Goal: Task Accomplishment & Management: Use online tool/utility

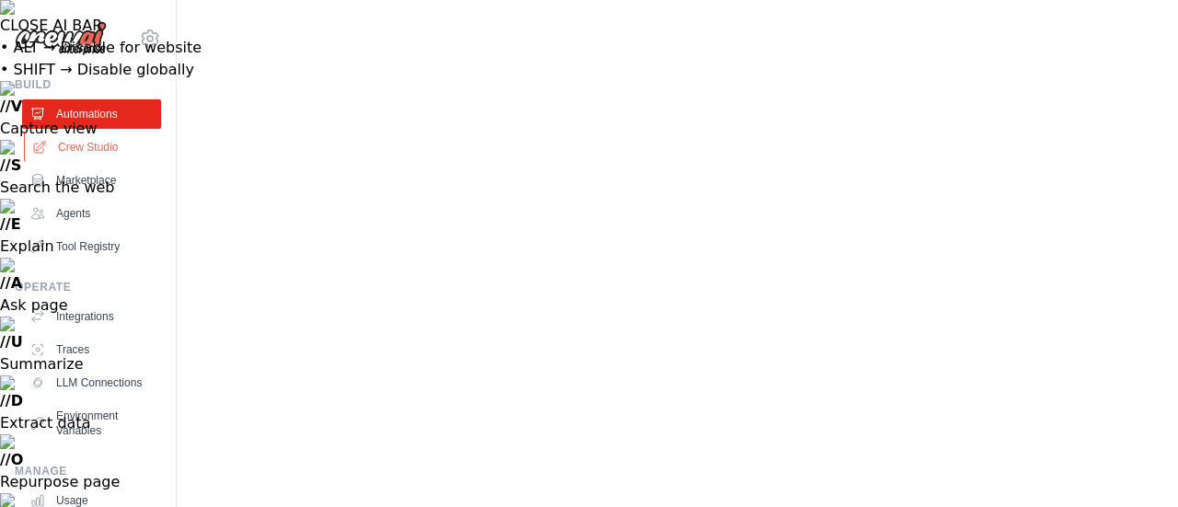
click at [77, 144] on link "Crew Studio" at bounding box center [93, 146] width 139 height 29
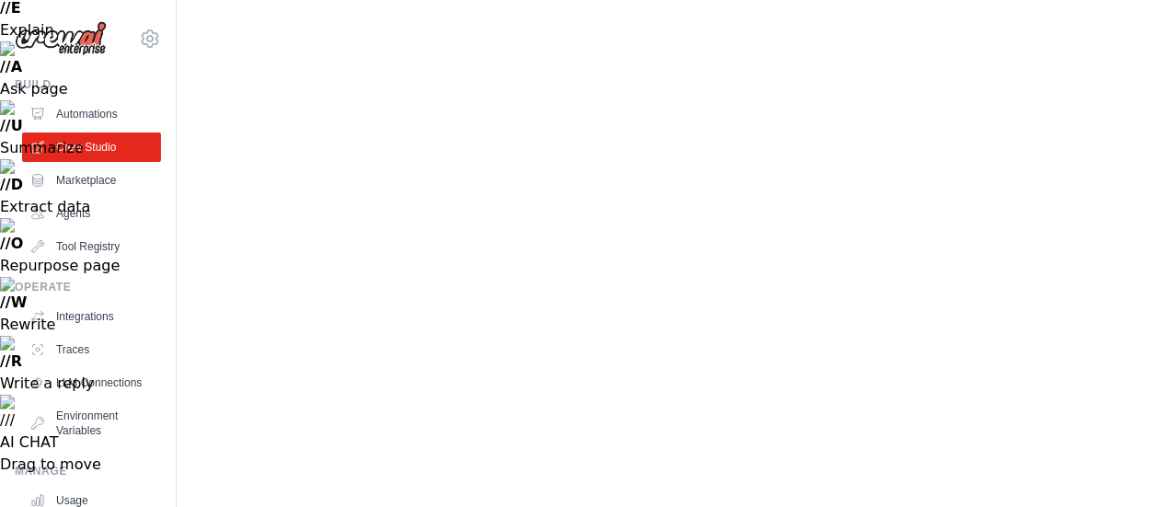
scroll to position [217, 0]
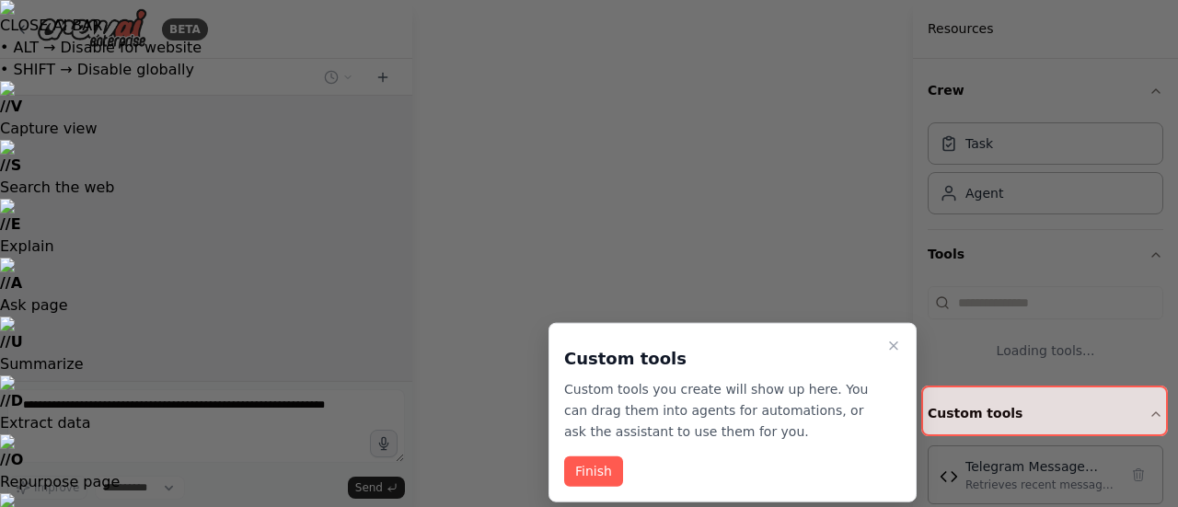
select select "****"
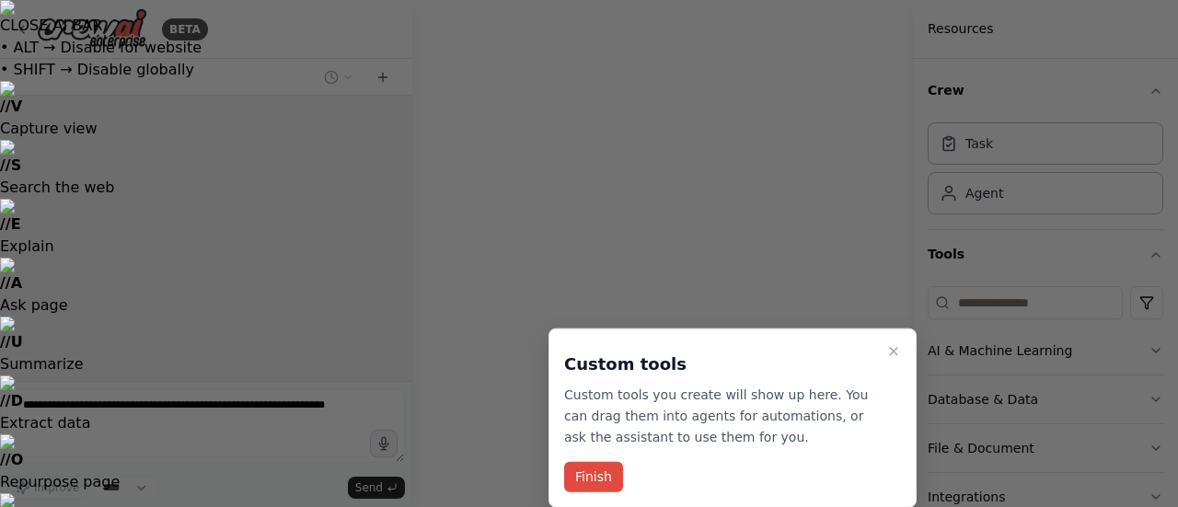
click at [598, 491] on button "Finish" at bounding box center [593, 477] width 59 height 30
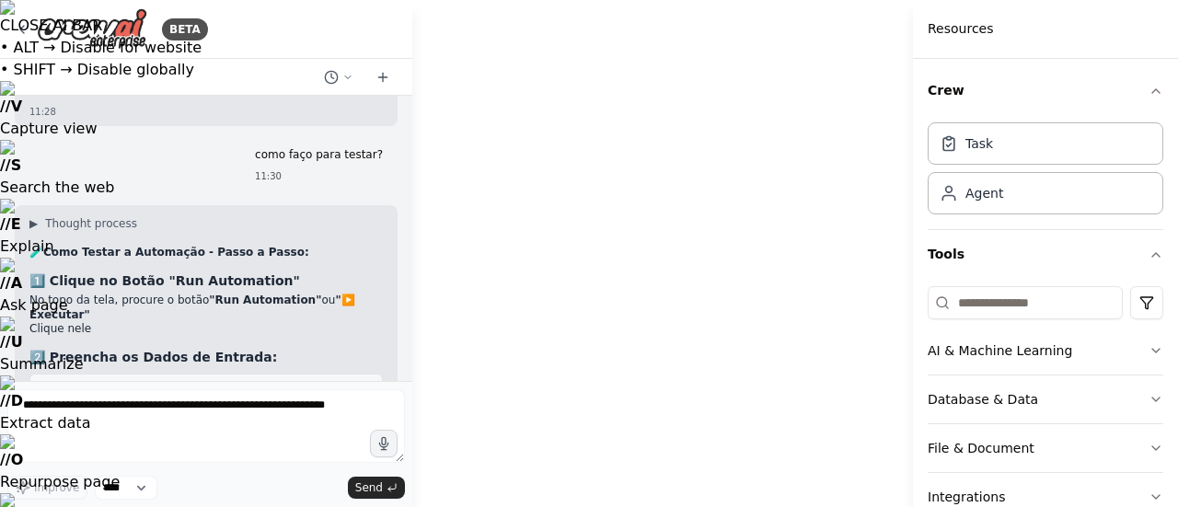
scroll to position [14068, 0]
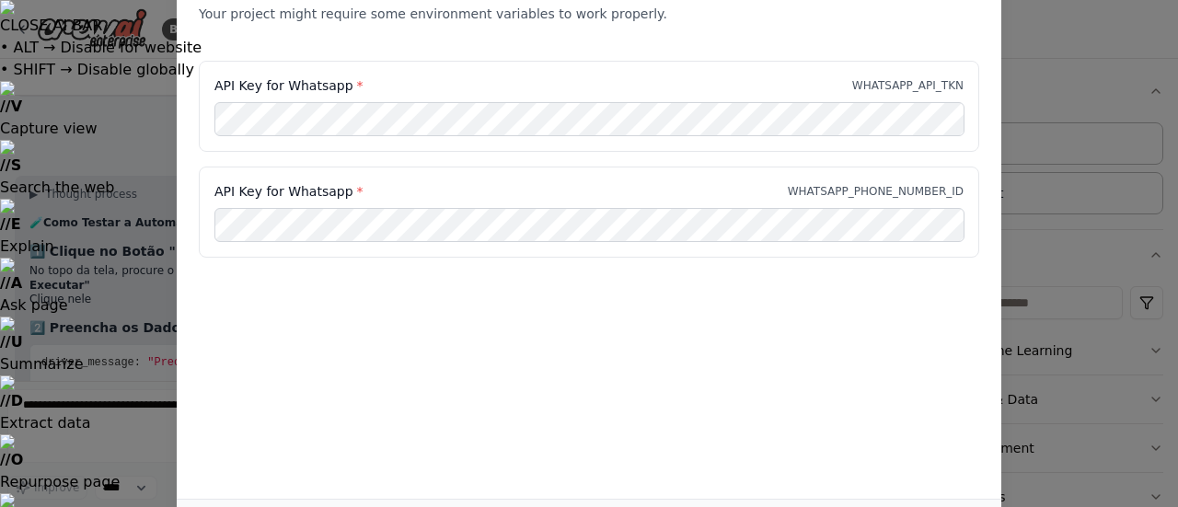
click at [876, 44] on div "Environment configuration Your project might require some environment variables…" at bounding box center [589, 3] width 824 height 115
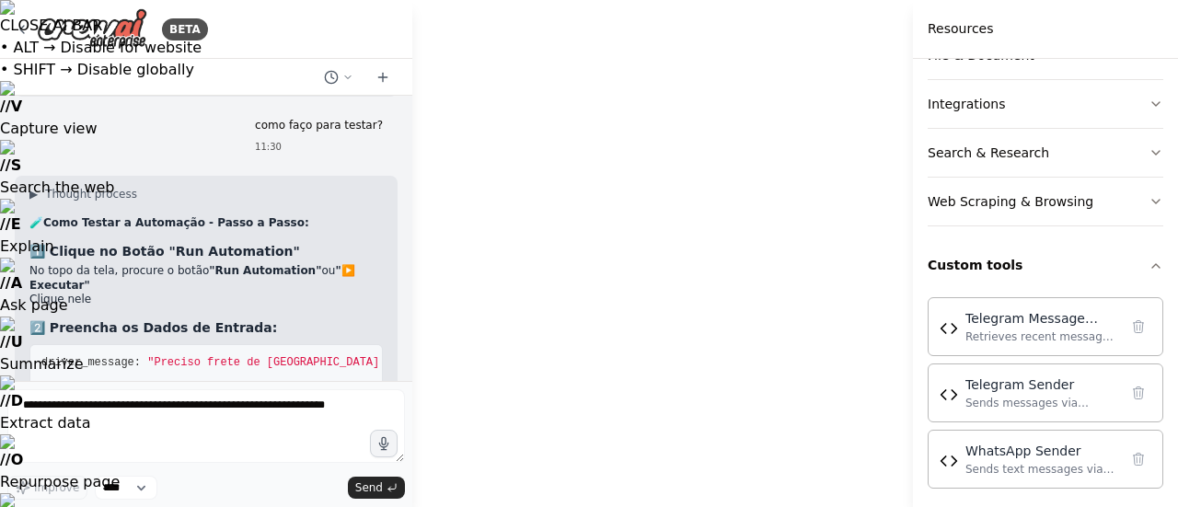
scroll to position [398, 0]
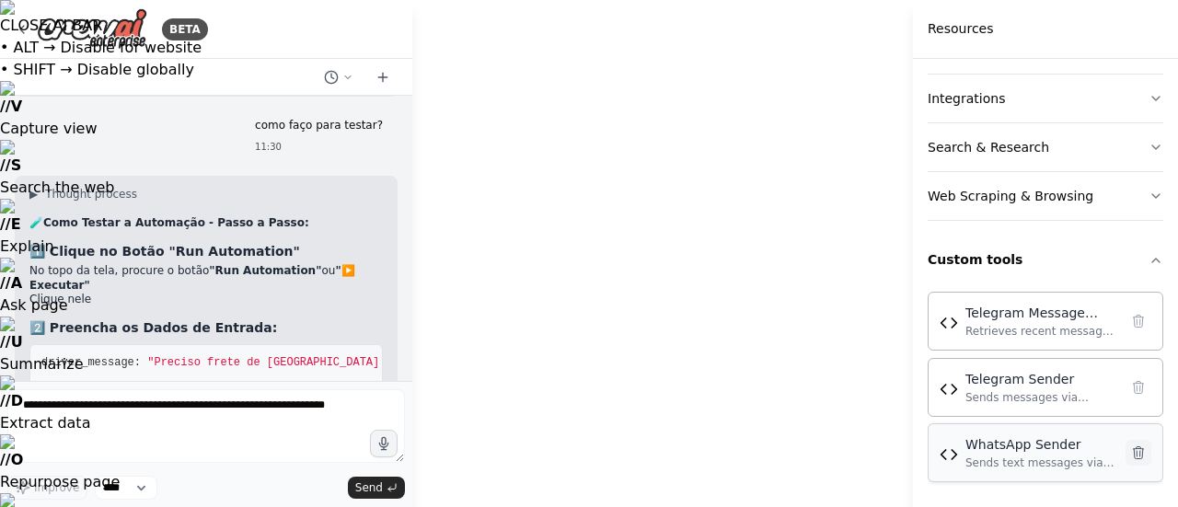
click at [1133, 449] on icon at bounding box center [1138, 452] width 10 height 12
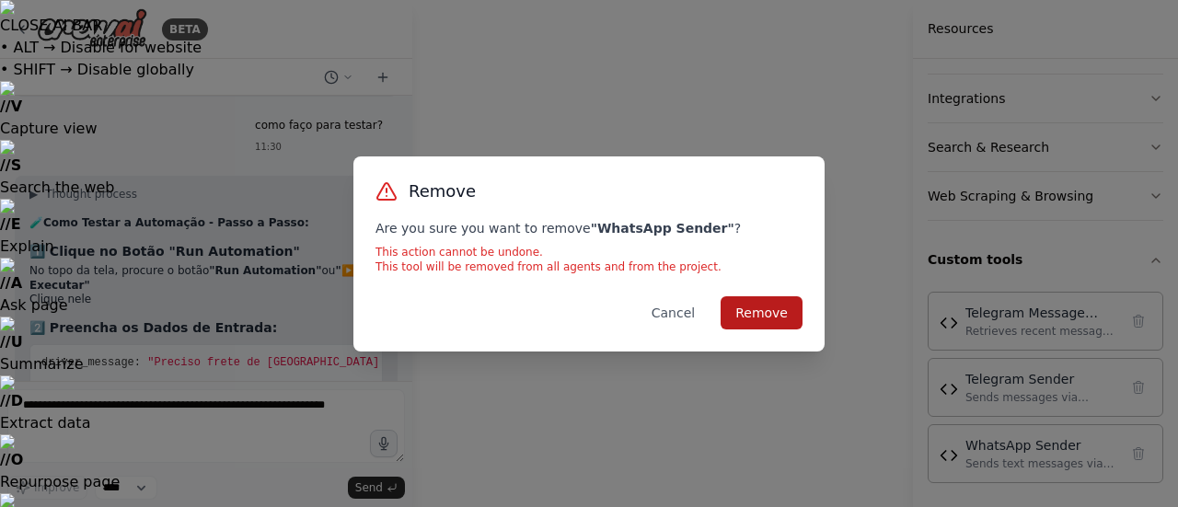
click at [774, 316] on button "Remove" at bounding box center [761, 312] width 82 height 33
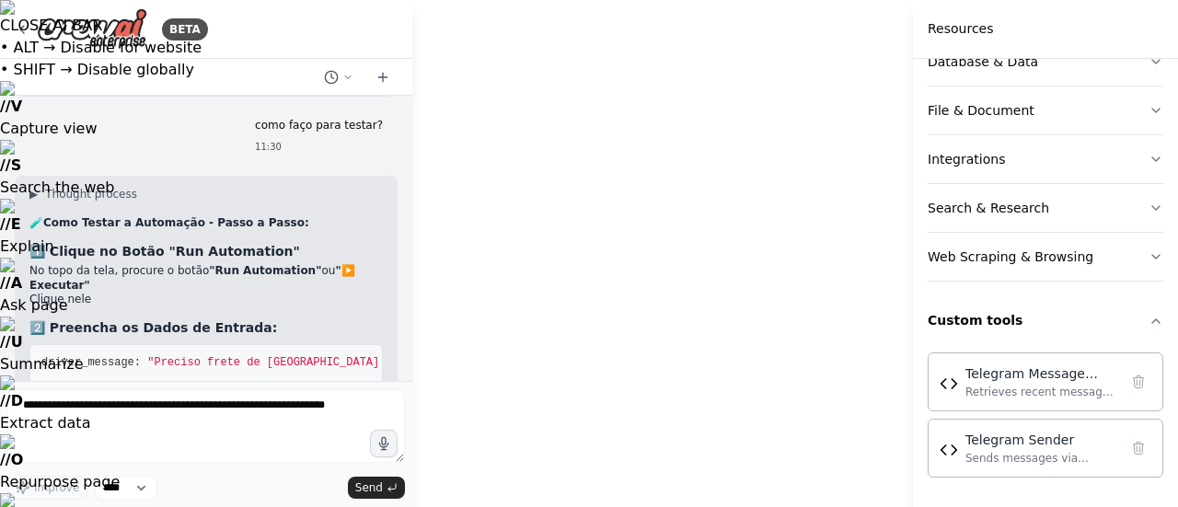
scroll to position [333, 0]
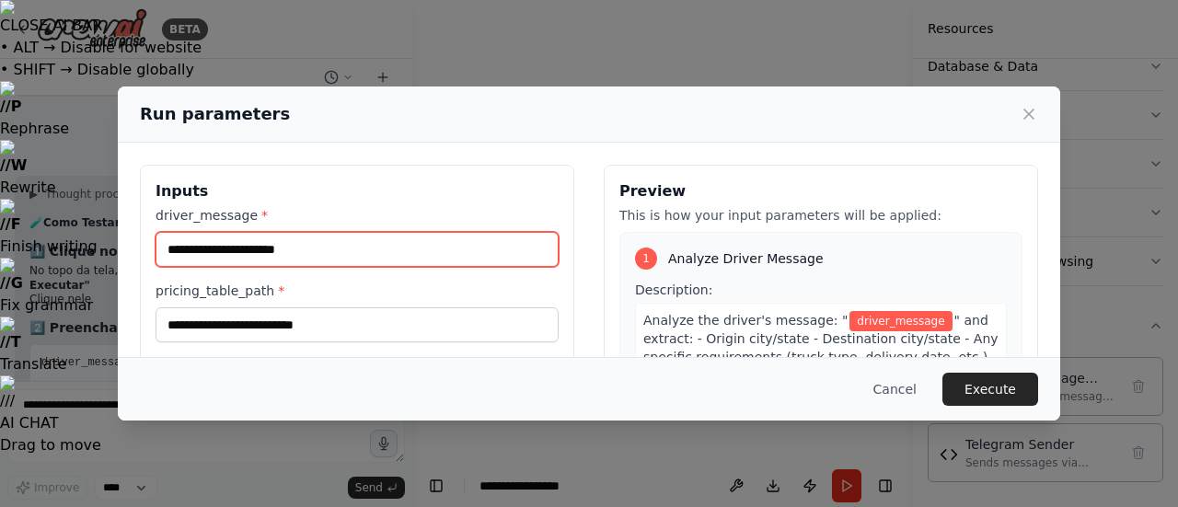
click at [275, 243] on input "driver_message *" at bounding box center [356, 249] width 403 height 35
type input "**********"
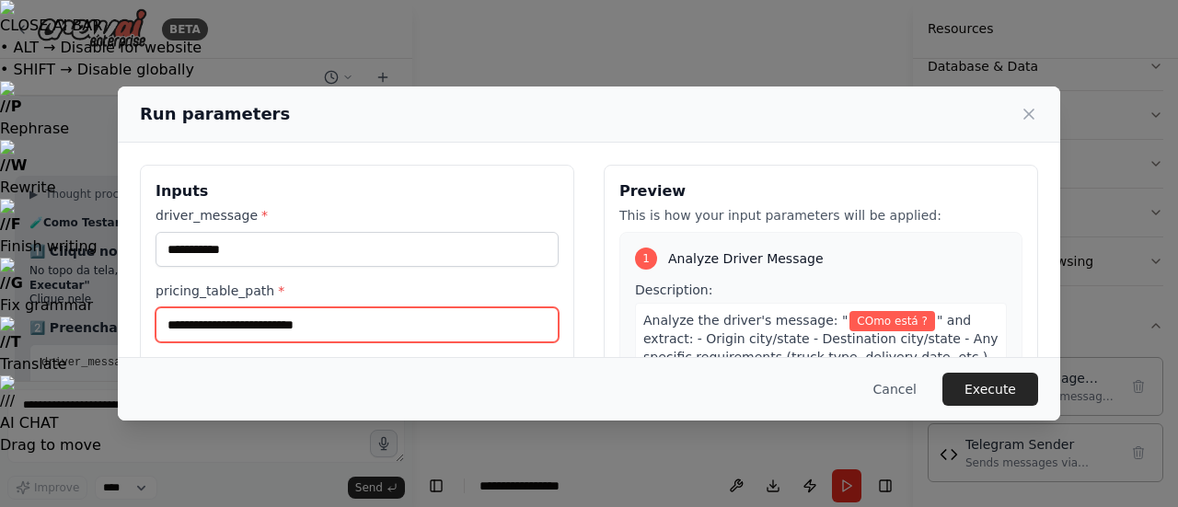
click at [241, 316] on input "pricing_table_path *" at bounding box center [356, 324] width 403 height 35
paste input "**********"
type input "**********"
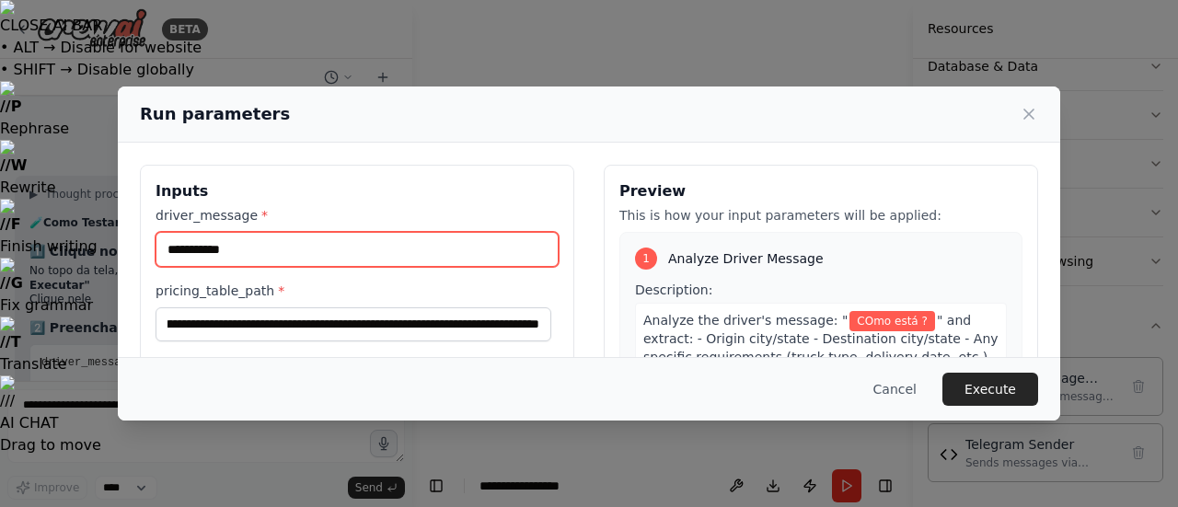
scroll to position [0, 0]
click at [173, 246] on input "**********" at bounding box center [356, 249] width 403 height 35
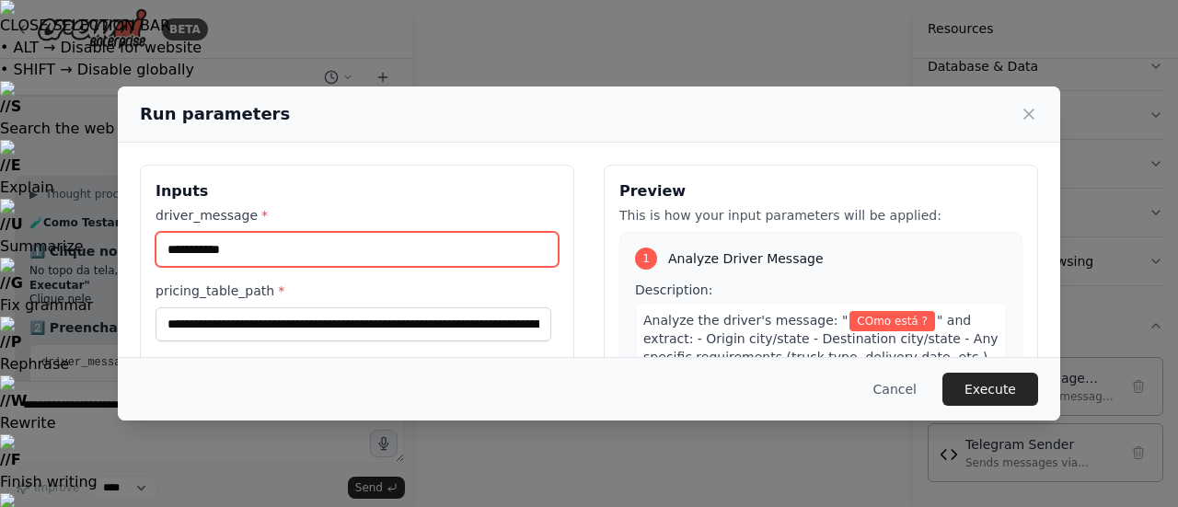
click at [173, 246] on input "**********" at bounding box center [356, 249] width 403 height 35
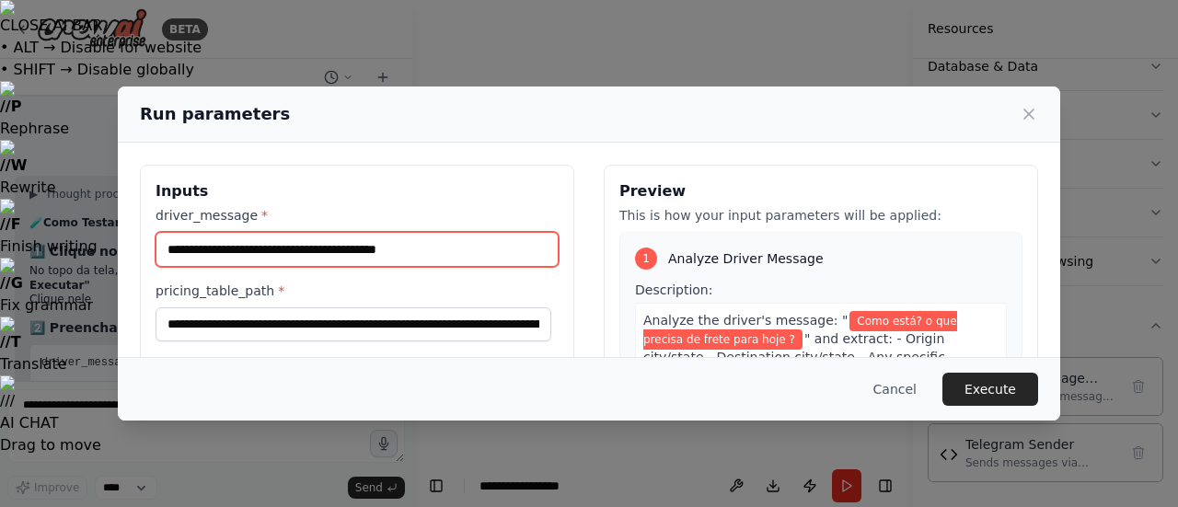
type input "**********"
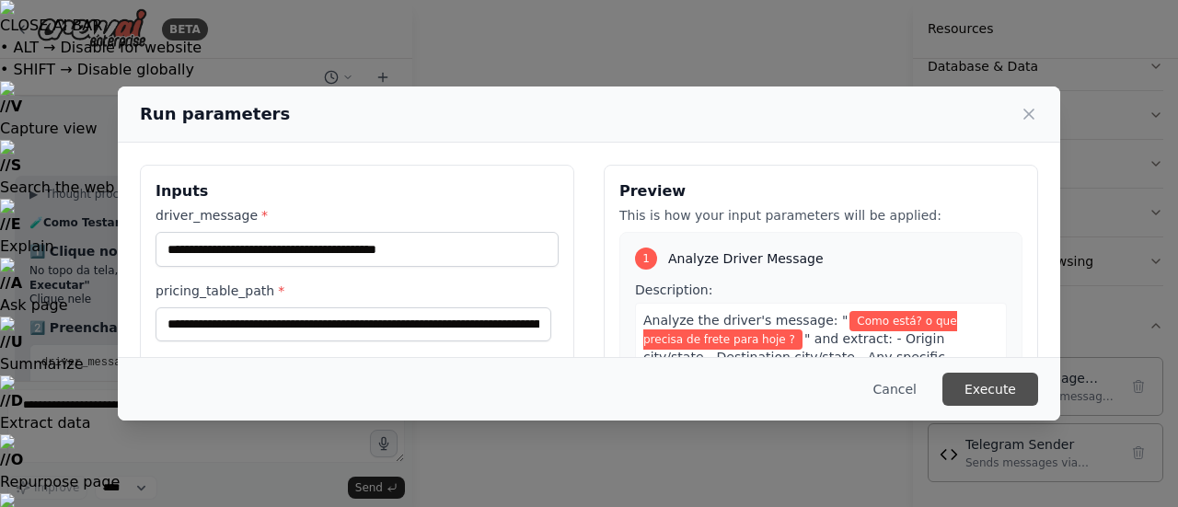
click at [1000, 382] on button "Execute" at bounding box center [990, 389] width 96 height 33
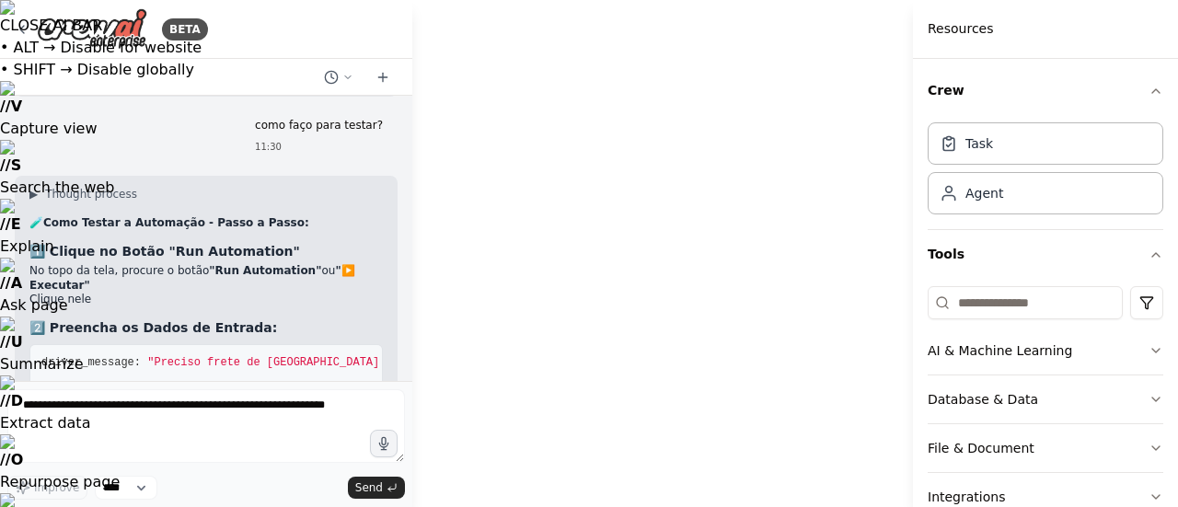
scroll to position [874, 0]
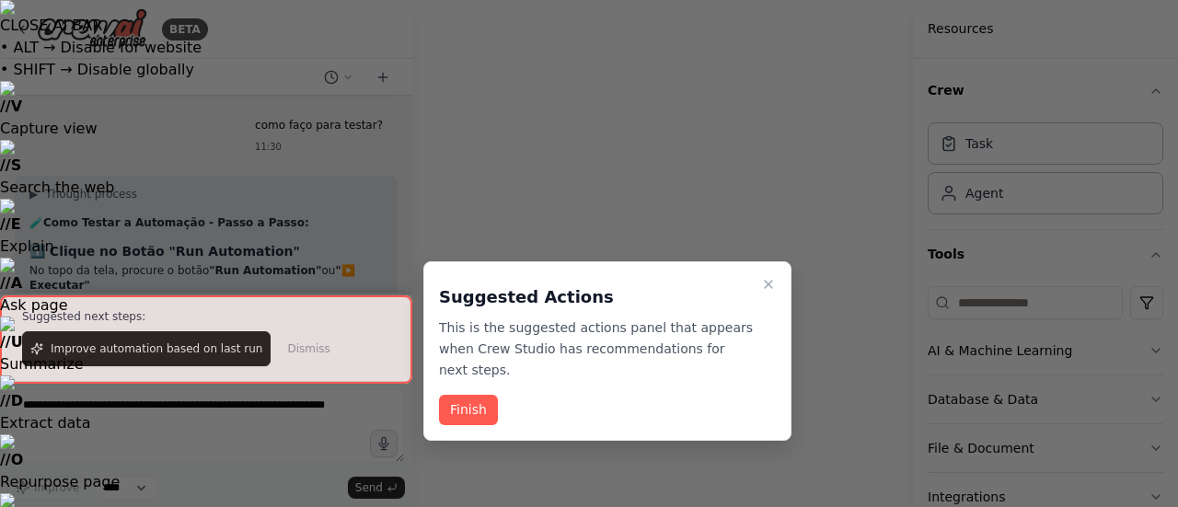
drag, startPoint x: 631, startPoint y: 330, endPoint x: 466, endPoint y: 157, distance: 238.8
click at [186, 340] on div at bounding box center [206, 338] width 412 height 87
click at [454, 395] on button "Finish" at bounding box center [468, 410] width 59 height 30
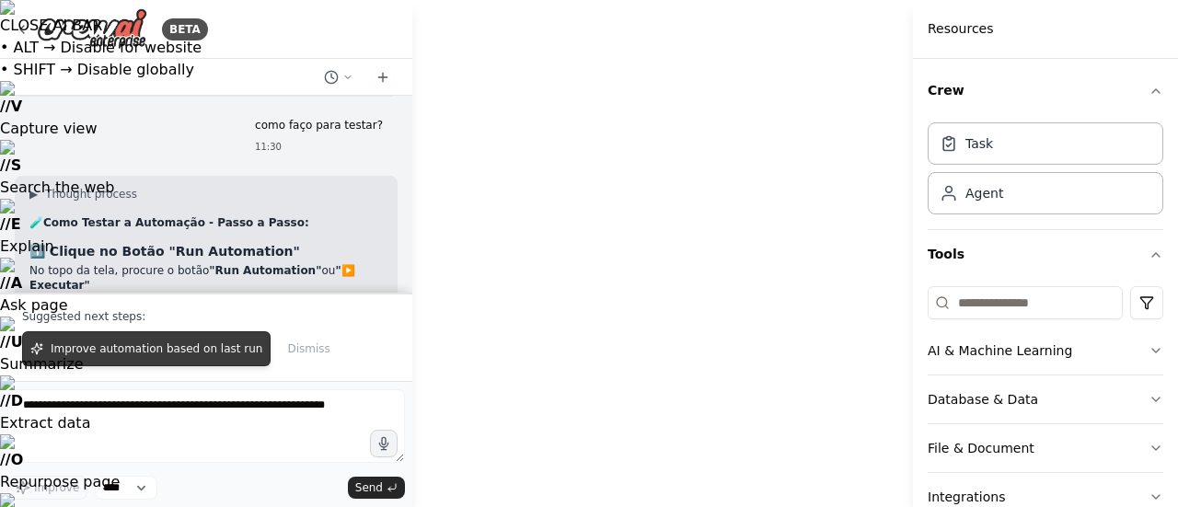
click at [148, 351] on span "Improve automation based on last run" at bounding box center [157, 348] width 212 height 15
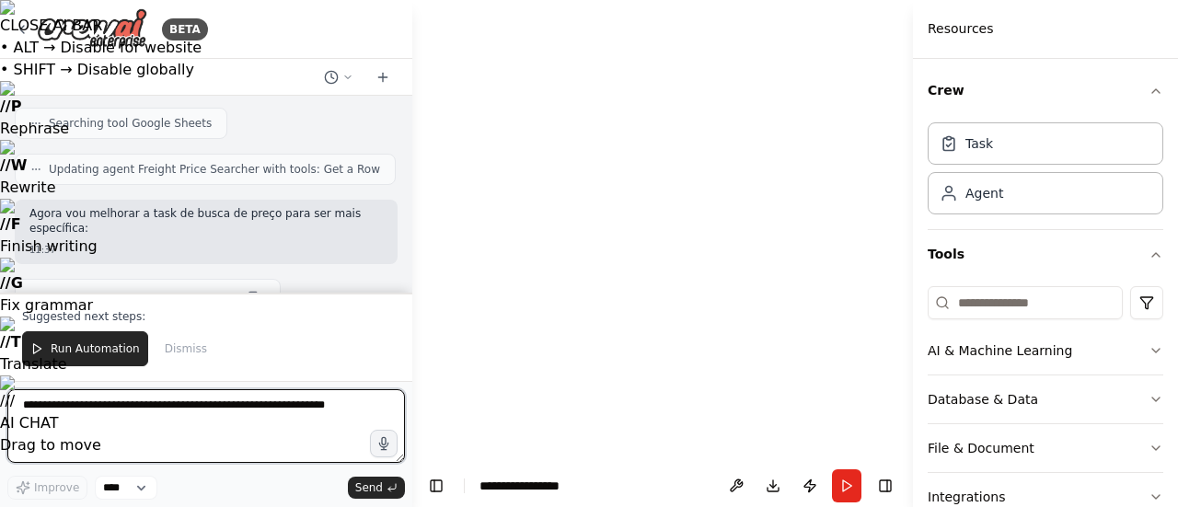
scroll to position [15156, 0]
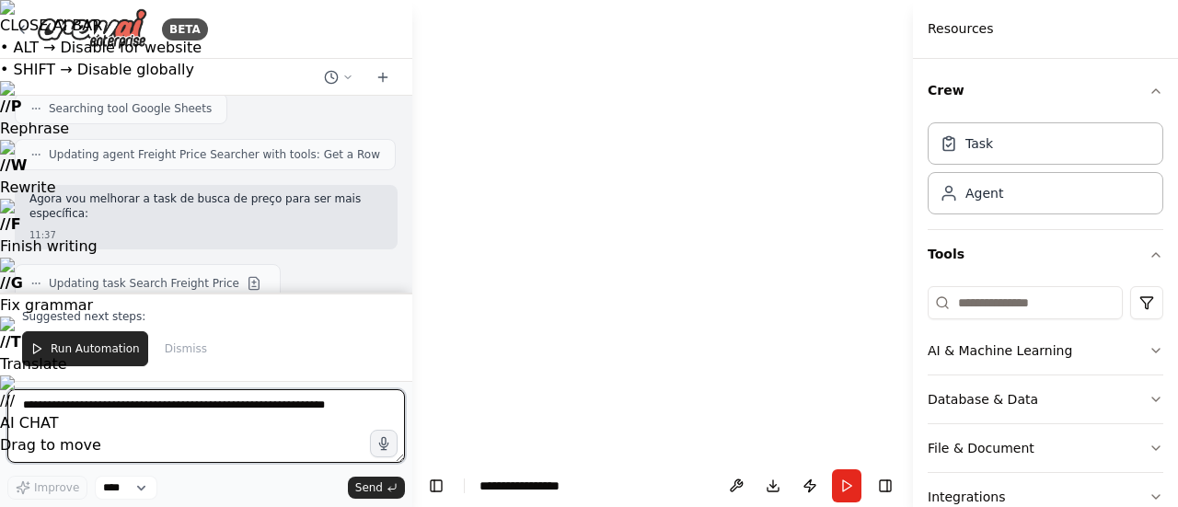
drag, startPoint x: 825, startPoint y: 211, endPoint x: 672, endPoint y: 261, distance: 161.8
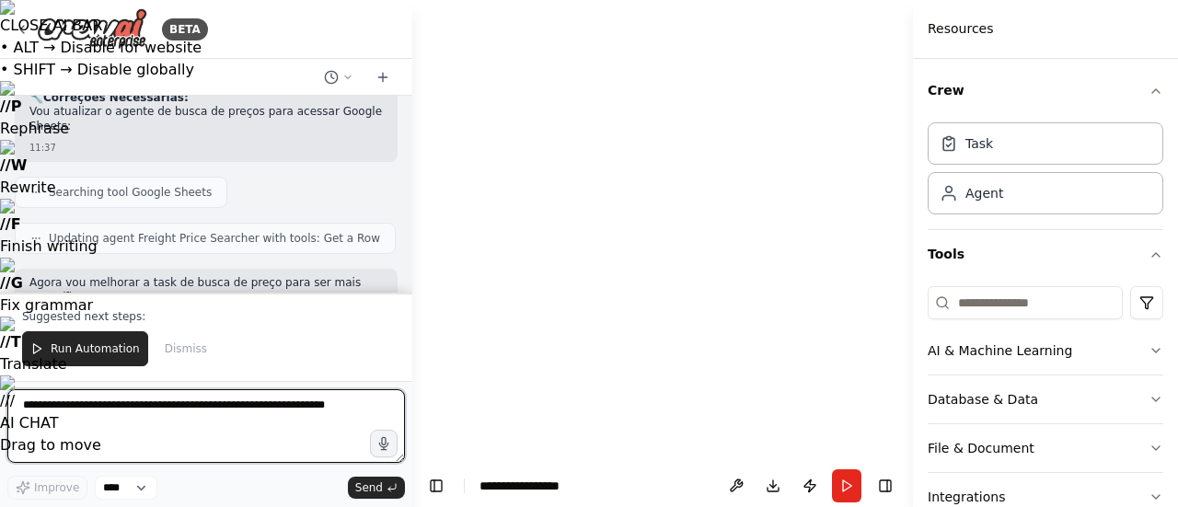
scroll to position [15065, 0]
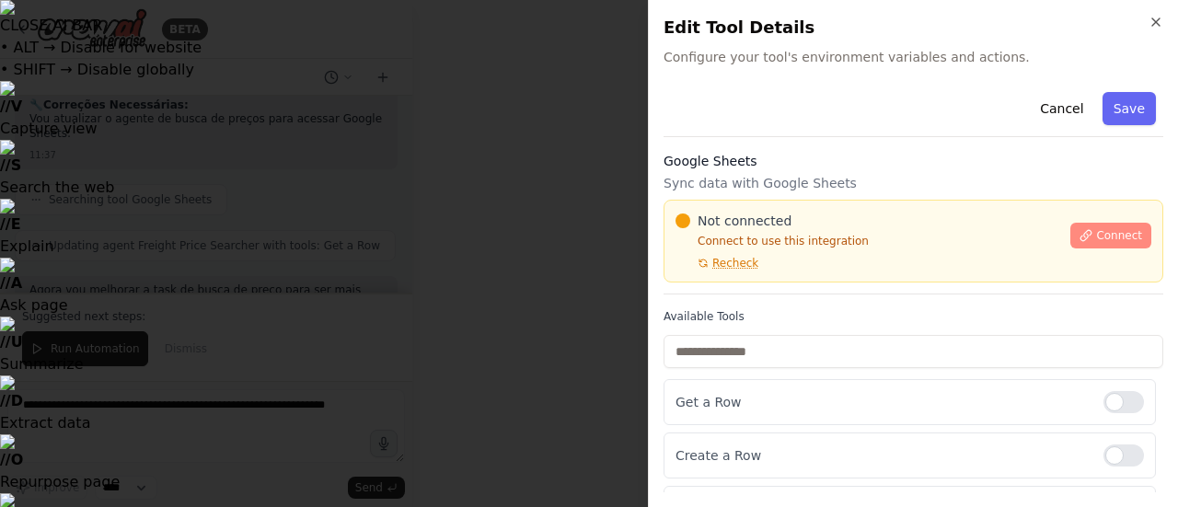
click at [1102, 242] on span "Connect" at bounding box center [1119, 235] width 46 height 15
click at [819, 102] on div "Cancel Save" at bounding box center [913, 111] width 500 height 52
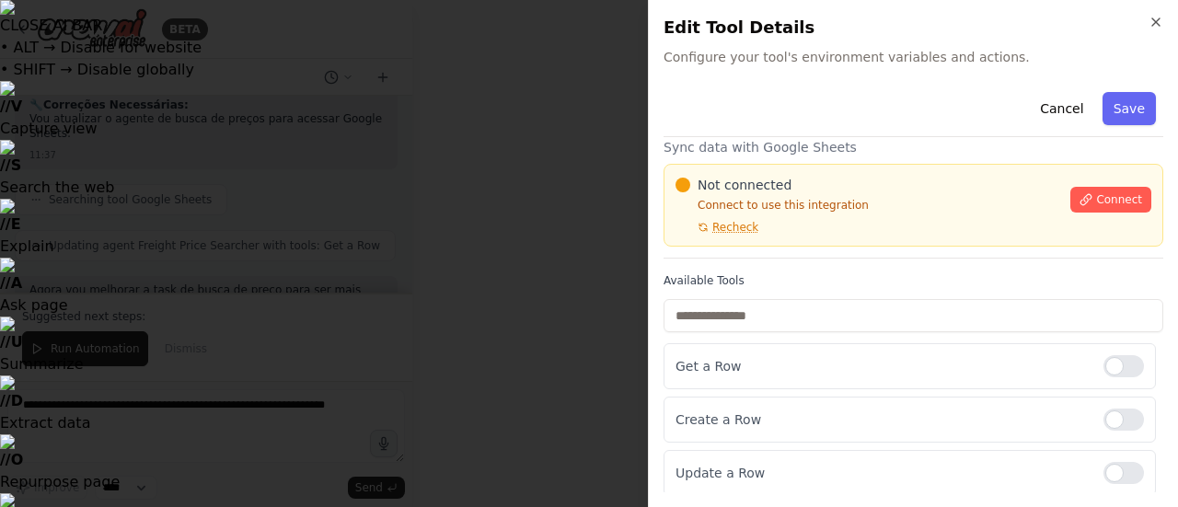
scroll to position [35, 0]
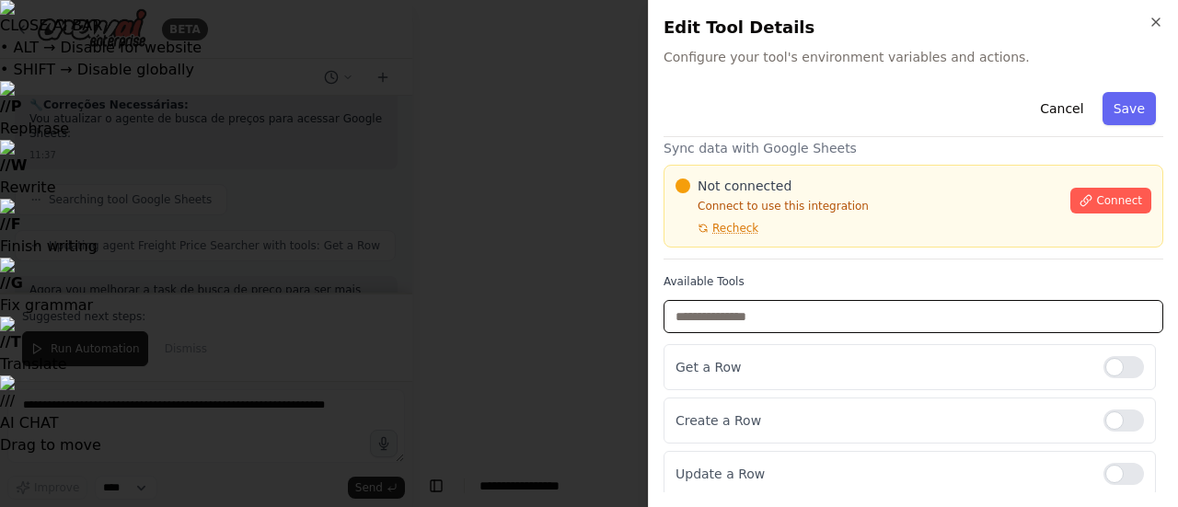
click at [784, 315] on input "text" at bounding box center [913, 316] width 500 height 33
type input "*"
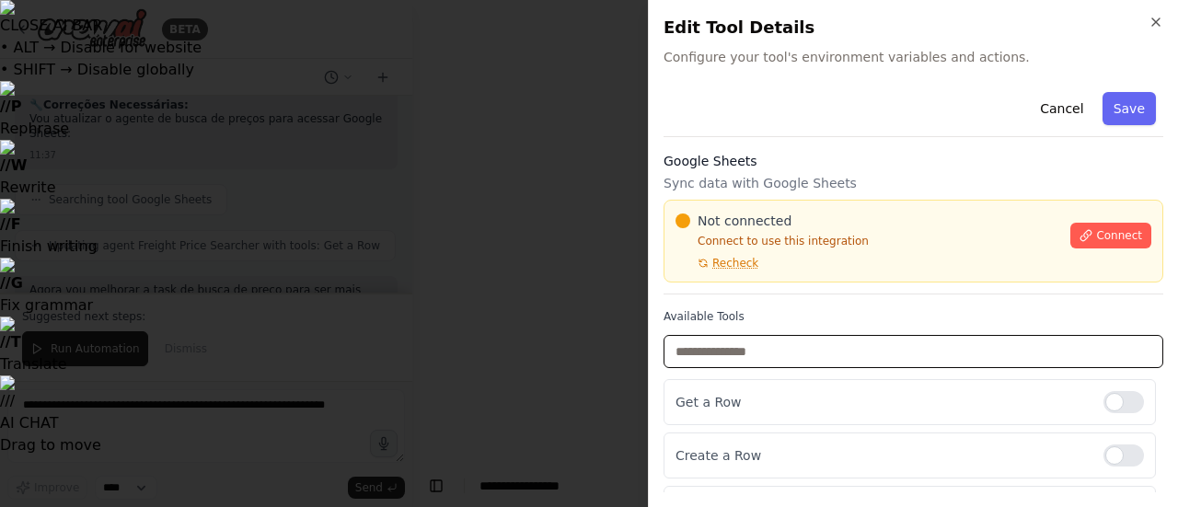
scroll to position [2, 0]
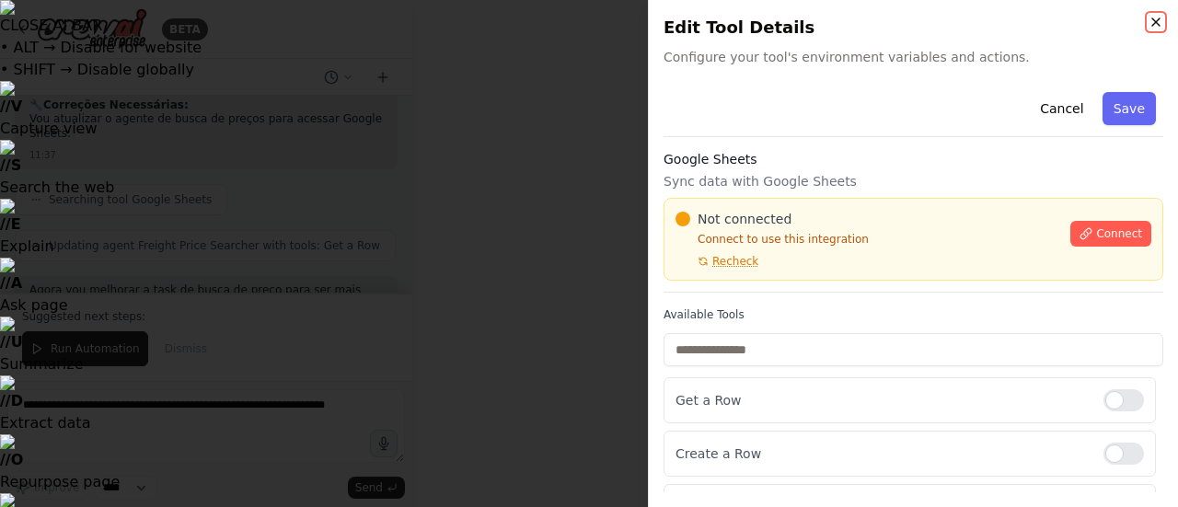
click at [1159, 17] on icon "button" at bounding box center [1155, 22] width 15 height 15
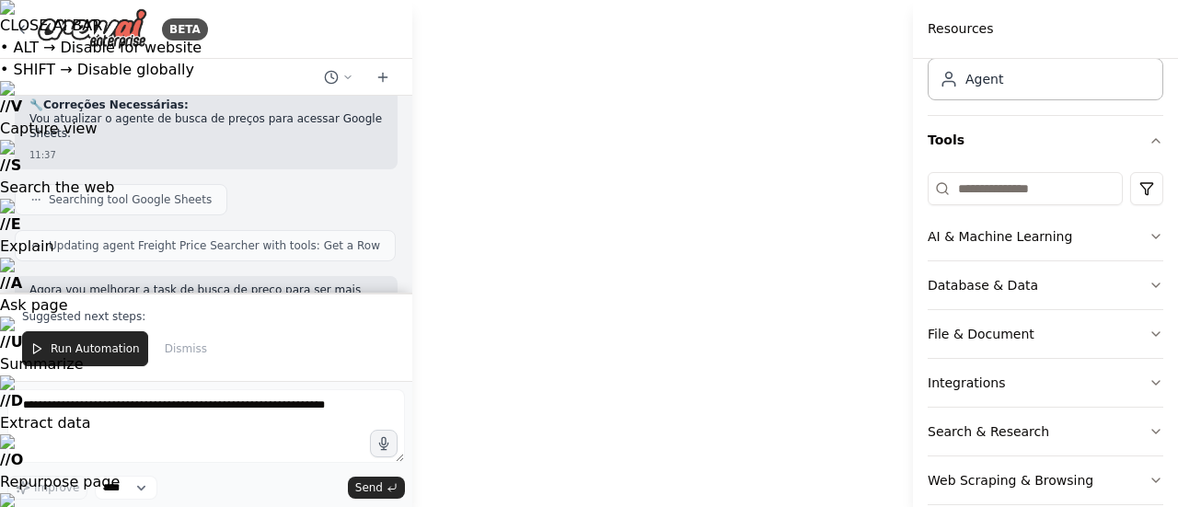
scroll to position [129, 0]
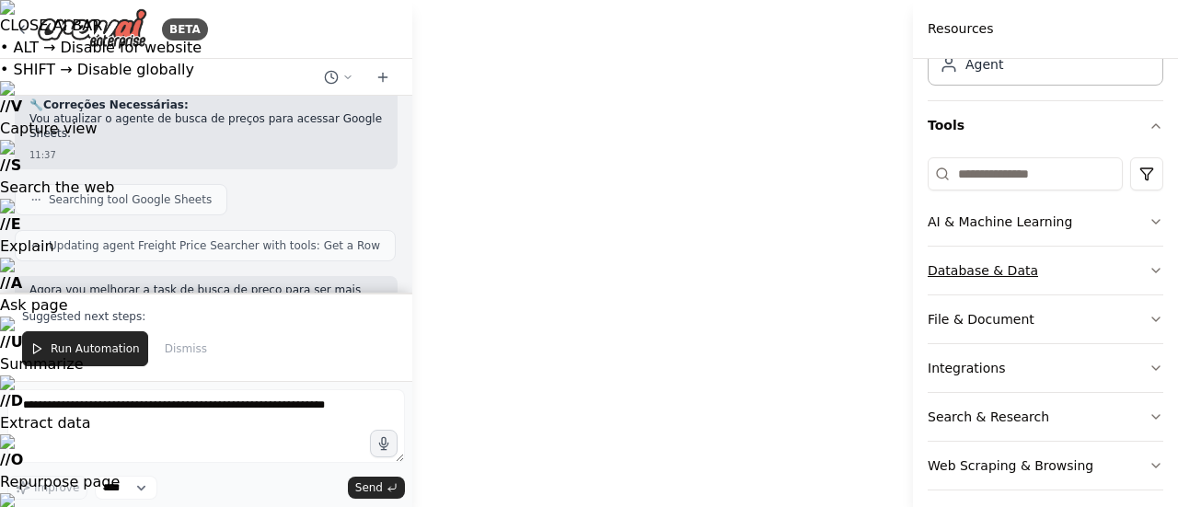
click at [1039, 253] on button "Database & Data" at bounding box center [1045, 271] width 236 height 48
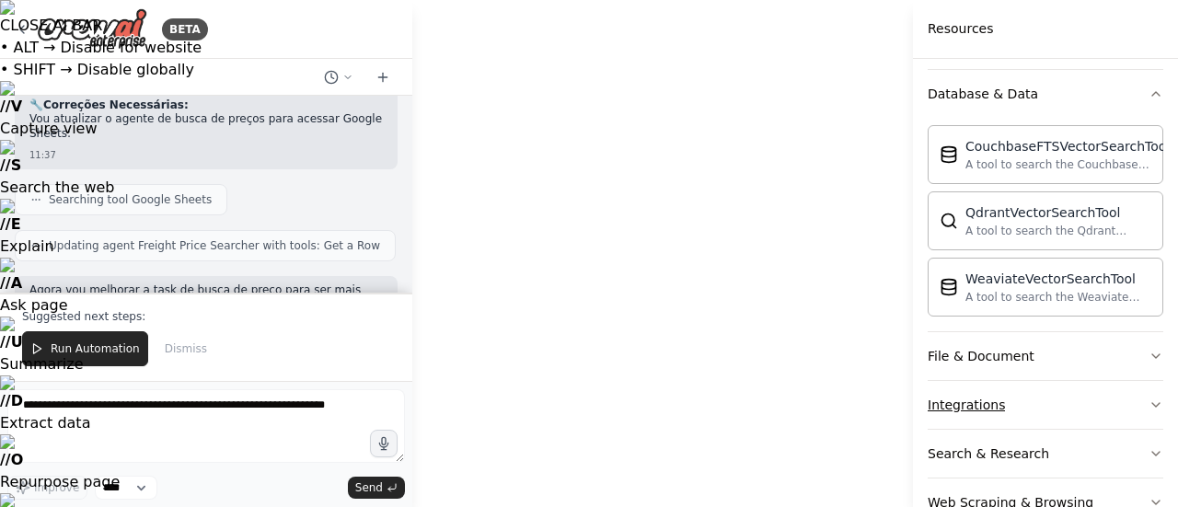
scroll to position [393, 0]
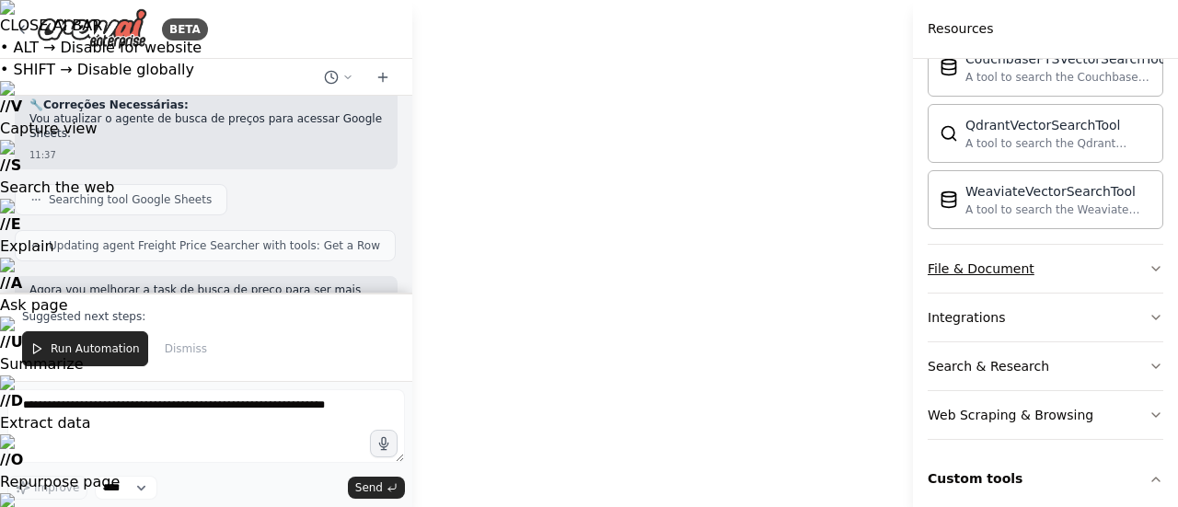
click at [1047, 275] on button "File & Document" at bounding box center [1045, 269] width 236 height 48
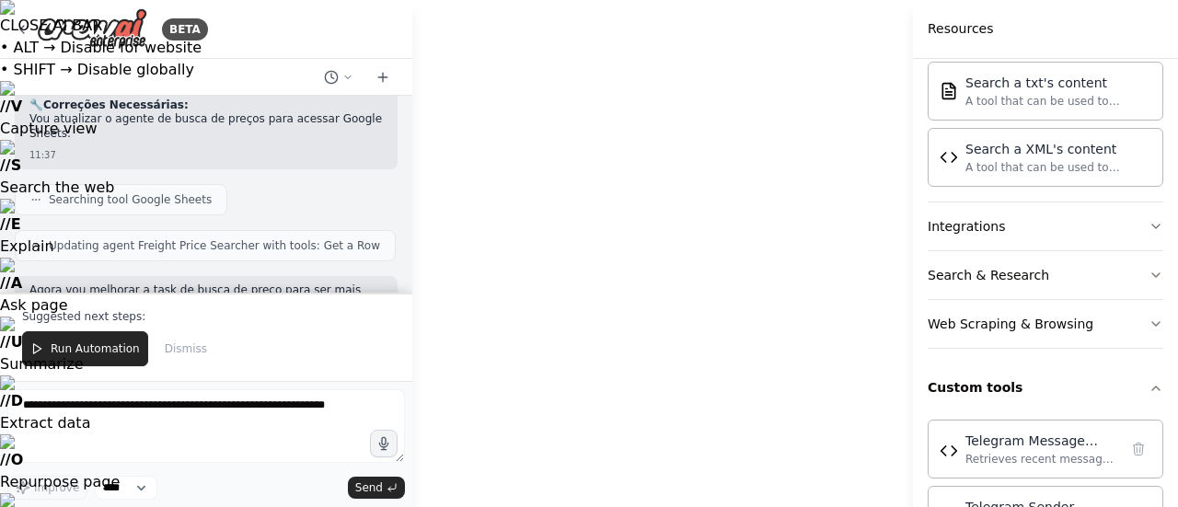
scroll to position [1084, 0]
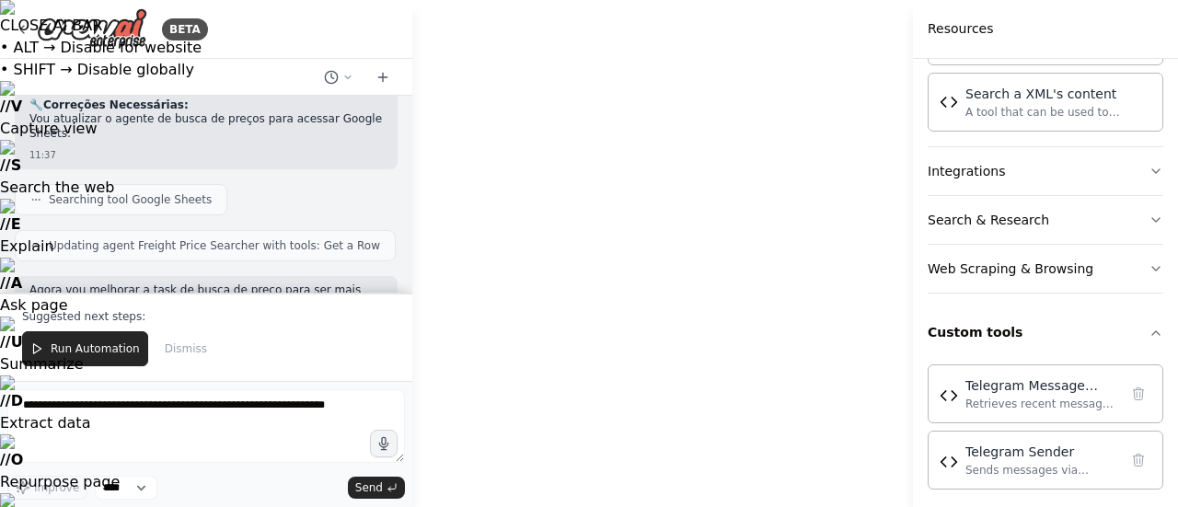
drag, startPoint x: 474, startPoint y: 216, endPoint x: 691, endPoint y: 439, distance: 311.0
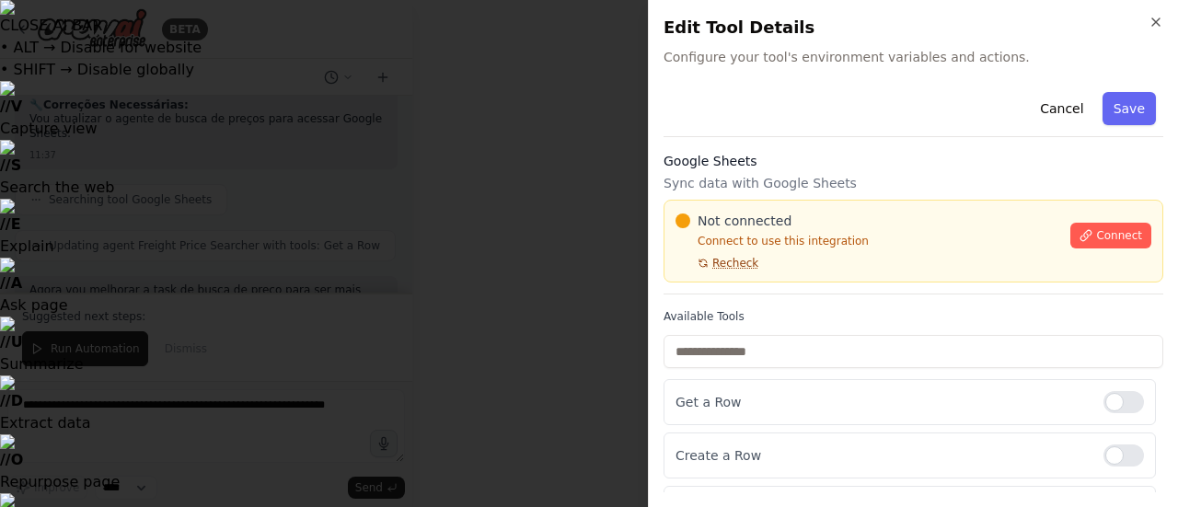
click at [730, 268] on span "Recheck" at bounding box center [735, 263] width 46 height 15
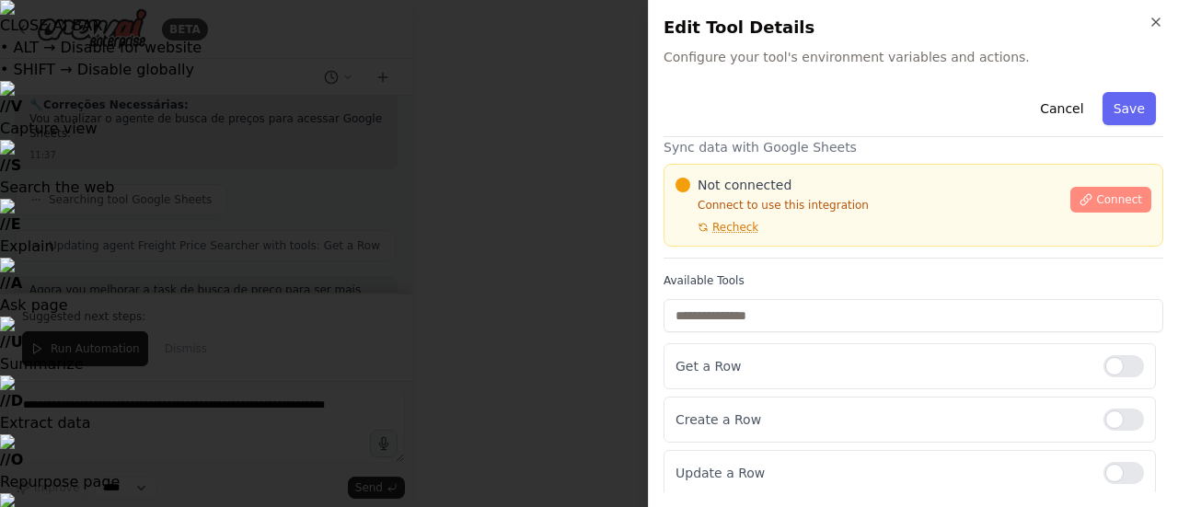
click at [1079, 193] on icon at bounding box center [1085, 199] width 13 height 13
click at [1110, 197] on span "Connect" at bounding box center [1119, 199] width 46 height 15
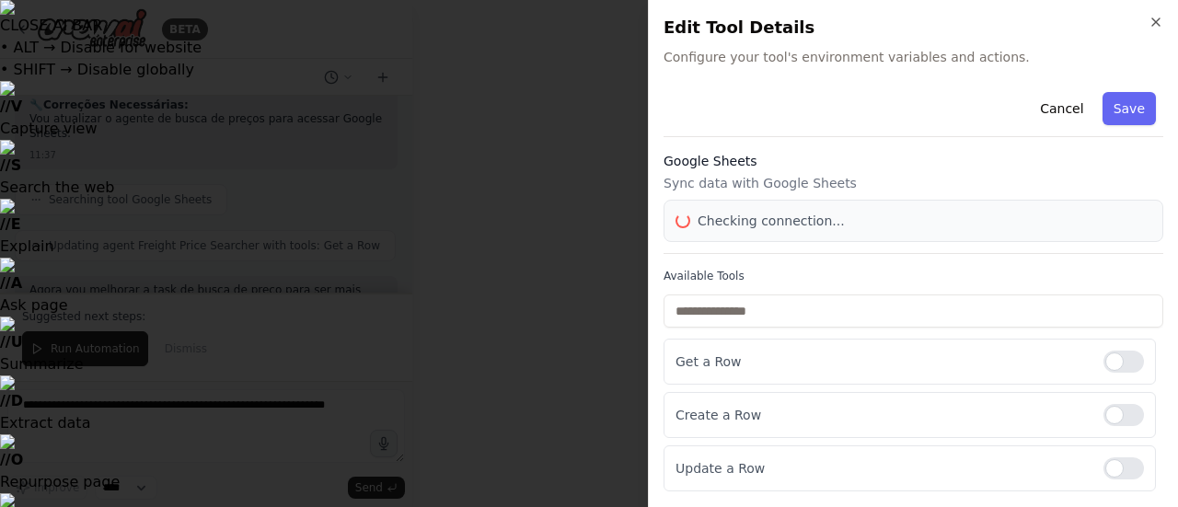
scroll to position [0, 0]
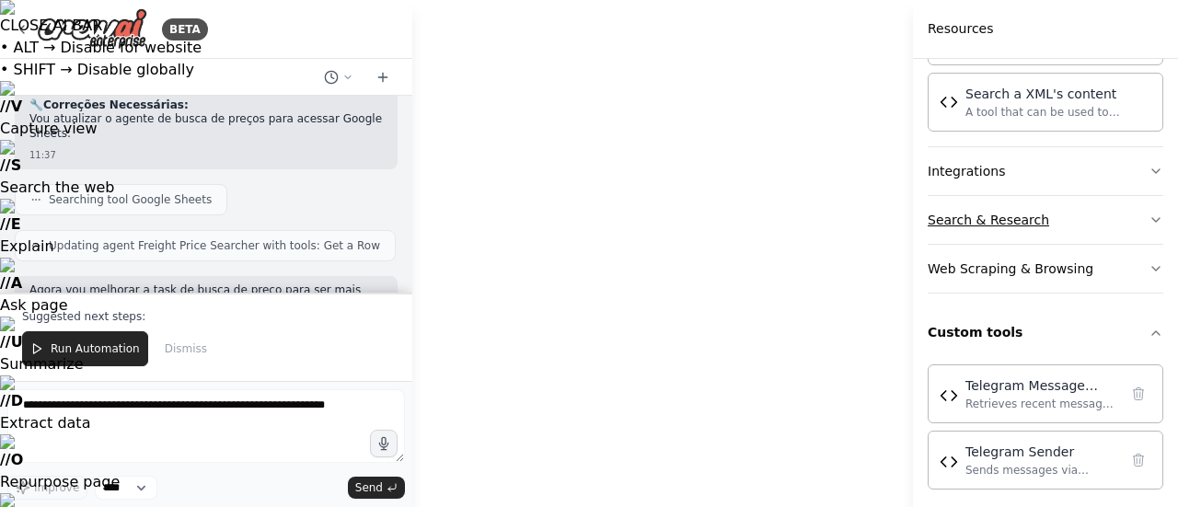
click at [1038, 209] on button "Search & Research" at bounding box center [1045, 220] width 236 height 48
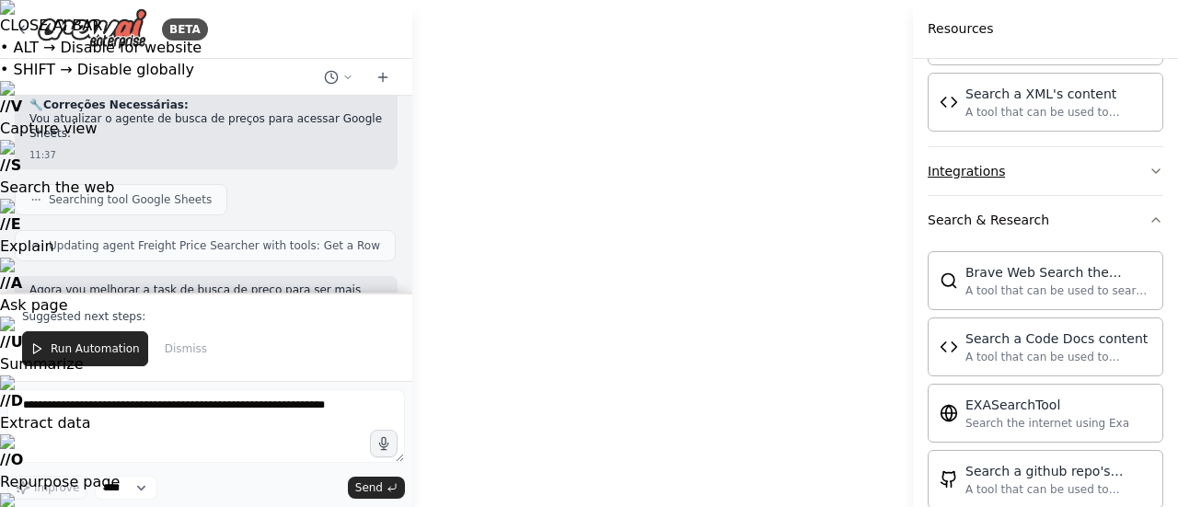
click at [1044, 178] on button "Integrations" at bounding box center [1045, 171] width 236 height 48
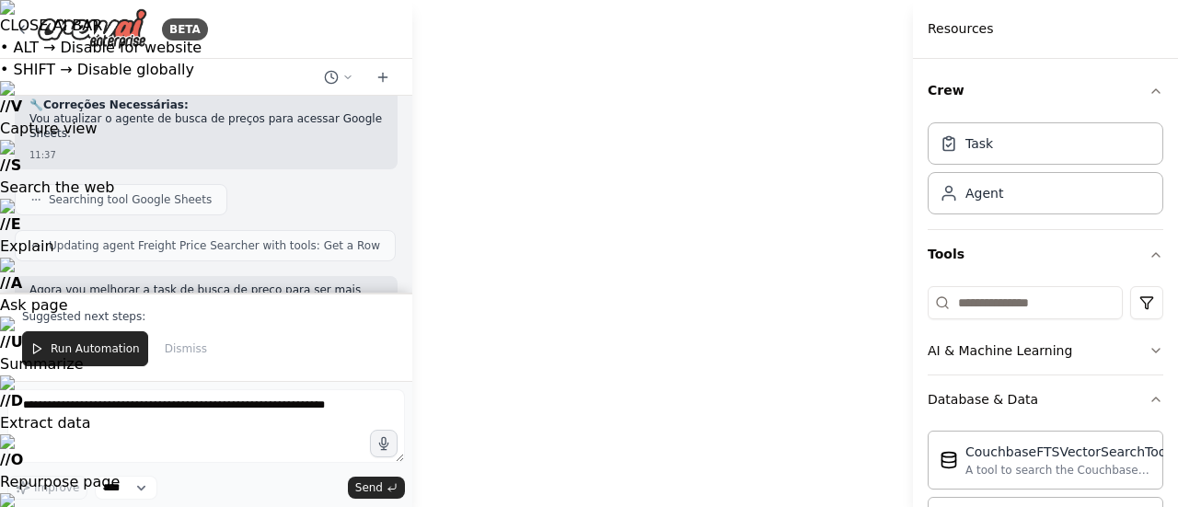
scroll to position [1, 0]
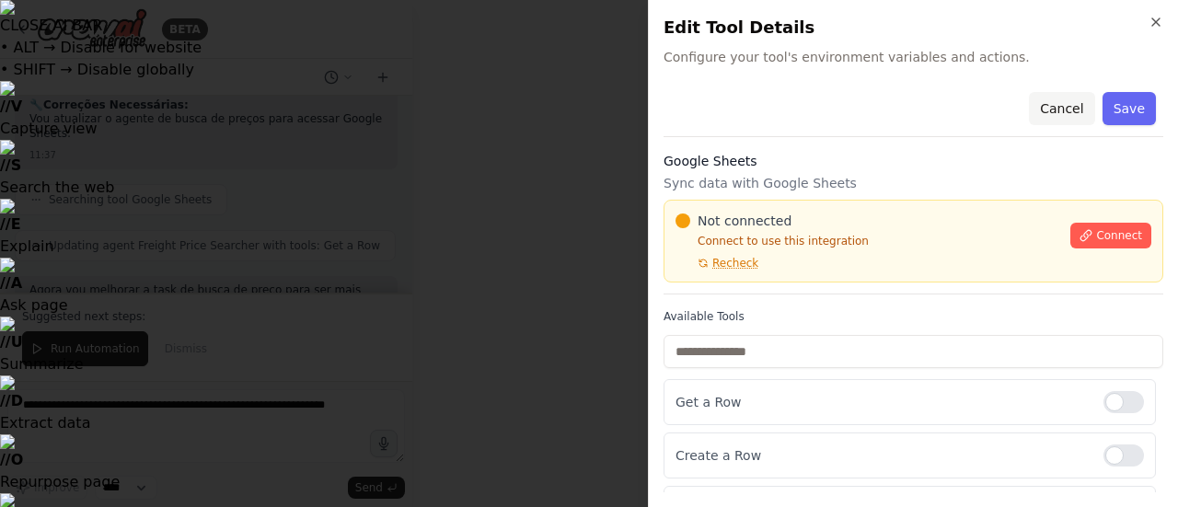
click at [1043, 104] on button "Cancel" at bounding box center [1061, 108] width 65 height 33
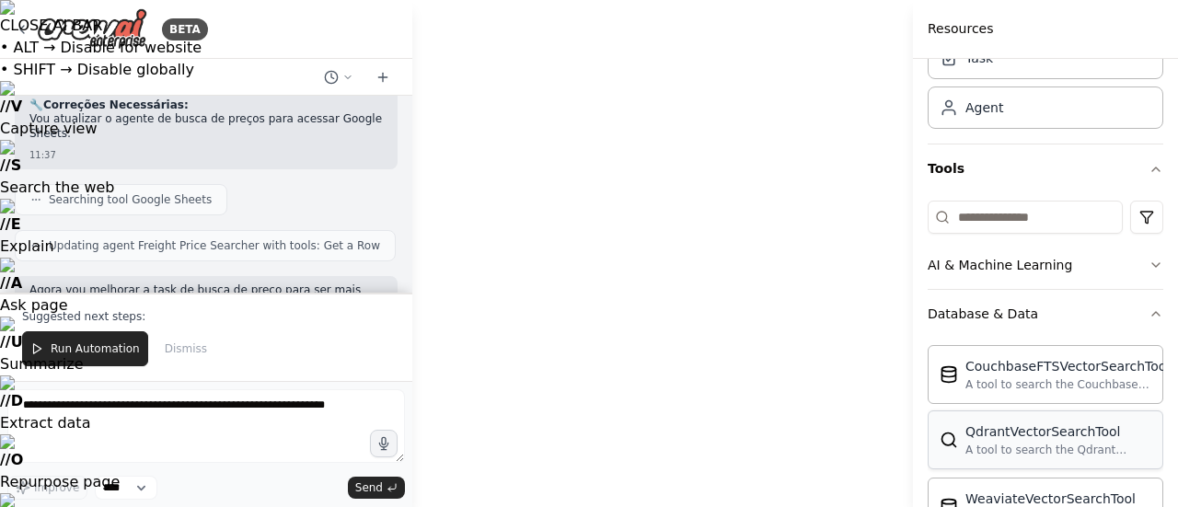
scroll to position [324, 0]
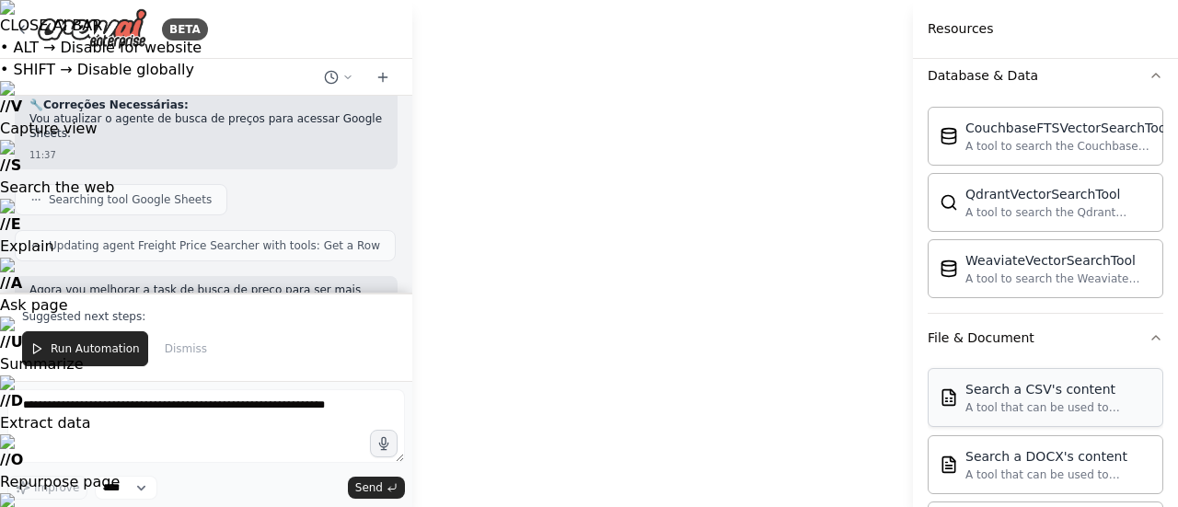
click at [1036, 390] on div "Search a CSV's content" at bounding box center [1058, 389] width 186 height 18
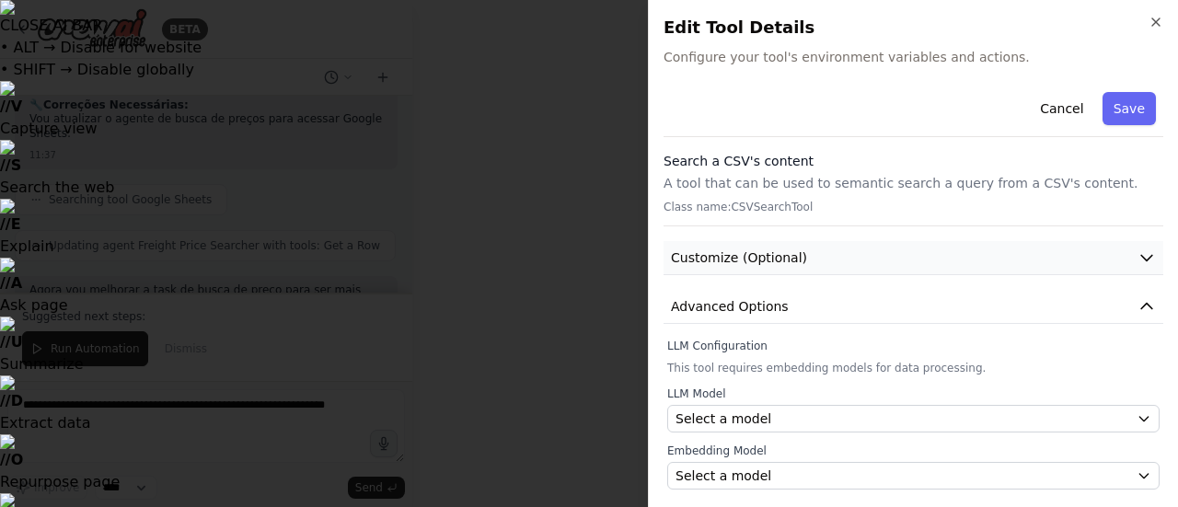
click at [858, 260] on button "Customize (Optional)" at bounding box center [913, 258] width 500 height 34
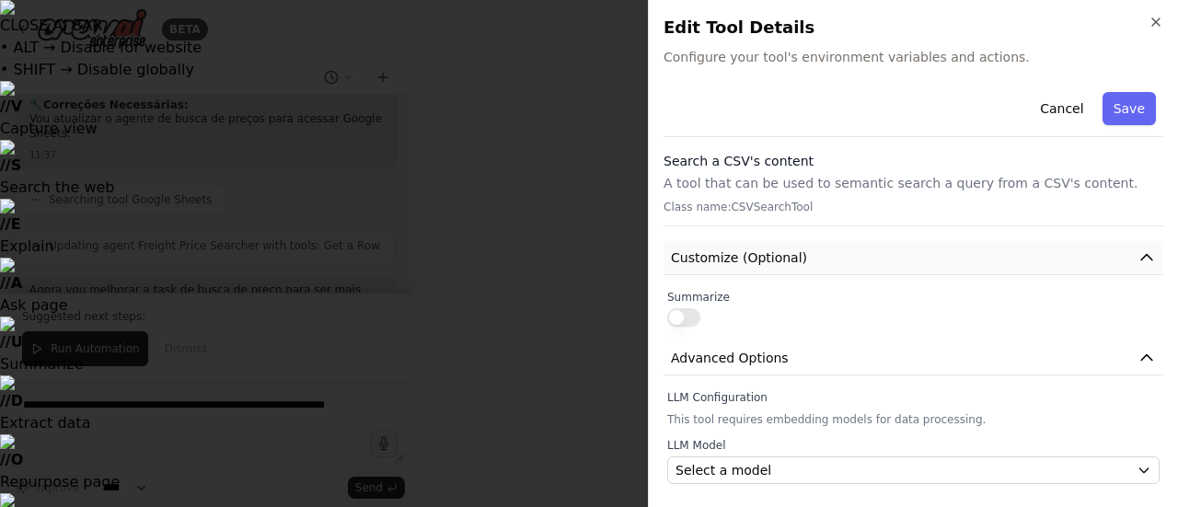
scroll to position [46, 0]
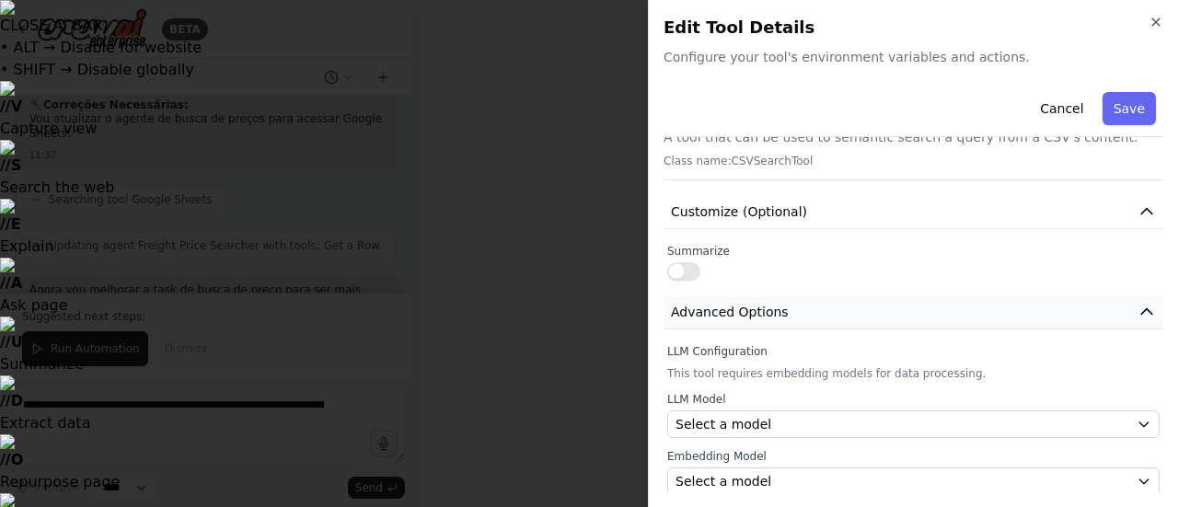
click at [787, 301] on button "Advanced Options" at bounding box center [913, 312] width 500 height 34
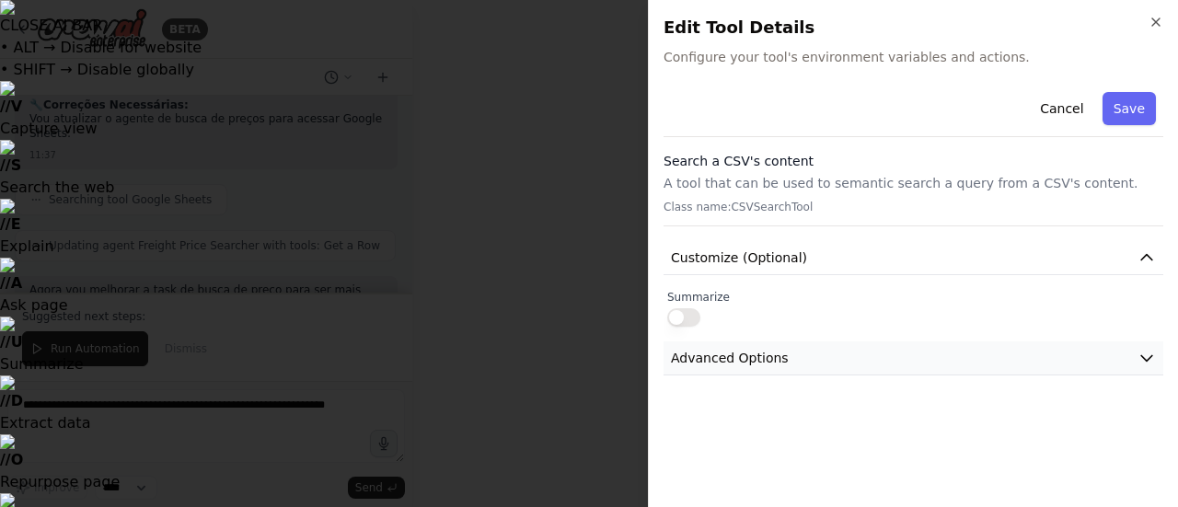
click at [805, 359] on button "Advanced Options" at bounding box center [913, 358] width 500 height 34
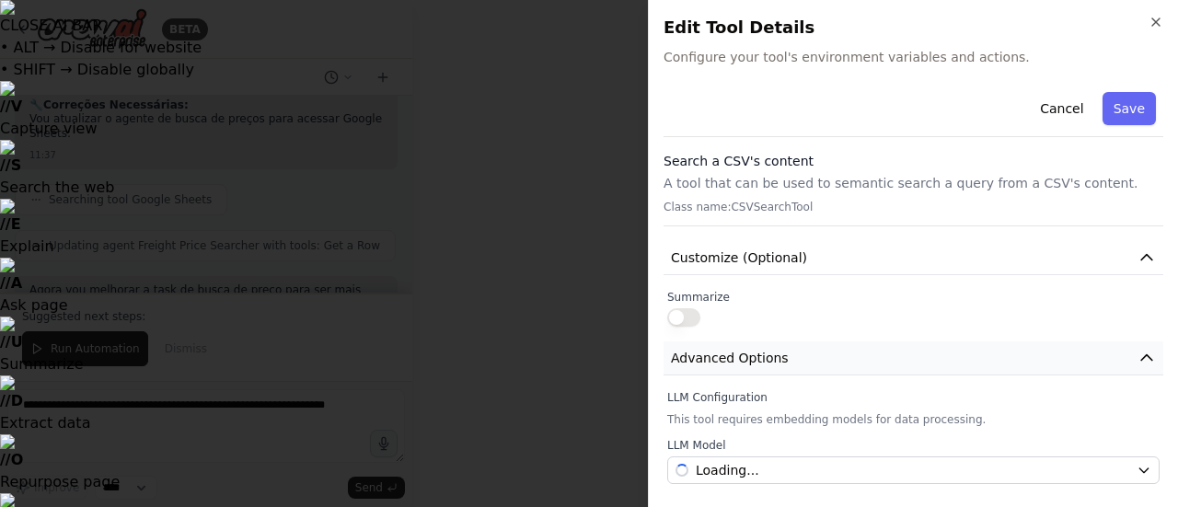
scroll to position [46, 0]
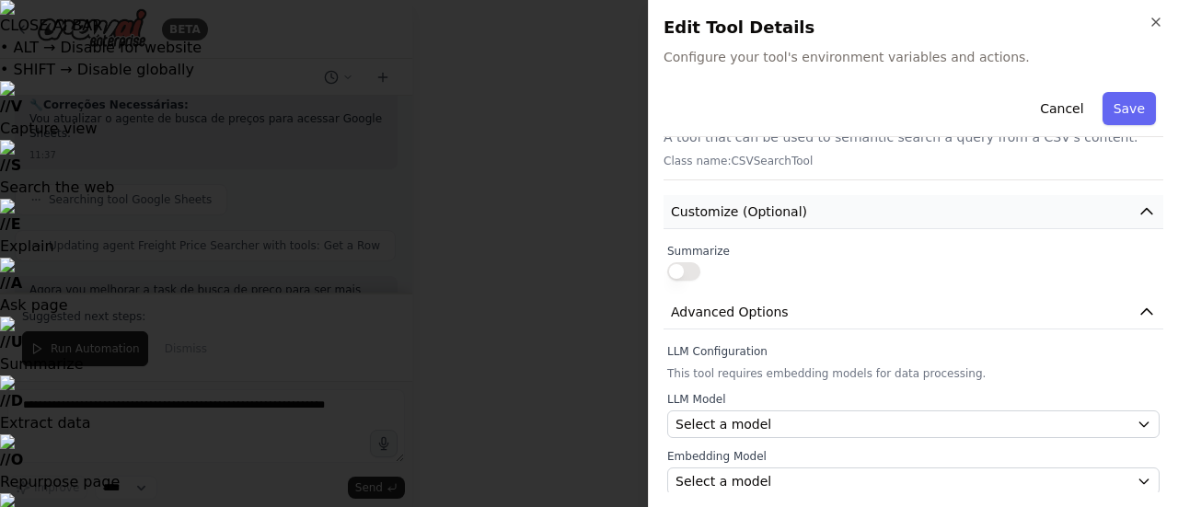
click at [769, 215] on span "Customize (Optional)" at bounding box center [739, 211] width 136 height 18
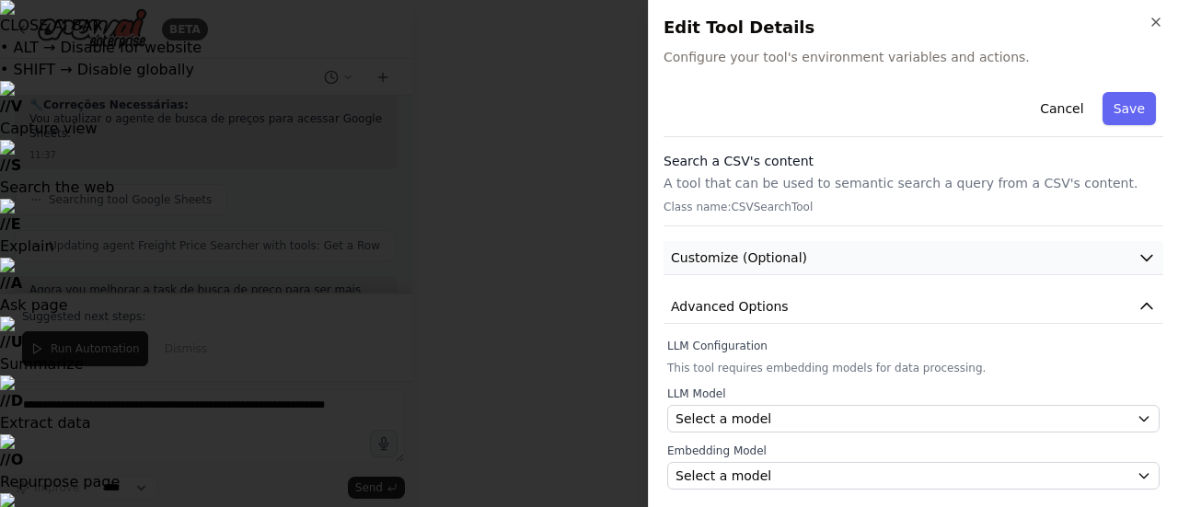
scroll to position [0, 0]
click at [1064, 110] on button "Cancel" at bounding box center [1061, 108] width 65 height 33
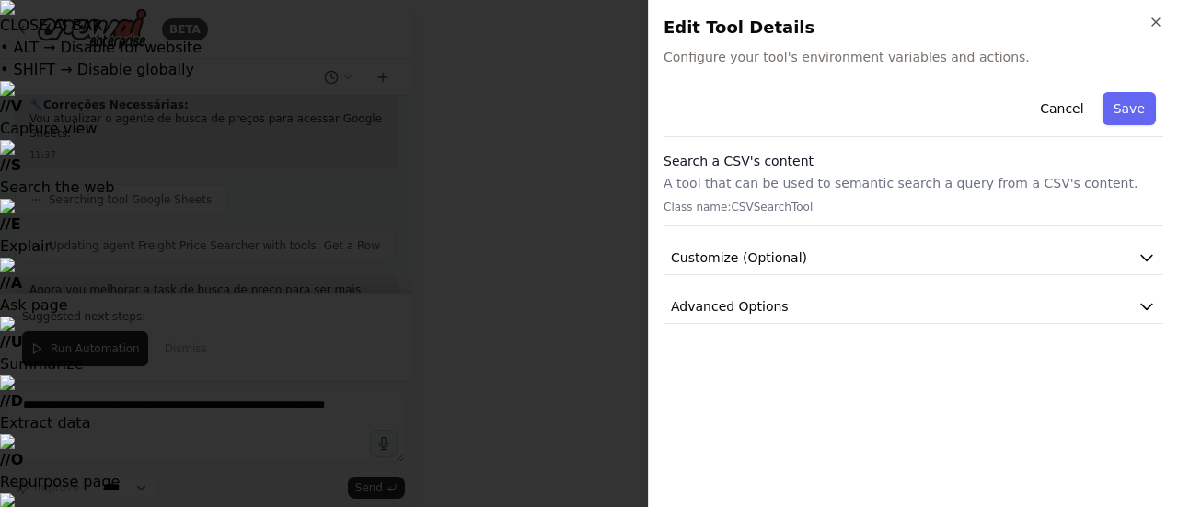
click at [768, 278] on div at bounding box center [589, 253] width 1178 height 507
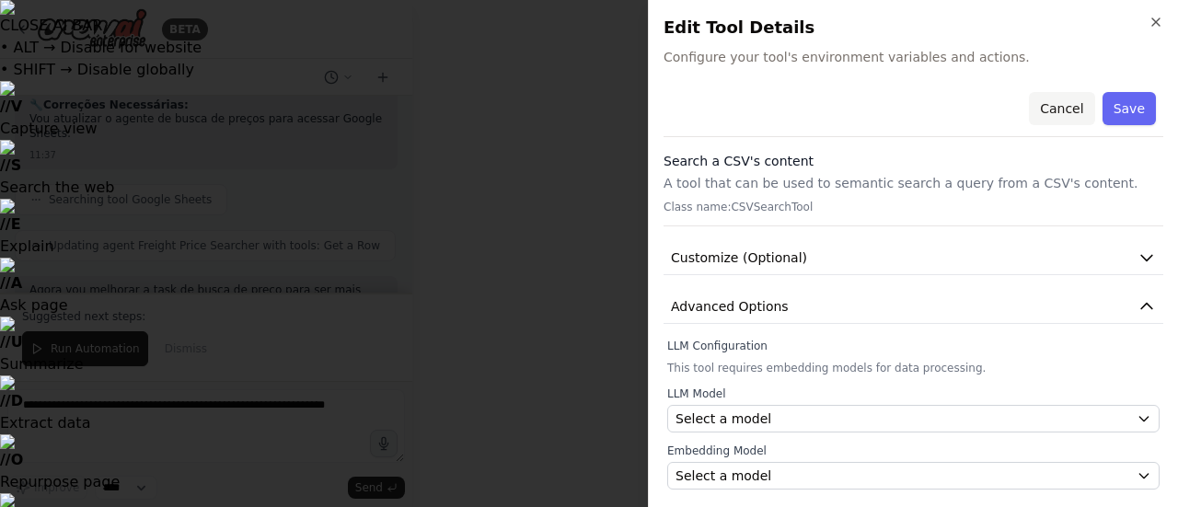
click at [1087, 102] on button "Cancel" at bounding box center [1061, 108] width 65 height 33
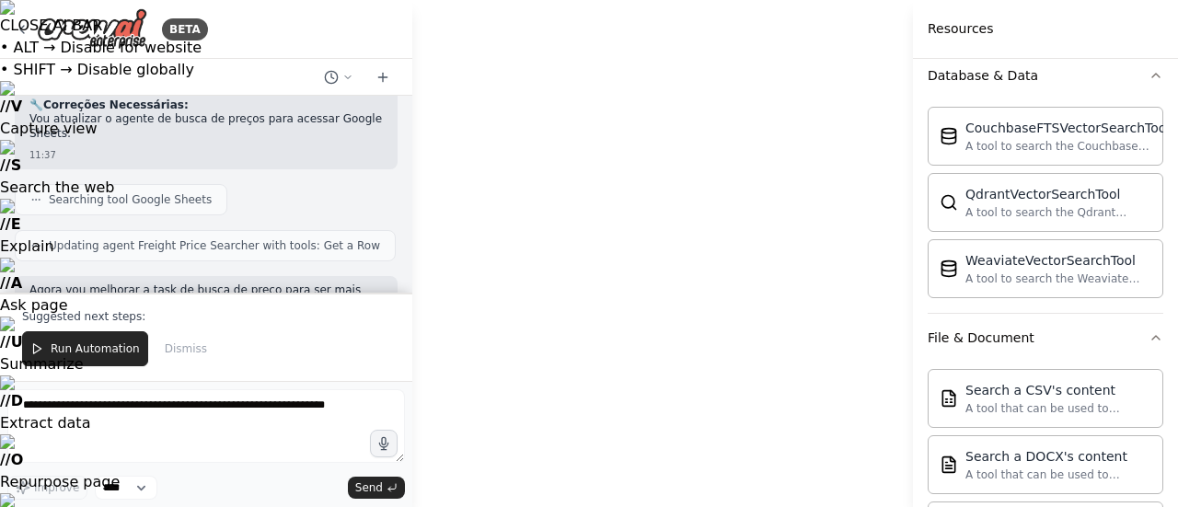
drag, startPoint x: 765, startPoint y: 297, endPoint x: 695, endPoint y: 270, distance: 76.0
drag, startPoint x: 467, startPoint y: 359, endPoint x: 449, endPoint y: 59, distance: 300.5
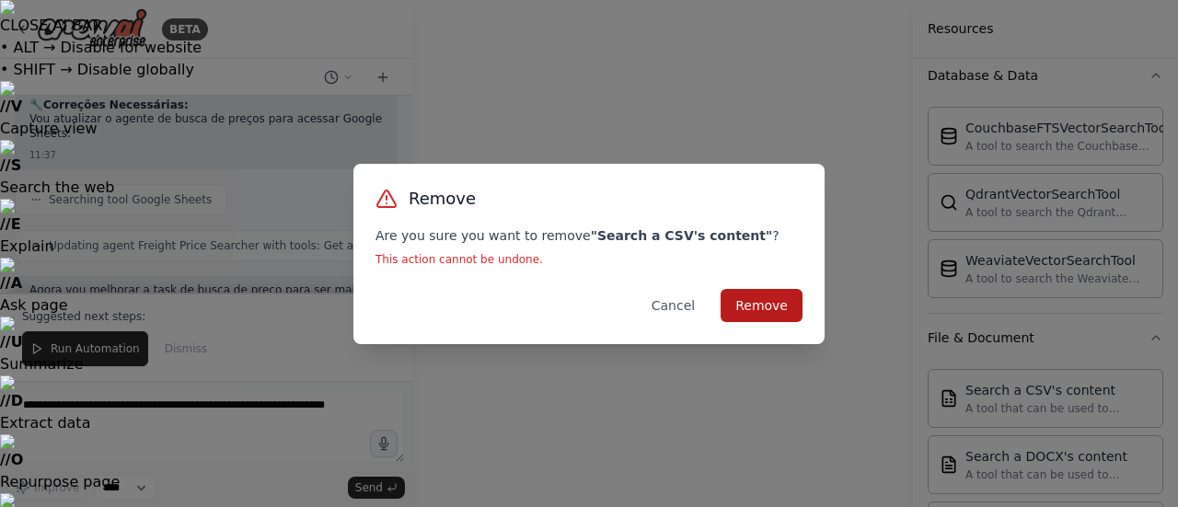
click at [776, 314] on button "Remove" at bounding box center [761, 305] width 82 height 33
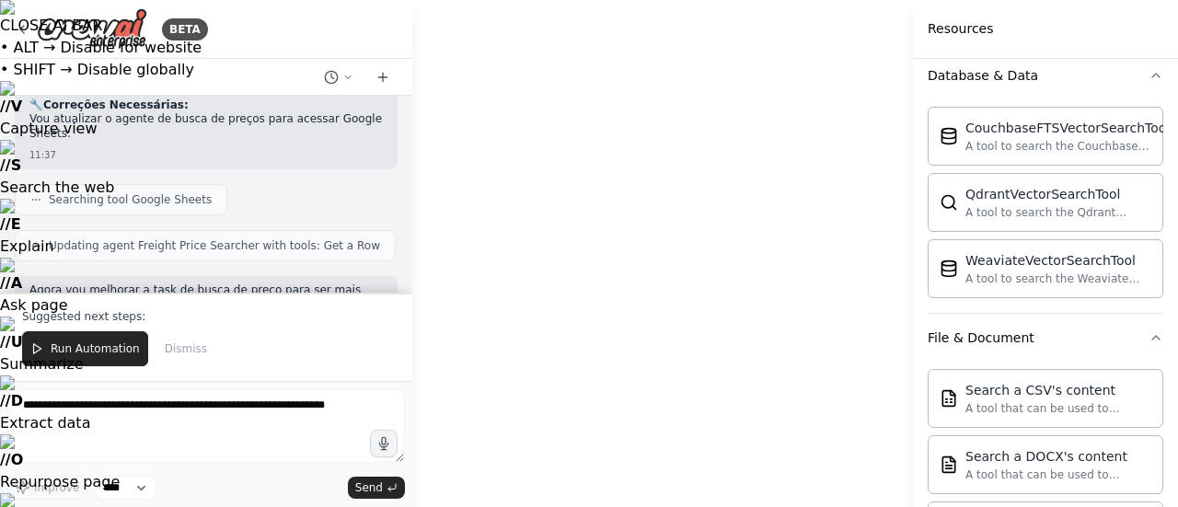
drag, startPoint x: 893, startPoint y: 245, endPoint x: 870, endPoint y: 121, distance: 125.4
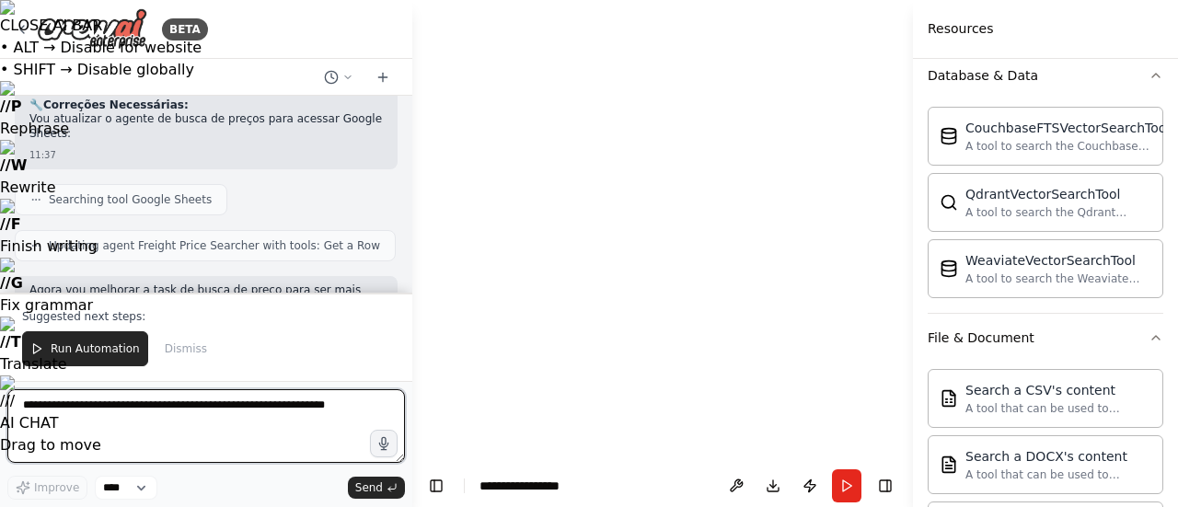
click at [214, 392] on textarea at bounding box center [205, 426] width 397 height 74
paste textarea "**********"
type textarea "**********"
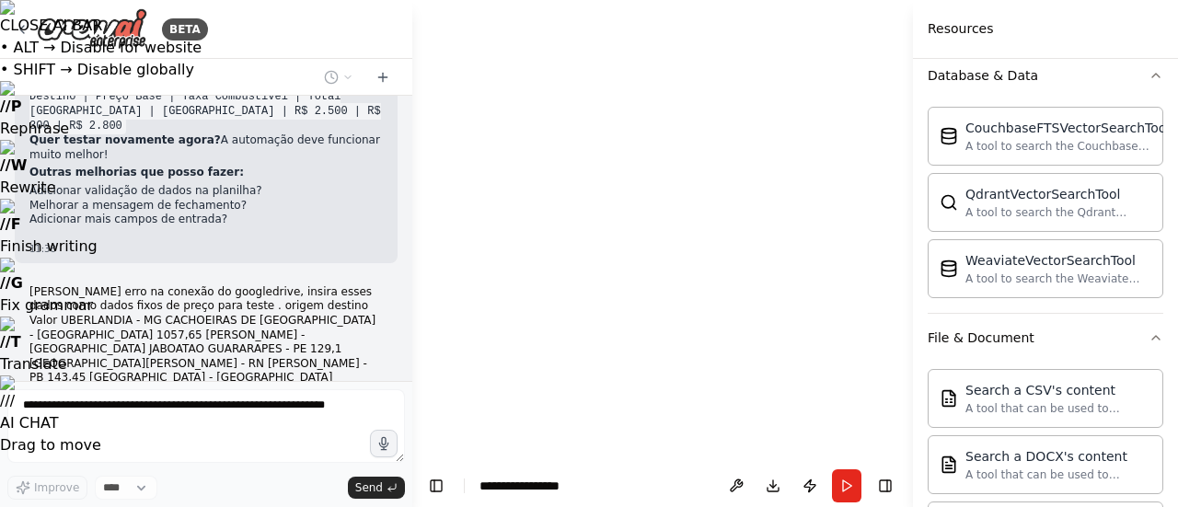
scroll to position [15604, 0]
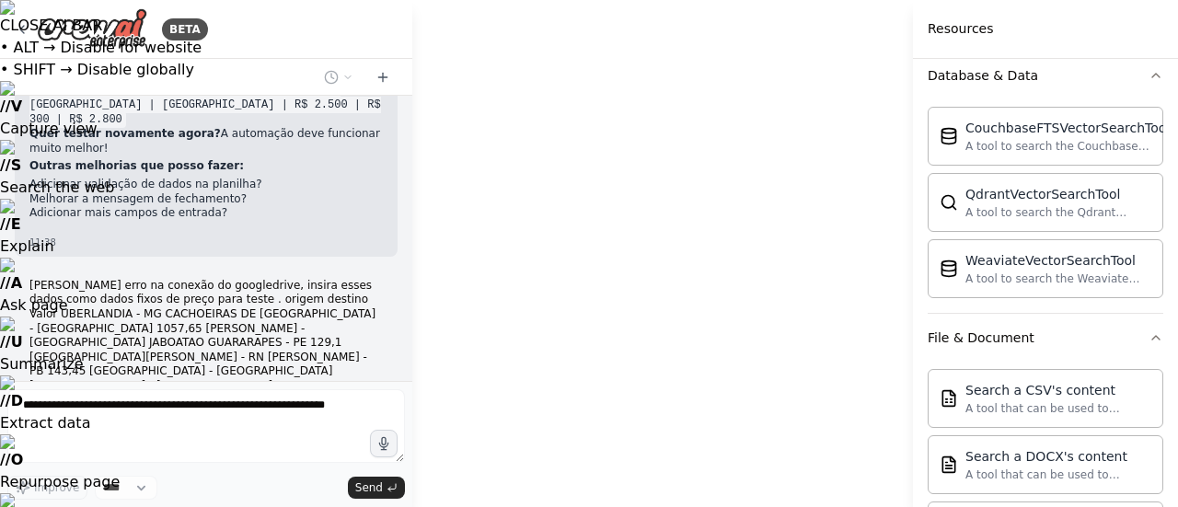
drag, startPoint x: 690, startPoint y: 393, endPoint x: 875, endPoint y: 546, distance: 240.4
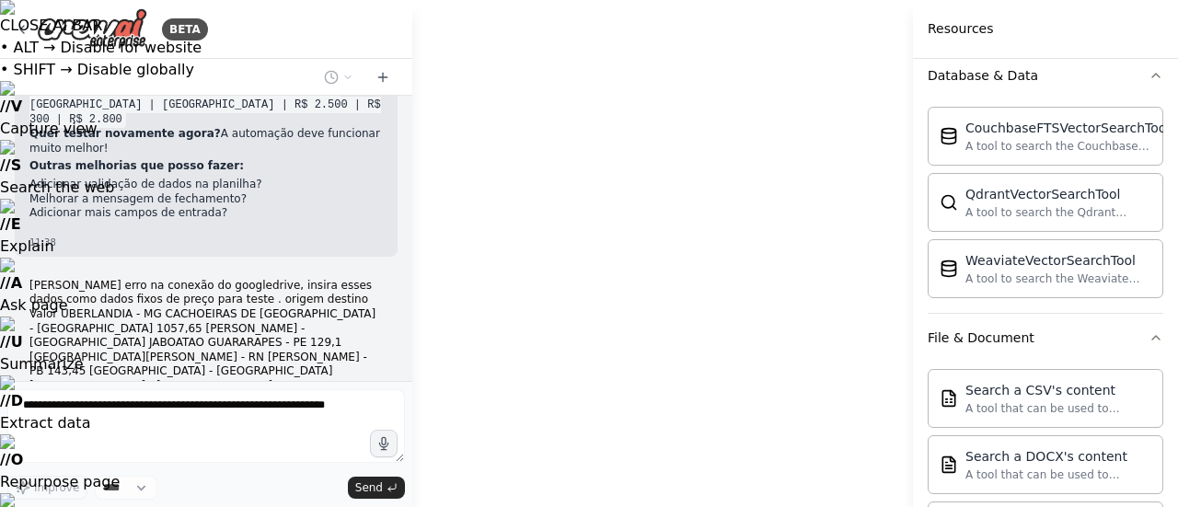
drag, startPoint x: 512, startPoint y: 297, endPoint x: 436, endPoint y: 336, distance: 84.8
drag, startPoint x: 837, startPoint y: 334, endPoint x: 388, endPoint y: 255, distance: 455.9
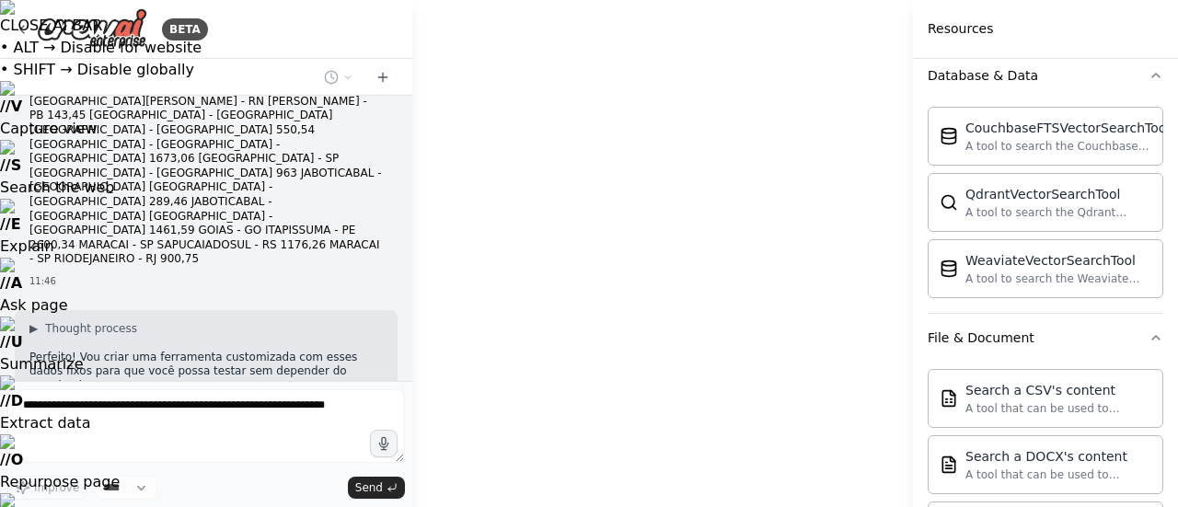
scroll to position [15916, 0]
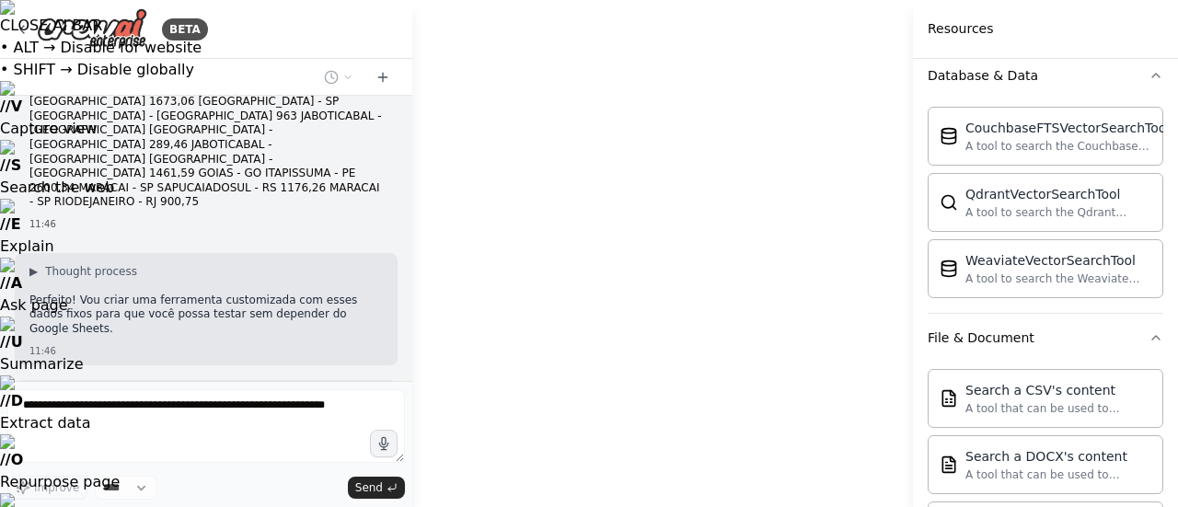
drag, startPoint x: 799, startPoint y: 246, endPoint x: 778, endPoint y: 329, distance: 86.1
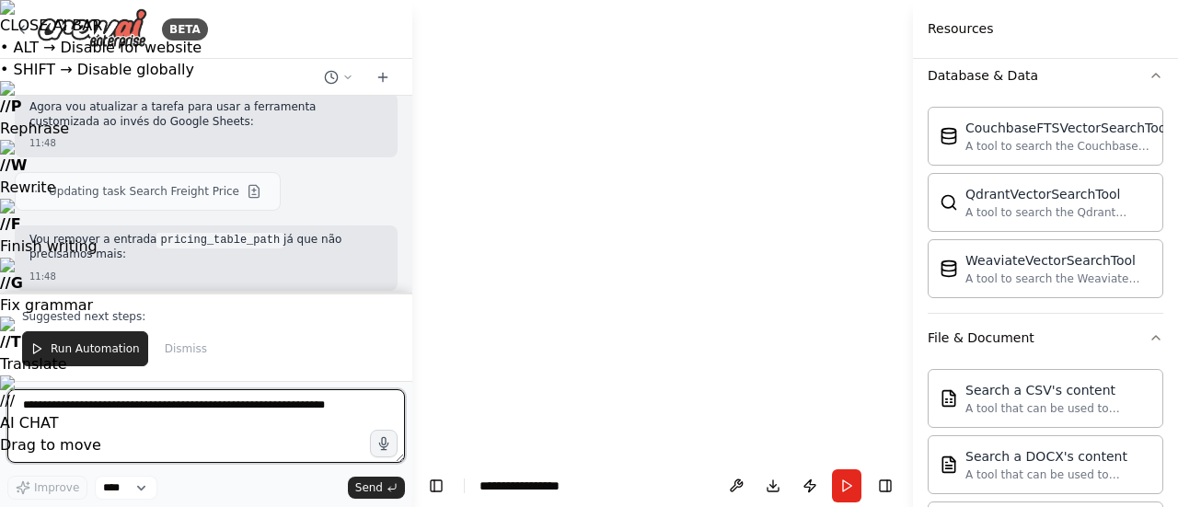
scroll to position [17213, 0]
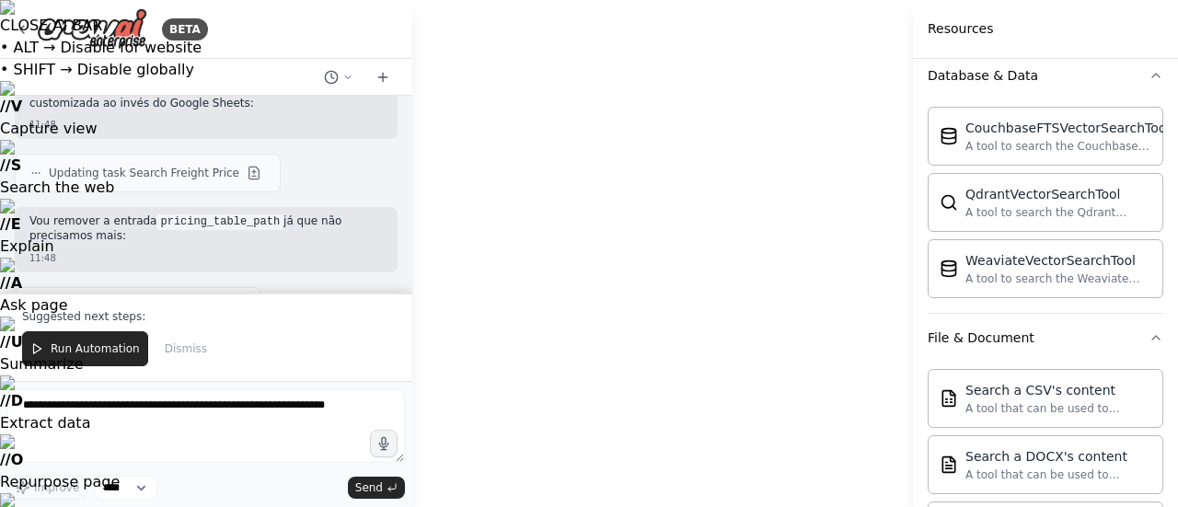
drag, startPoint x: 611, startPoint y: 328, endPoint x: 822, endPoint y: 357, distance: 213.6
drag, startPoint x: 502, startPoint y: 292, endPoint x: 607, endPoint y: 308, distance: 106.2
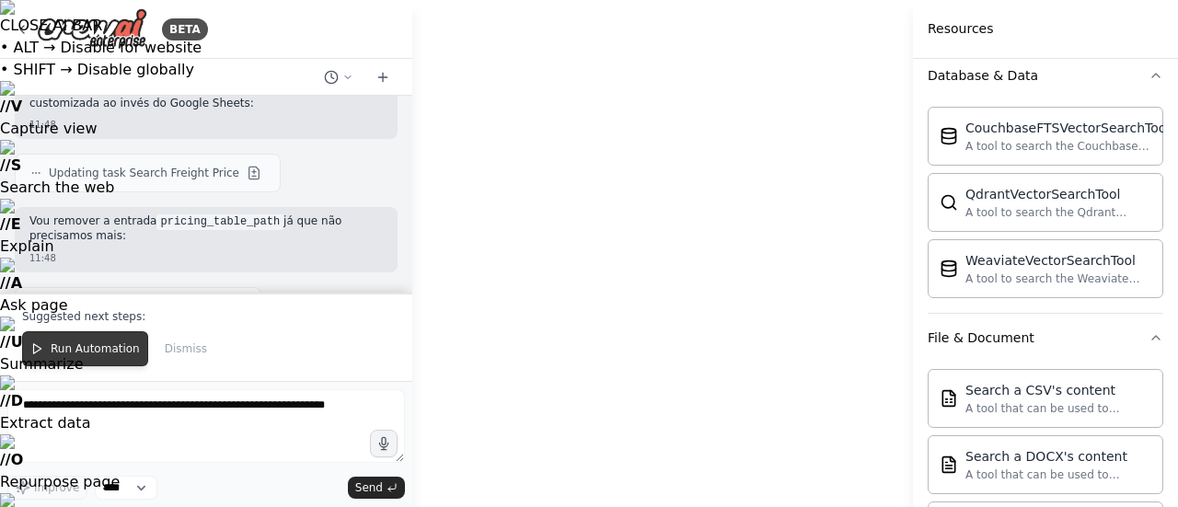
click at [94, 352] on span "Run Automation" at bounding box center [95, 348] width 89 height 15
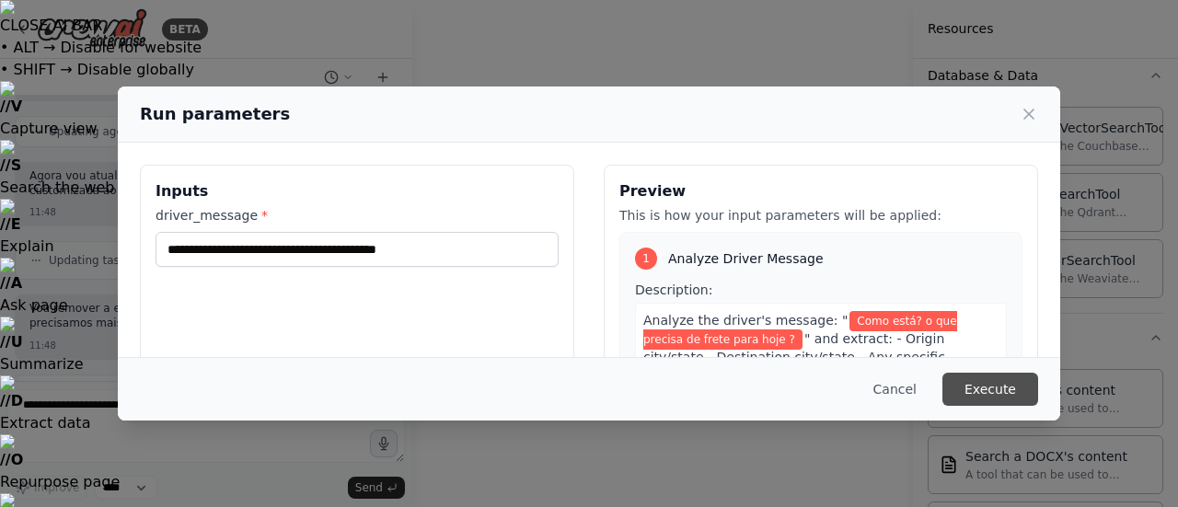
click at [1005, 386] on button "Execute" at bounding box center [990, 389] width 96 height 33
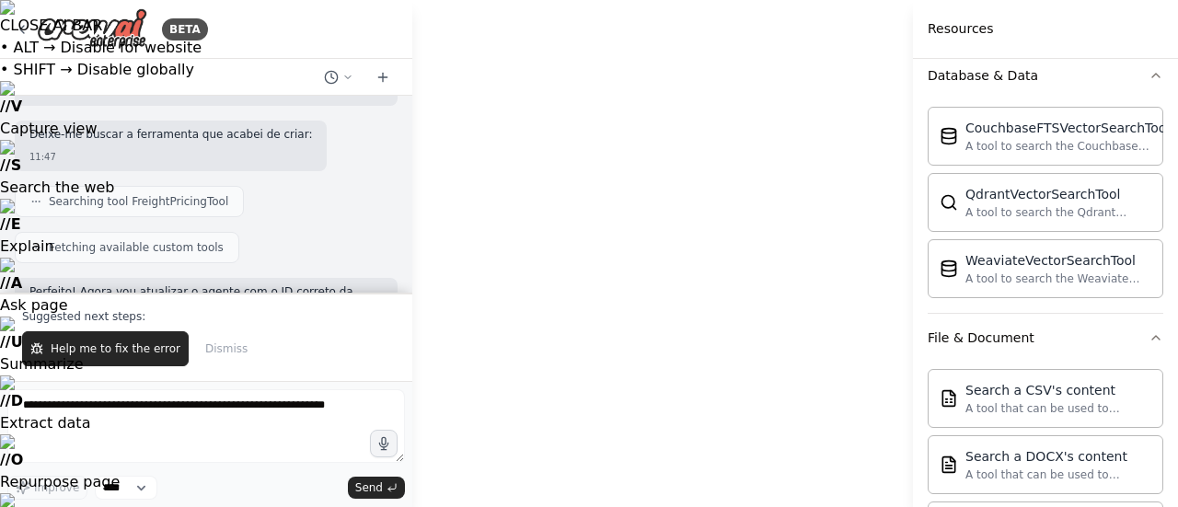
scroll to position [17213, 0]
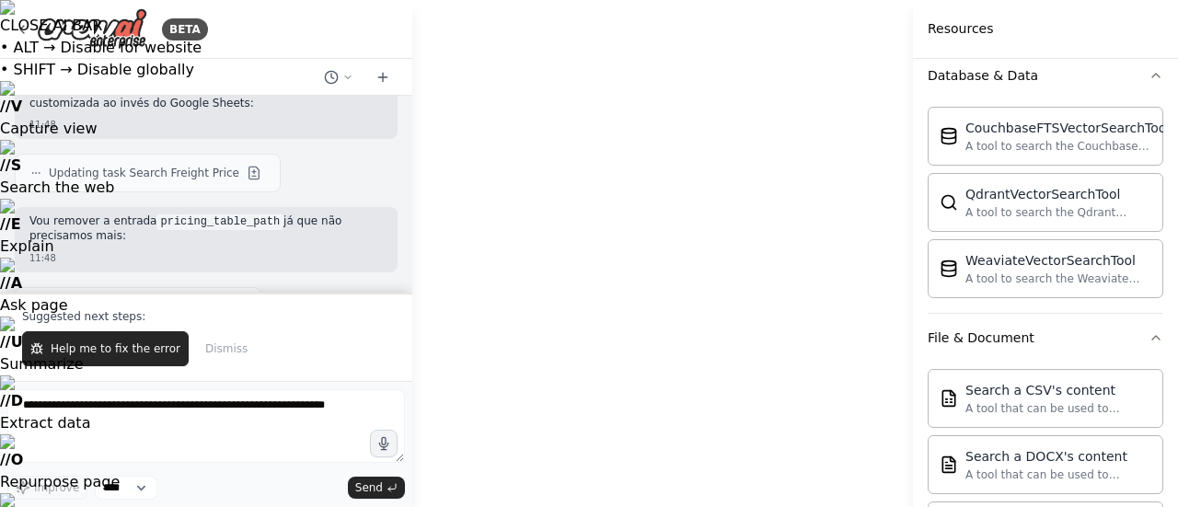
drag, startPoint x: 795, startPoint y: 307, endPoint x: 546, endPoint y: 296, distance: 248.7
drag, startPoint x: 505, startPoint y: 290, endPoint x: 684, endPoint y: 304, distance: 179.0
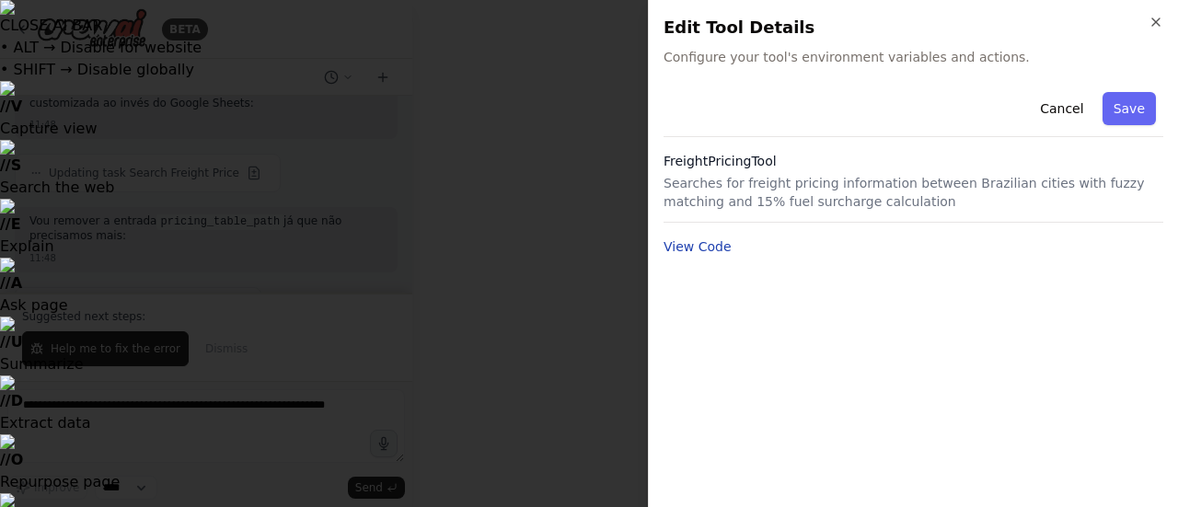
click at [696, 238] on button "View Code" at bounding box center [697, 246] width 68 height 18
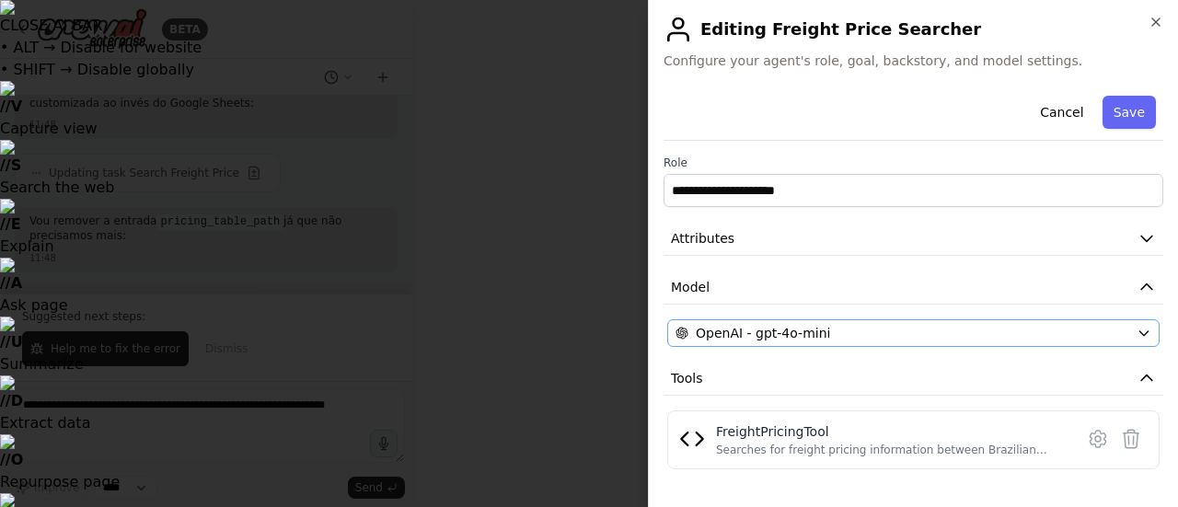
scroll to position [86, 0]
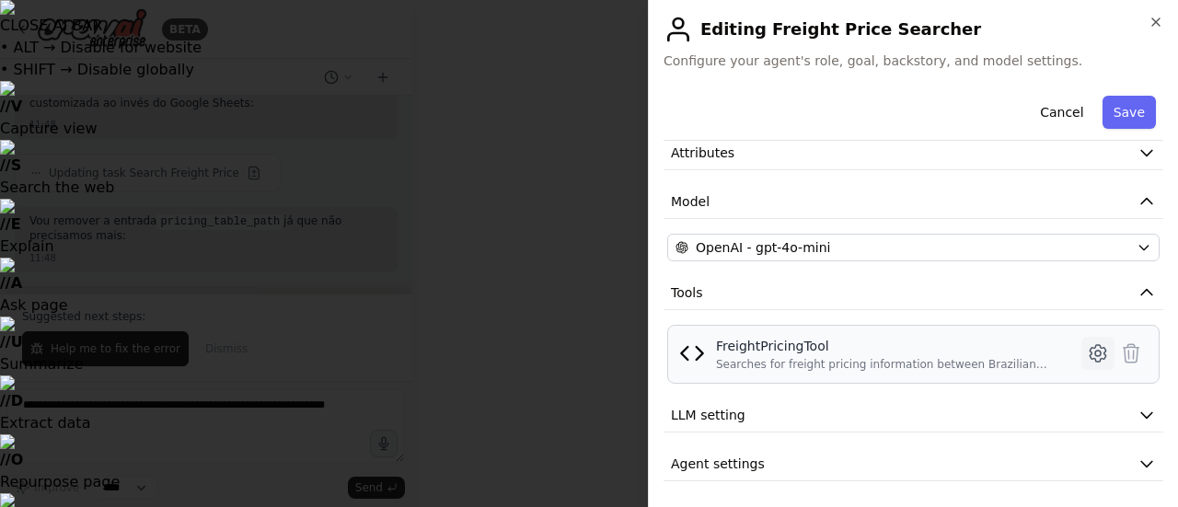
click at [1087, 353] on icon at bounding box center [1098, 353] width 22 height 22
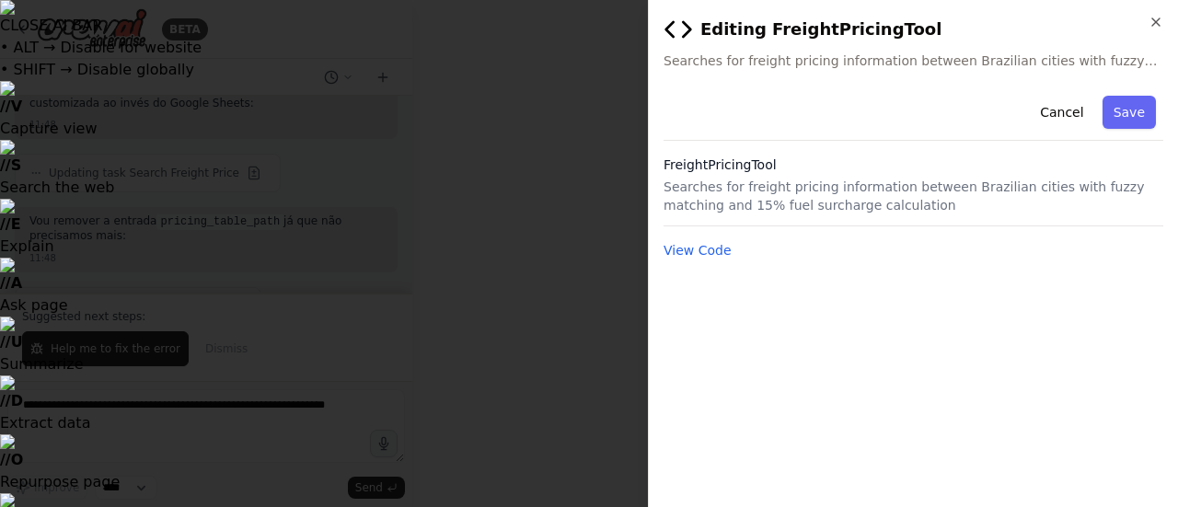
scroll to position [0, 0]
click at [707, 203] on p "Searches for freight pricing information between Brazilian cities with fuzzy ma…" at bounding box center [913, 196] width 500 height 37
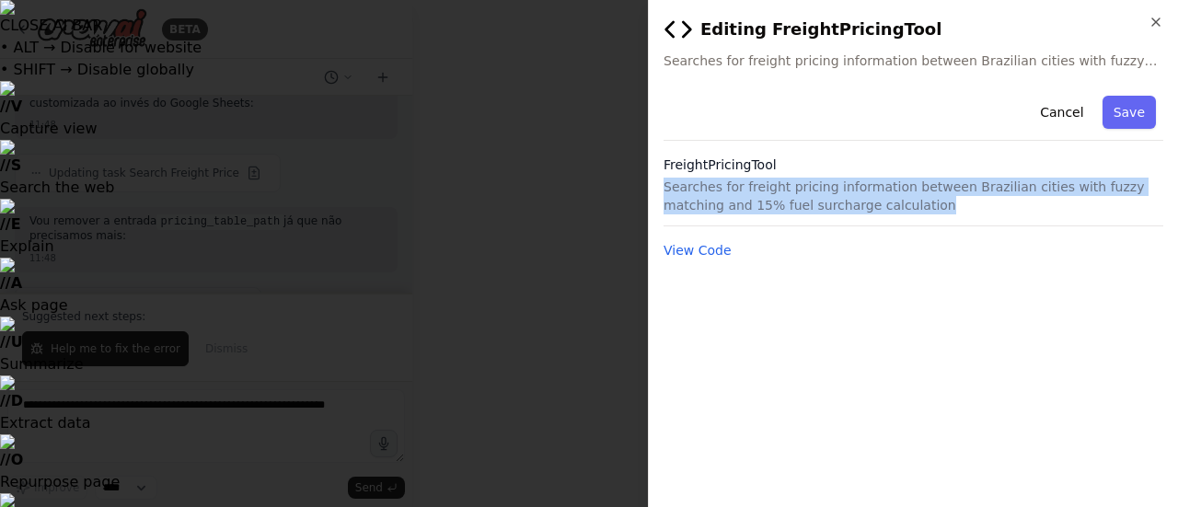
click at [707, 203] on p "Searches for freight pricing information between Brazilian cities with fuzzy ma…" at bounding box center [913, 196] width 500 height 37
click at [696, 247] on button "View Code" at bounding box center [697, 250] width 68 height 18
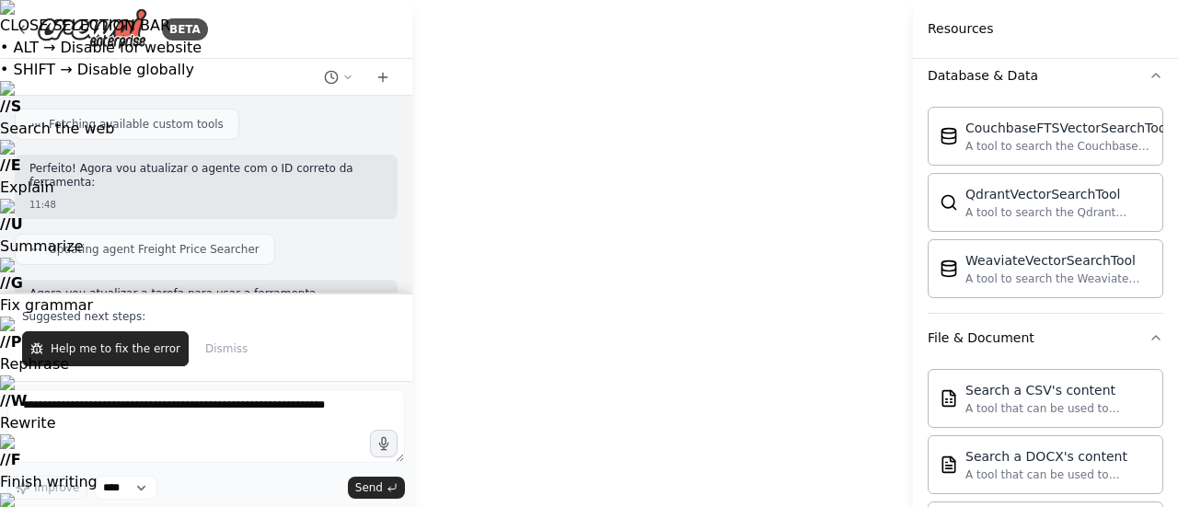
scroll to position [17009, 0]
click at [141, 340] on button "Help me to fix the error" at bounding box center [105, 348] width 167 height 35
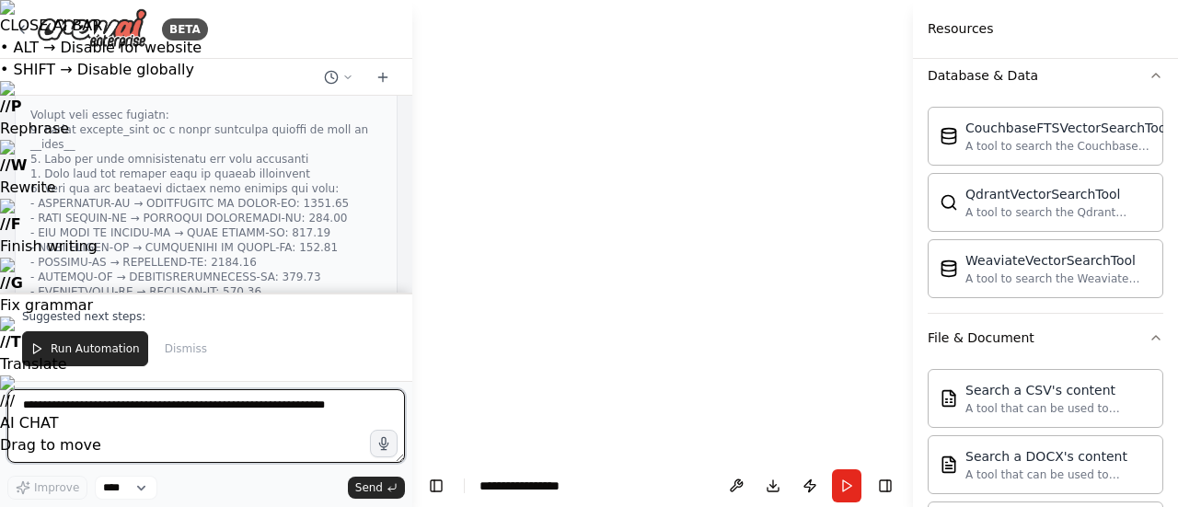
scroll to position [18434, 0]
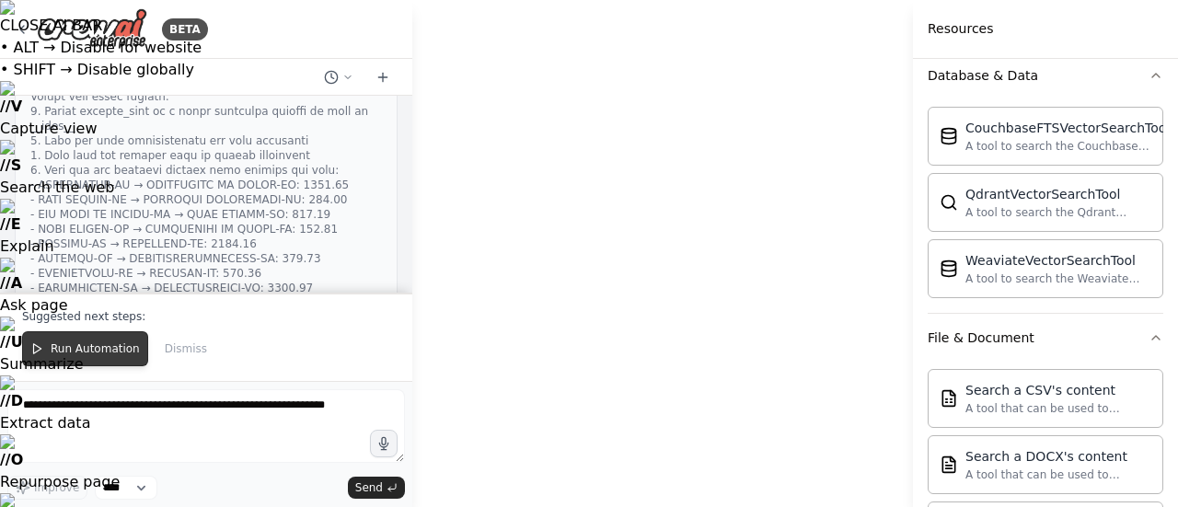
click at [103, 345] on span "Run Automation" at bounding box center [95, 348] width 89 height 15
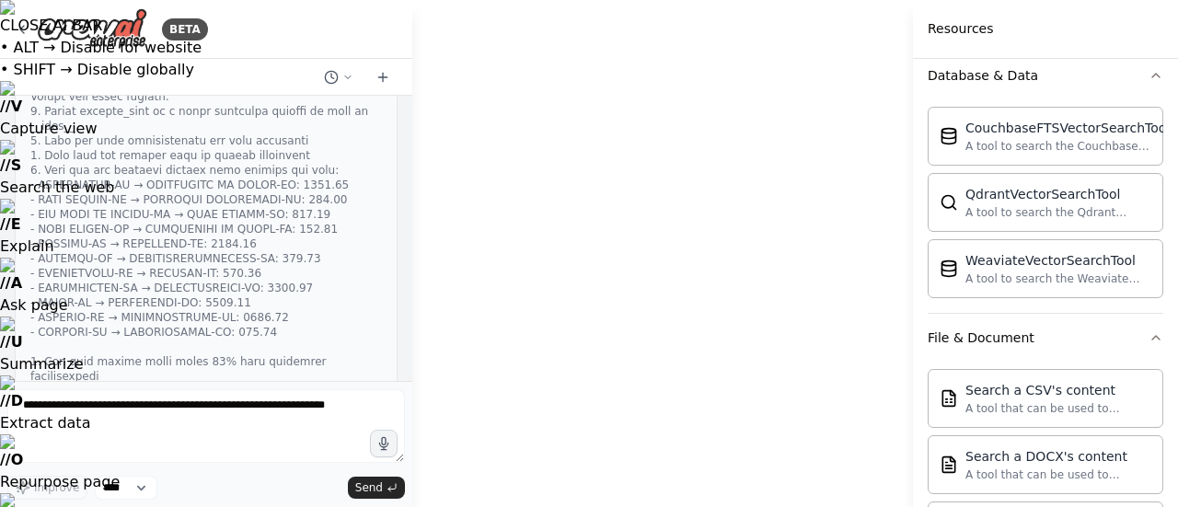
scroll to position [18345, 0]
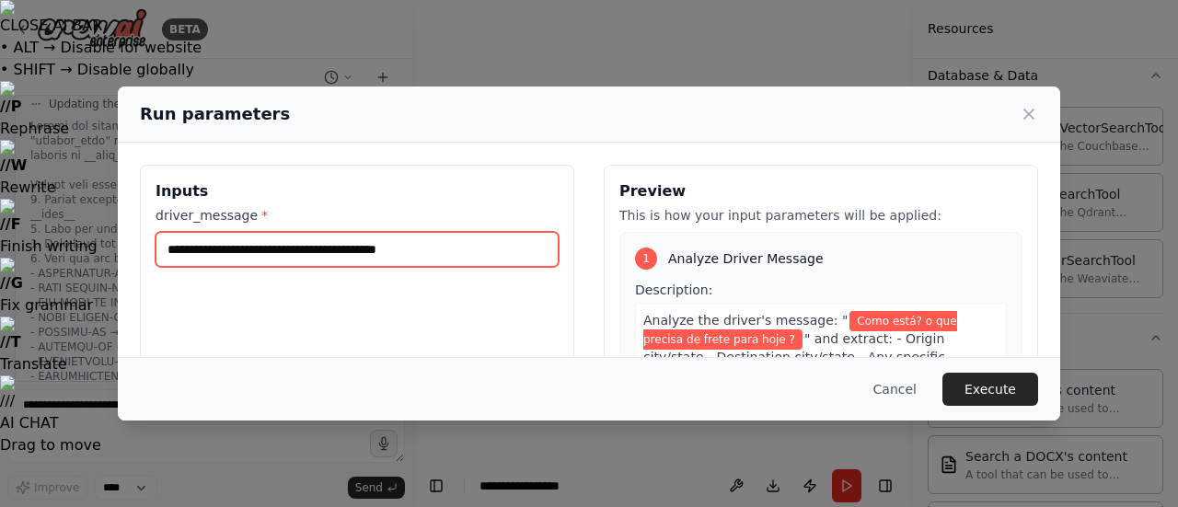
click at [292, 247] on input "**********" at bounding box center [356, 249] width 403 height 35
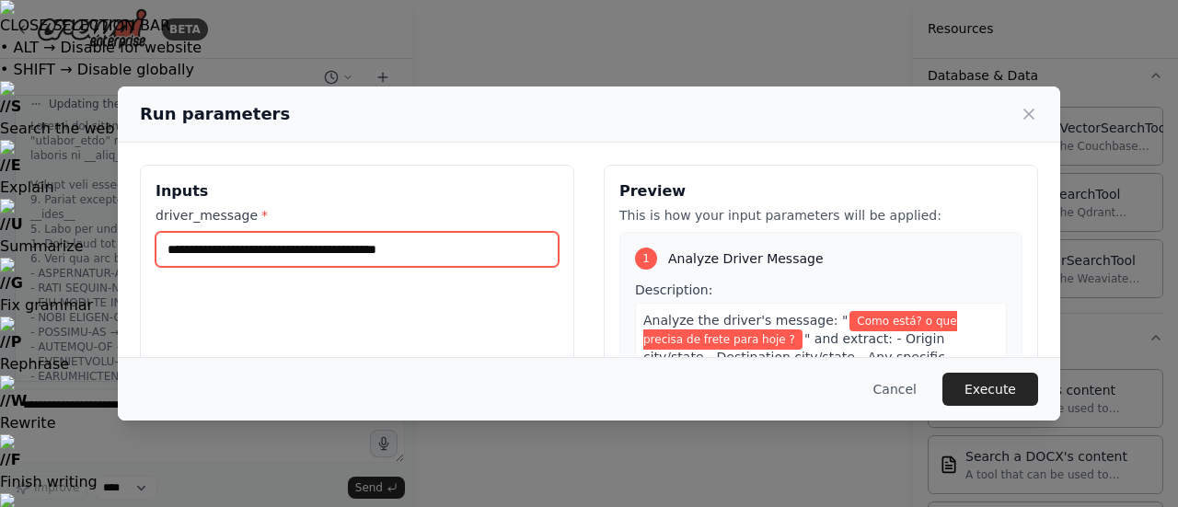
click at [292, 247] on input "**********" at bounding box center [356, 249] width 403 height 35
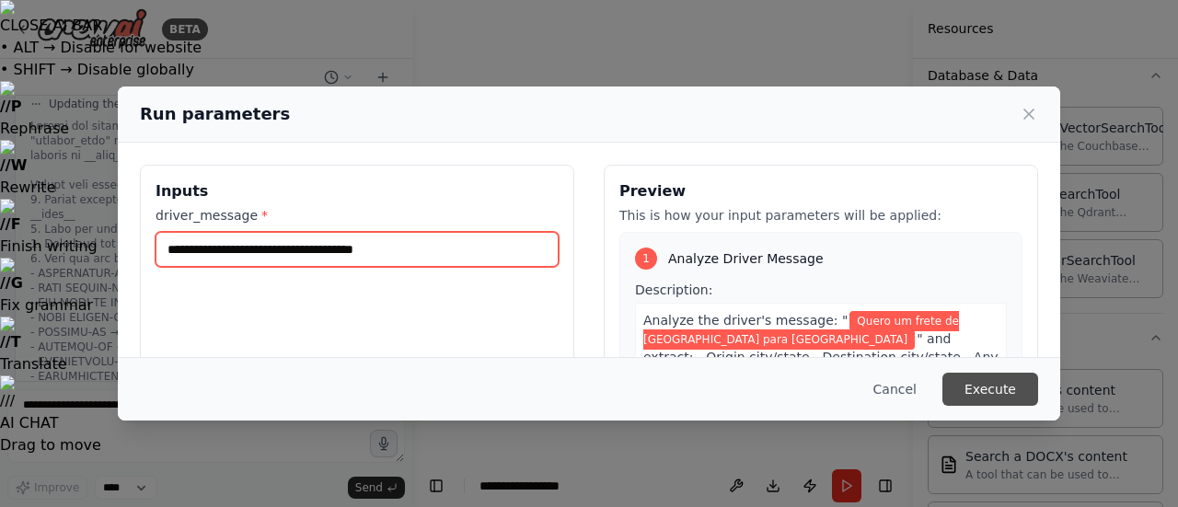
type input "**********"
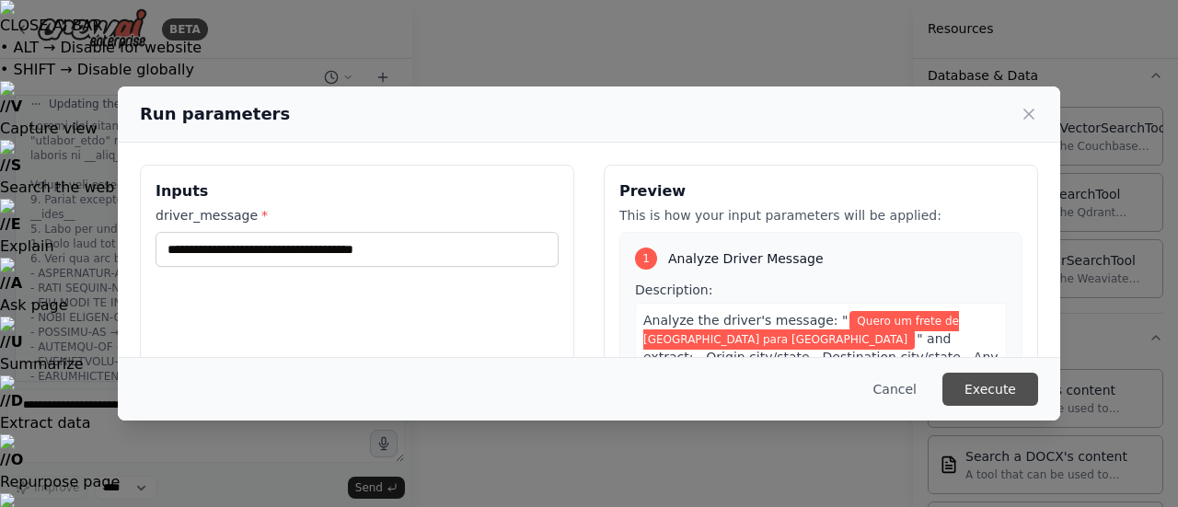
click at [995, 391] on button "Execute" at bounding box center [990, 389] width 96 height 33
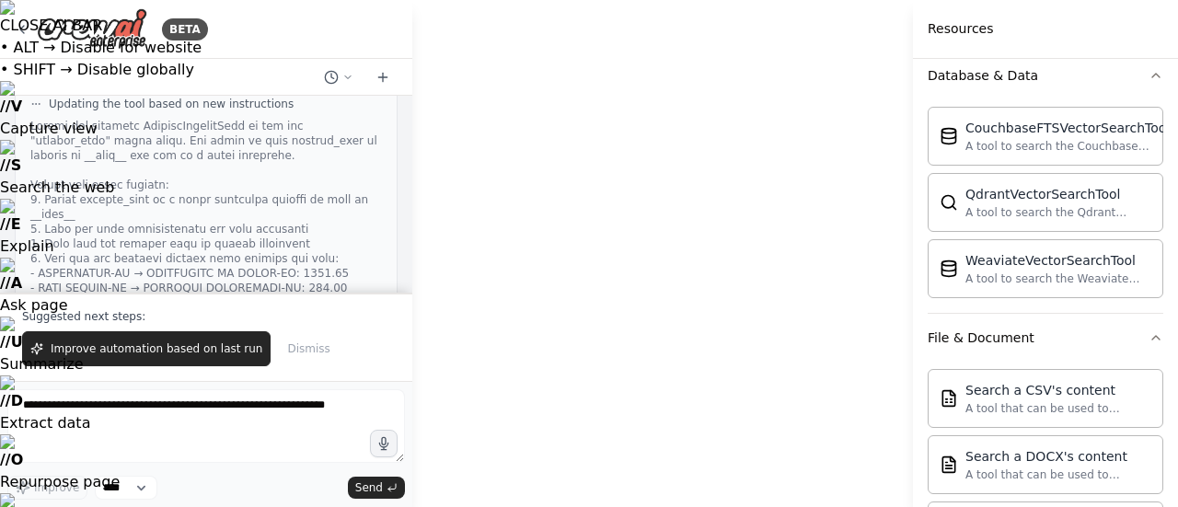
drag, startPoint x: 826, startPoint y: 351, endPoint x: 508, endPoint y: 345, distance: 318.4
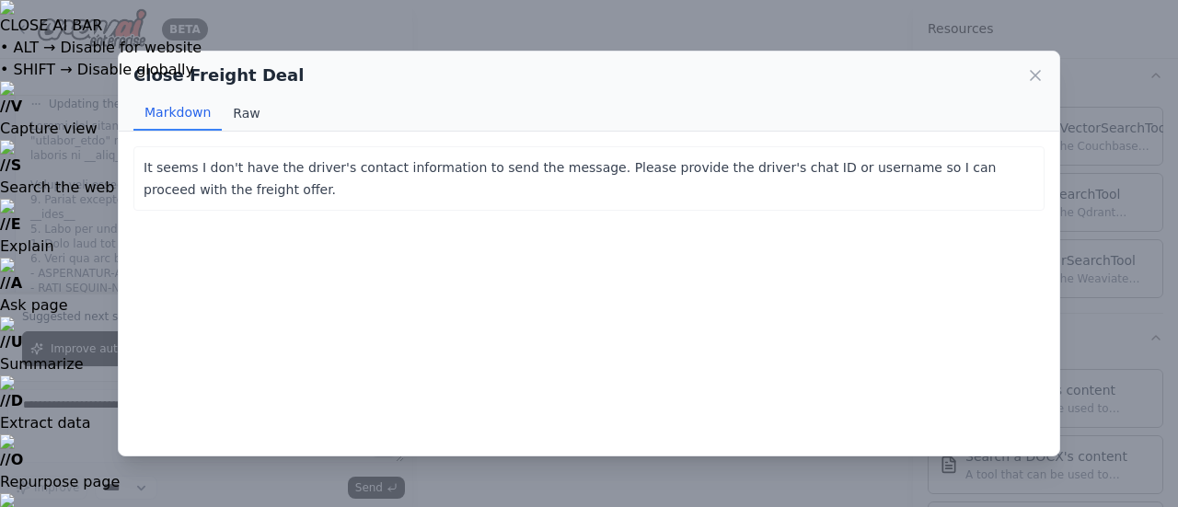
click at [250, 98] on button "Raw" at bounding box center [246, 113] width 49 height 35
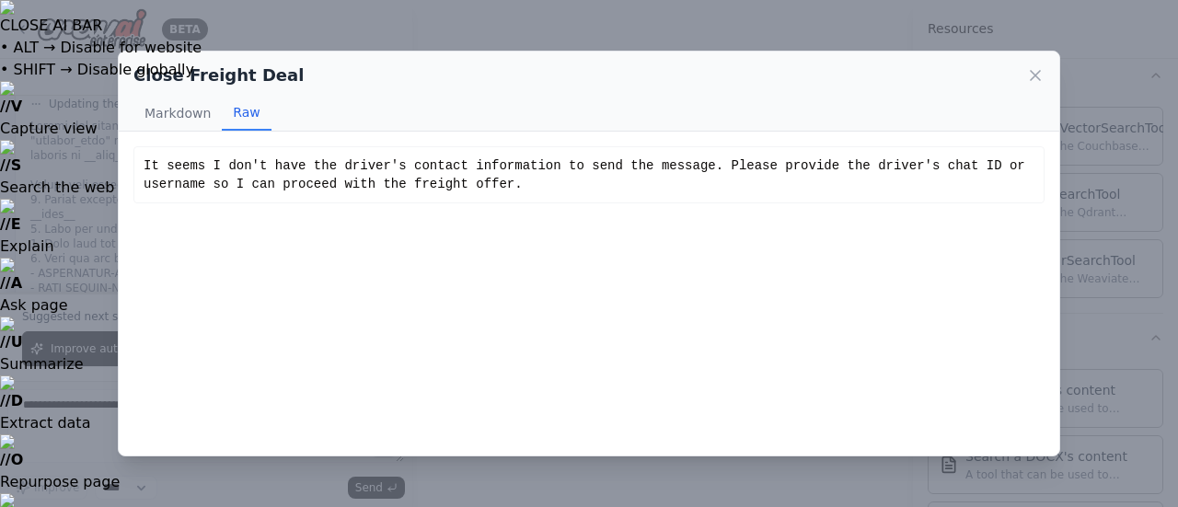
scroll to position [18434, 0]
click at [1031, 78] on icon at bounding box center [1034, 75] width 9 height 9
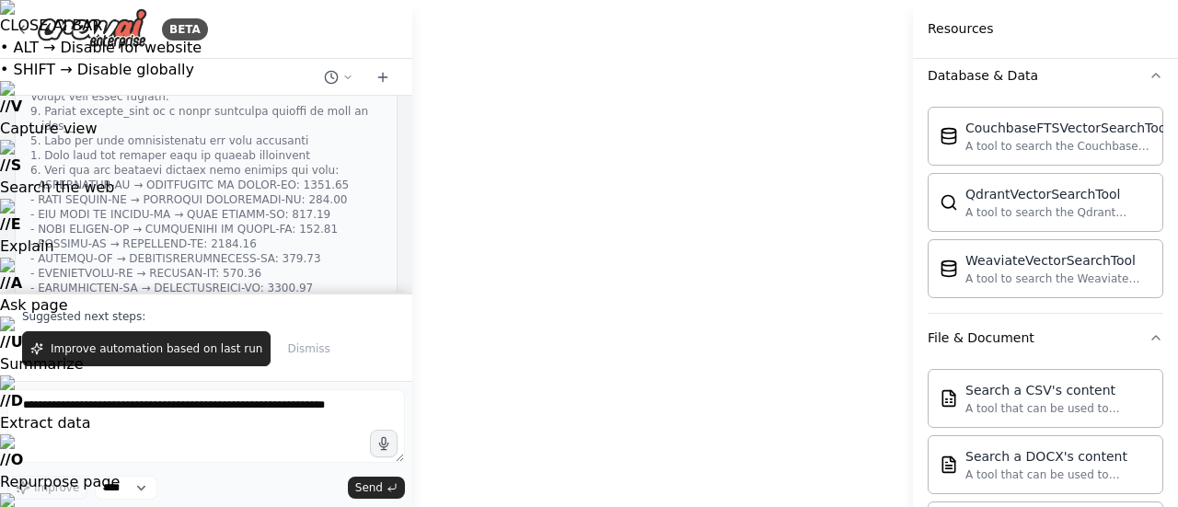
drag, startPoint x: 505, startPoint y: 338, endPoint x: 863, endPoint y: 241, distance: 370.7
drag, startPoint x: 444, startPoint y: 210, endPoint x: 485, endPoint y: 361, distance: 156.2
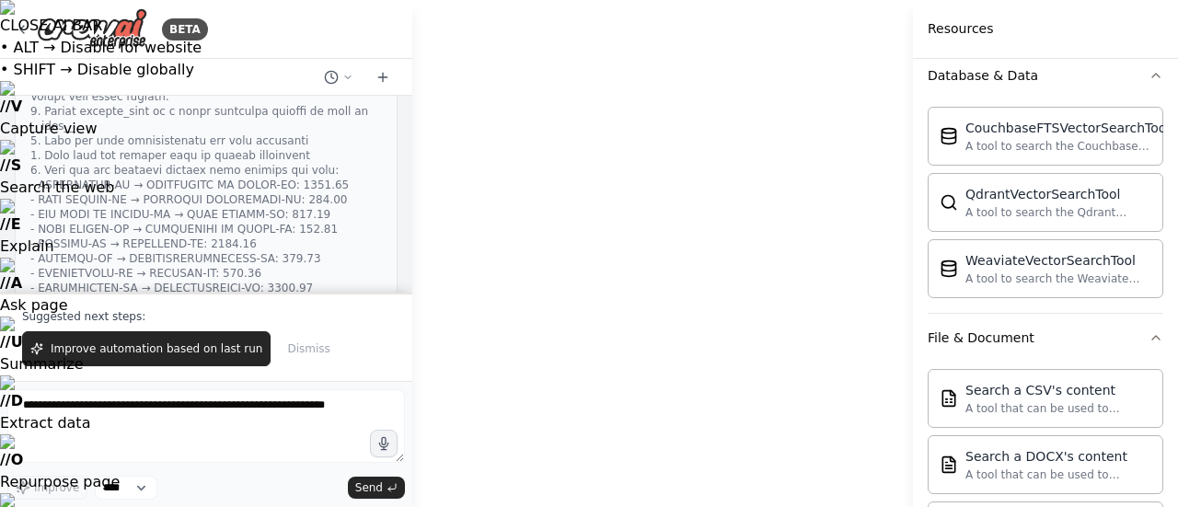
click at [75, 354] on span "Improve automation based on last run" at bounding box center [157, 348] width 212 height 15
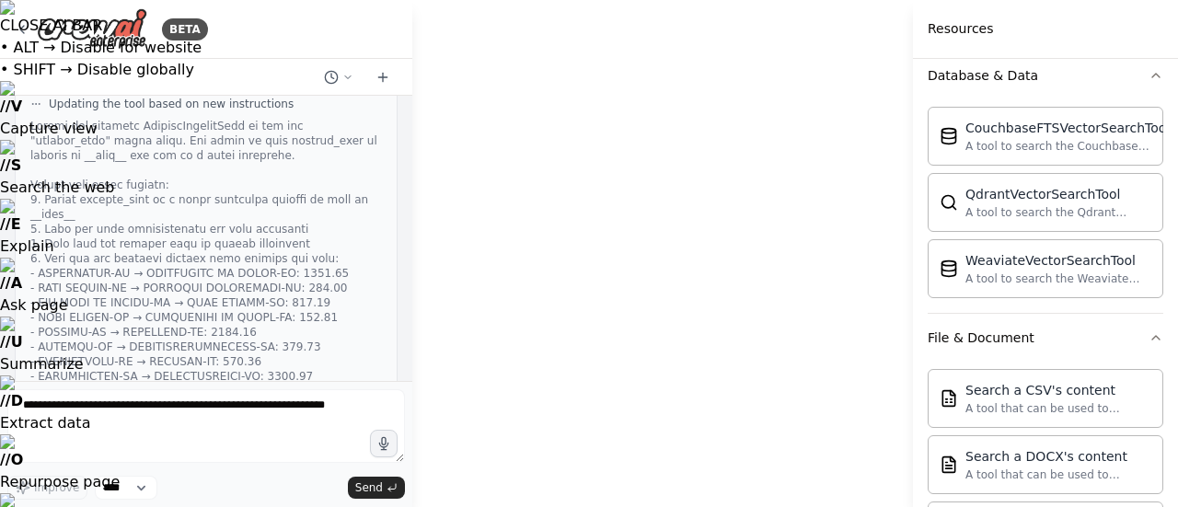
scroll to position [18393, 0]
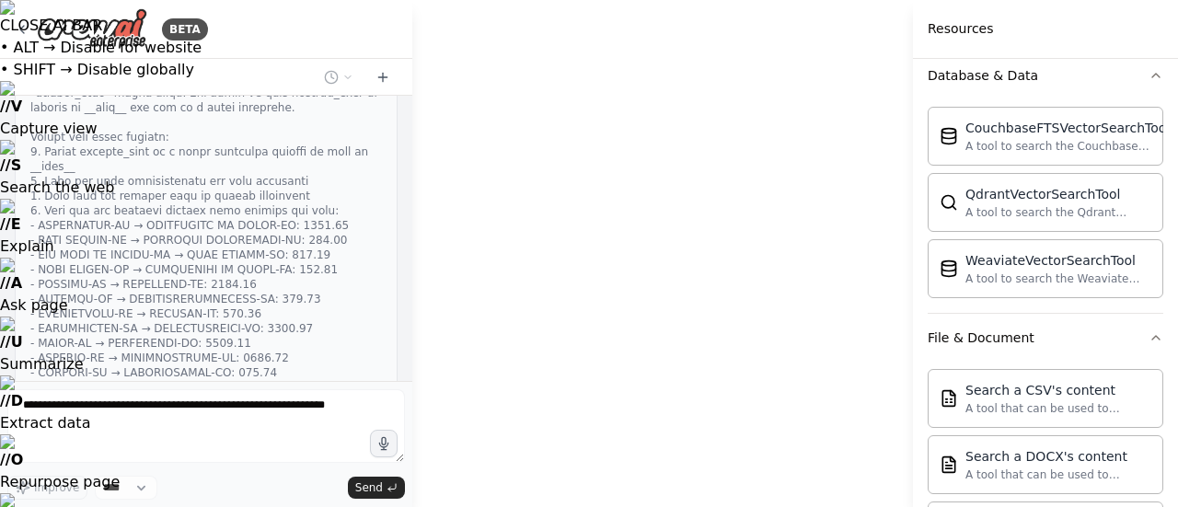
drag, startPoint x: 694, startPoint y: 198, endPoint x: 423, endPoint y: 211, distance: 270.8
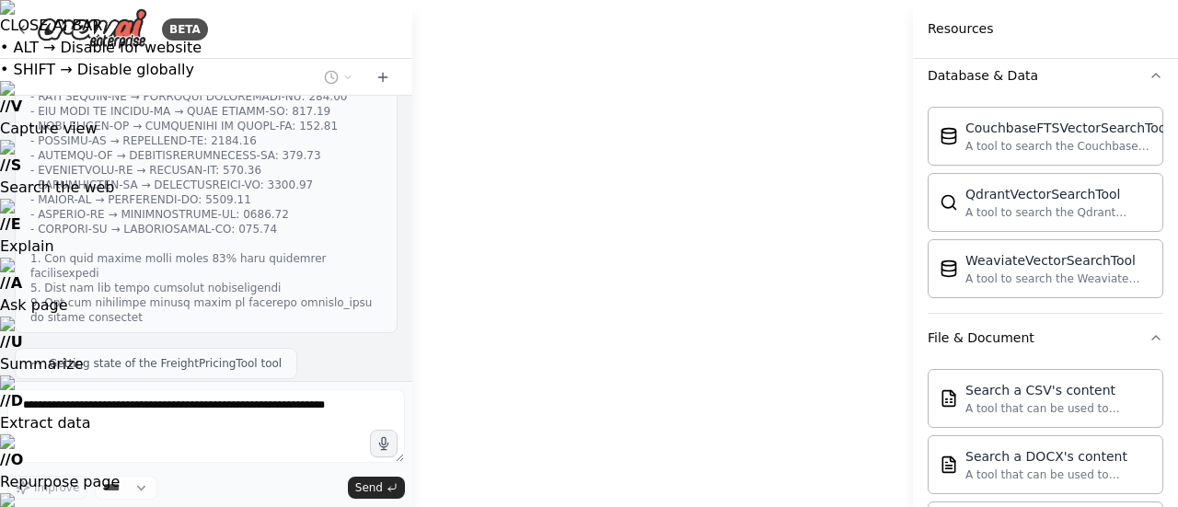
drag, startPoint x: 773, startPoint y: 307, endPoint x: 783, endPoint y: 248, distance: 59.7
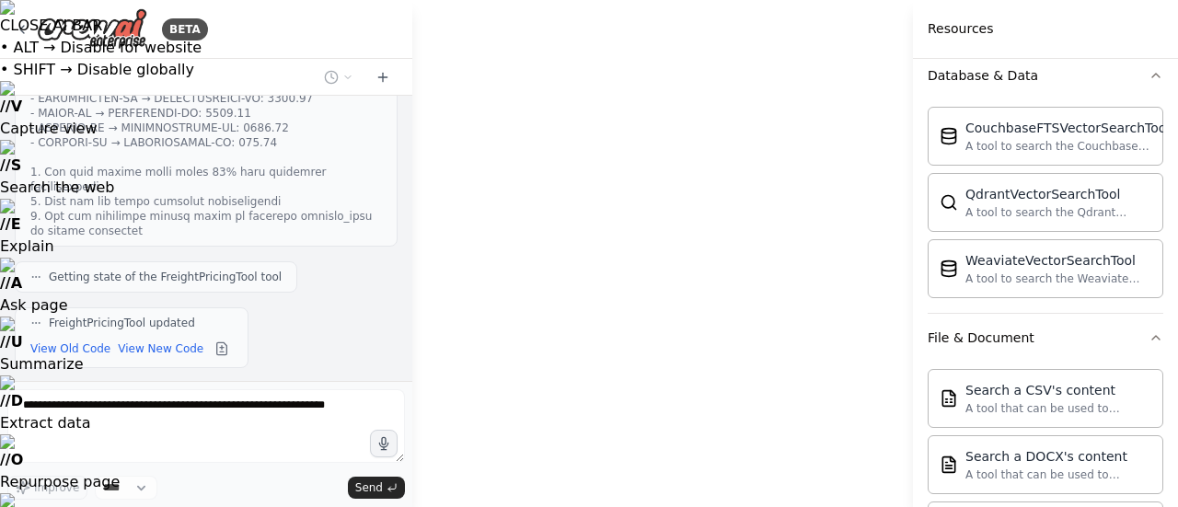
drag, startPoint x: 822, startPoint y: 356, endPoint x: 872, endPoint y: 174, distance: 189.1
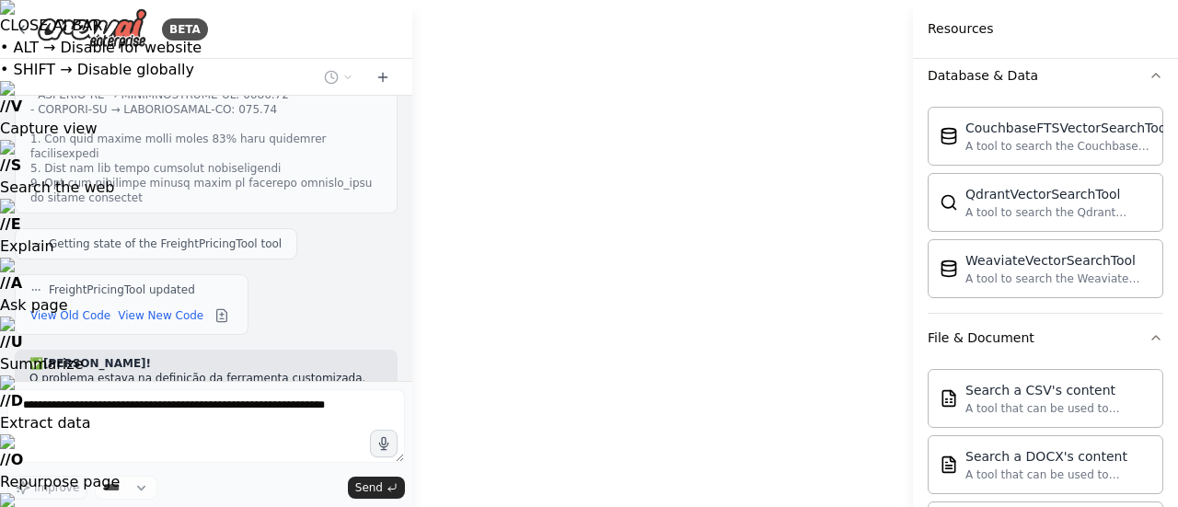
scroll to position [18670, 0]
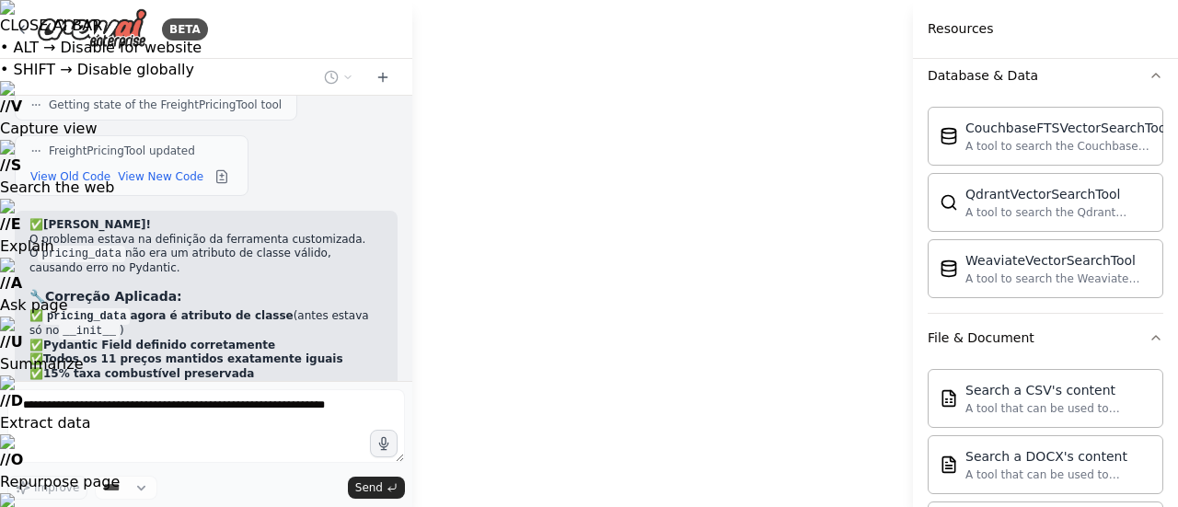
drag, startPoint x: 672, startPoint y: 264, endPoint x: 704, endPoint y: 242, distance: 39.0
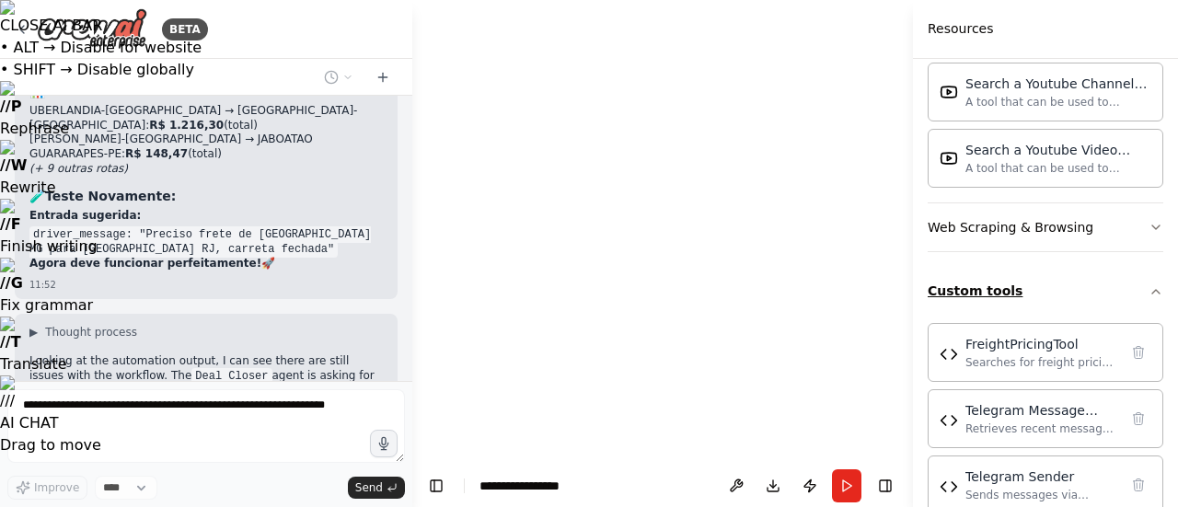
scroll to position [3476, 0]
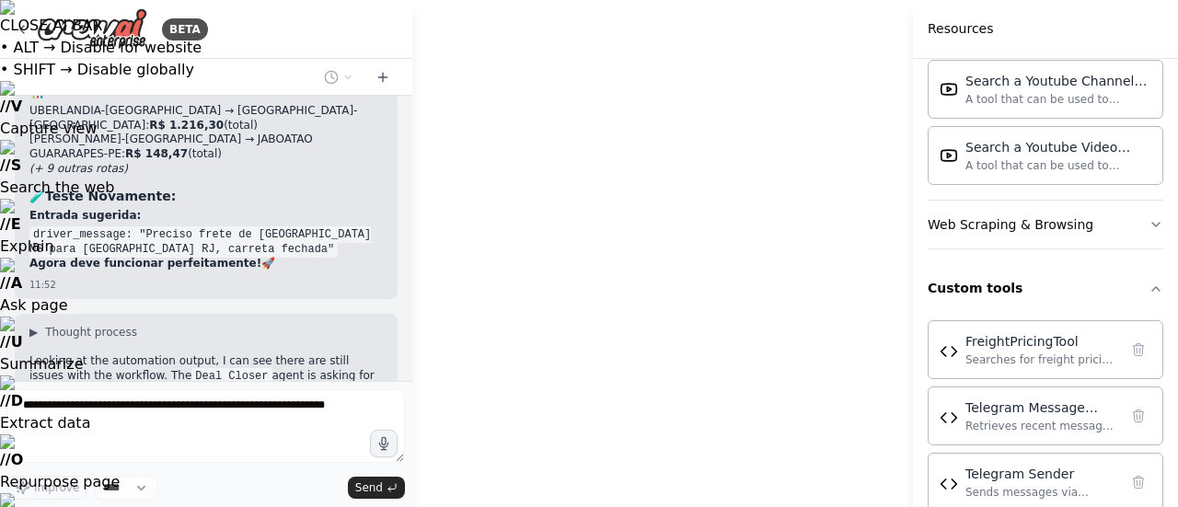
drag, startPoint x: 767, startPoint y: 351, endPoint x: 981, endPoint y: 508, distance: 264.6
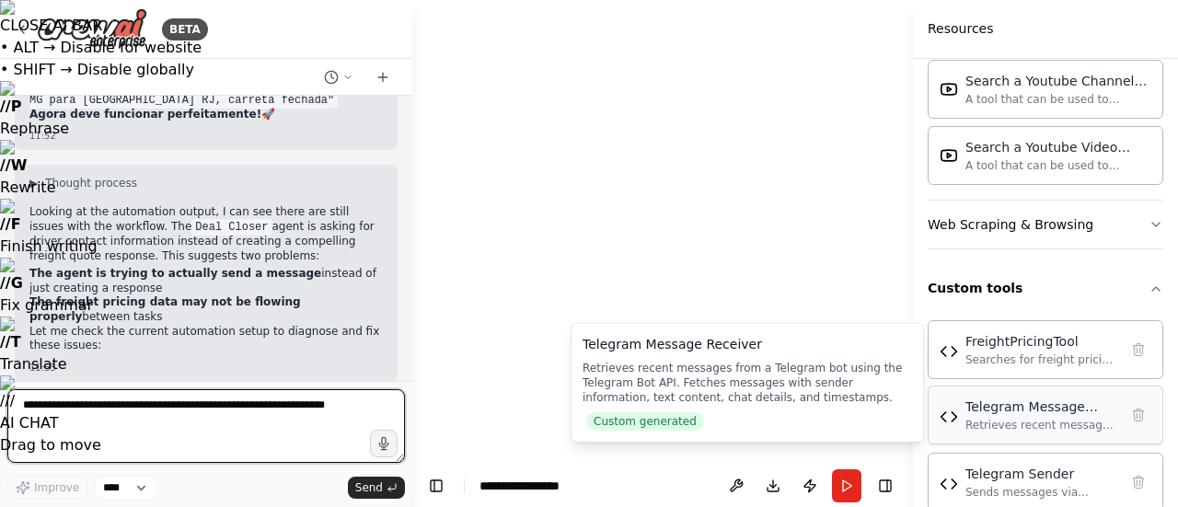
scroll to position [19284, 0]
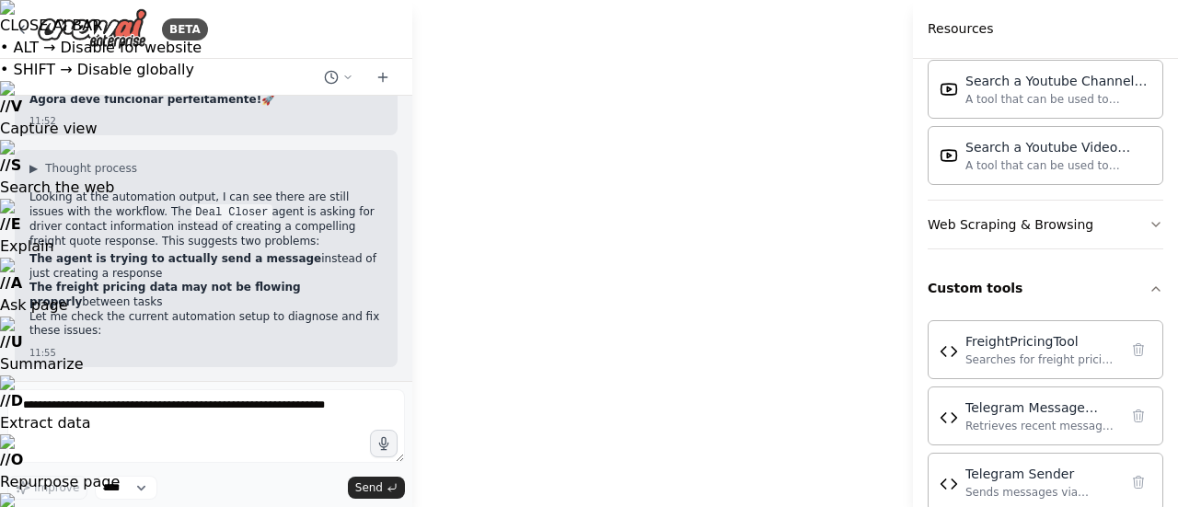
drag, startPoint x: 880, startPoint y: 175, endPoint x: 581, endPoint y: 155, distance: 298.8
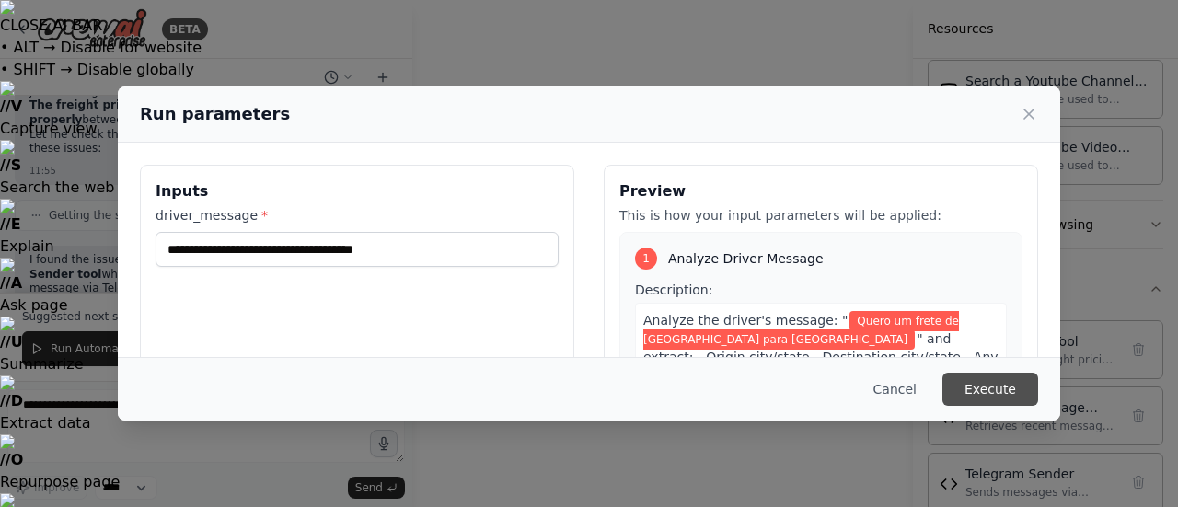
click at [982, 384] on button "Execute" at bounding box center [990, 389] width 96 height 33
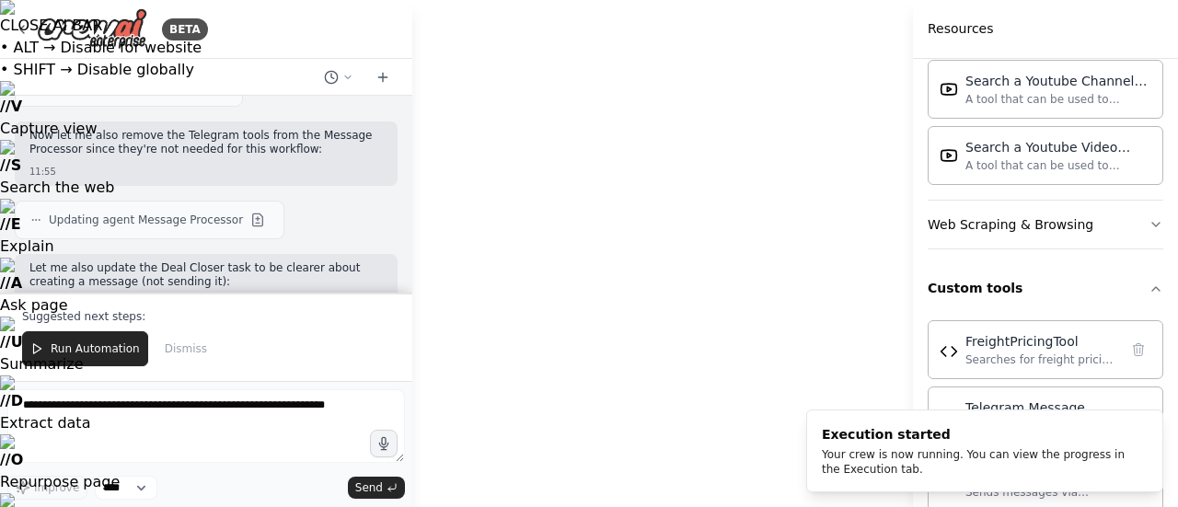
scroll to position [19799, 0]
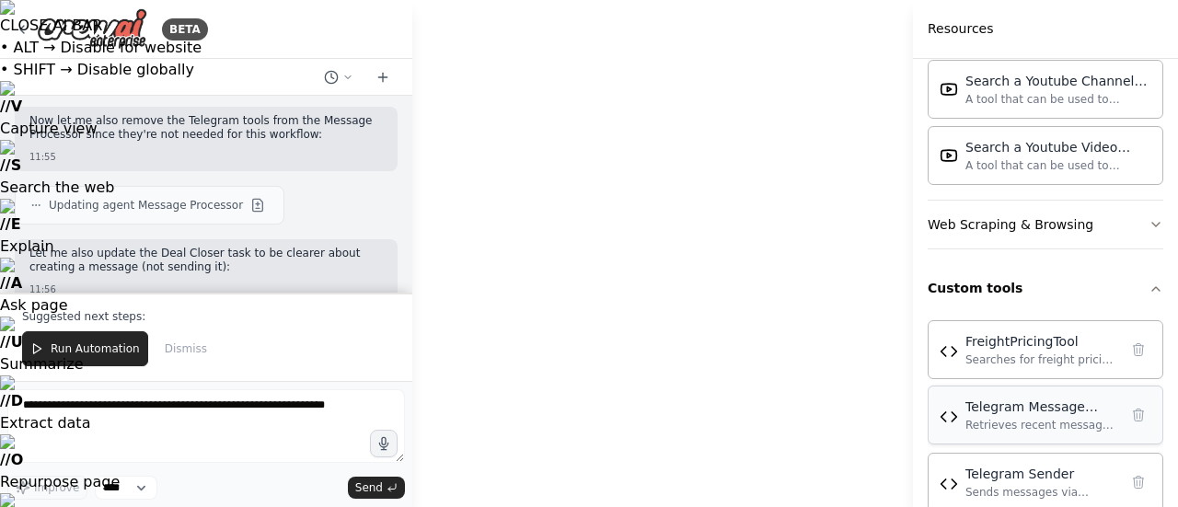
drag, startPoint x: 739, startPoint y: 323, endPoint x: 938, endPoint y: 358, distance: 201.8
click at [130, 344] on span "Run Automation" at bounding box center [95, 348] width 89 height 15
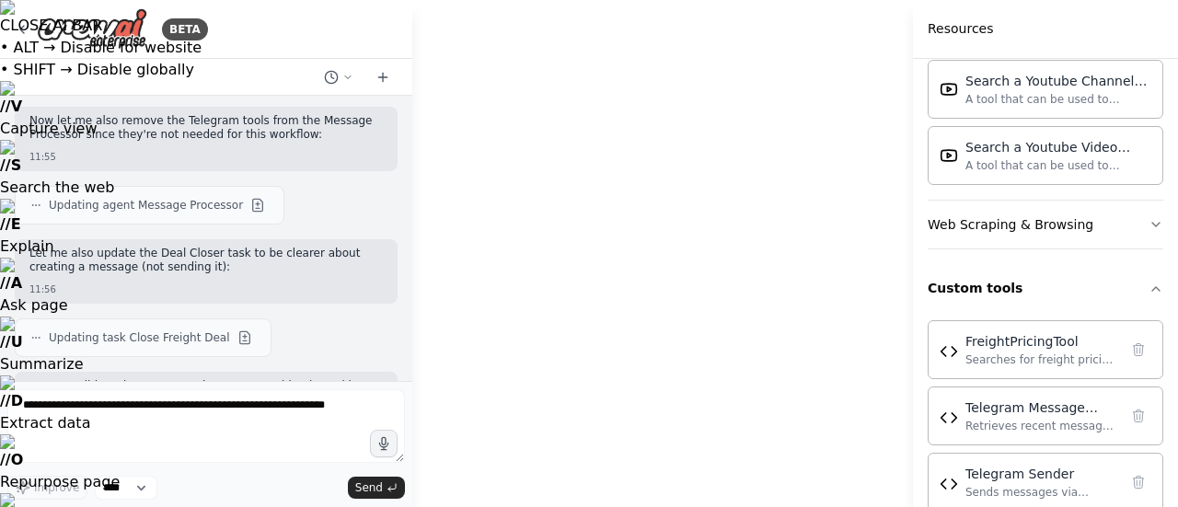
scroll to position [19711, 0]
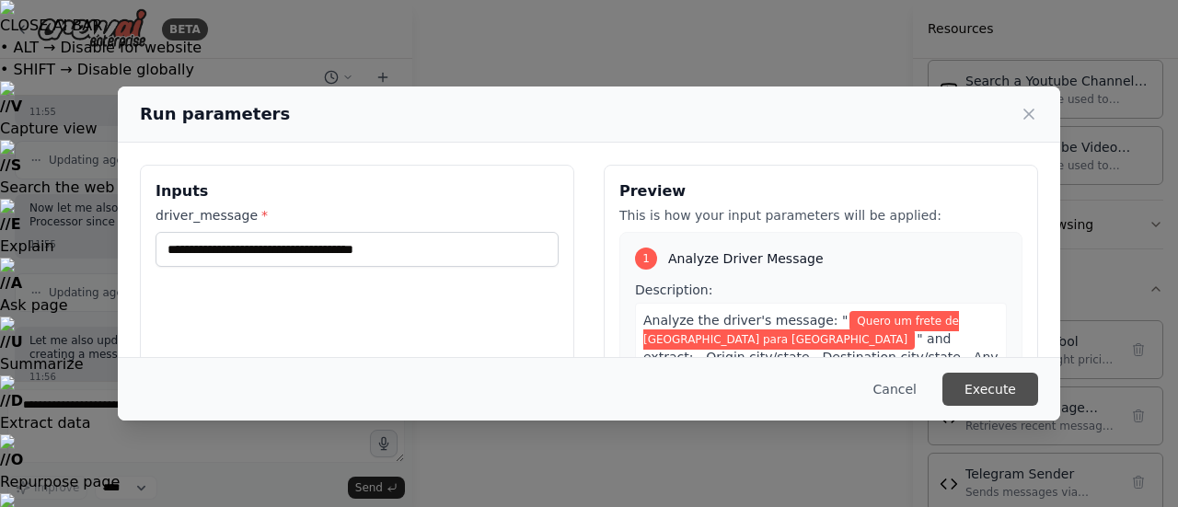
click at [979, 388] on button "Execute" at bounding box center [990, 389] width 96 height 33
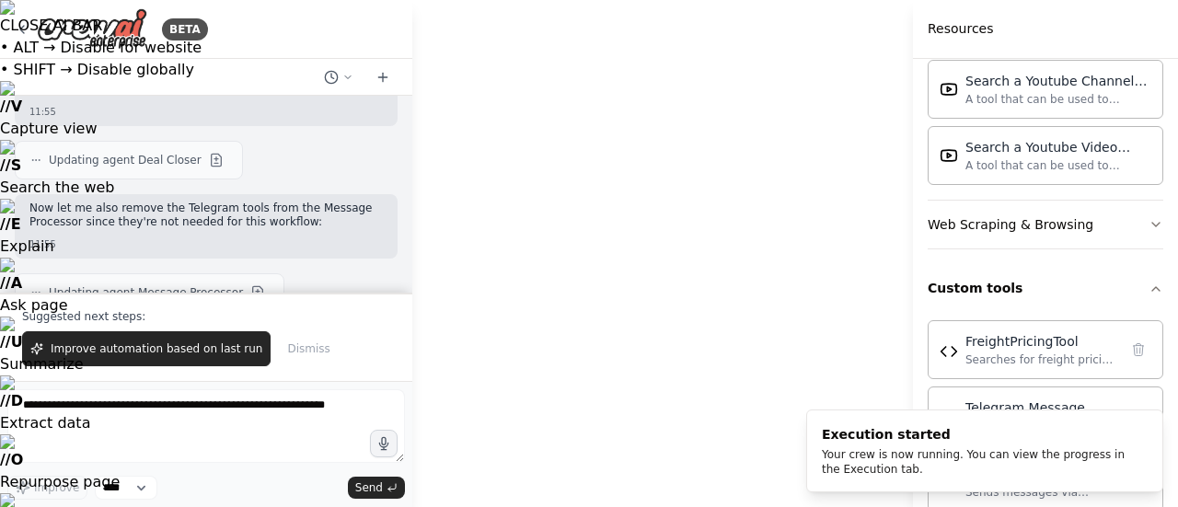
scroll to position [19799, 0]
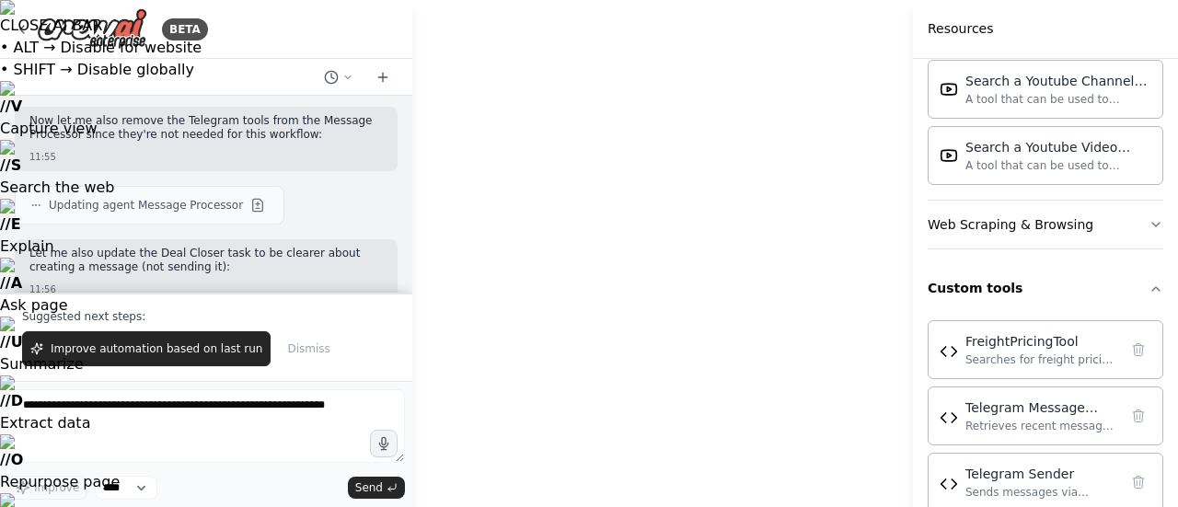
drag, startPoint x: 583, startPoint y: 181, endPoint x: 574, endPoint y: 52, distance: 129.1
drag, startPoint x: 701, startPoint y: 414, endPoint x: 600, endPoint y: 377, distance: 107.7
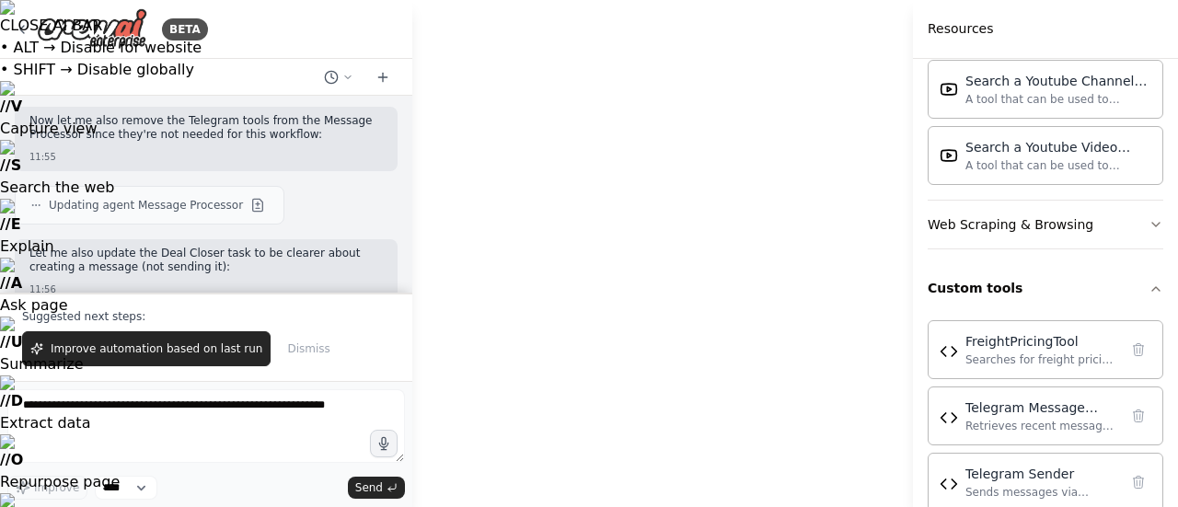
drag, startPoint x: 543, startPoint y: 389, endPoint x: 684, endPoint y: 459, distance: 157.2
click at [224, 350] on span "Improve automation based on last run" at bounding box center [157, 348] width 212 height 15
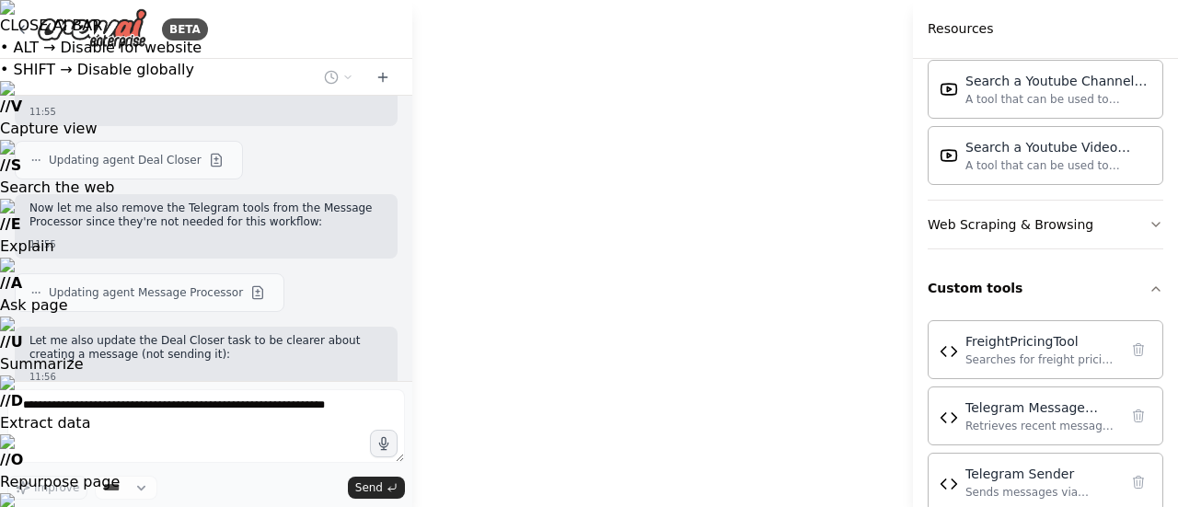
scroll to position [19759, 0]
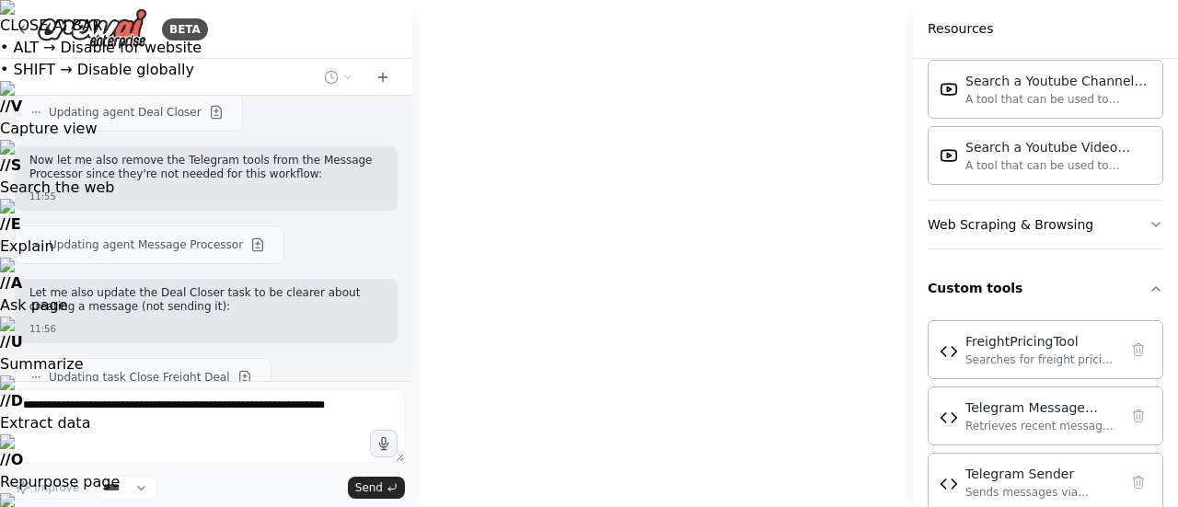
drag, startPoint x: 445, startPoint y: 477, endPoint x: 625, endPoint y: 374, distance: 207.3
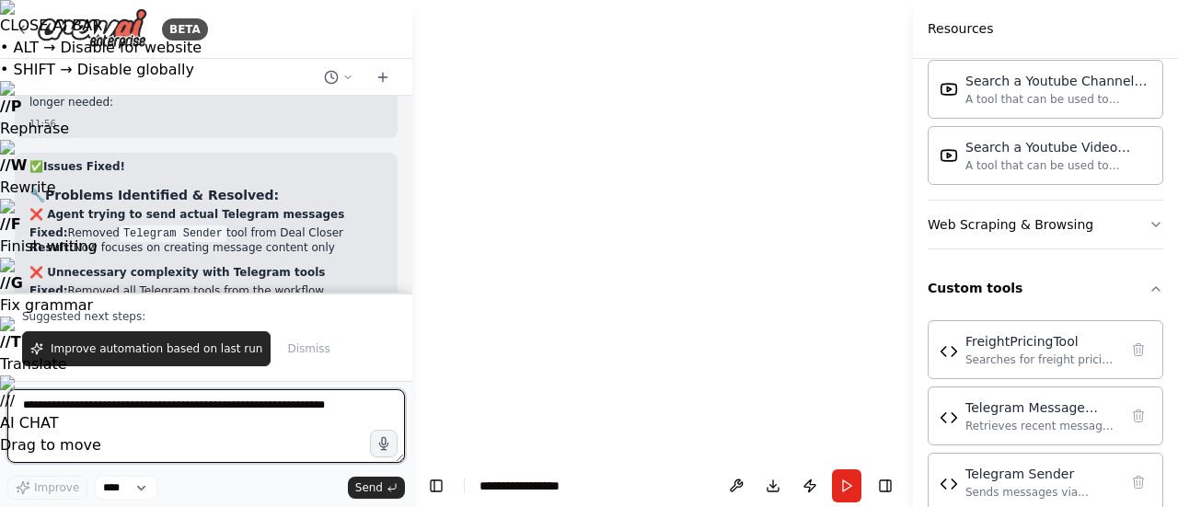
drag, startPoint x: 890, startPoint y: 198, endPoint x: 675, endPoint y: 264, distance: 224.4
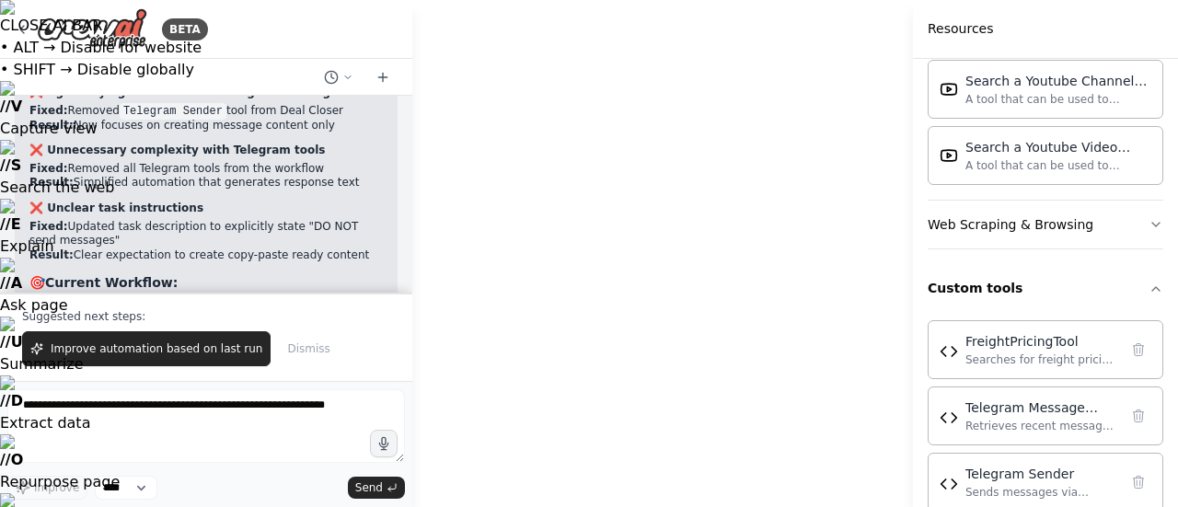
scroll to position [20358, 0]
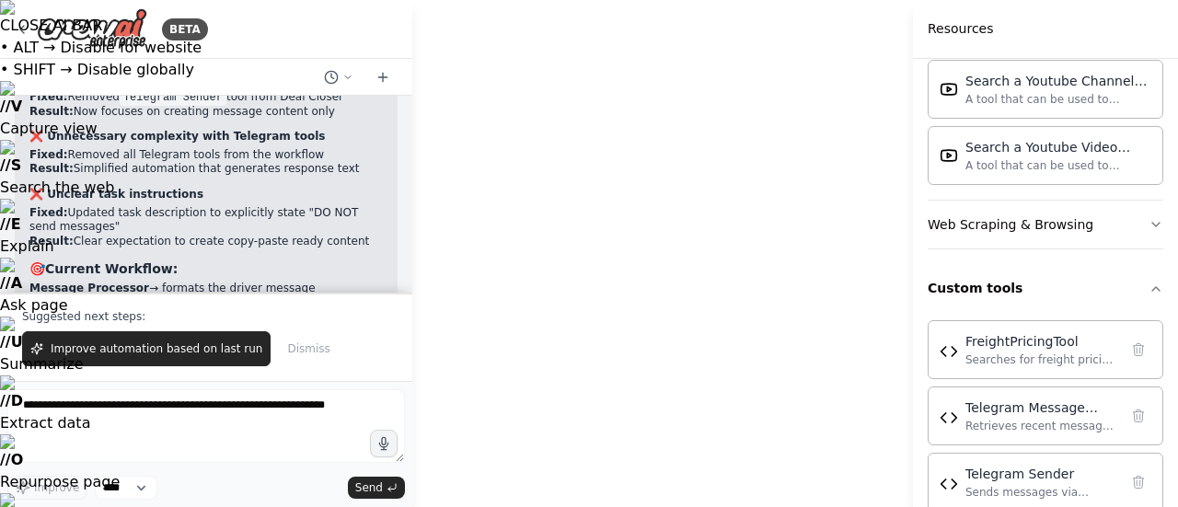
drag, startPoint x: 607, startPoint y: 400, endPoint x: 335, endPoint y: 387, distance: 272.6
drag, startPoint x: 638, startPoint y: 260, endPoint x: 611, endPoint y: 275, distance: 31.3
drag, startPoint x: 857, startPoint y: 269, endPoint x: 708, endPoint y: 271, distance: 149.1
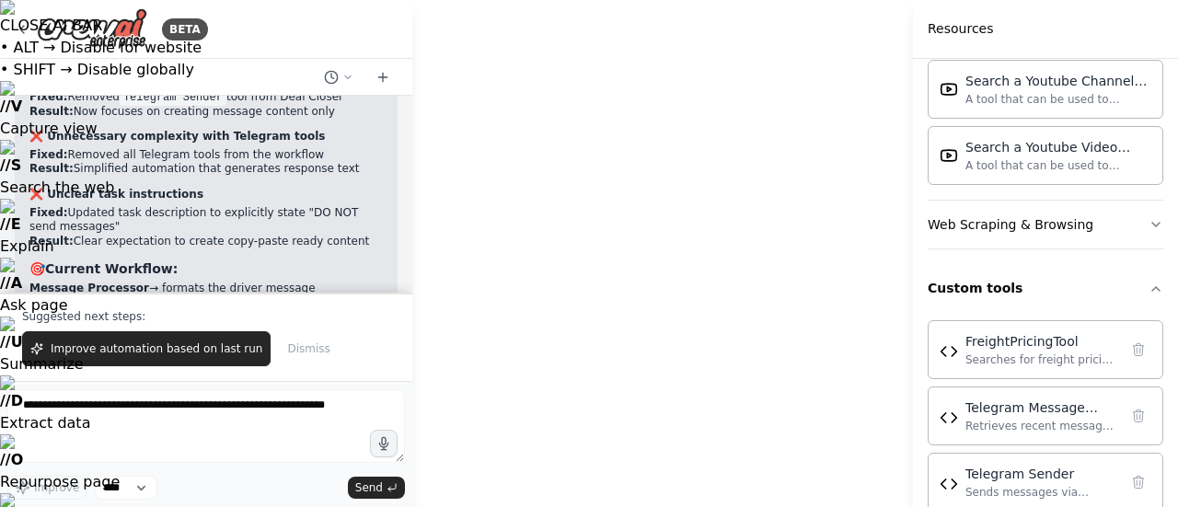
drag, startPoint x: 857, startPoint y: 409, endPoint x: 791, endPoint y: 351, distance: 88.0
drag, startPoint x: 662, startPoint y: 323, endPoint x: 788, endPoint y: 336, distance: 126.7
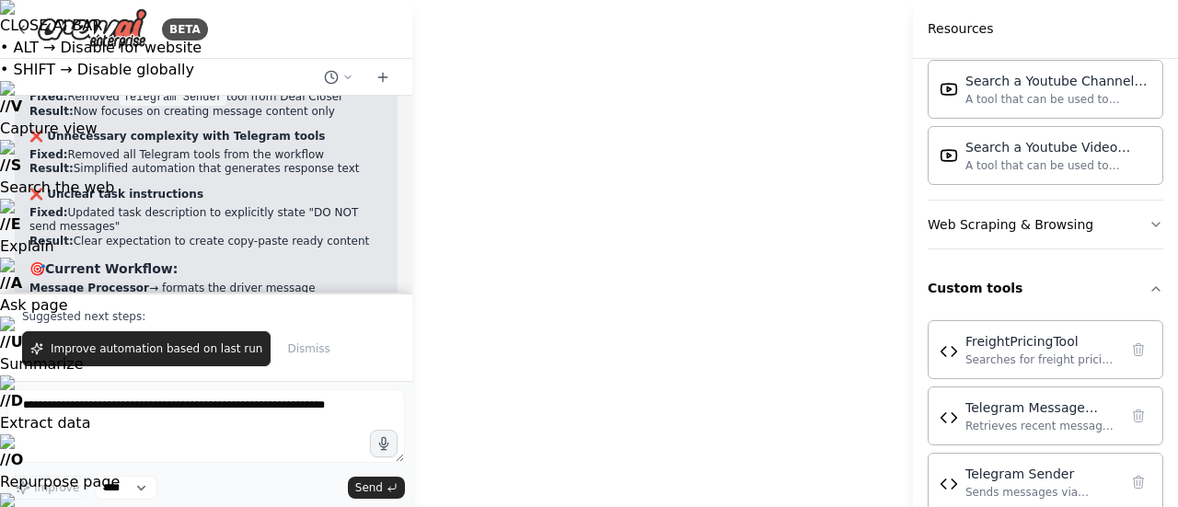
click at [151, 339] on button "Improve automation based on last run" at bounding box center [146, 348] width 248 height 35
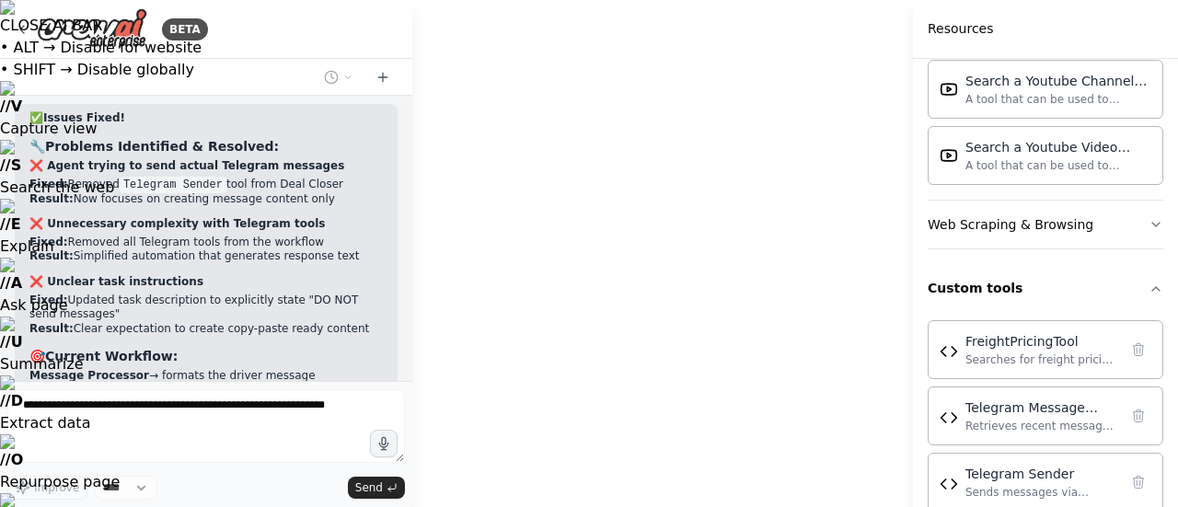
scroll to position [20319, 0]
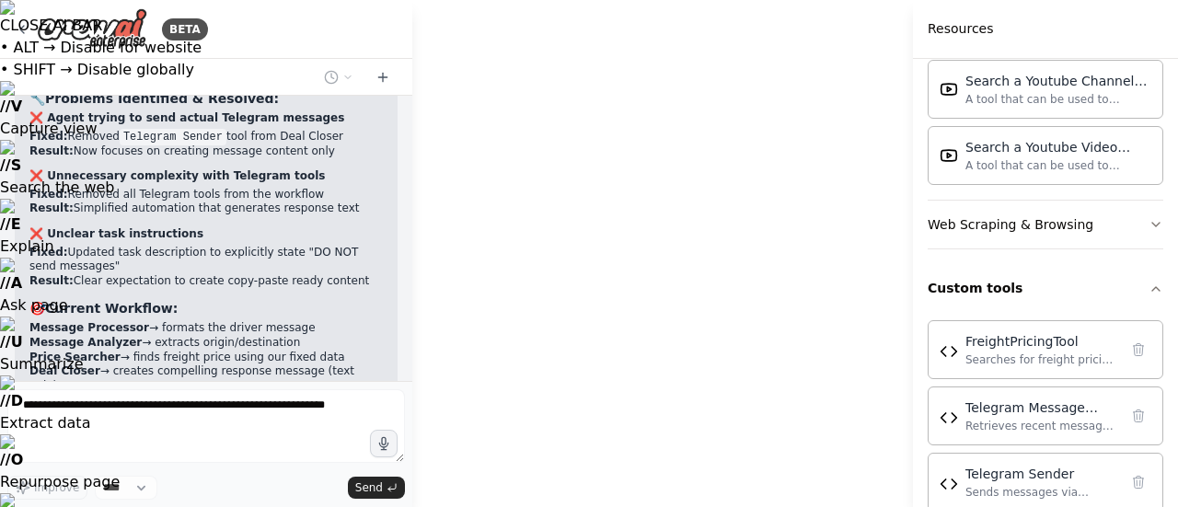
drag, startPoint x: 515, startPoint y: 324, endPoint x: 745, endPoint y: 279, distance: 234.4
drag, startPoint x: 644, startPoint y: 433, endPoint x: 639, endPoint y: 299, distance: 134.4
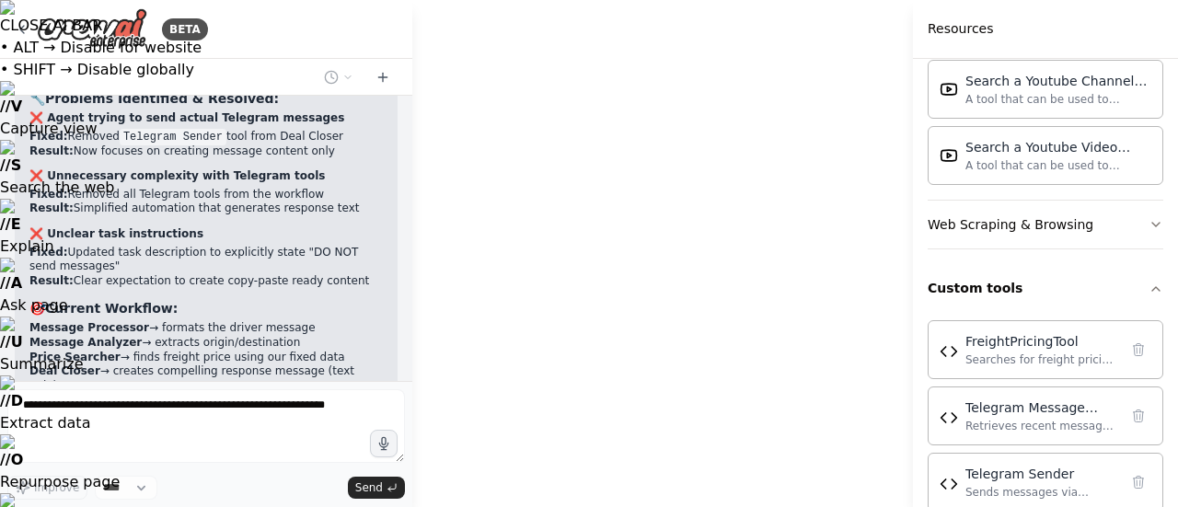
drag, startPoint x: 773, startPoint y: 238, endPoint x: 635, endPoint y: 224, distance: 138.8
drag, startPoint x: 759, startPoint y: 345, endPoint x: 461, endPoint y: 419, distance: 307.0
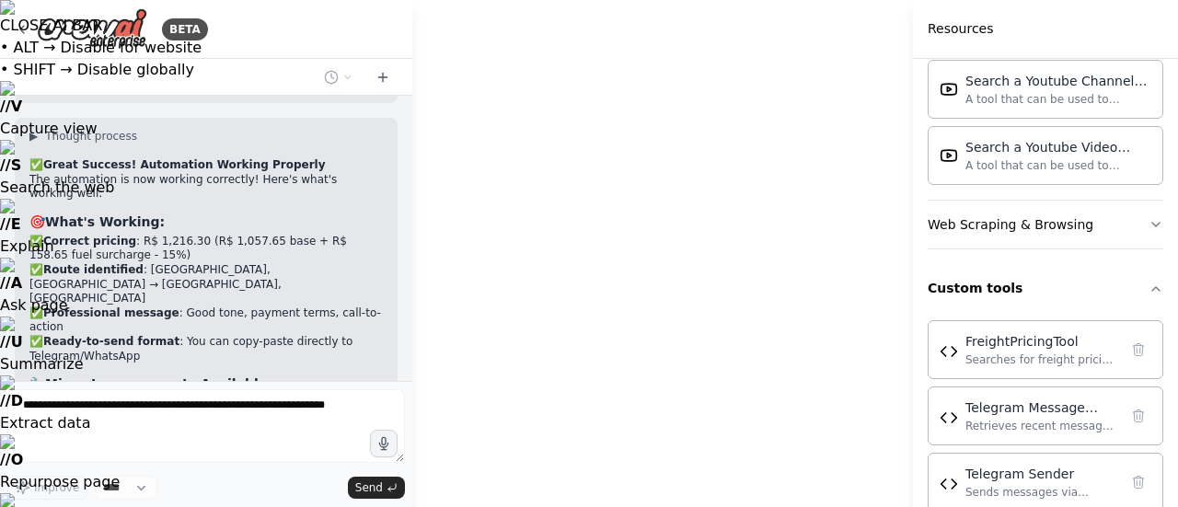
drag, startPoint x: 621, startPoint y: 316, endPoint x: 451, endPoint y: 302, distance: 170.8
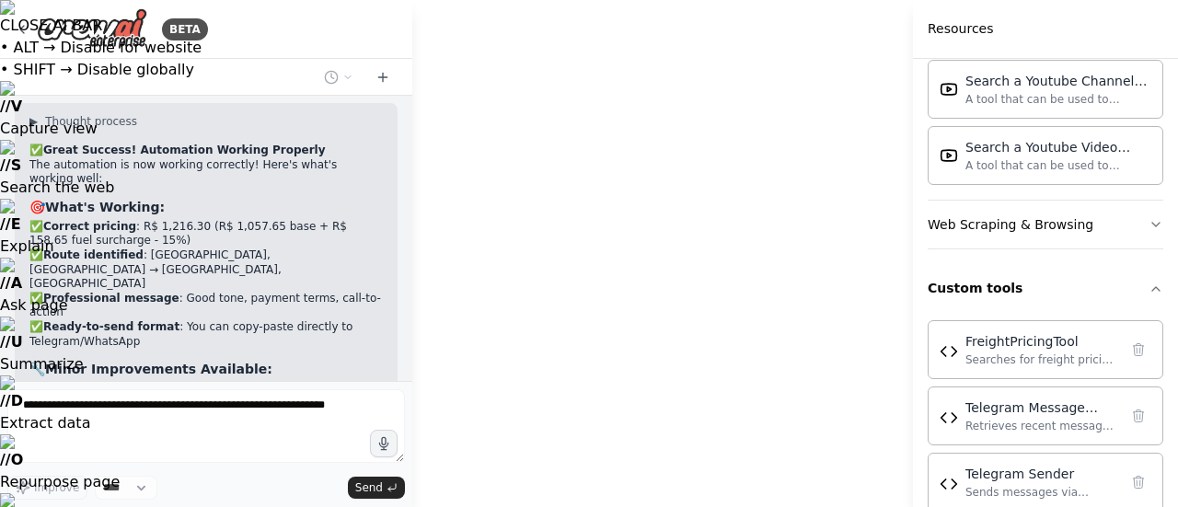
scroll to position [20743, 0]
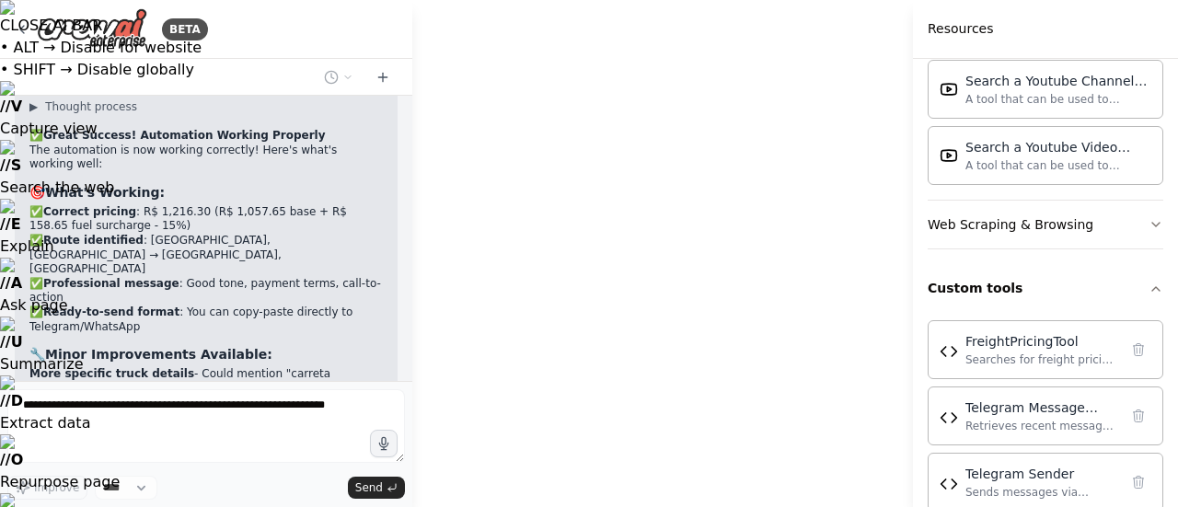
drag, startPoint x: 478, startPoint y: 389, endPoint x: 632, endPoint y: 418, distance: 156.3
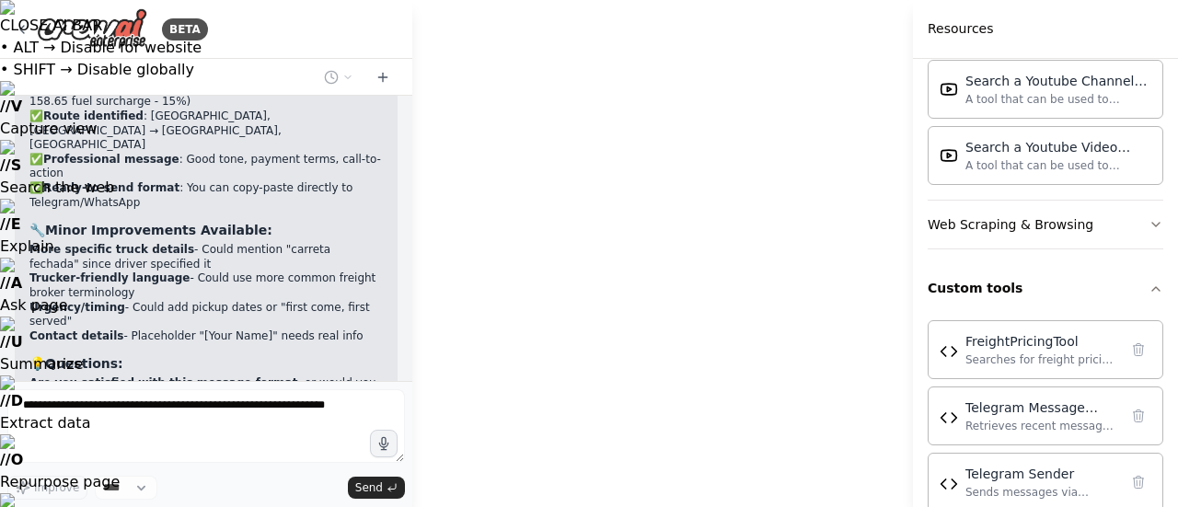
drag, startPoint x: 813, startPoint y: 443, endPoint x: 703, endPoint y: 430, distance: 111.3
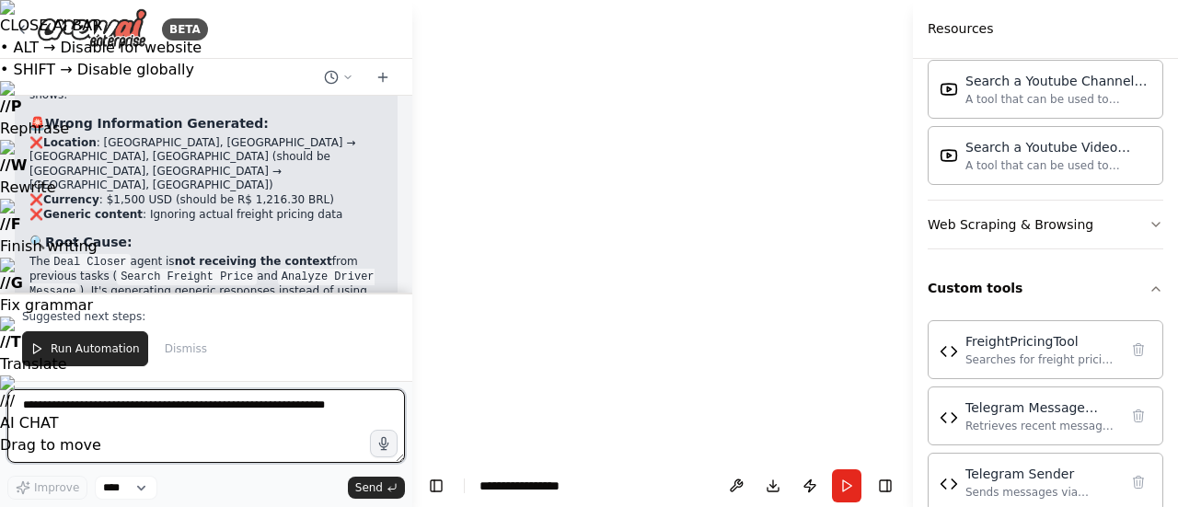
scroll to position [21444, 0]
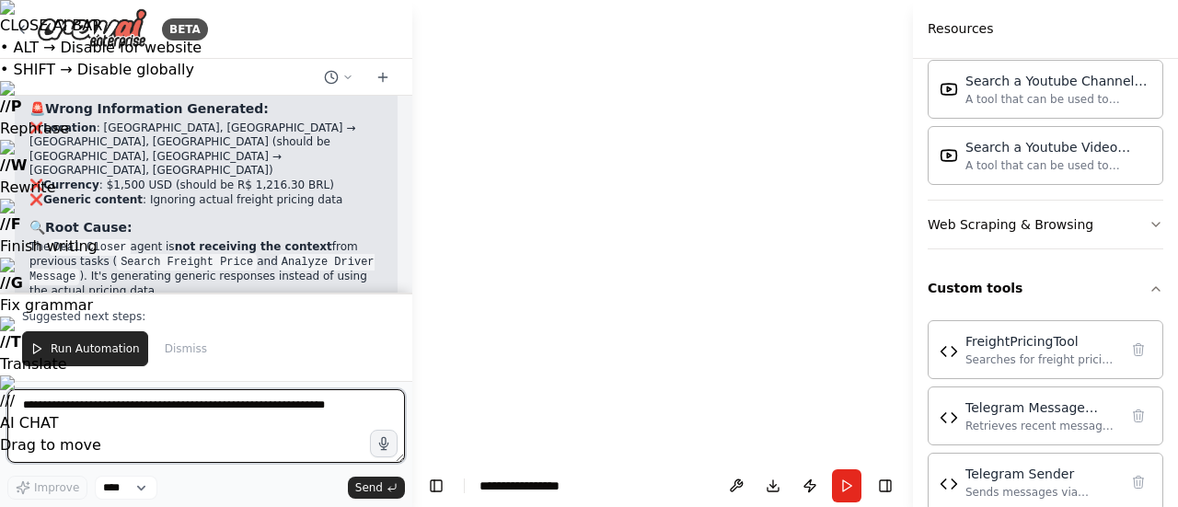
drag, startPoint x: 807, startPoint y: 380, endPoint x: 611, endPoint y: 376, distance: 196.0
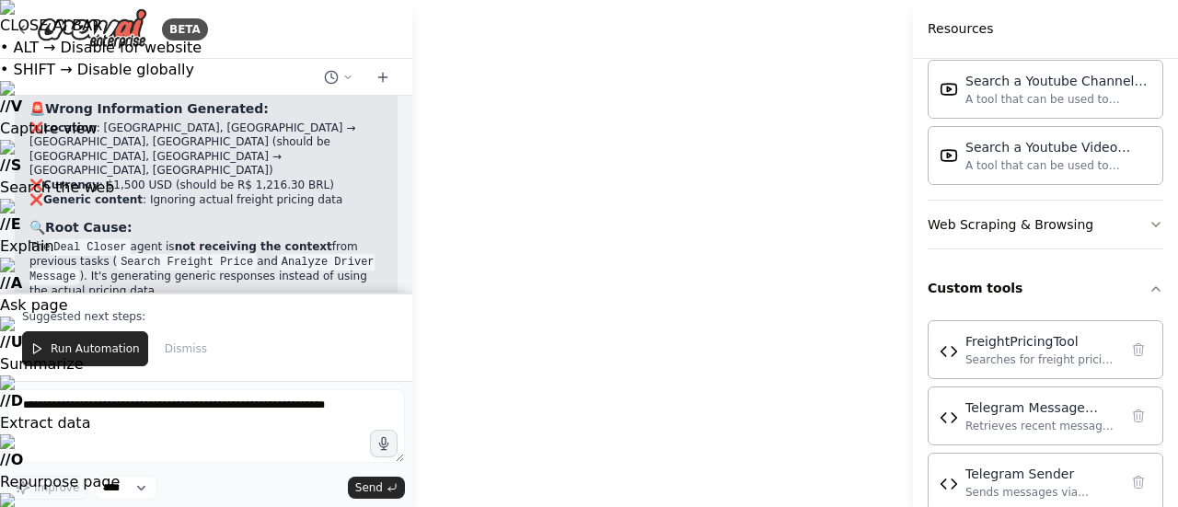
drag, startPoint x: 887, startPoint y: 268, endPoint x: 708, endPoint y: 288, distance: 179.6
drag, startPoint x: 737, startPoint y: 281, endPoint x: 732, endPoint y: 301, distance: 20.8
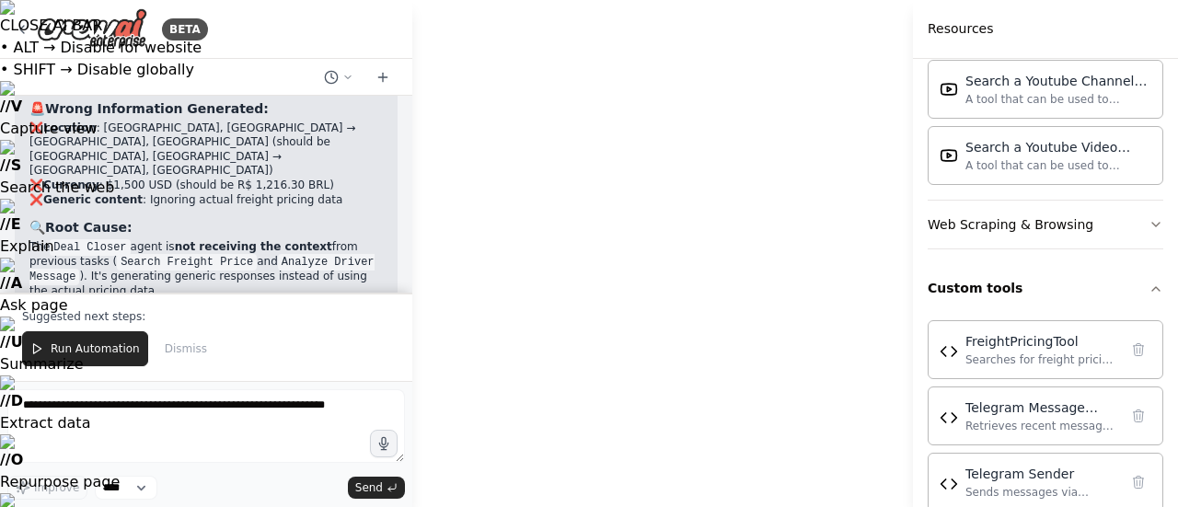
click at [94, 340] on button "Run Automation" at bounding box center [85, 348] width 126 height 35
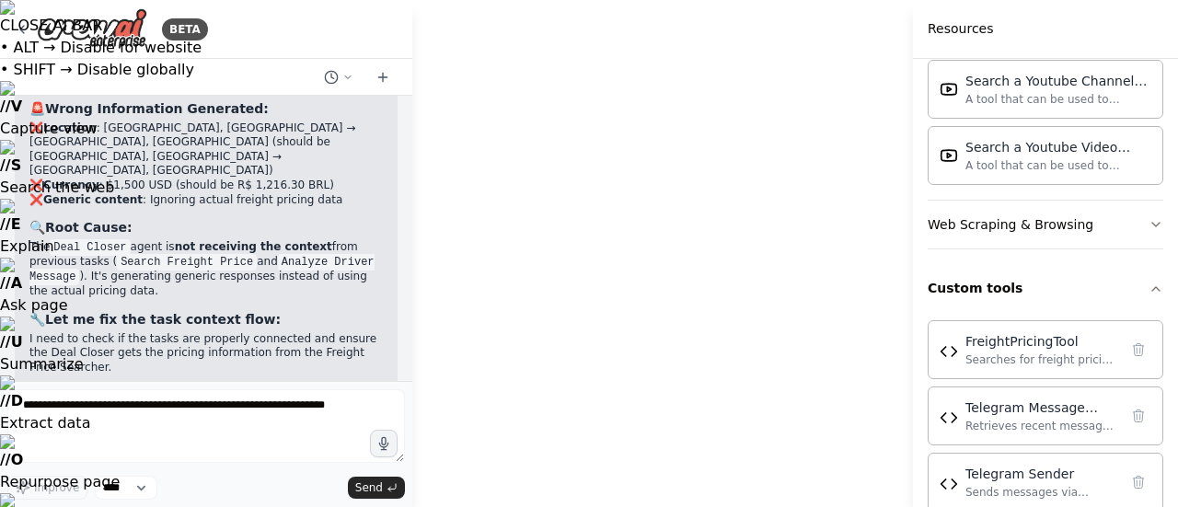
scroll to position [21356, 0]
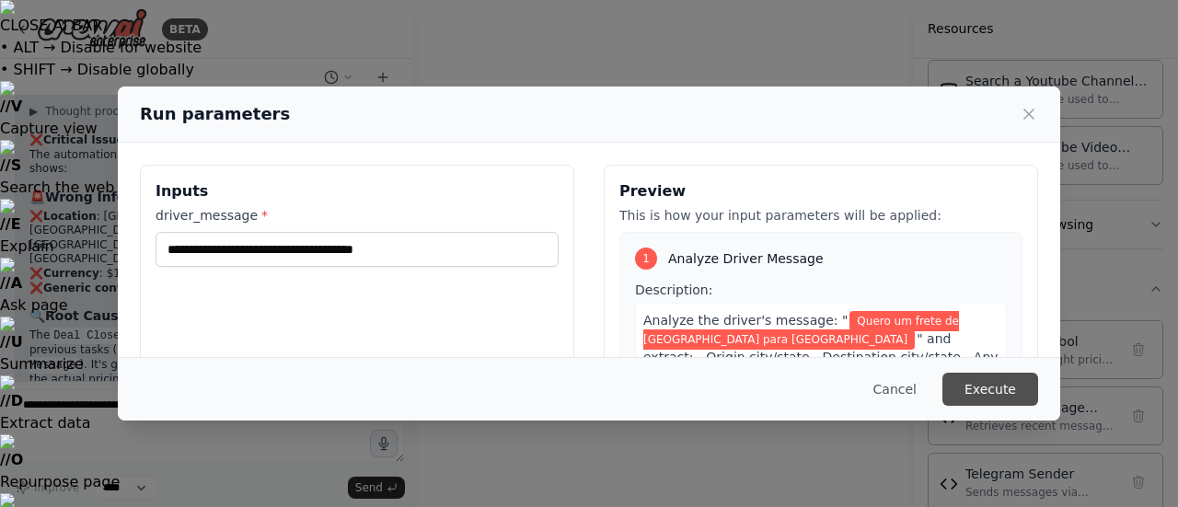
click at [1012, 380] on button "Execute" at bounding box center [990, 389] width 96 height 33
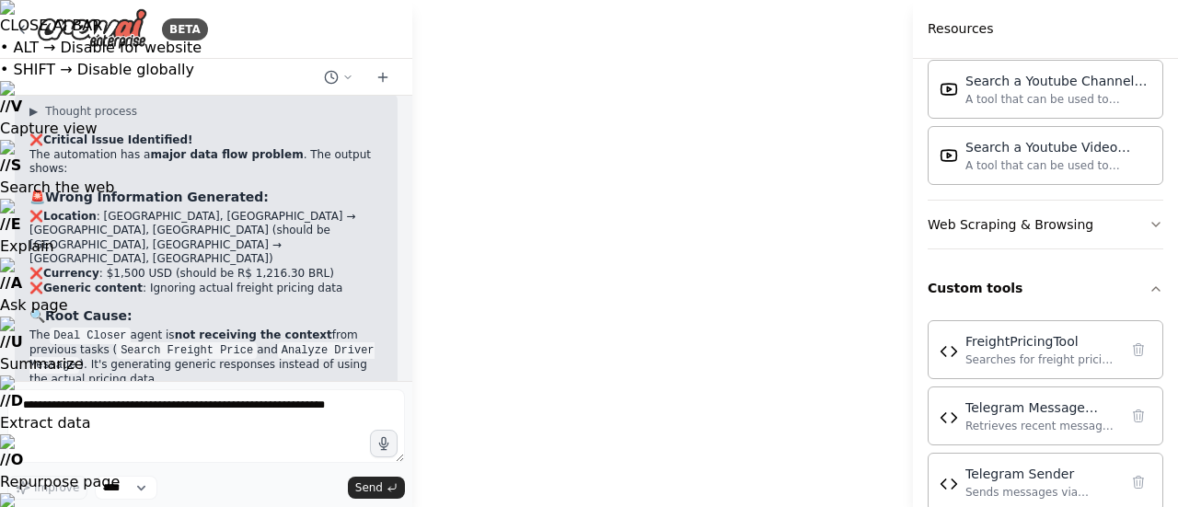
drag, startPoint x: 852, startPoint y: 353, endPoint x: 764, endPoint y: 360, distance: 88.6
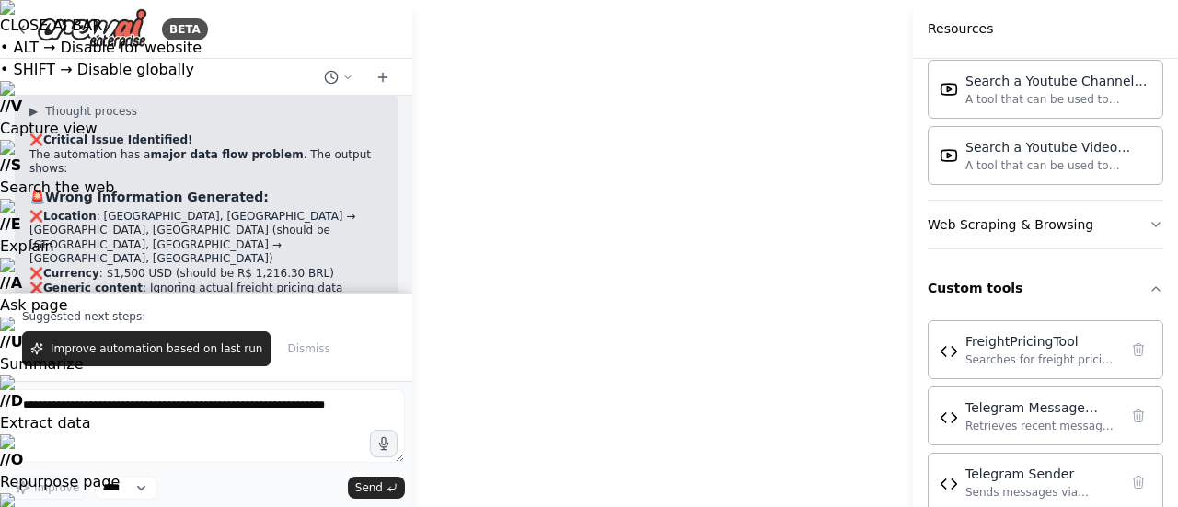
scroll to position [21444, 0]
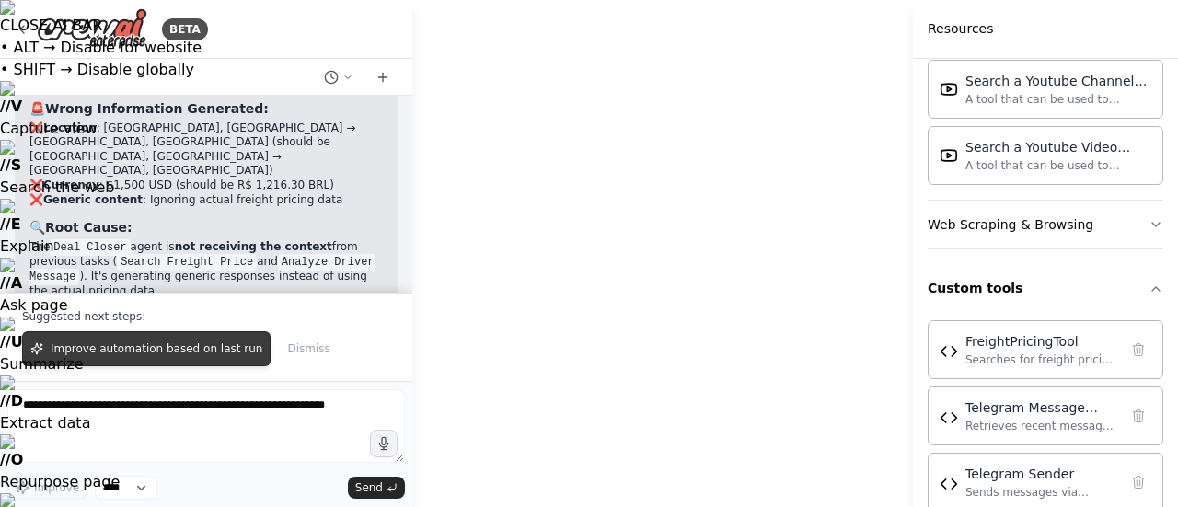
click at [184, 359] on button "Improve automation based on last run" at bounding box center [146, 348] width 248 height 35
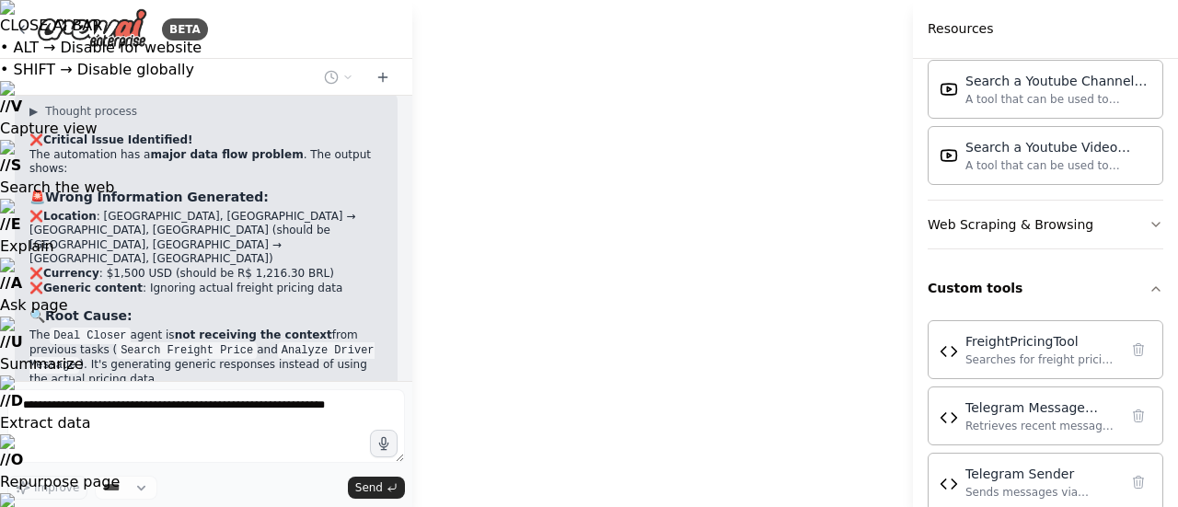
scroll to position [21403, 0]
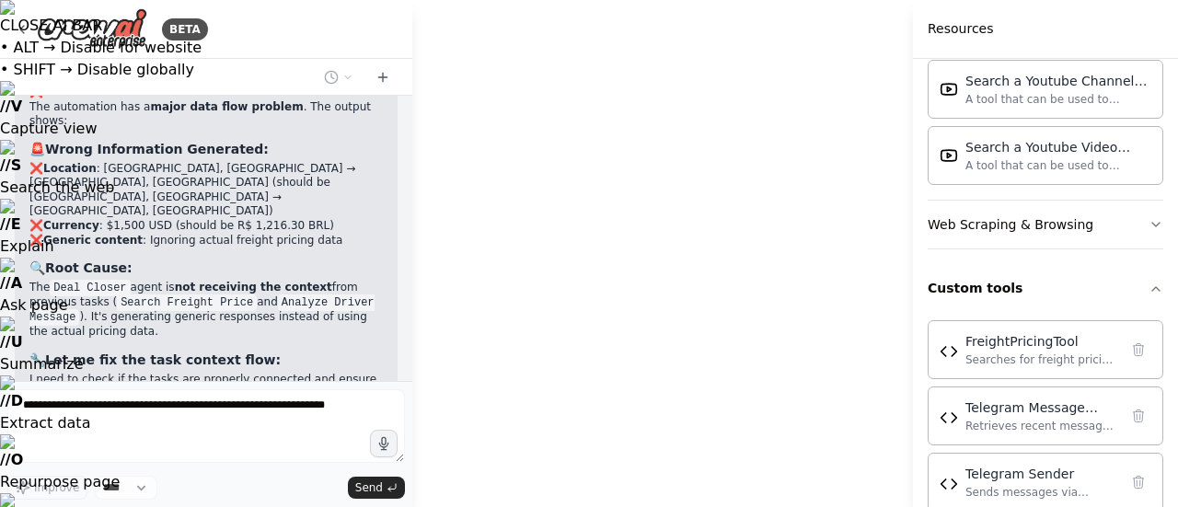
drag, startPoint x: 891, startPoint y: 451, endPoint x: 839, endPoint y: 389, distance: 80.3
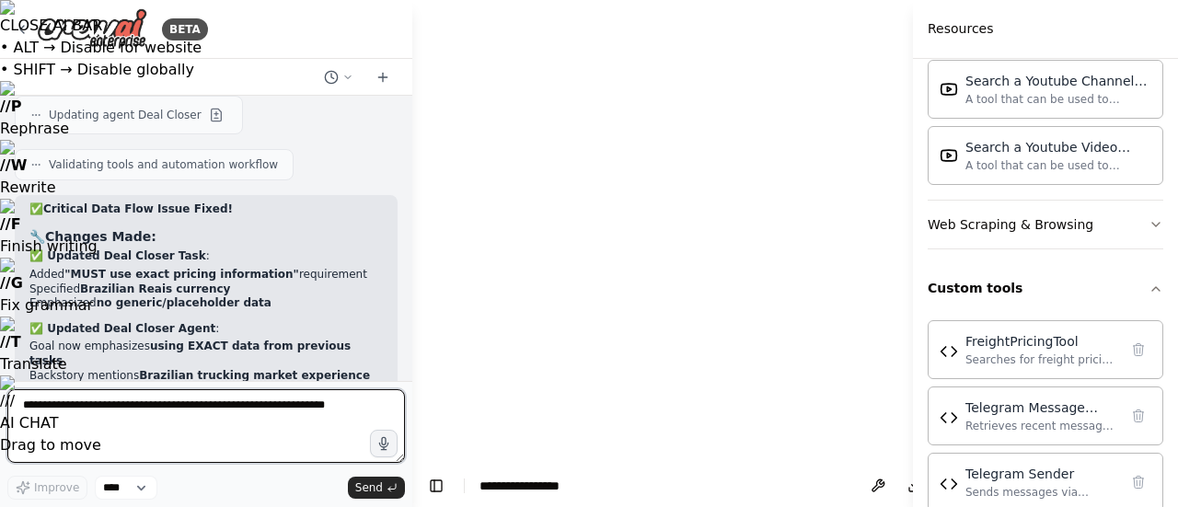
scroll to position [0, 0]
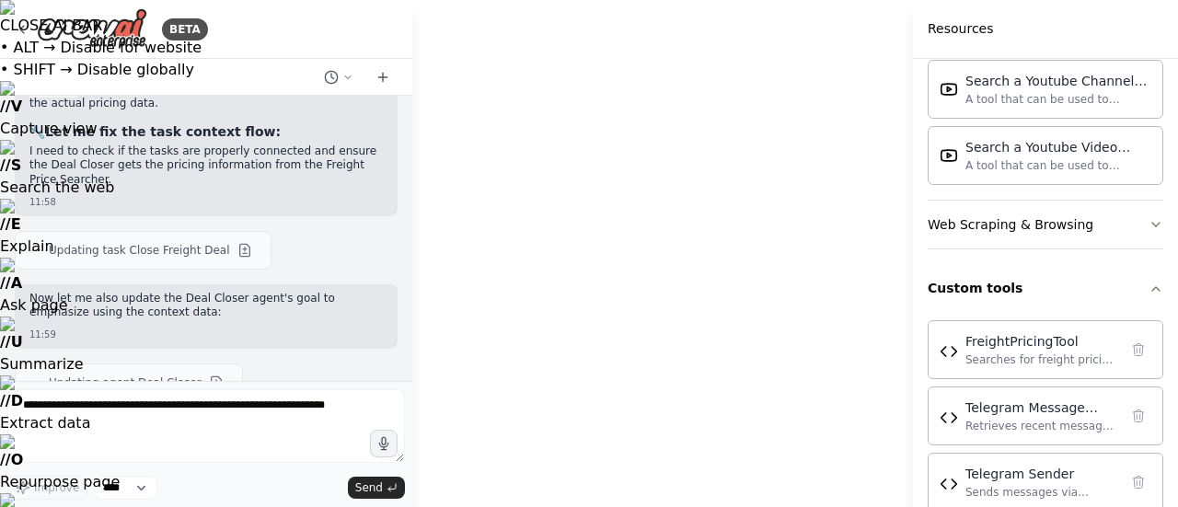
scroll to position [21634, 0]
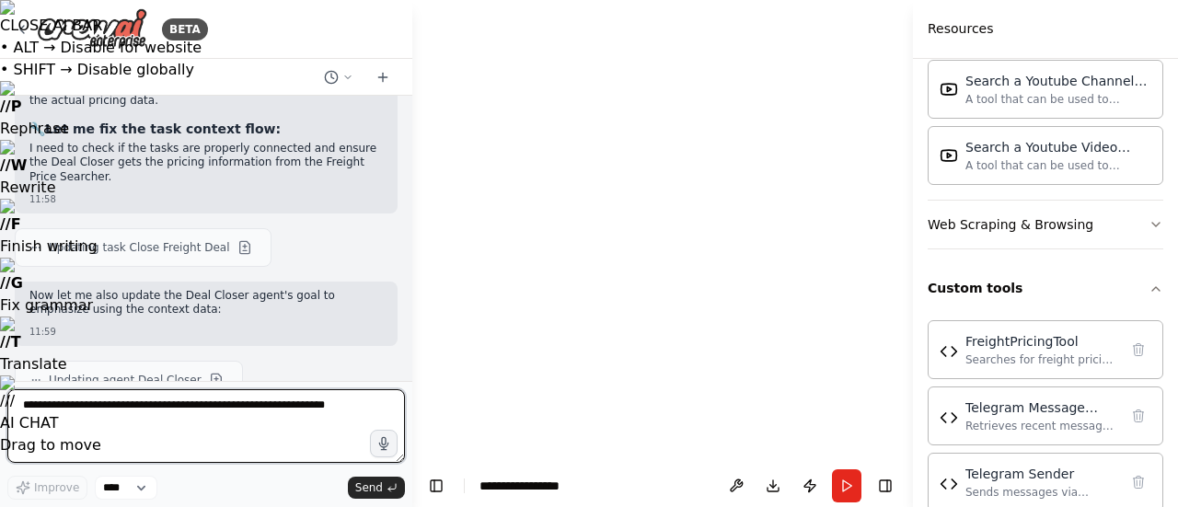
click at [111, 417] on textarea at bounding box center [205, 426] width 397 height 74
type textarea "*"
type textarea "**********"
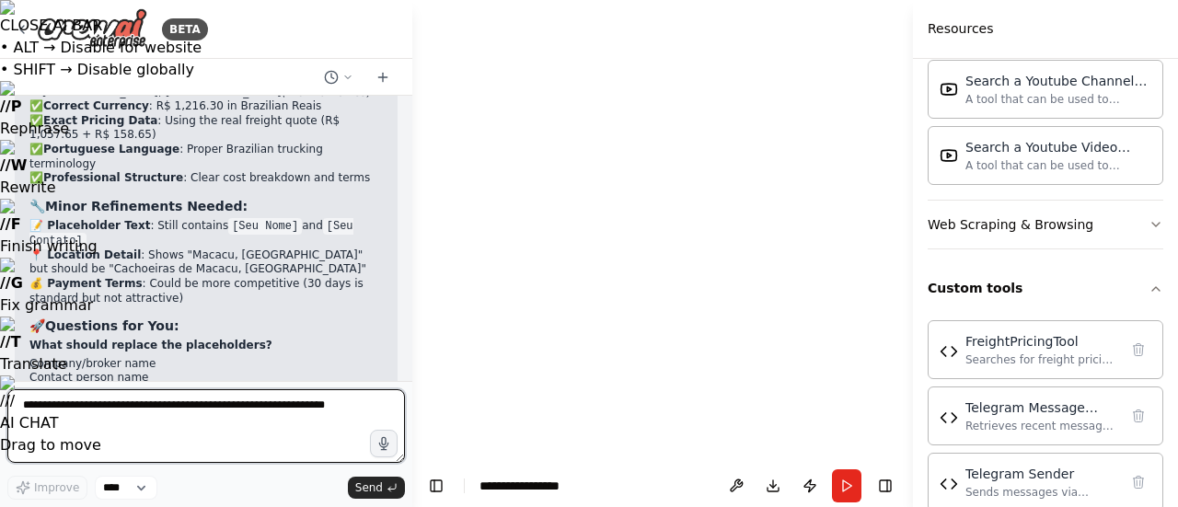
scroll to position [22661, 0]
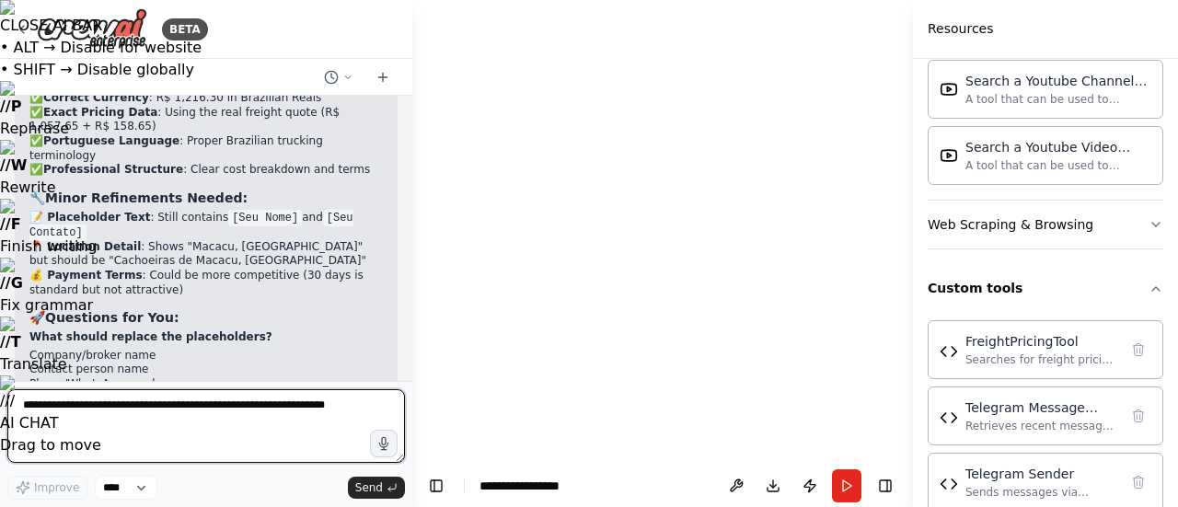
click at [259, 420] on textarea at bounding box center [205, 426] width 397 height 74
type textarea "***"
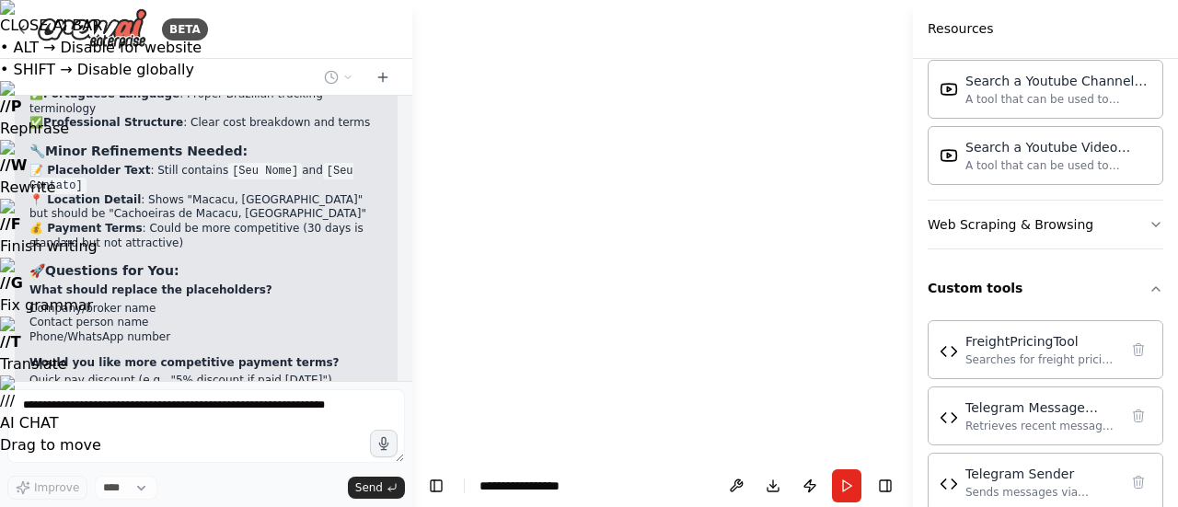
scroll to position [22774, 0]
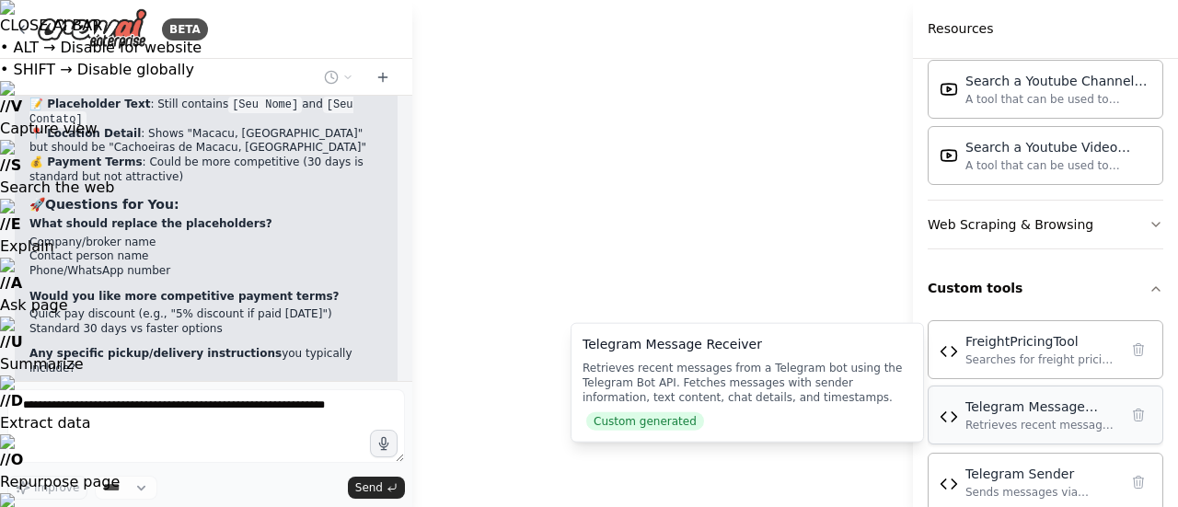
click at [977, 397] on div "Telegram Message Receiver" at bounding box center [1041, 406] width 153 height 18
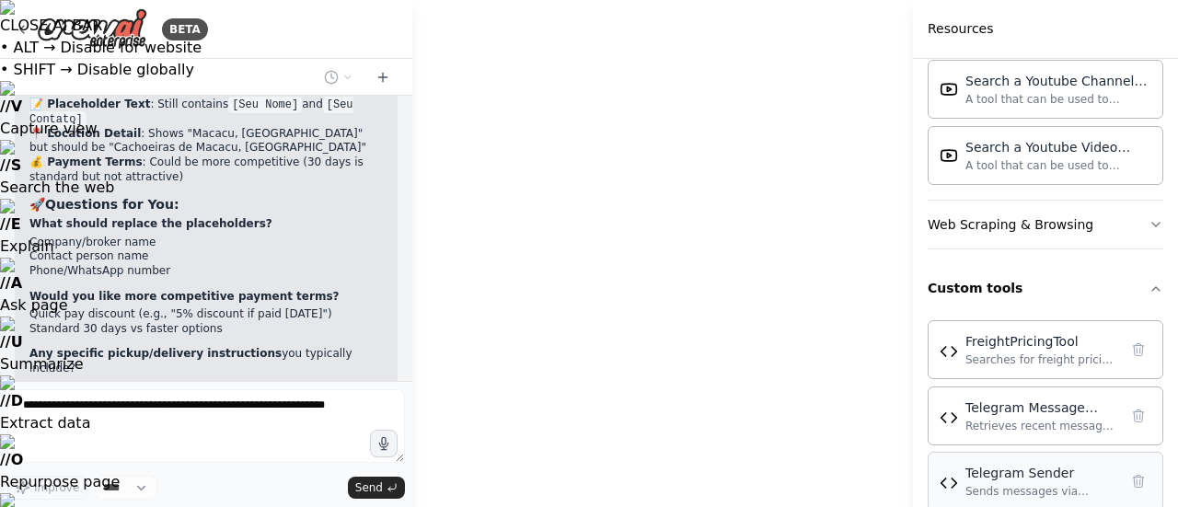
click at [1013, 484] on div "Sends messages via Telegram Bot API to specified chat IDs or usernames" at bounding box center [1041, 491] width 153 height 15
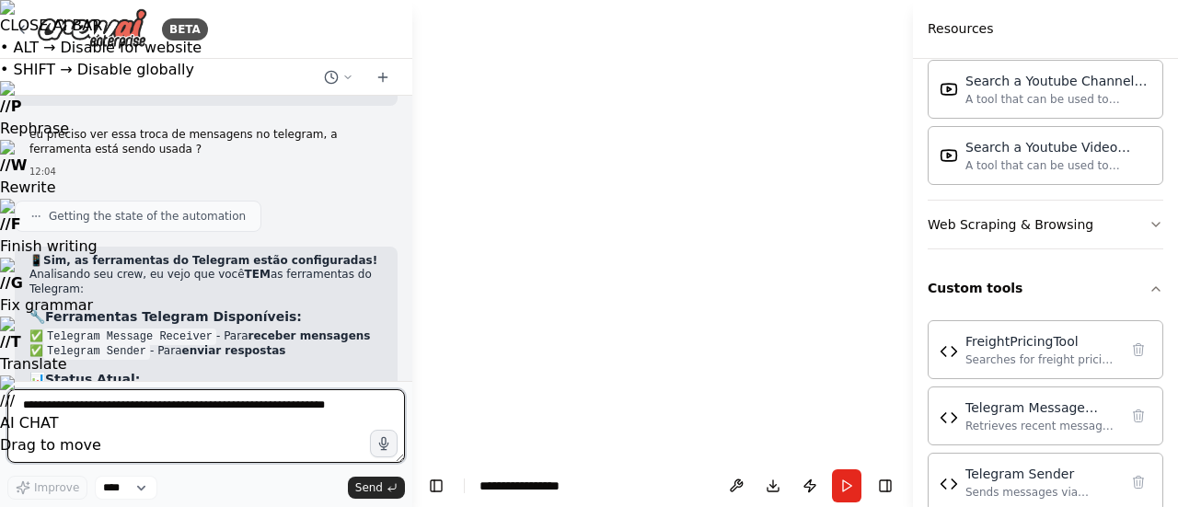
scroll to position [23132, 0]
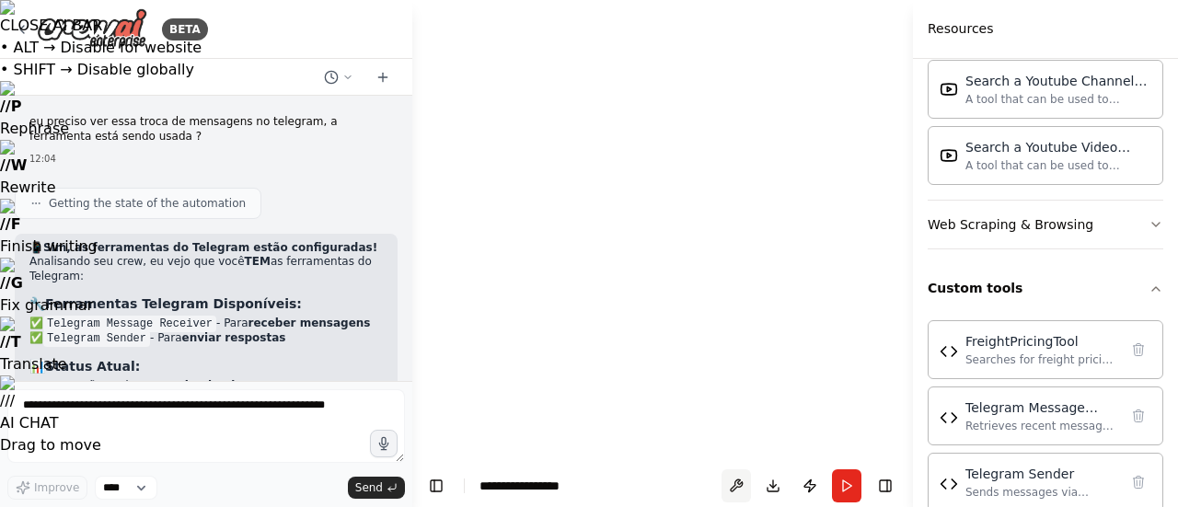
click at [738, 469] on button at bounding box center [735, 485] width 29 height 33
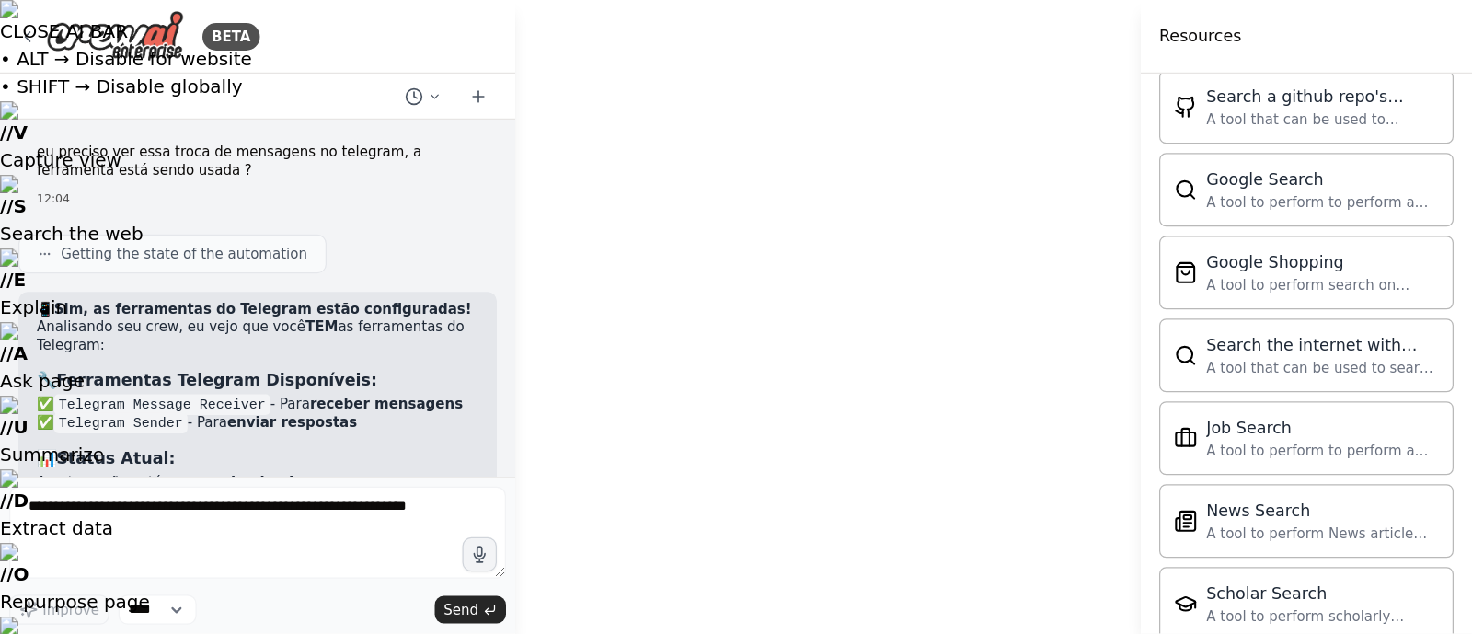
scroll to position [2882, 0]
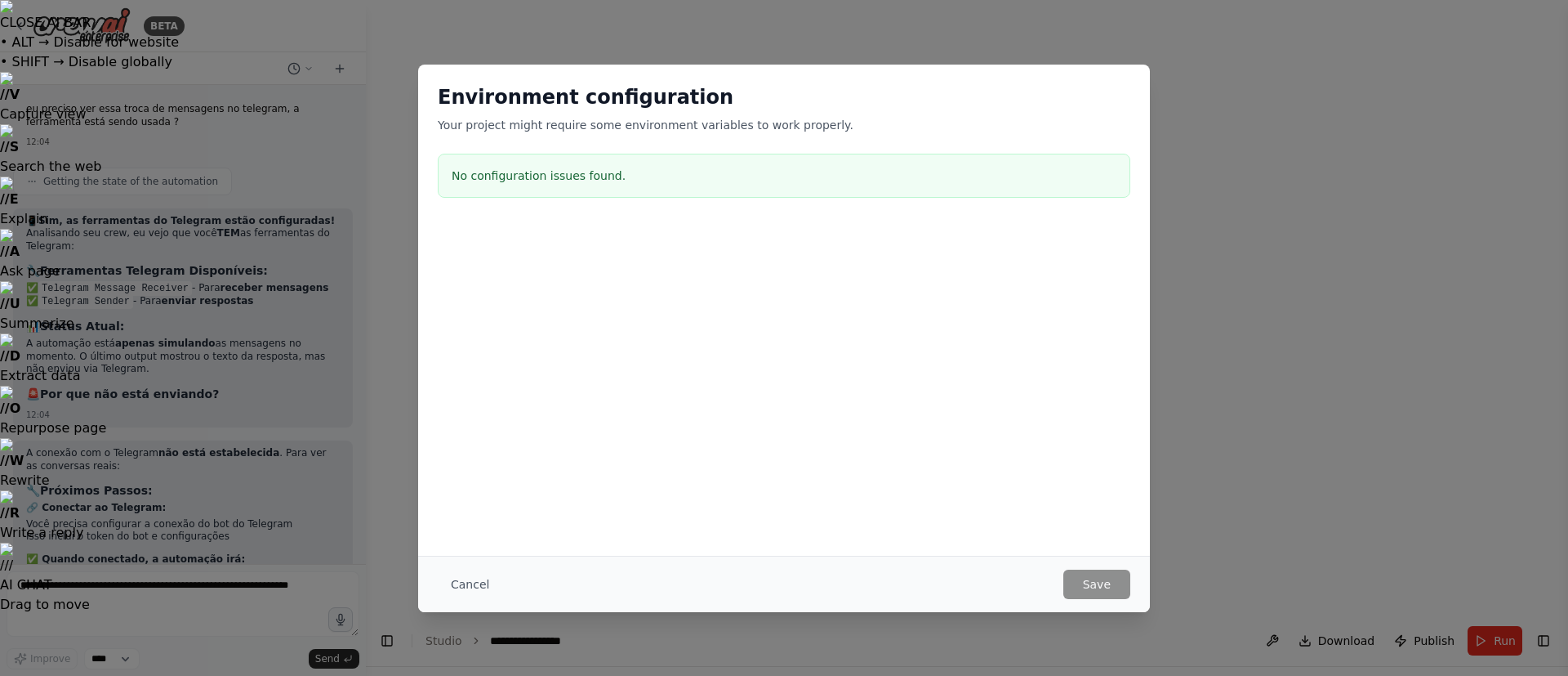
drag, startPoint x: 954, startPoint y: 4, endPoint x: 717, endPoint y: 425, distance: 483.1
click at [717, 425] on div "Environment configuration Your project might require some environment variables…" at bounding box center [784, 310] width 732 height 491
click at [520, 158] on div "No configuration issues found." at bounding box center [784, 176] width 693 height 44
click at [703, 163] on div "No configuration issues found." at bounding box center [784, 176] width 693 height 44
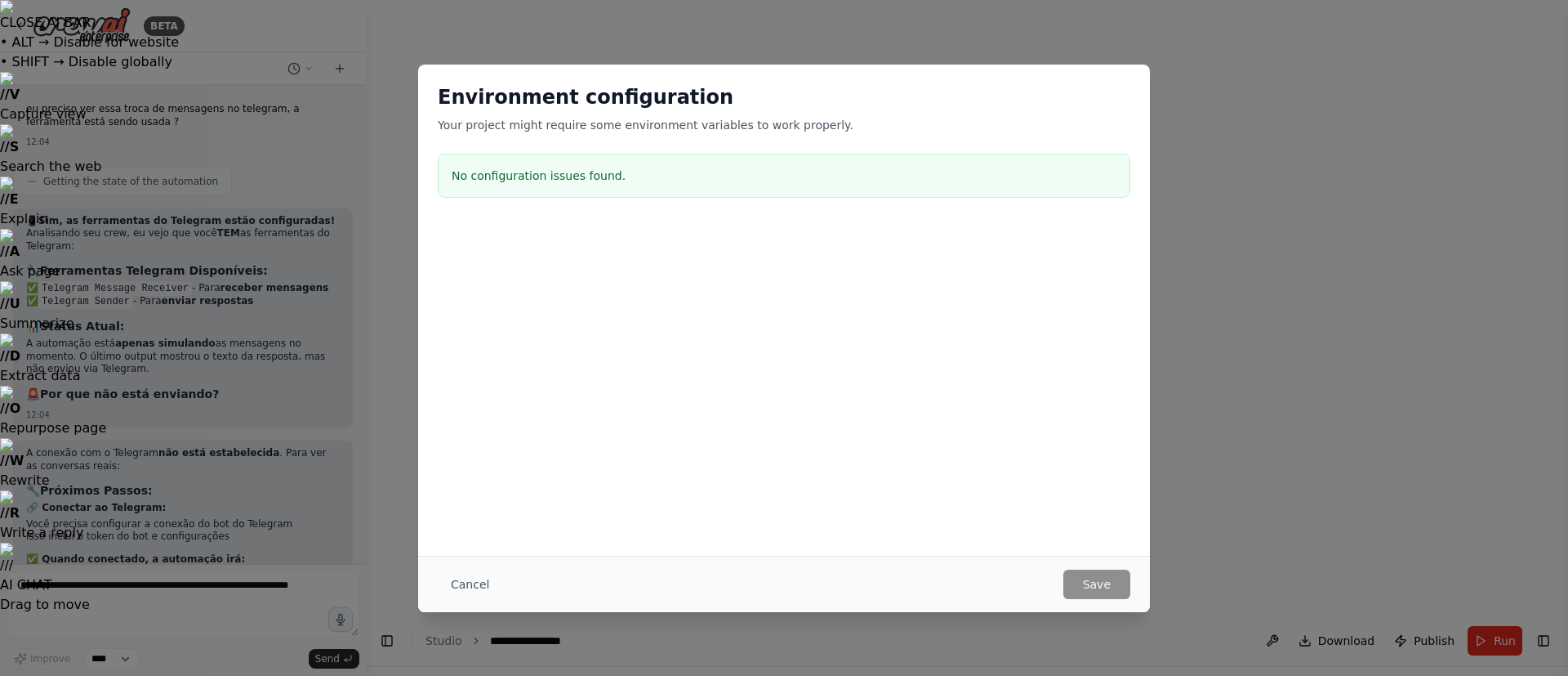
click at [1044, 187] on div "No configuration issues found." at bounding box center [784, 176] width 693 height 44
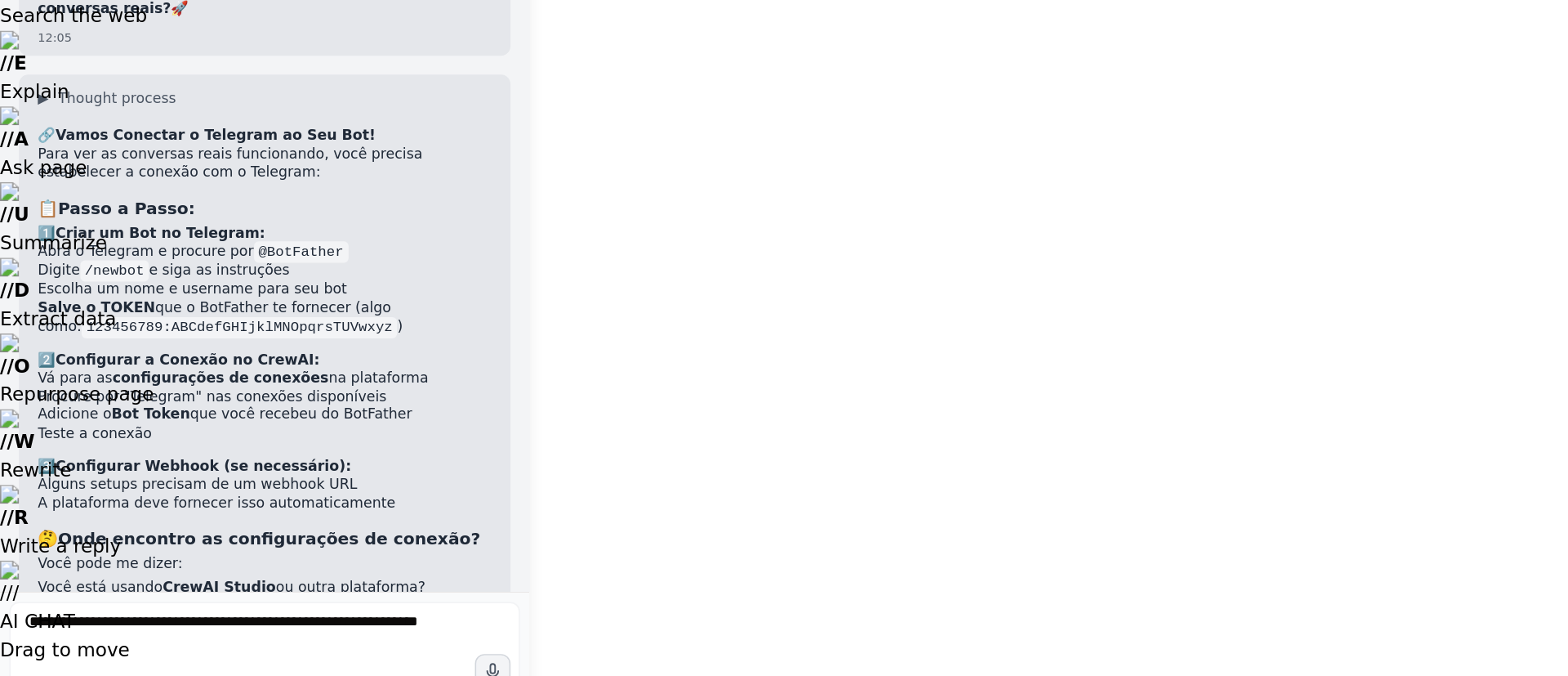
scroll to position [21083, 0]
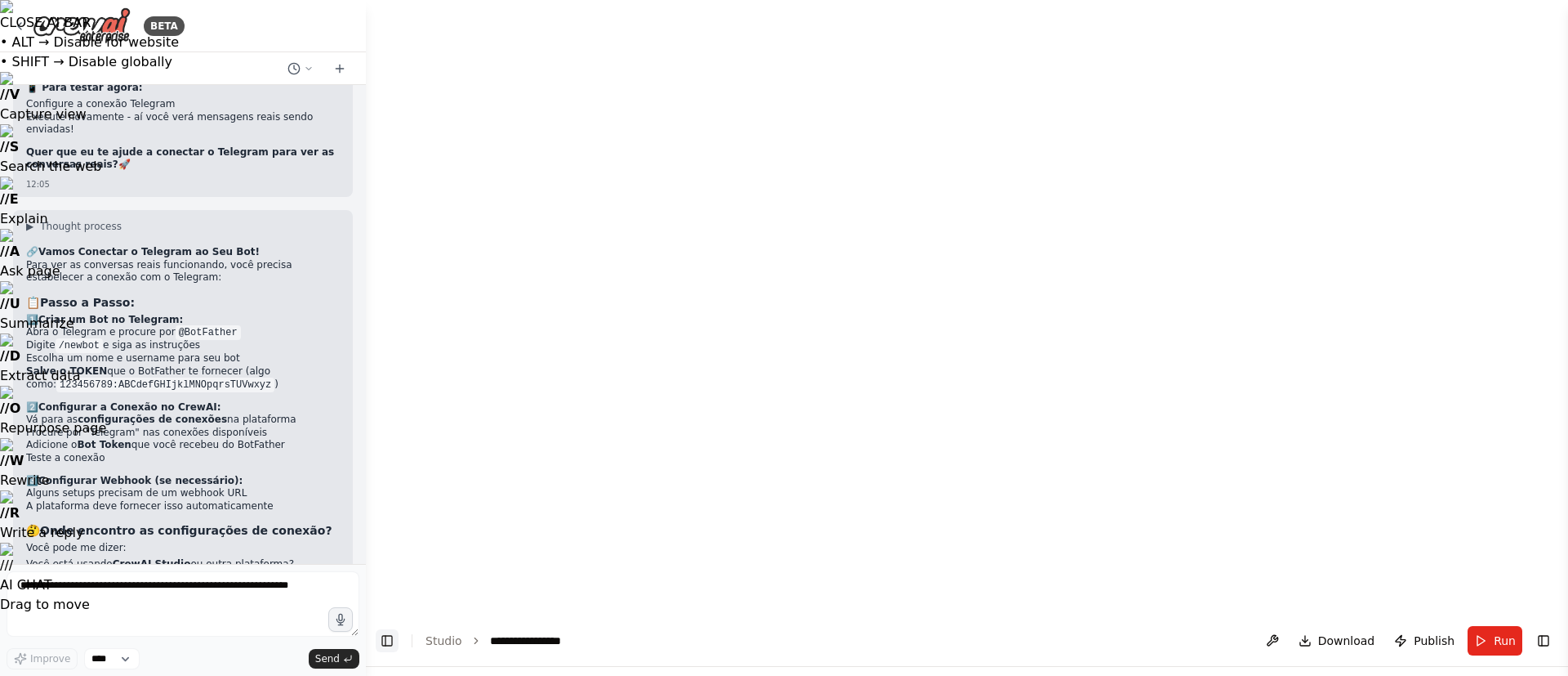
click at [395, 449] on button "Toggle Left Sidebar" at bounding box center [387, 640] width 23 height 23
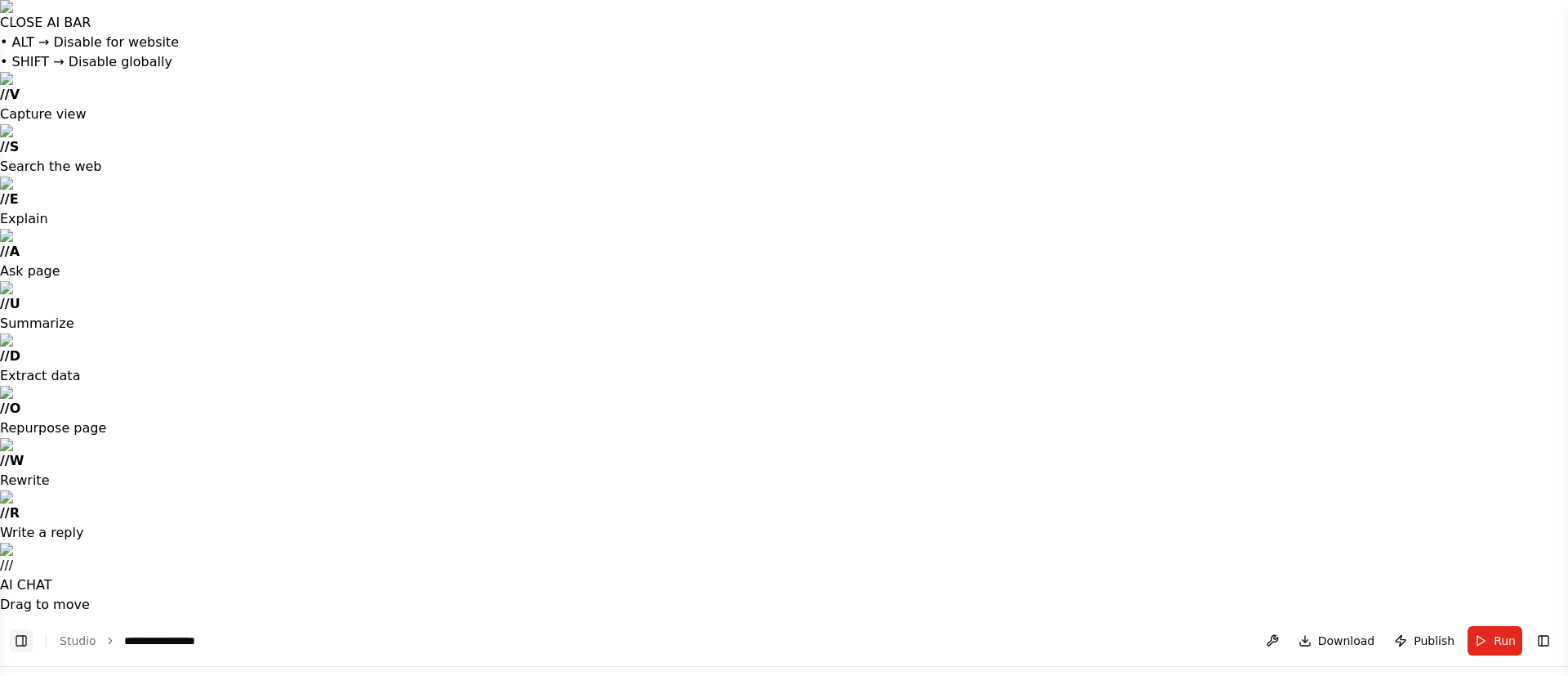
click at [28, 449] on button "Toggle Left Sidebar" at bounding box center [21, 640] width 23 height 23
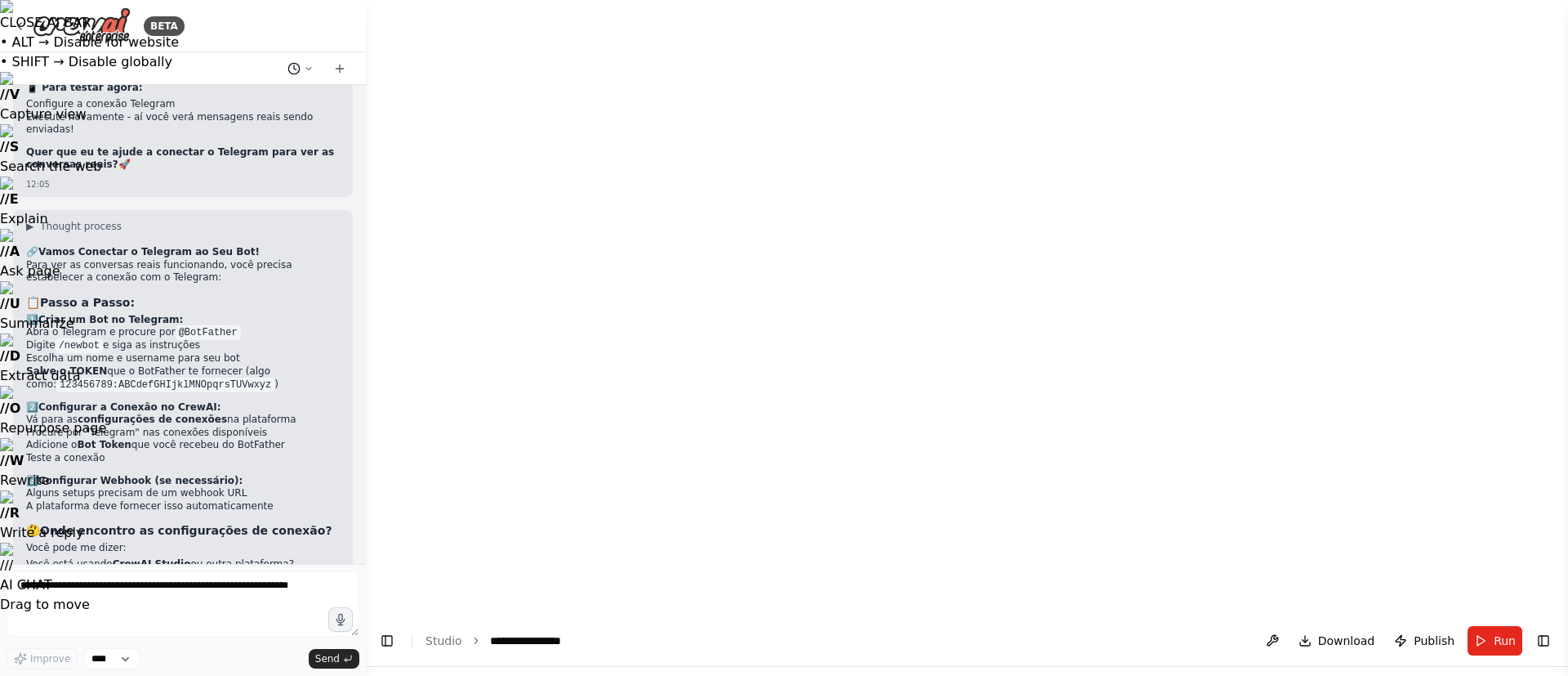
click at [313, 68] on icon at bounding box center [308, 68] width 10 height 10
click at [1045, 449] on button at bounding box center [1272, 640] width 26 height 29
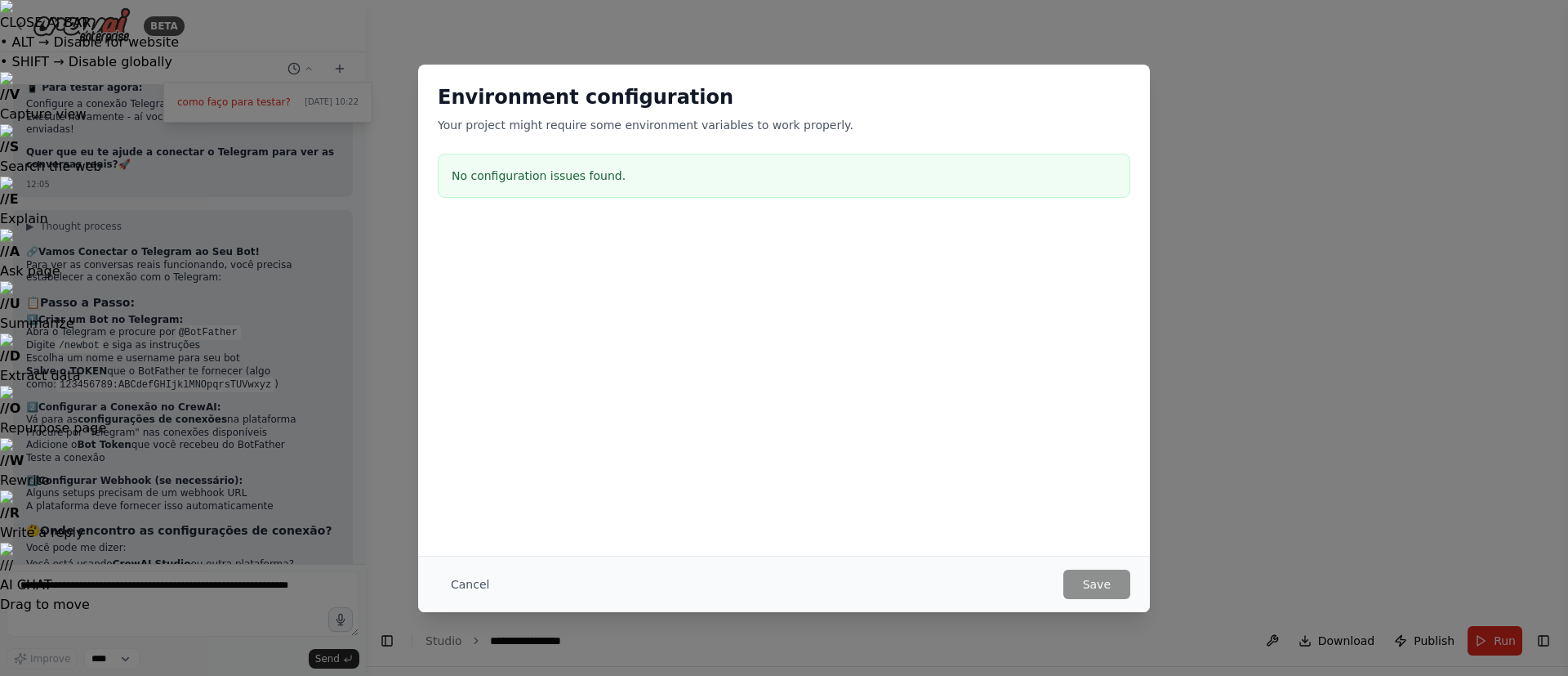
click at [565, 162] on div "No configuration issues found." at bounding box center [784, 176] width 693 height 44
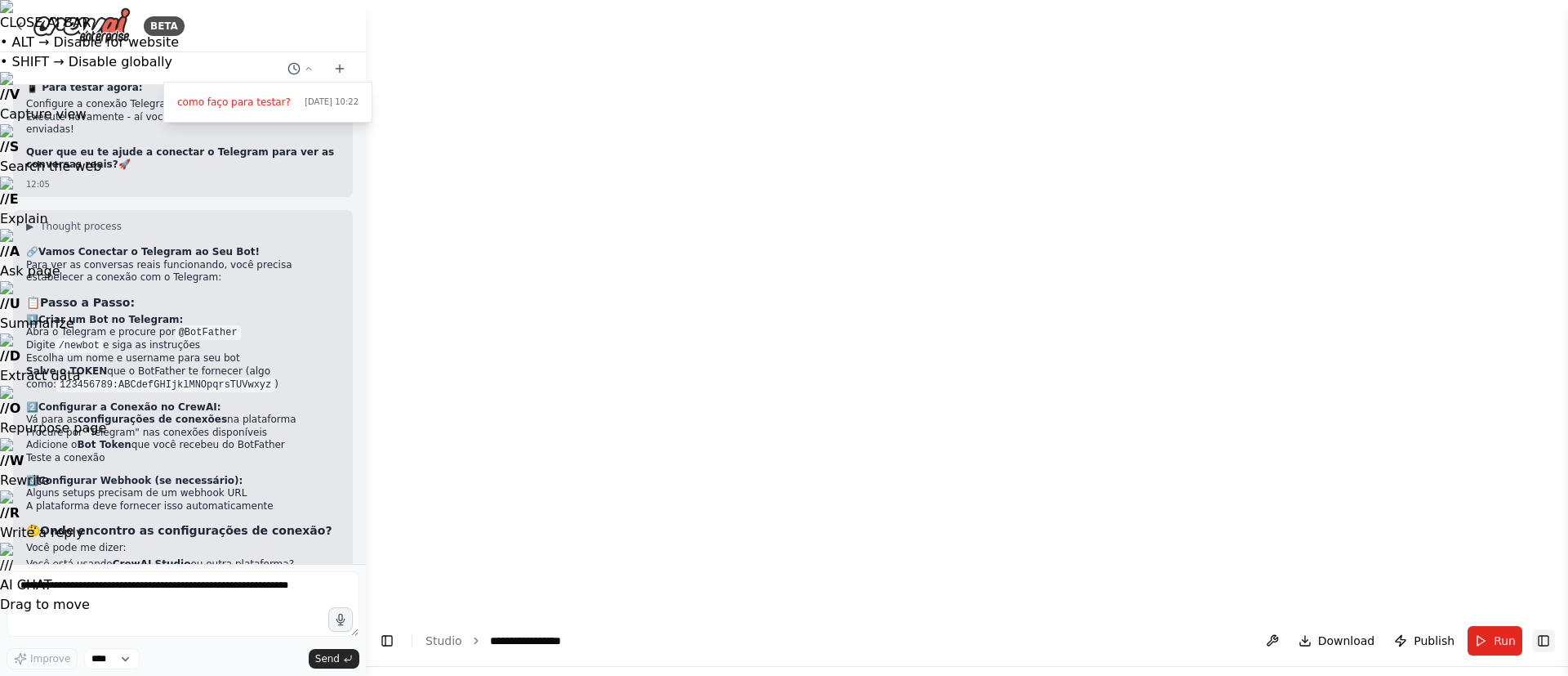
drag, startPoint x: 1551, startPoint y: 5, endPoint x: 1545, endPoint y: 22, distance: 18.0
click at [1045, 449] on header "**********" at bounding box center [967, 640] width 1202 height 52
click at [1045, 449] on button "Toggle Right Sidebar" at bounding box center [1544, 640] width 23 height 23
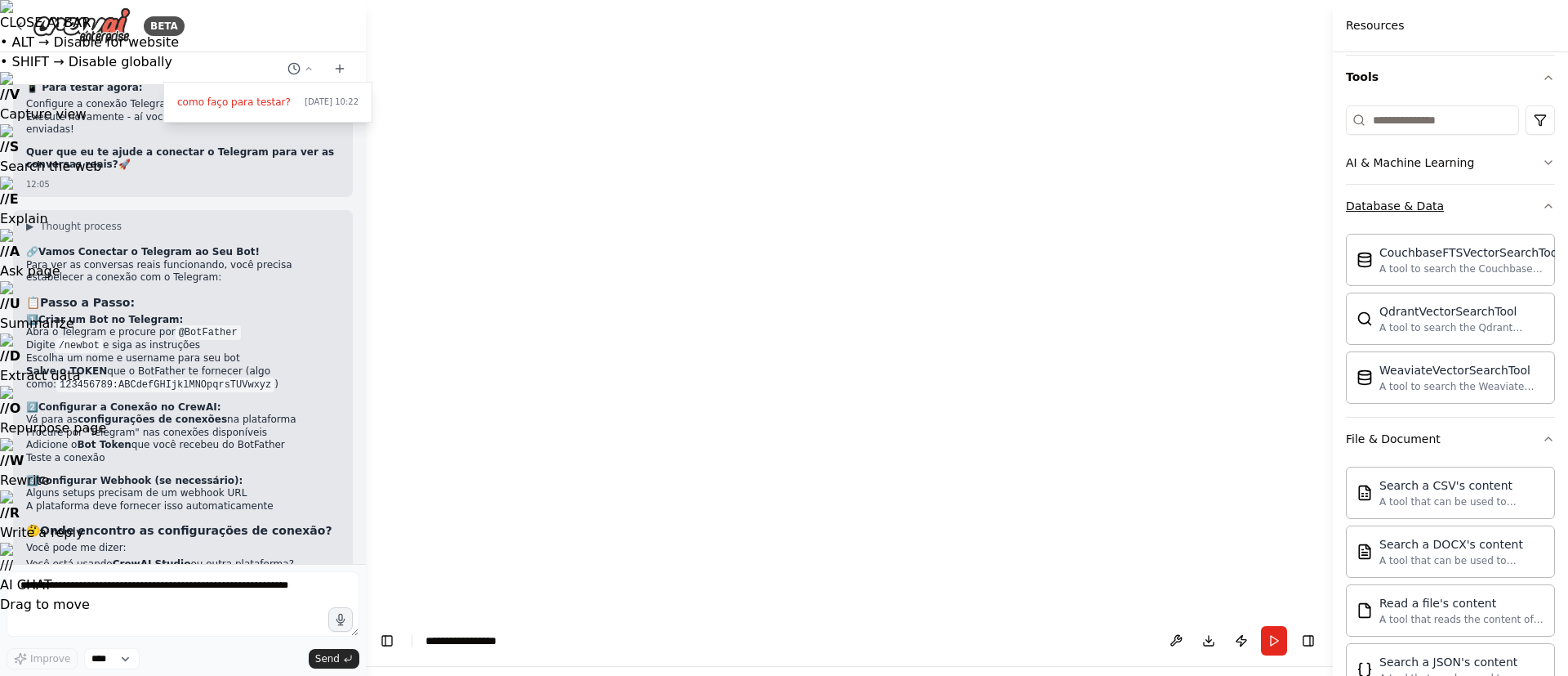
scroll to position [0, 0]
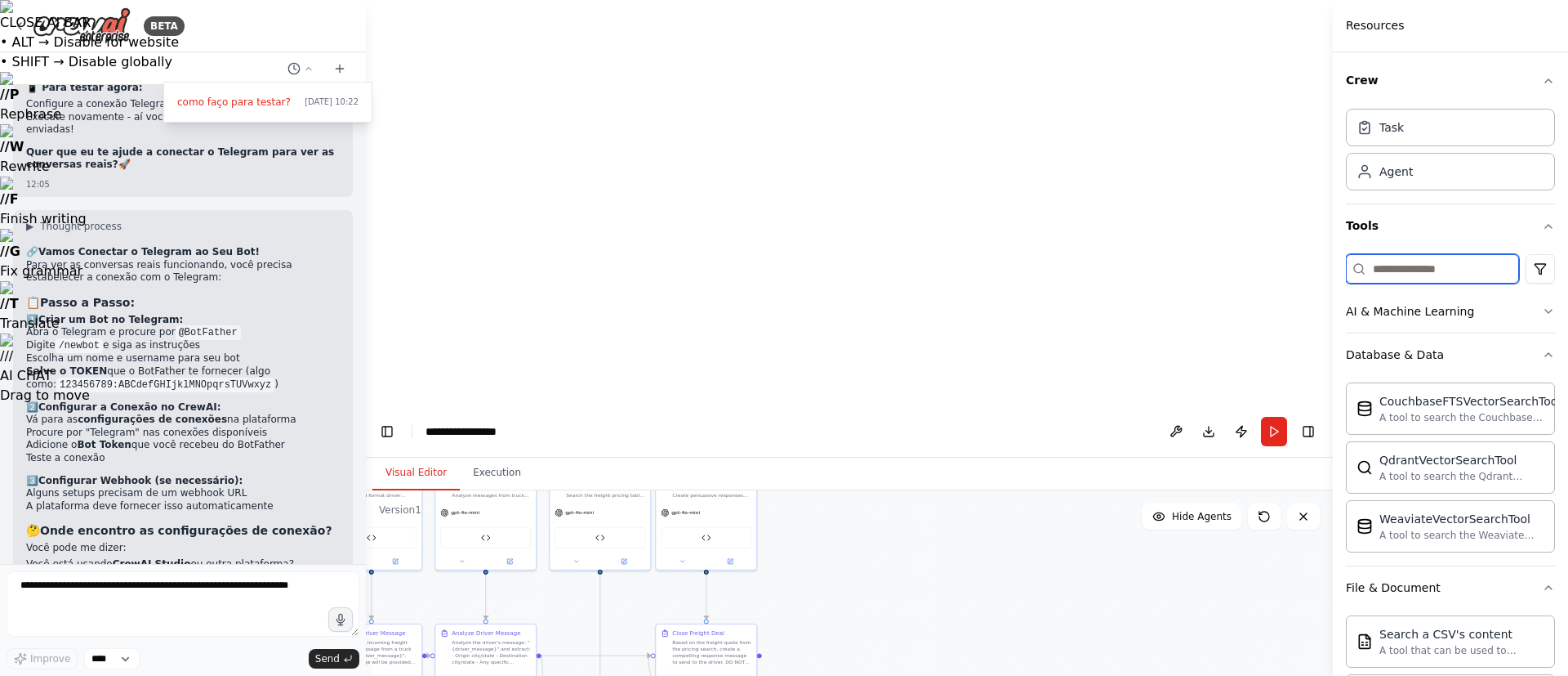
click at [1045, 264] on input at bounding box center [1432, 268] width 173 height 29
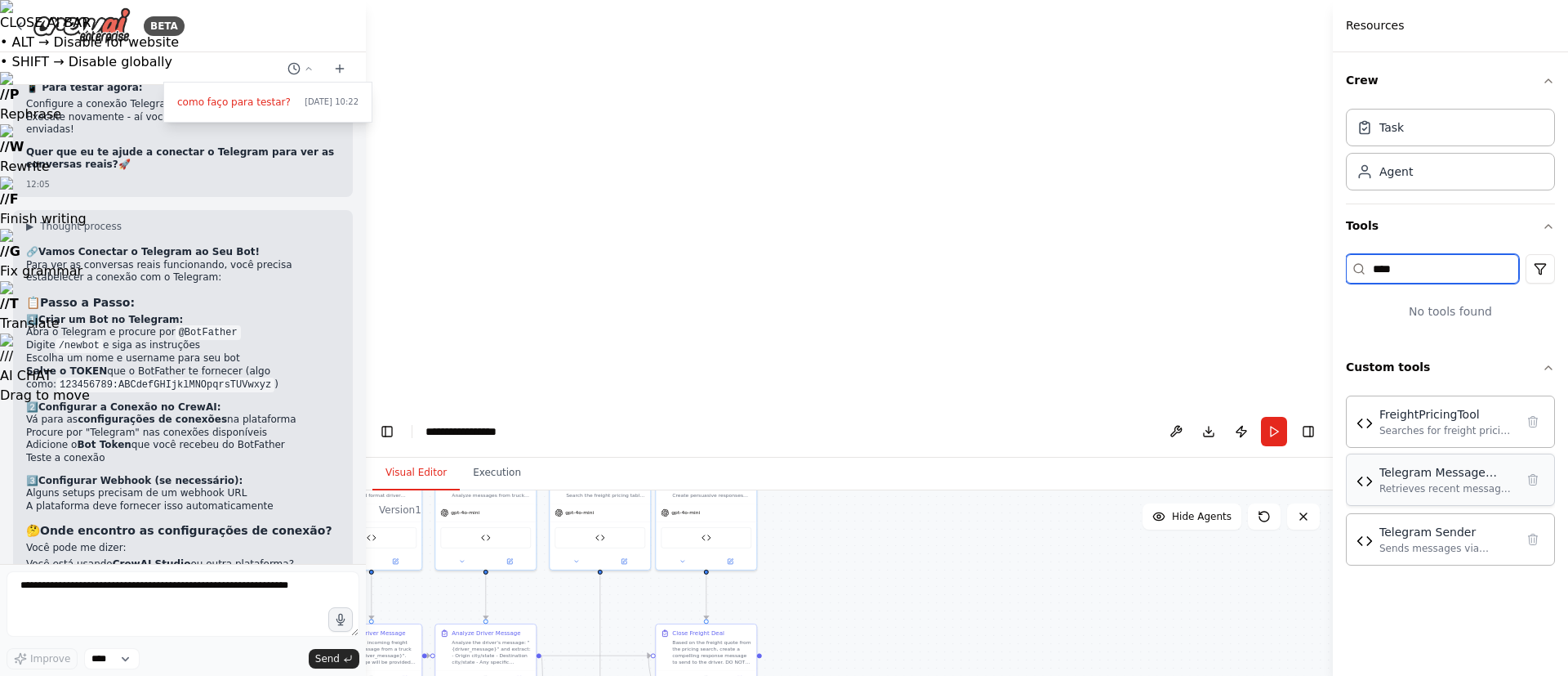
type input "****"
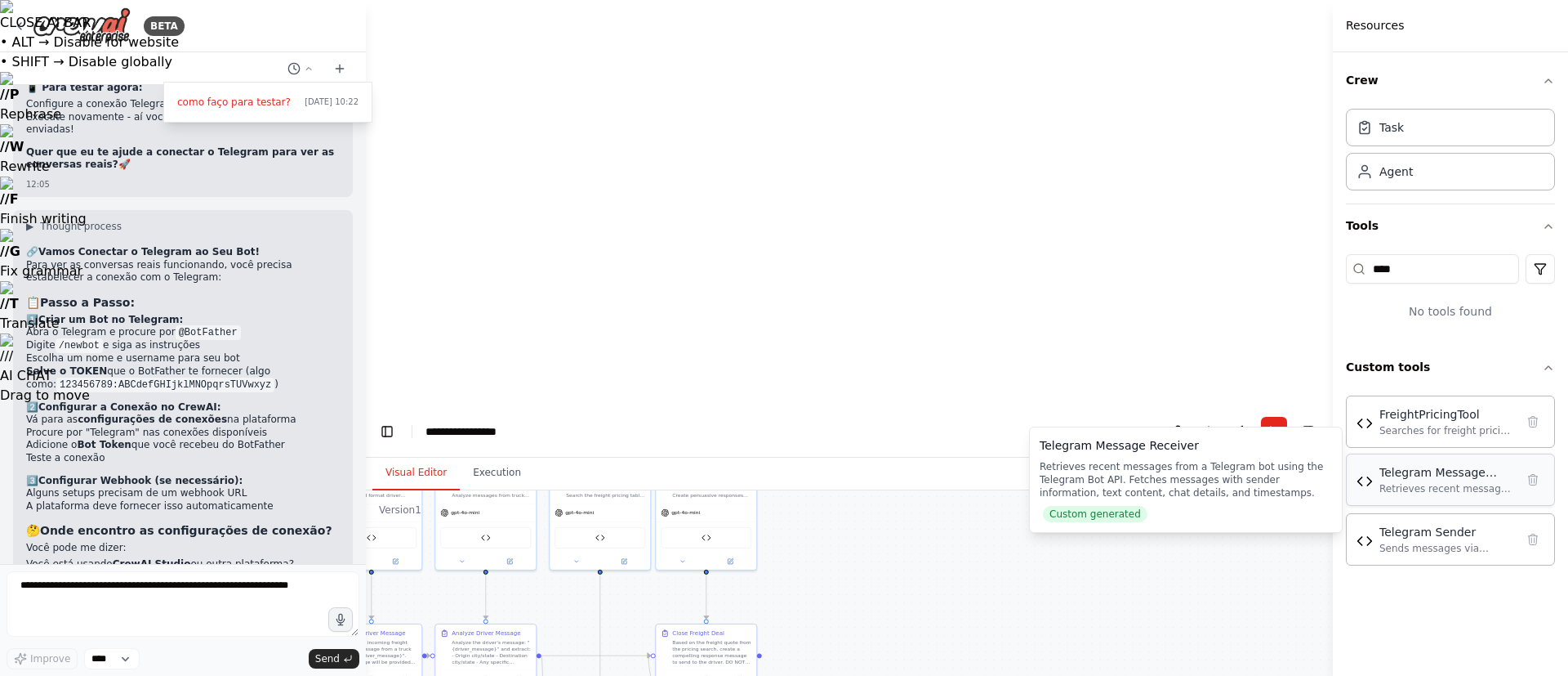
click at [1045, 449] on div "Retrieves recent messages from a Telegram bot using the Telegram Bot API. Fetch…" at bounding box center [1447, 489] width 136 height 13
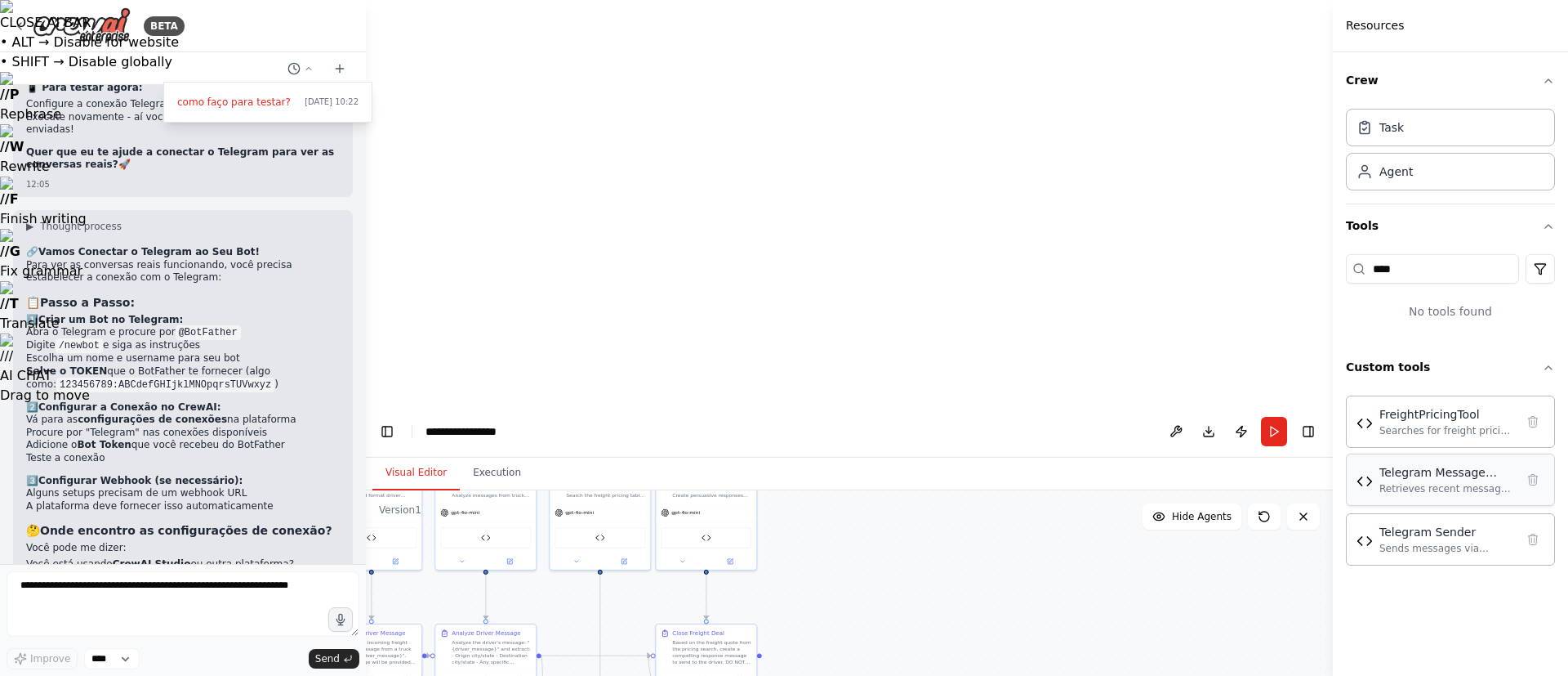
click at [1045, 449] on div "Retrieves recent messages from a Telegram bot using the Telegram Bot API. Fetch…" at bounding box center [1447, 489] width 136 height 13
click at [1045, 449] on div "Telegram Sender Sends messages via Telegram Bot API to specified chat IDs or us…" at bounding box center [1451, 538] width 210 height 52
click at [1045, 449] on div "Telegram Message Receiver Retrieves recent messages from a Telegram bot using t…" at bounding box center [1451, 480] width 210 height 52
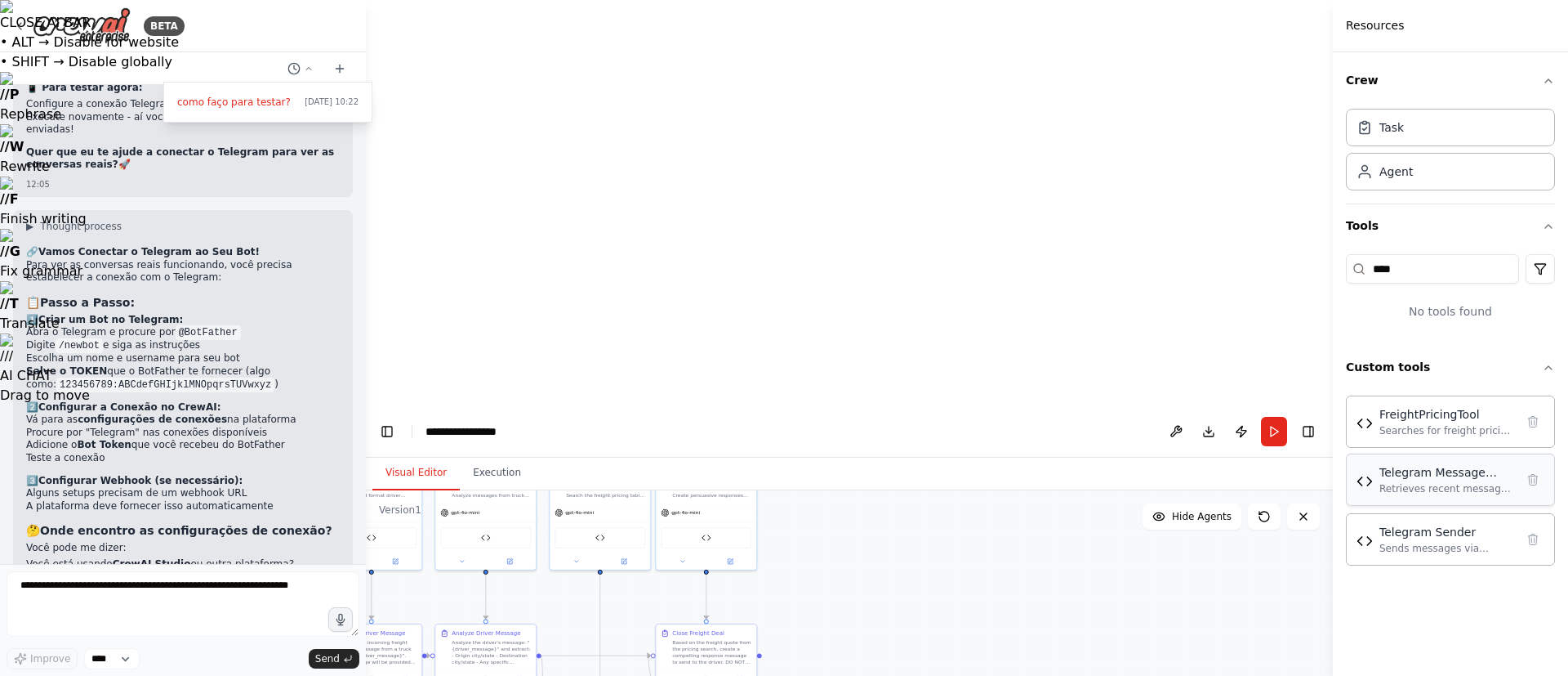
click at [1045, 449] on div "Telegram Message Receiver Retrieves recent messages from a Telegram bot using t…" at bounding box center [1451, 480] width 210 height 52
click at [1045, 449] on div "Telegram Message Receiver" at bounding box center [1447, 473] width 136 height 16
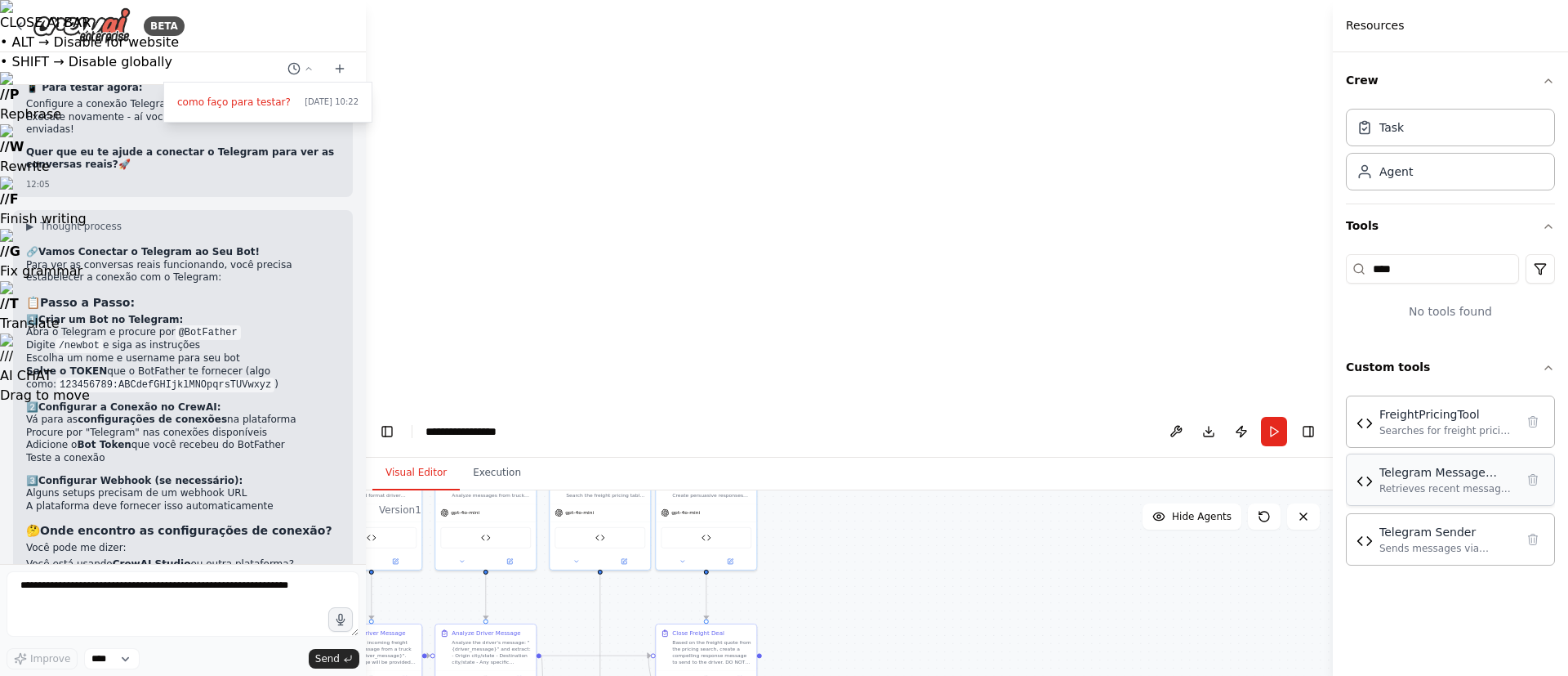
click at [1045, 449] on div "Telegram Message Receiver" at bounding box center [1447, 473] width 136 height 16
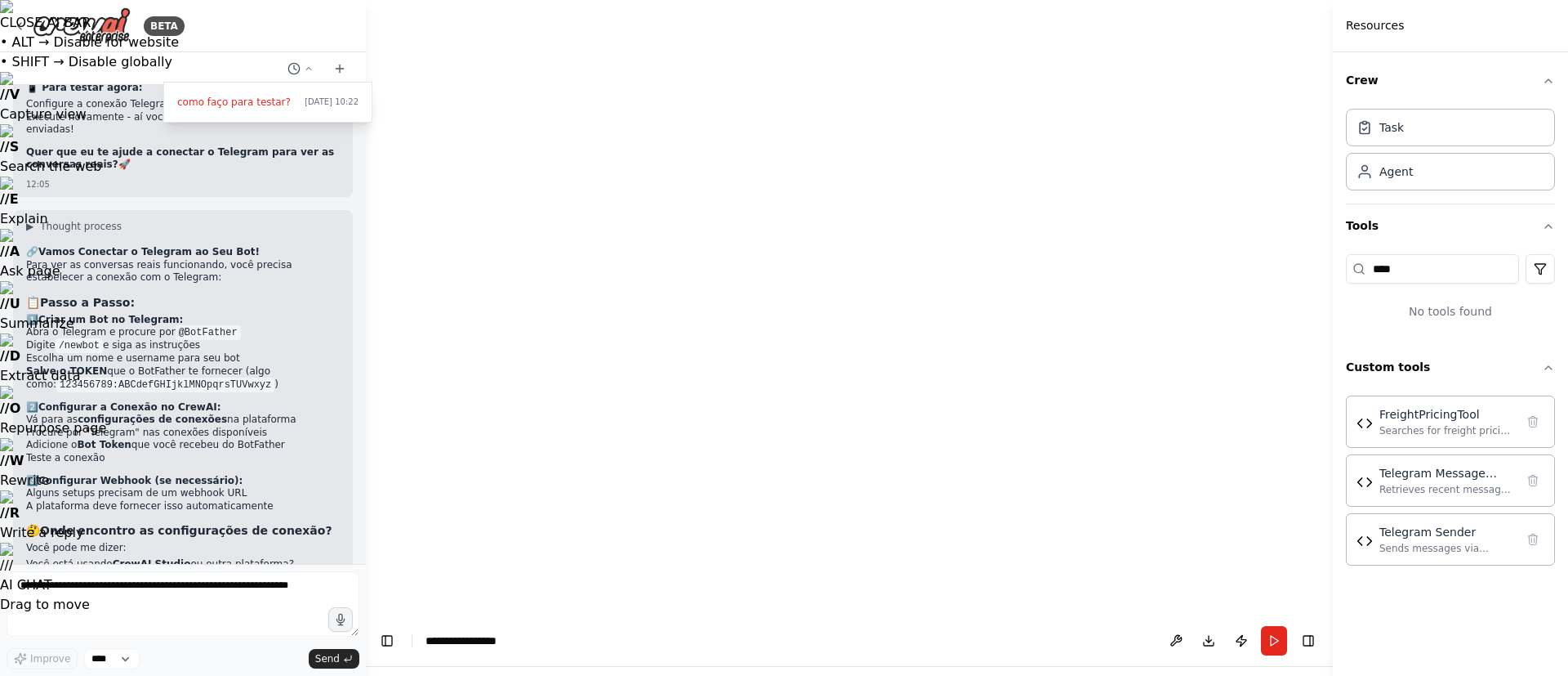
drag, startPoint x: 161, startPoint y: 625, endPoint x: 144, endPoint y: 607, distance: 24.8
click at [144, 449] on div at bounding box center [183, 338] width 366 height 676
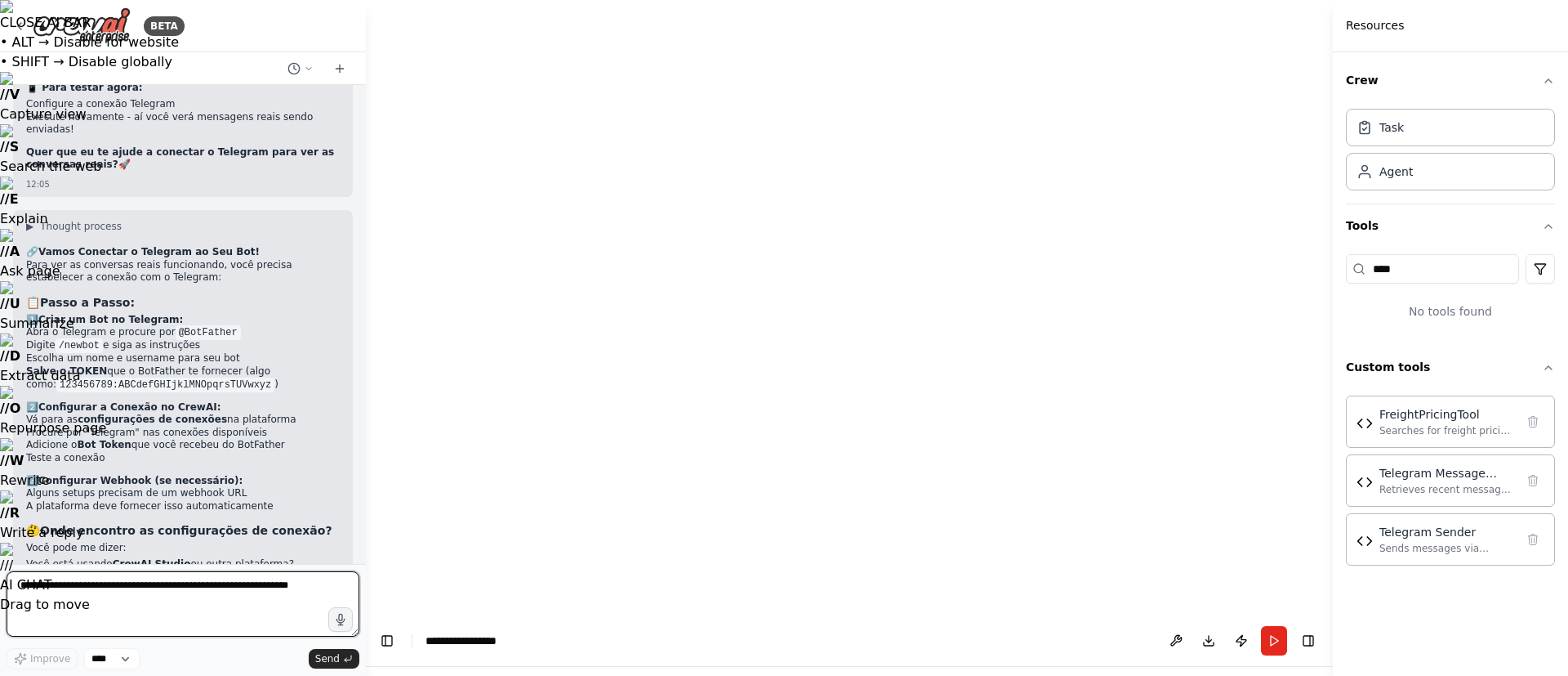
click at [144, 449] on textarea at bounding box center [182, 604] width 352 height 66
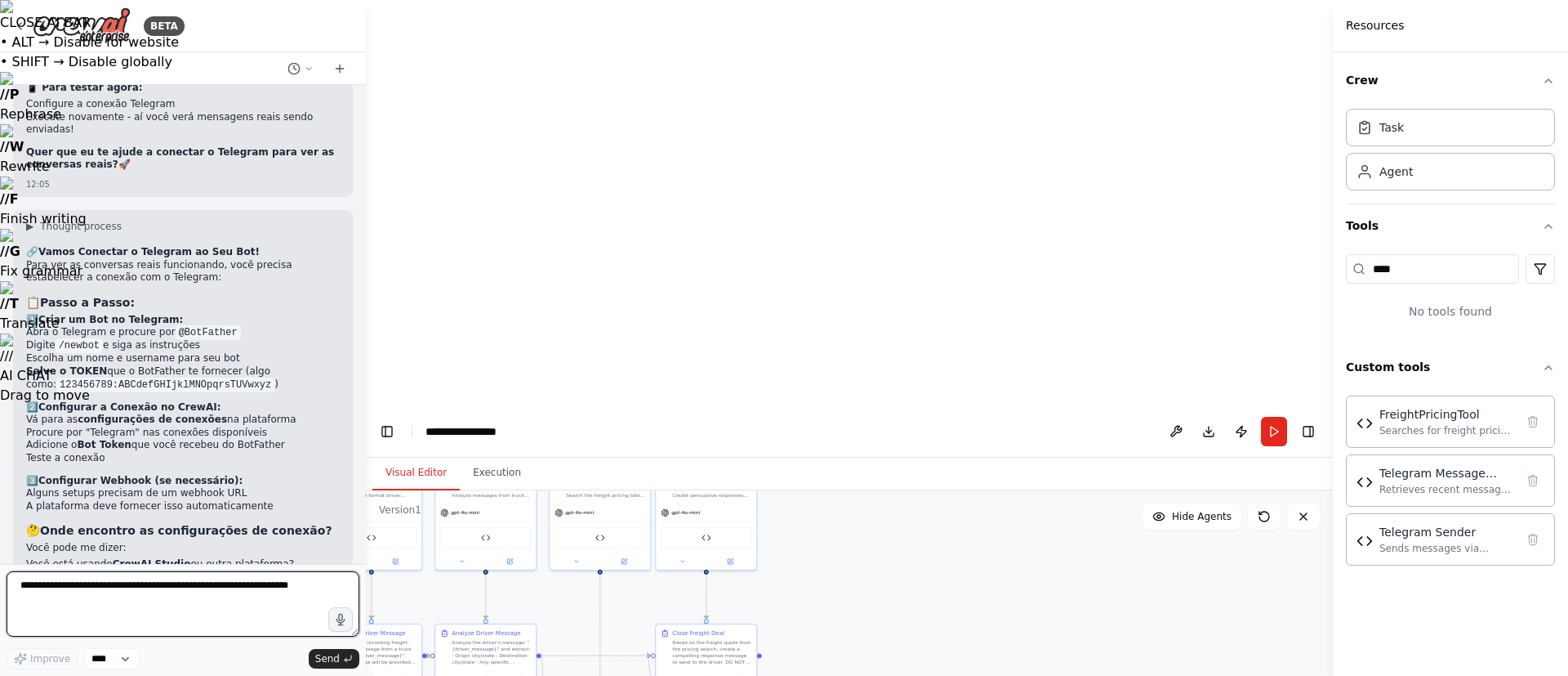
click at [144, 449] on textarea at bounding box center [182, 604] width 352 height 66
paste textarea "**********"
type textarea "**********"
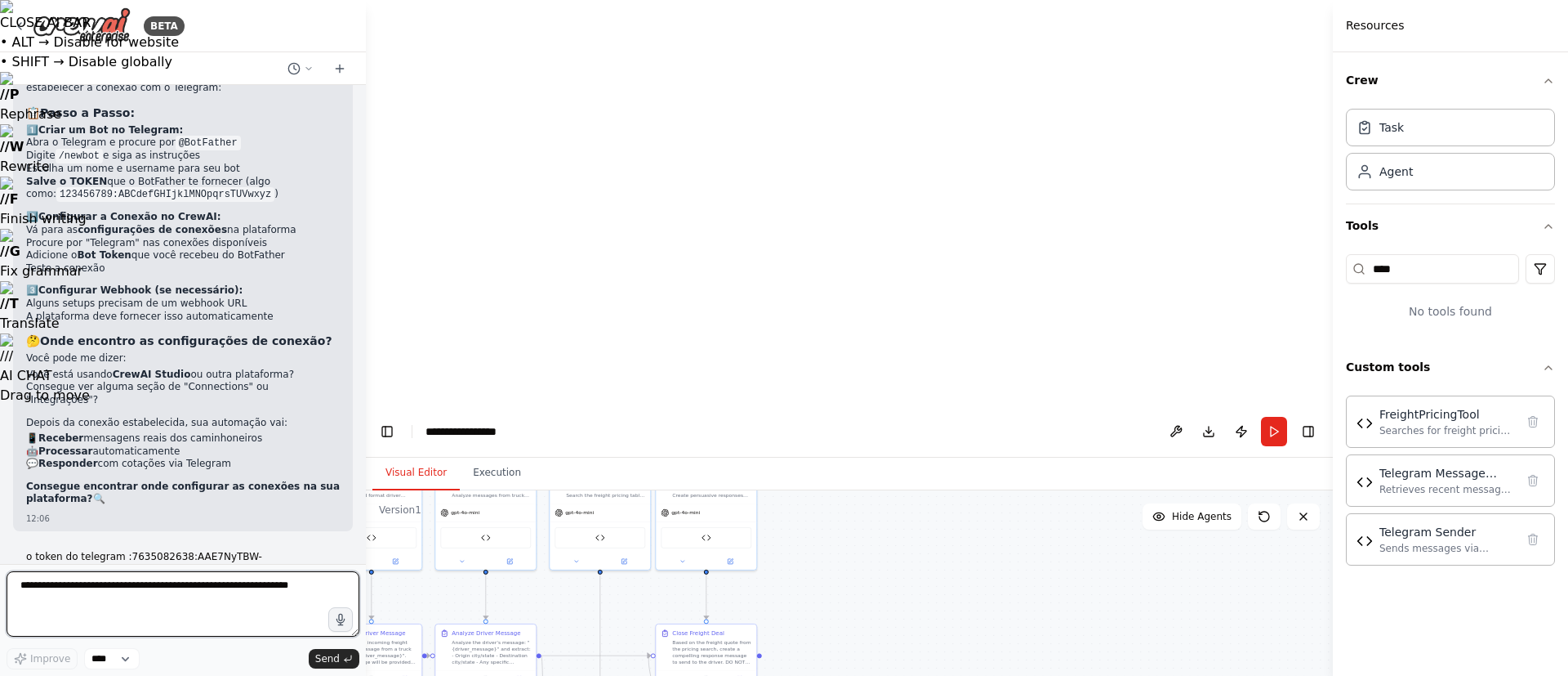
scroll to position [21867, 0]
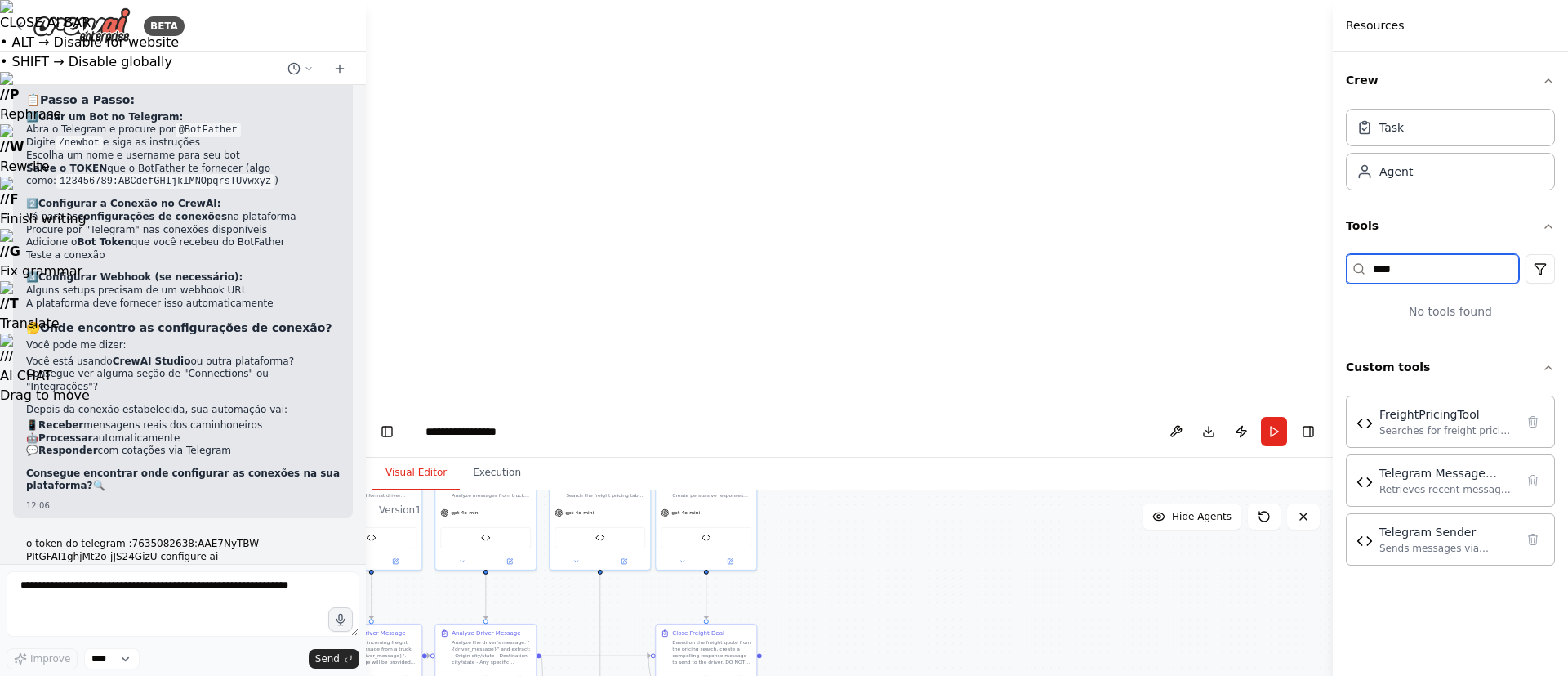
click at [1045, 267] on input "****" at bounding box center [1432, 268] width 173 height 29
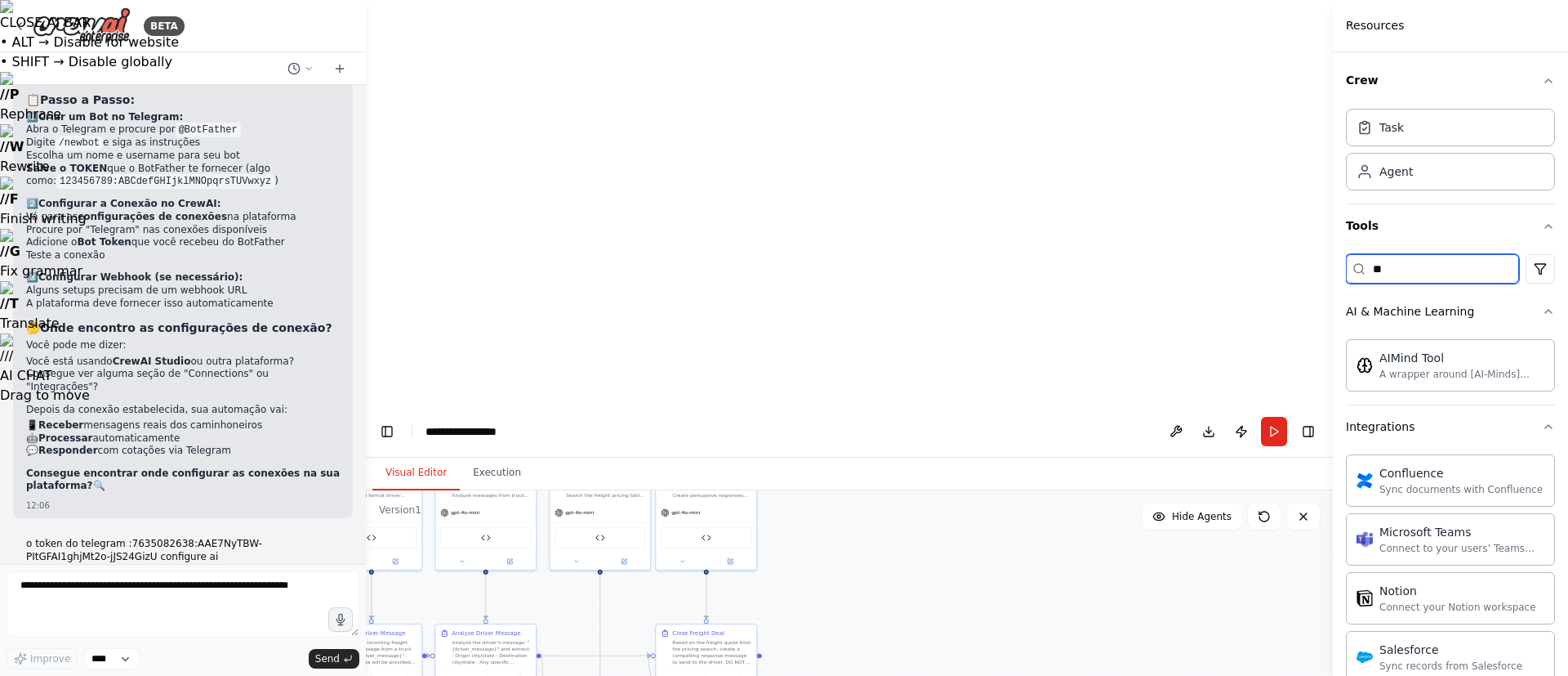
type input "*"
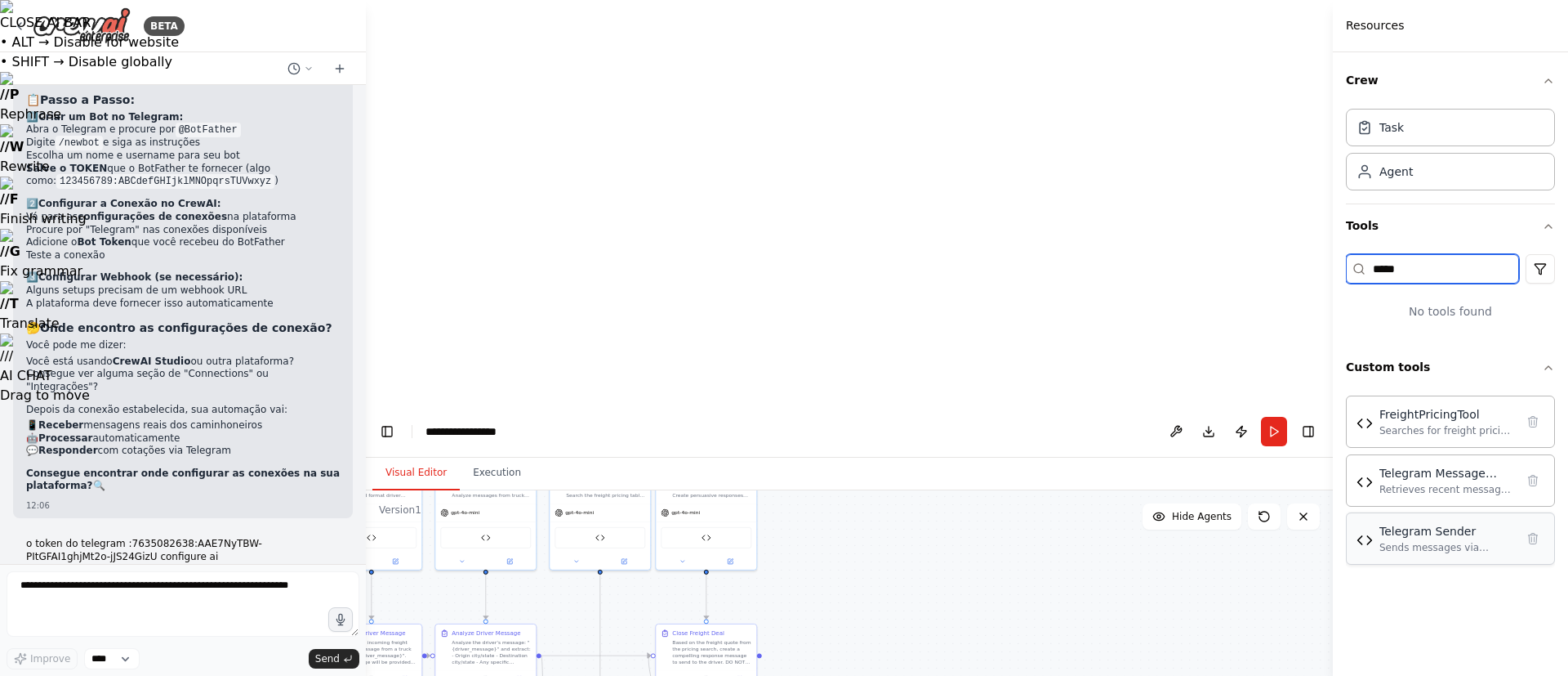
type input "*****"
click at [1045, 449] on div "Sends messages via Telegram Bot API to specified chat IDs or usernames" at bounding box center [1447, 547] width 136 height 13
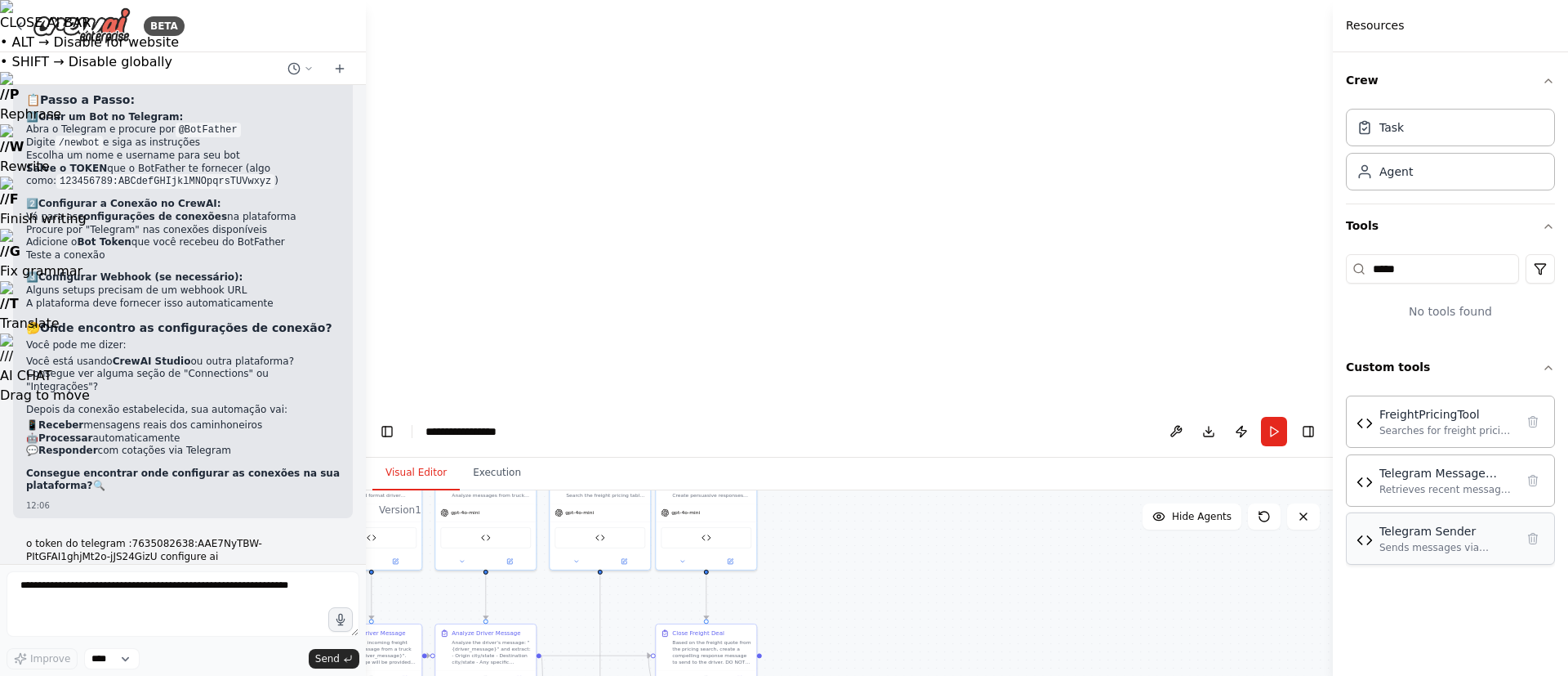
click at [1045, 449] on div "Sends messages via Telegram Bot API to specified chat IDs or usernames" at bounding box center [1447, 547] width 136 height 13
click at [1045, 449] on div "Telegram Sender Sends messages via Telegram Bot API to specified chat IDs or us…" at bounding box center [1451, 538] width 210 height 52
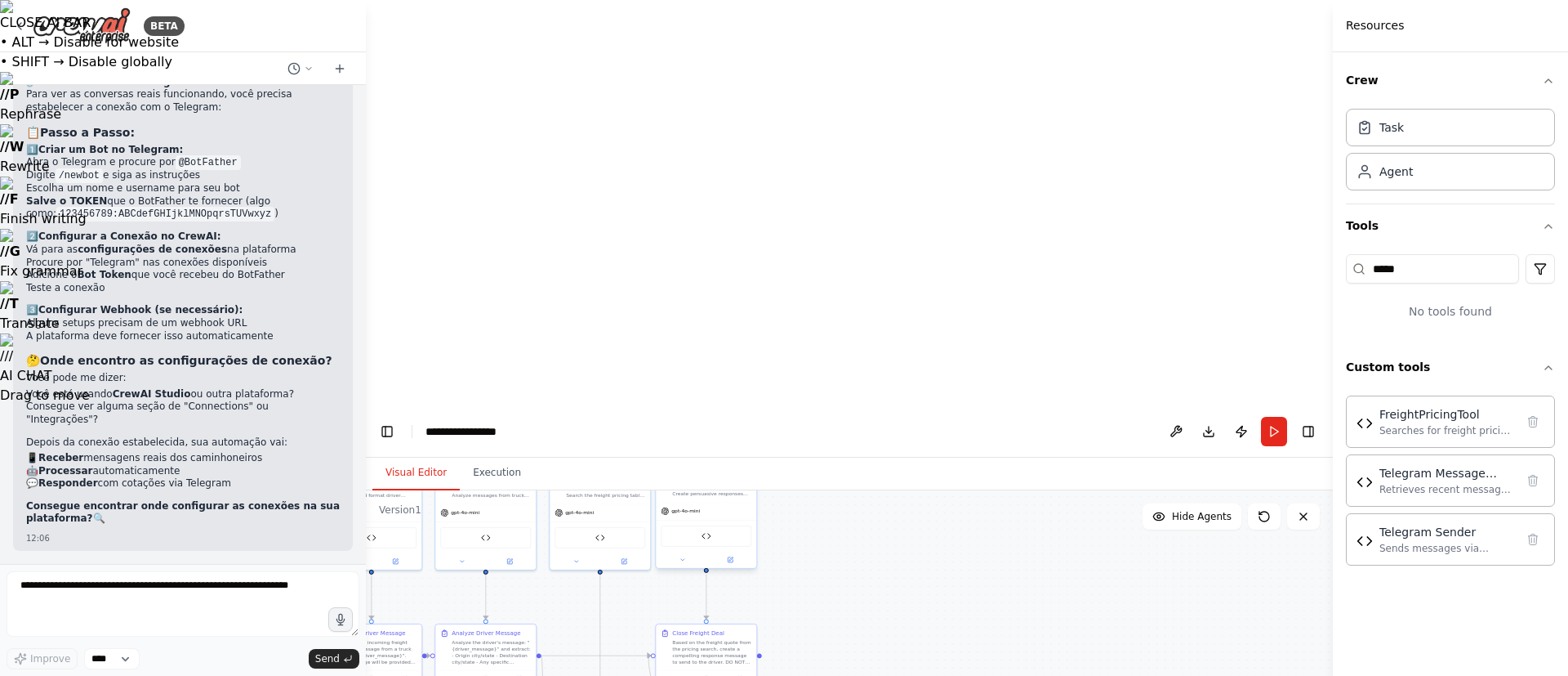
scroll to position [21211, 0]
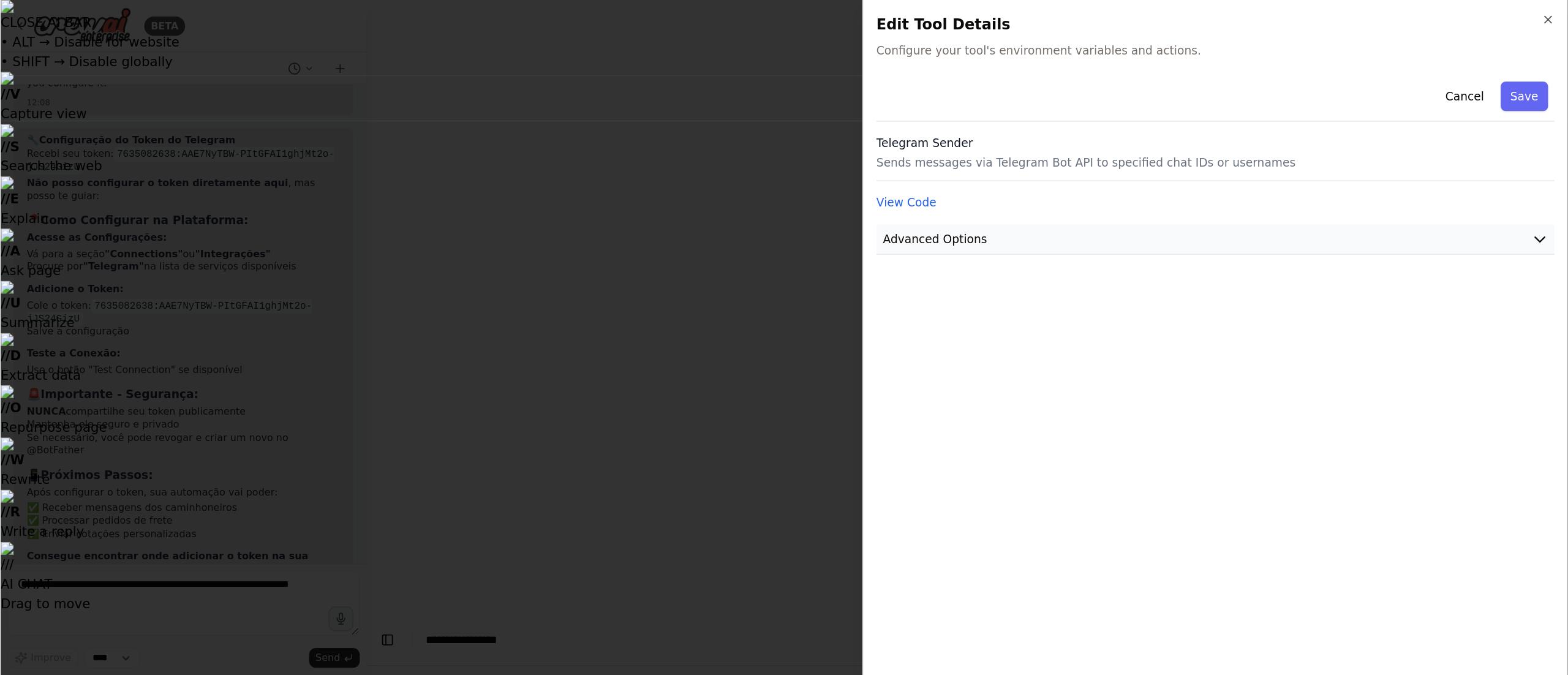
scroll to position [16826, 0]
click at [706, 174] on span "Advanced Options" at bounding box center [702, 179] width 79 height 12
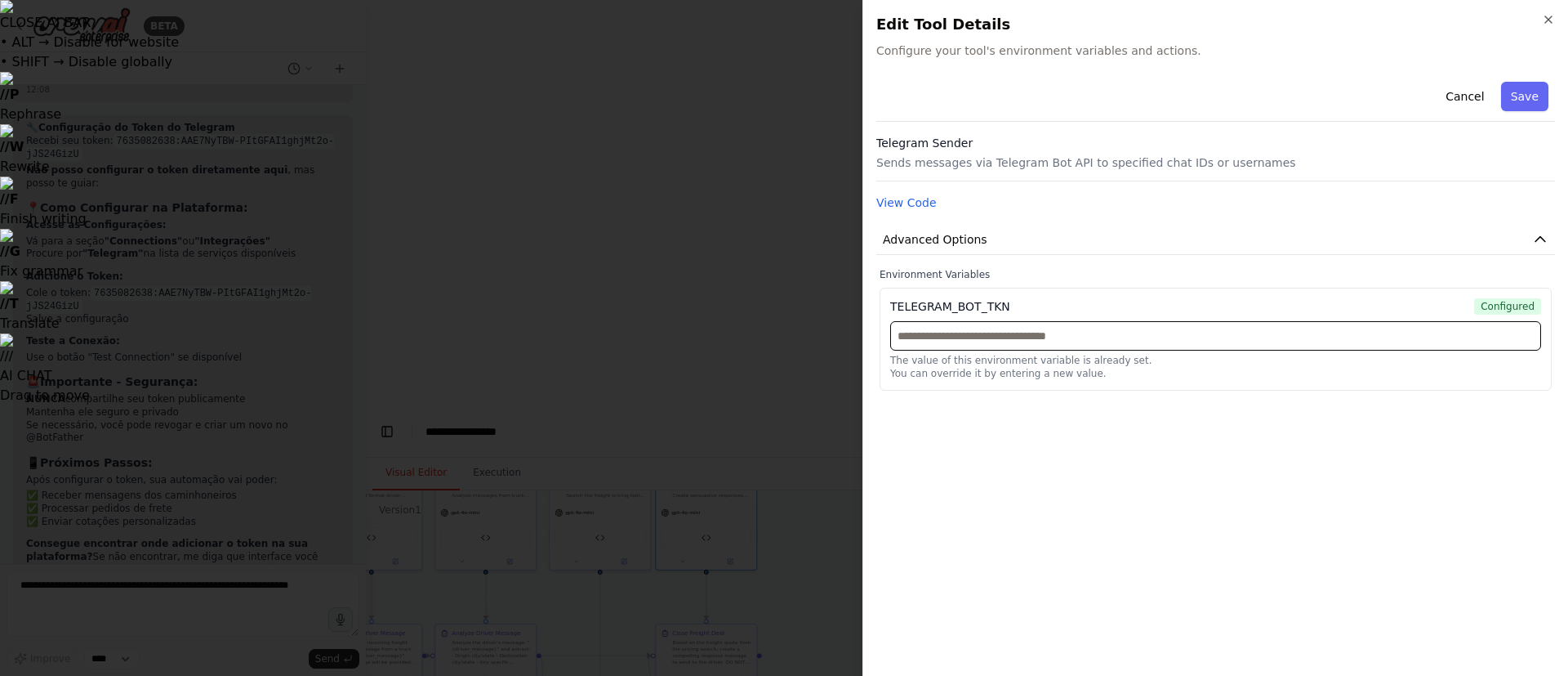
click at [1031, 330] on input "text" at bounding box center [1216, 336] width 651 height 29
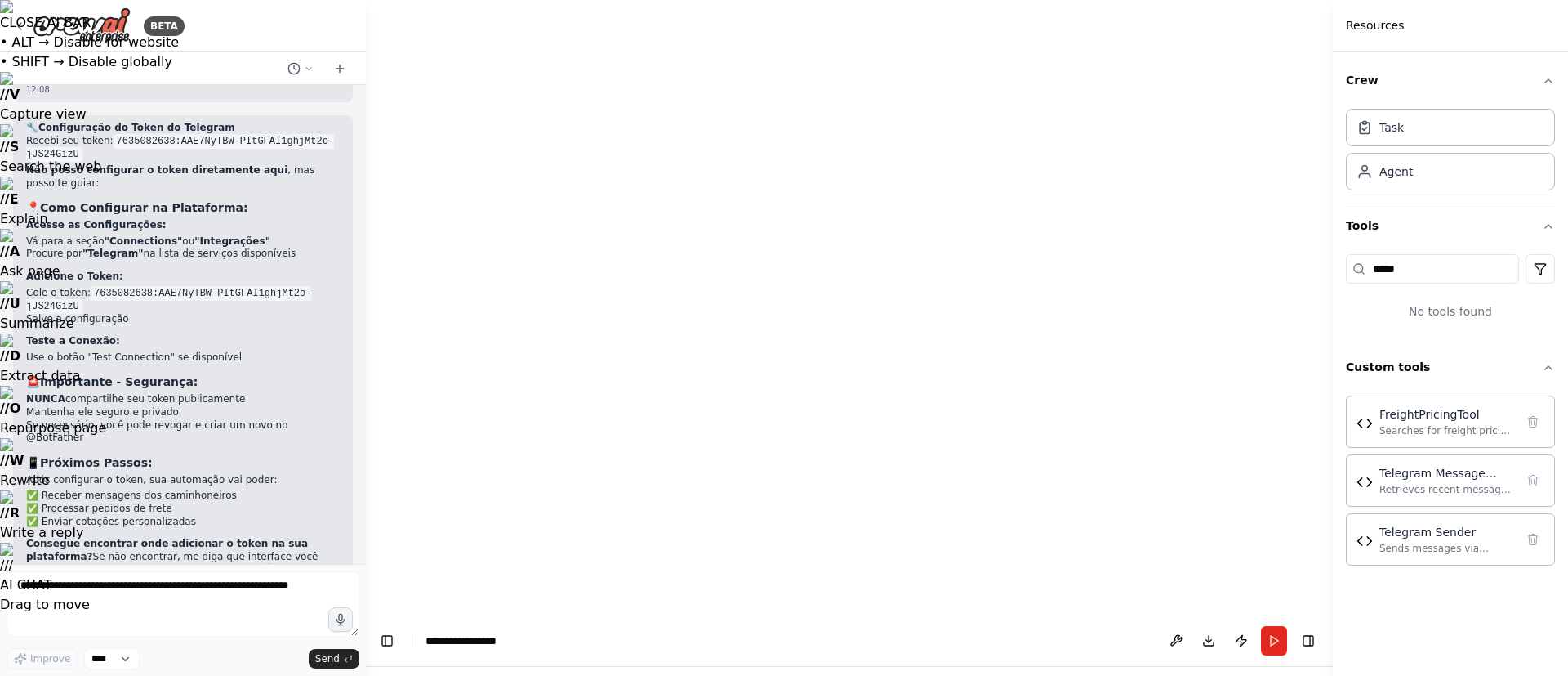
drag, startPoint x: 503, startPoint y: 231, endPoint x: 519, endPoint y: 391, distance: 160.8
drag, startPoint x: 519, startPoint y: 391, endPoint x: 678, endPoint y: 402, distance: 159.4
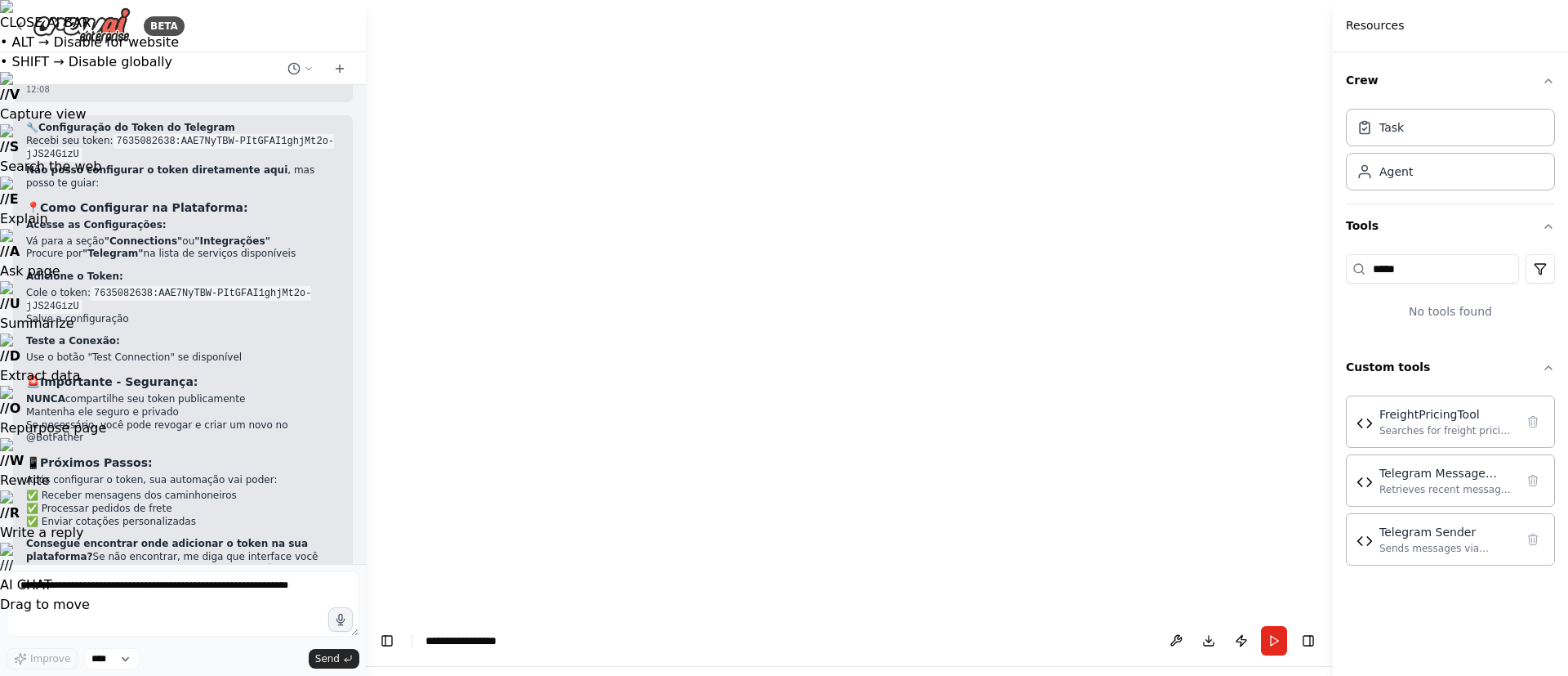
drag, startPoint x: 655, startPoint y: 376, endPoint x: 830, endPoint y: 513, distance: 222.2
drag, startPoint x: 546, startPoint y: 555, endPoint x: 949, endPoint y: 285, distance: 485.1
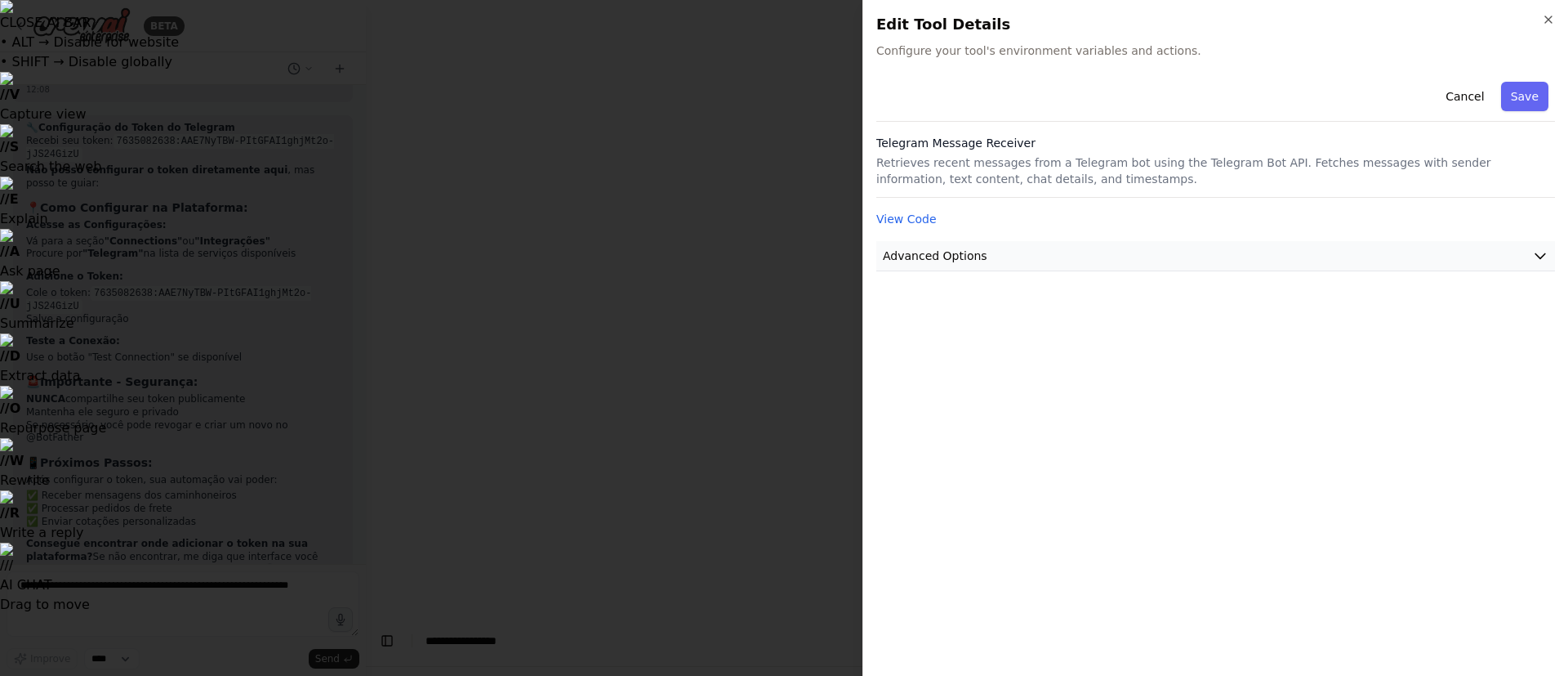
click at [984, 268] on button "Advanced Options" at bounding box center [1216, 256] width 679 height 30
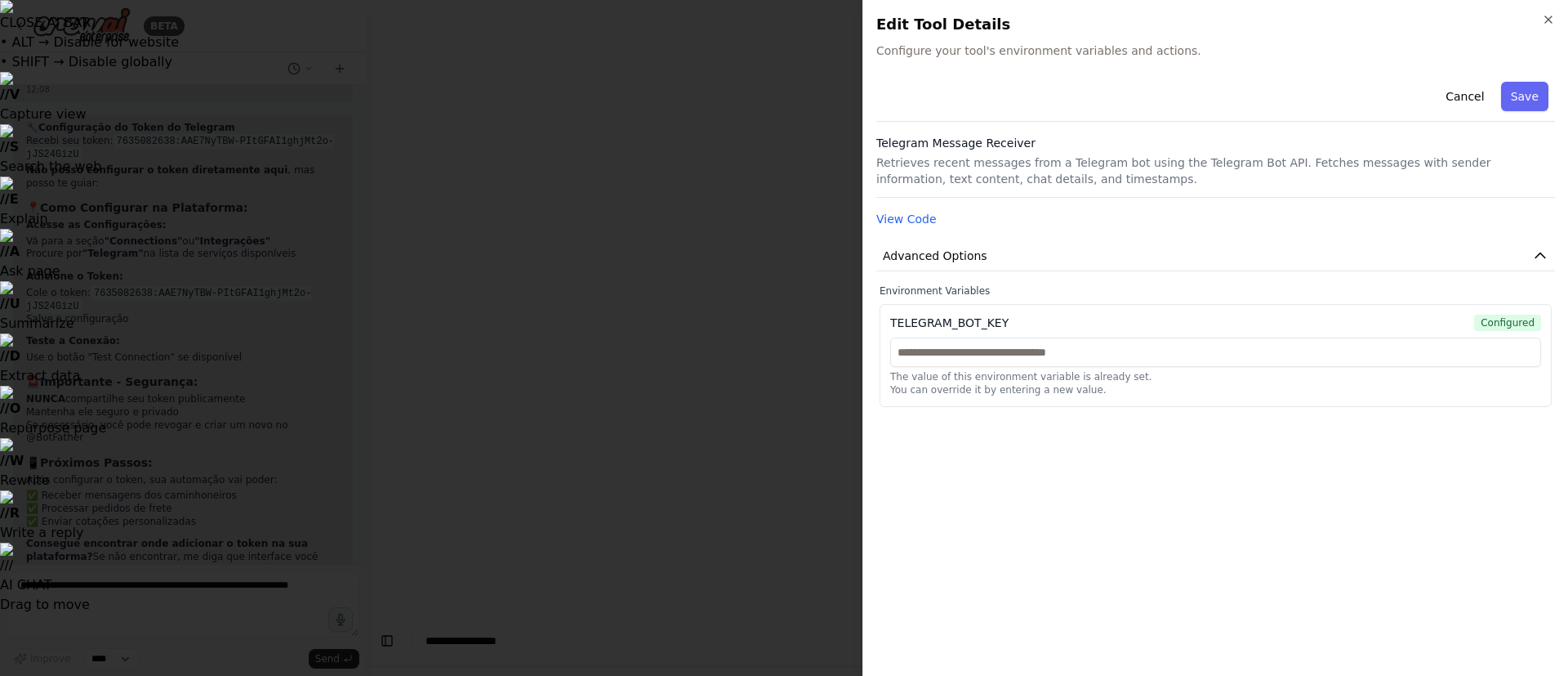
click at [1018, 369] on div "The value of this environment variable is already set. You can override it by e…" at bounding box center [1216, 367] width 651 height 59
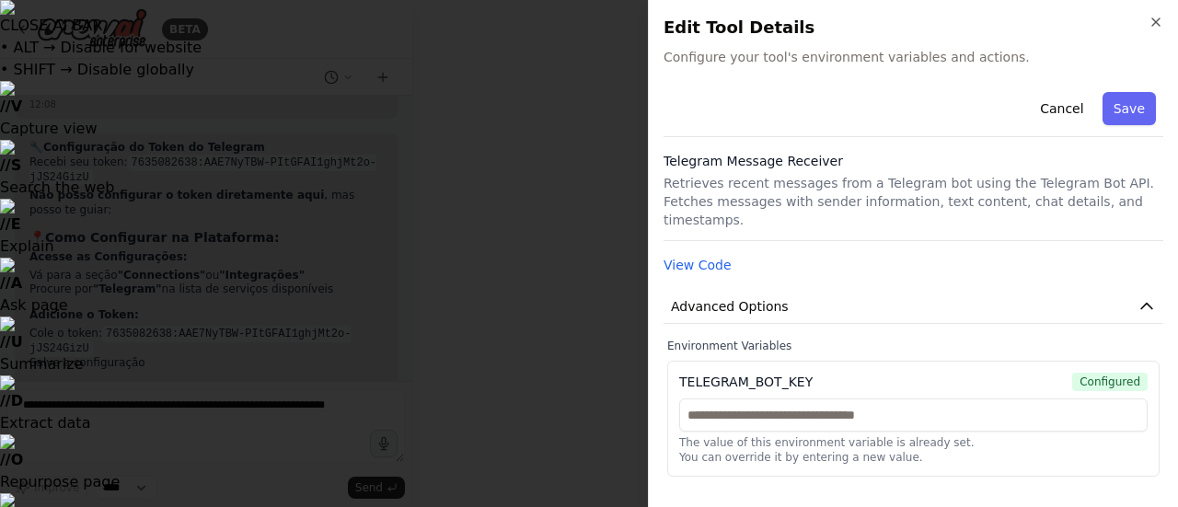
scroll to position [25273, 0]
click at [993, 290] on button "Advanced Options" at bounding box center [913, 307] width 500 height 34
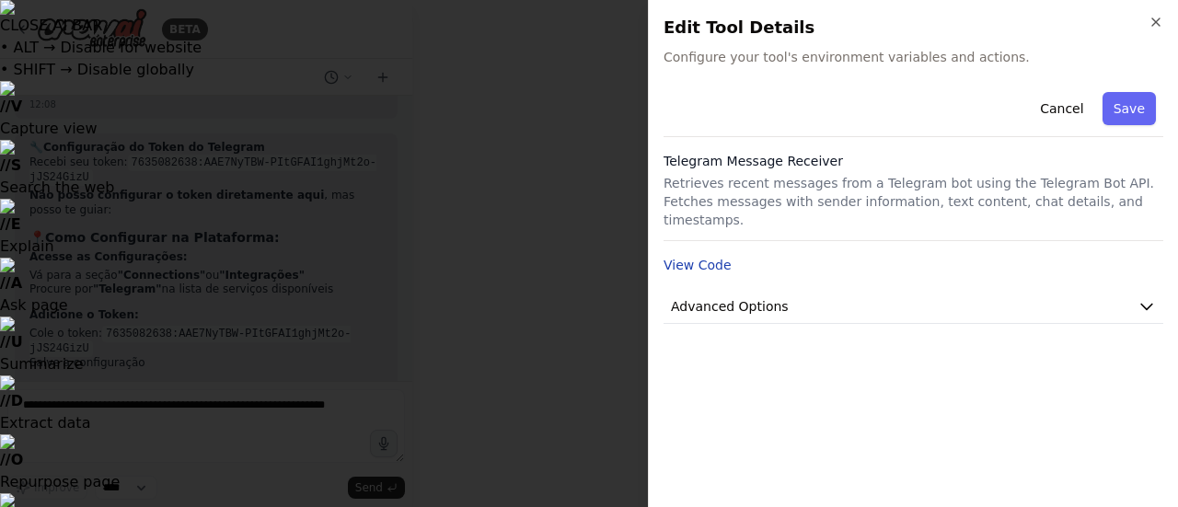
click at [703, 256] on button "View Code" at bounding box center [697, 265] width 68 height 18
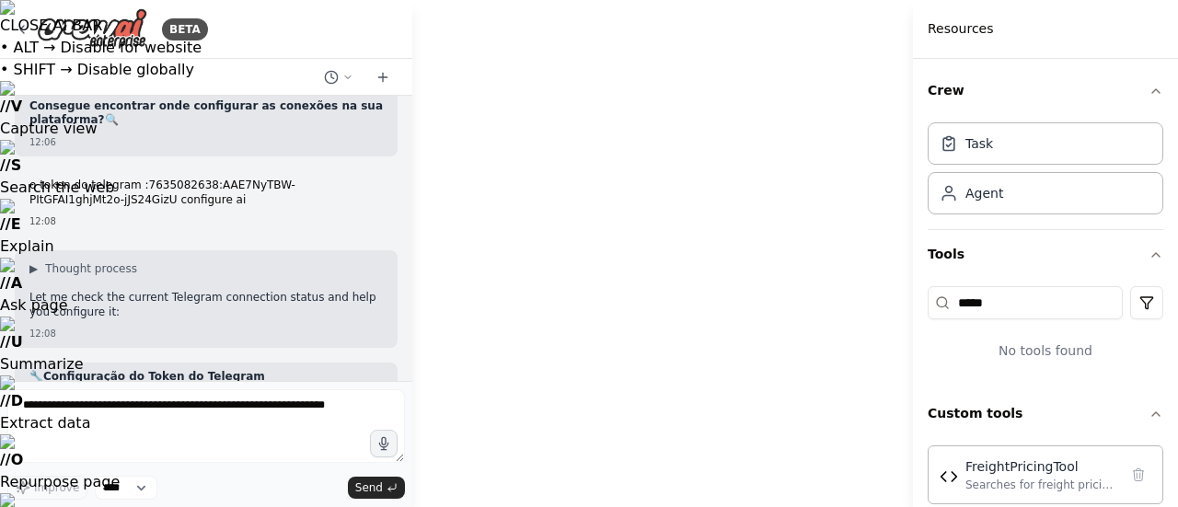
scroll to position [25031, 0]
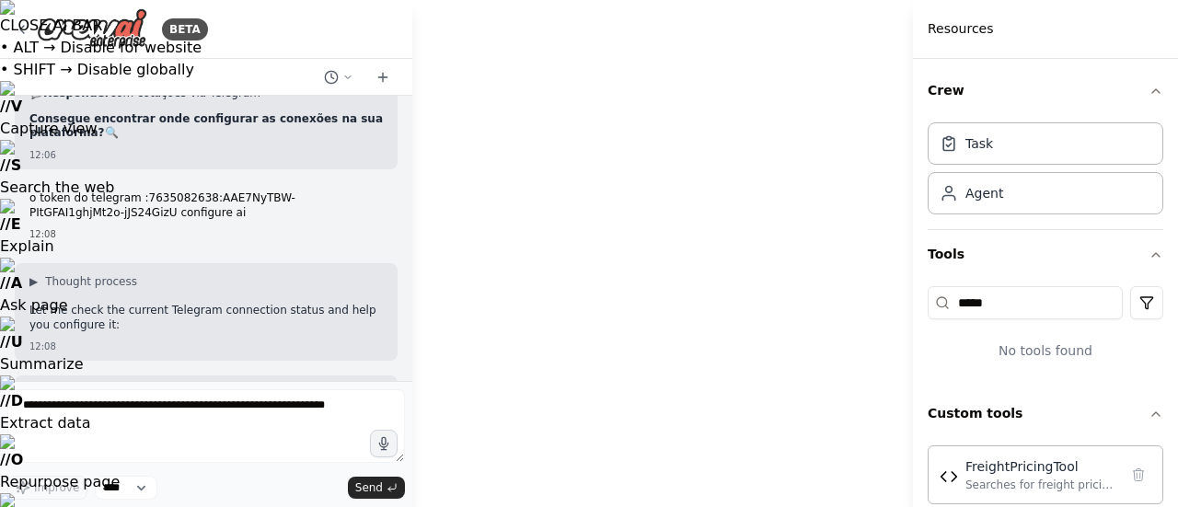
click at [999, 288] on input "*****" at bounding box center [1024, 302] width 195 height 33
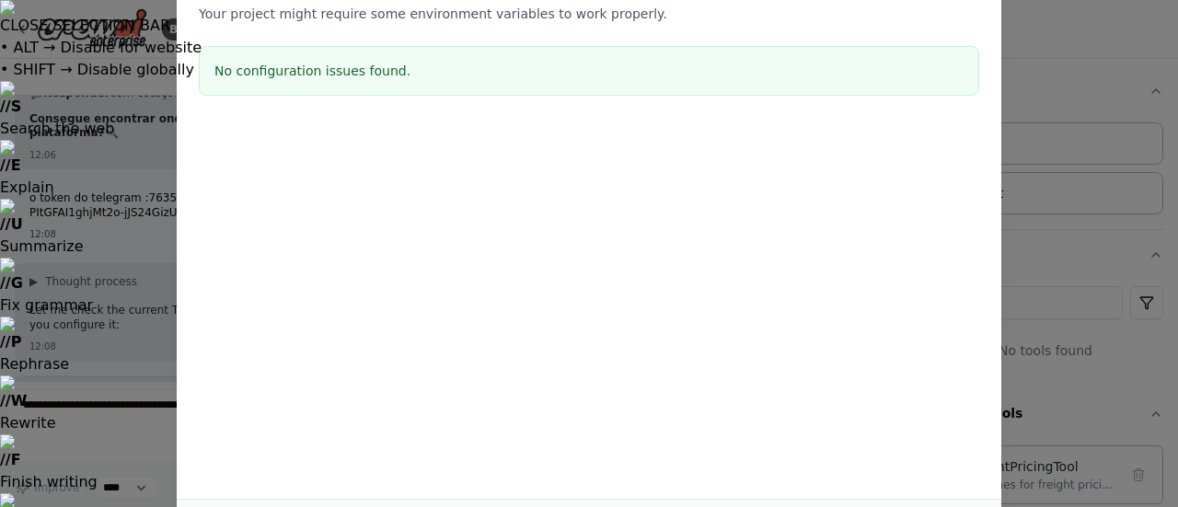
click at [999, 288] on div at bounding box center [589, 217] width 824 height 184
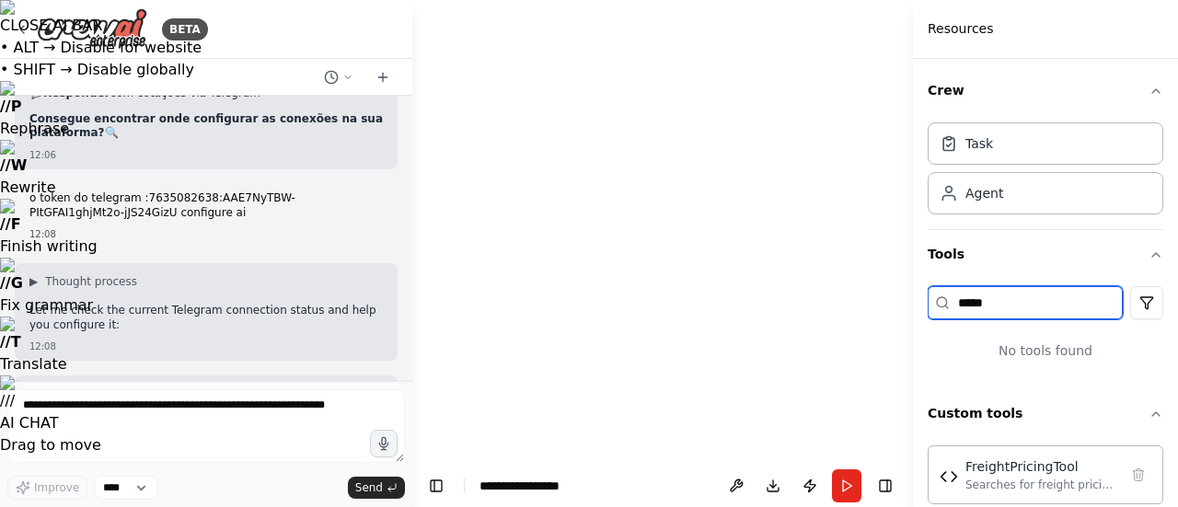
click at [999, 288] on input "*****" at bounding box center [1024, 302] width 195 height 33
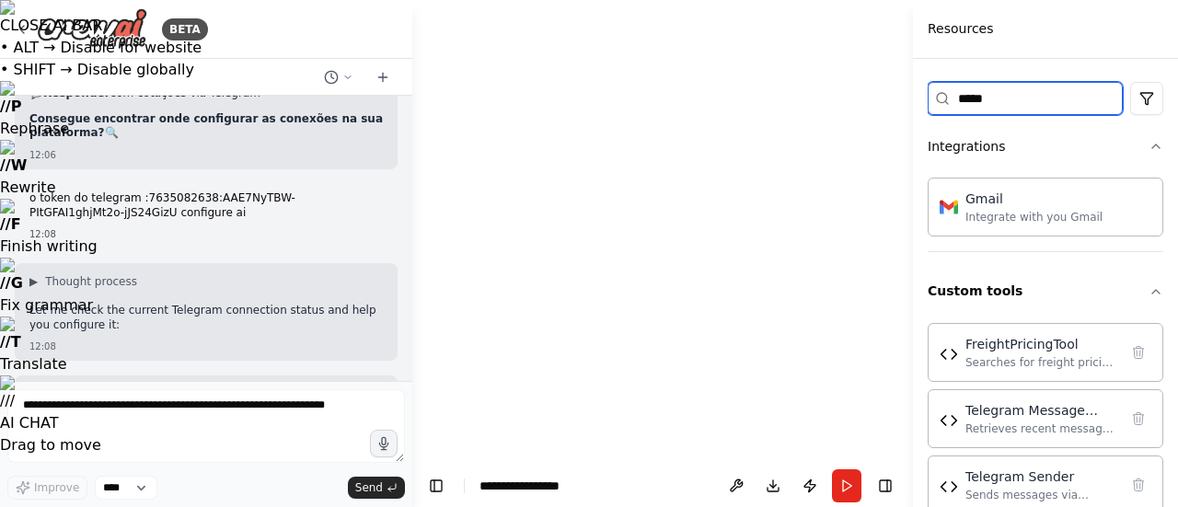
scroll to position [230, 0]
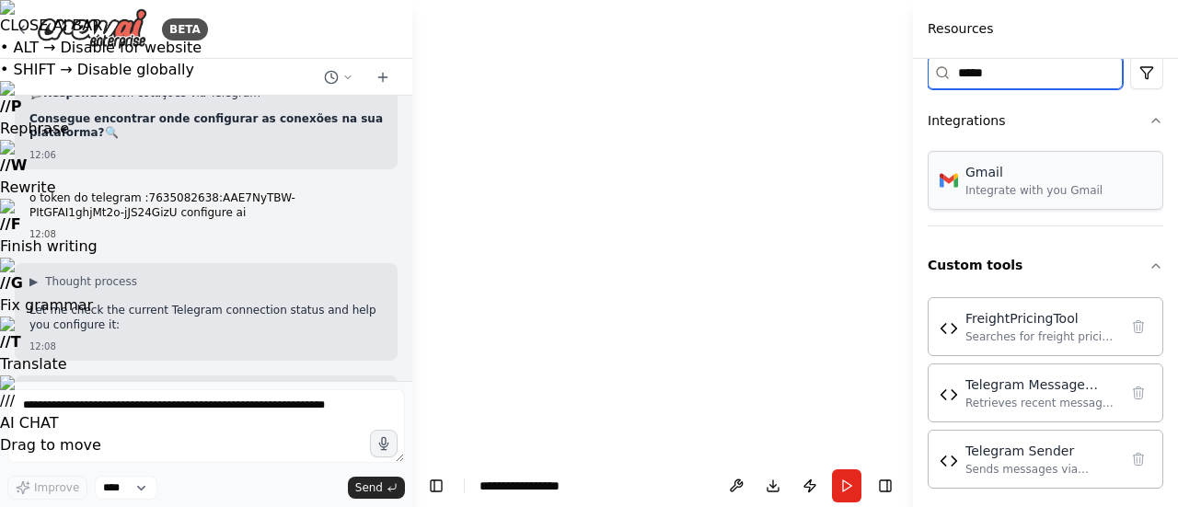
type input "*****"
click at [1019, 172] on div "Gmail" at bounding box center [1033, 172] width 137 height 18
click at [947, 181] on img at bounding box center [948, 180] width 18 height 18
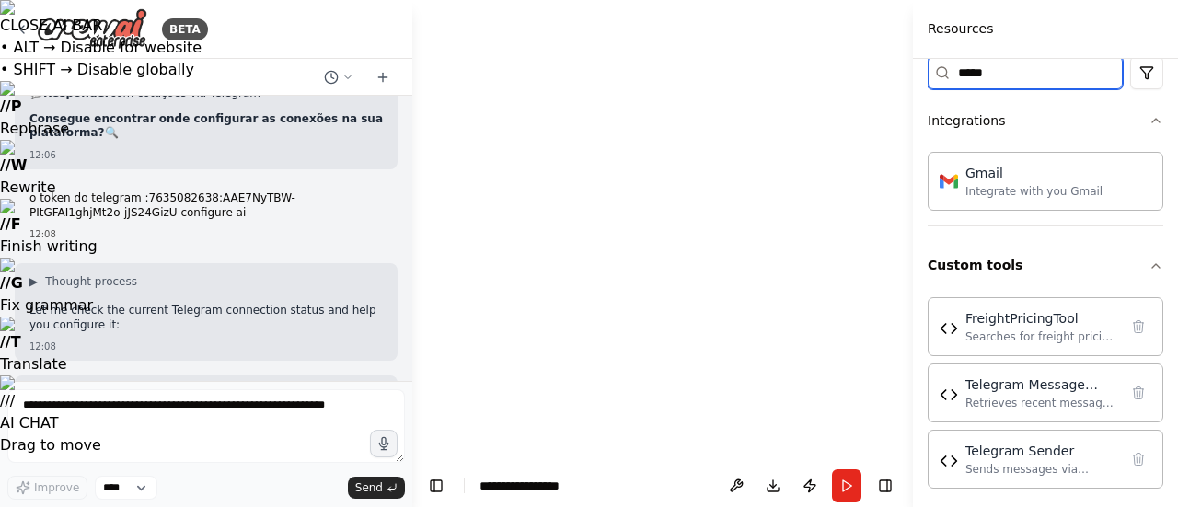
click at [1008, 69] on input "*****" at bounding box center [1024, 72] width 195 height 33
click at [1010, 63] on input "*****" at bounding box center [1024, 72] width 195 height 33
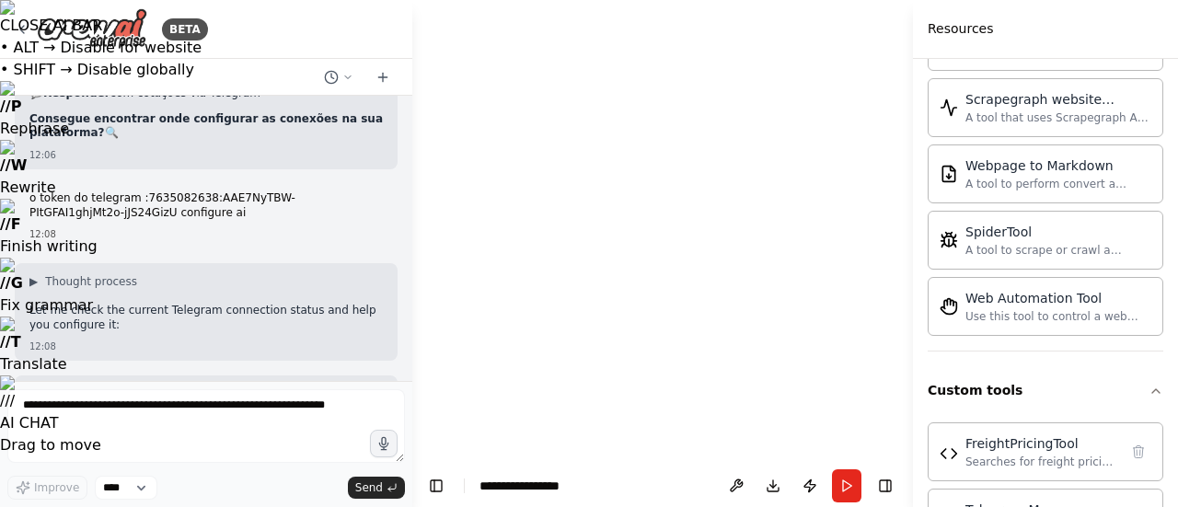
scroll to position [2327, 0]
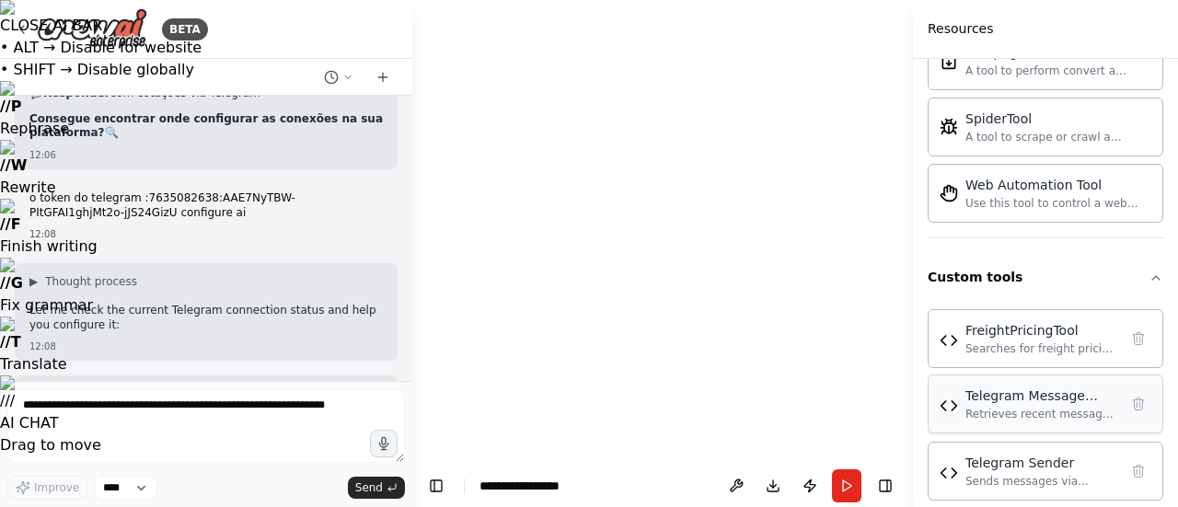
type input "***"
click at [956, 397] on div "Telegram Message Receiver Retrieves recent messages from a Telegram bot using t…" at bounding box center [1045, 403] width 212 height 35
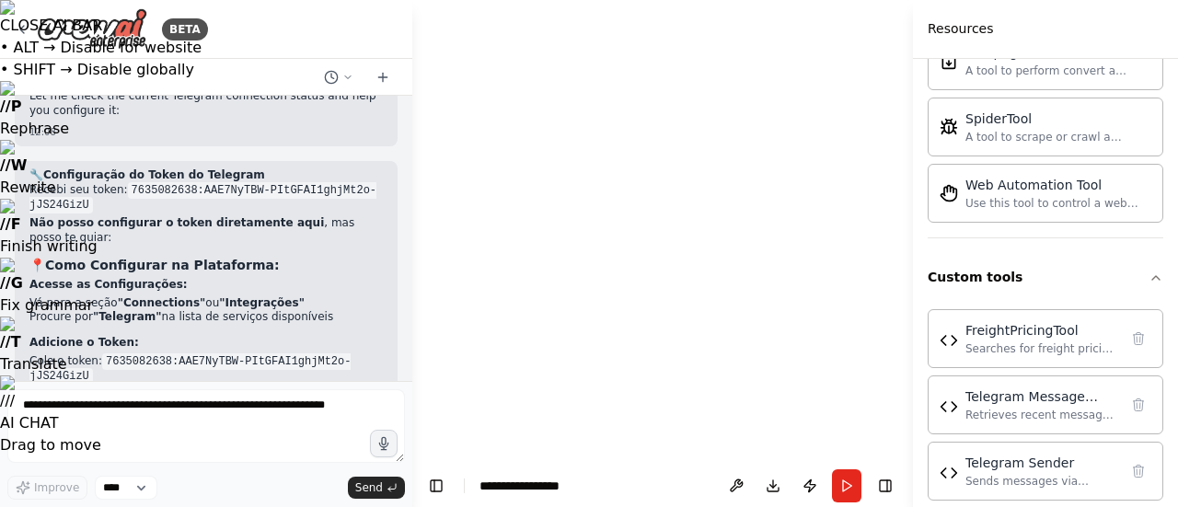
scroll to position [25277, 0]
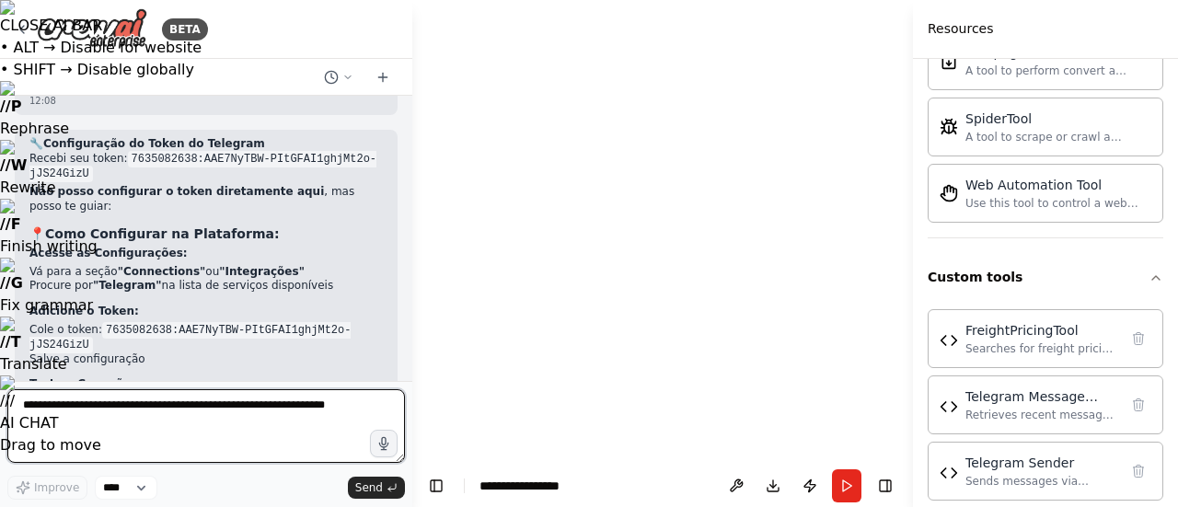
click at [160, 416] on textarea at bounding box center [205, 426] width 397 height 74
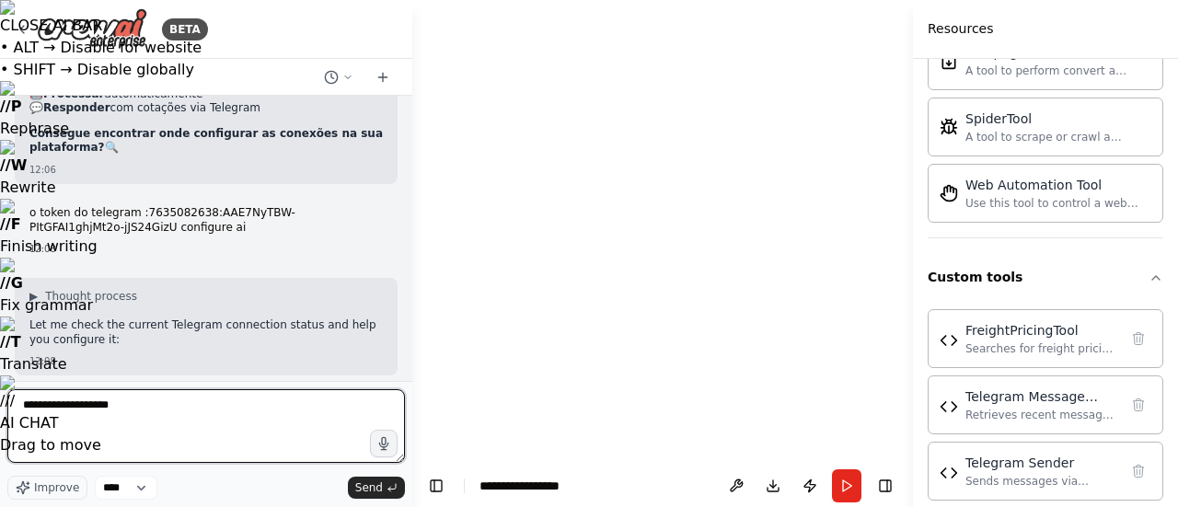
scroll to position [25015, 0]
click at [63, 411] on textarea "**********" at bounding box center [205, 426] width 397 height 74
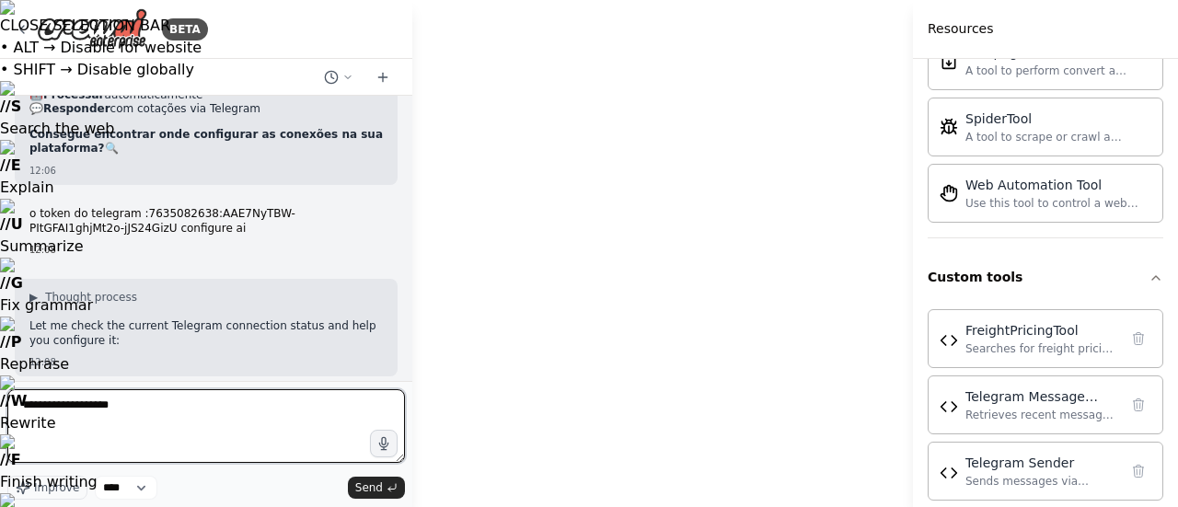
click at [63, 411] on textarea "**********" at bounding box center [205, 426] width 397 height 74
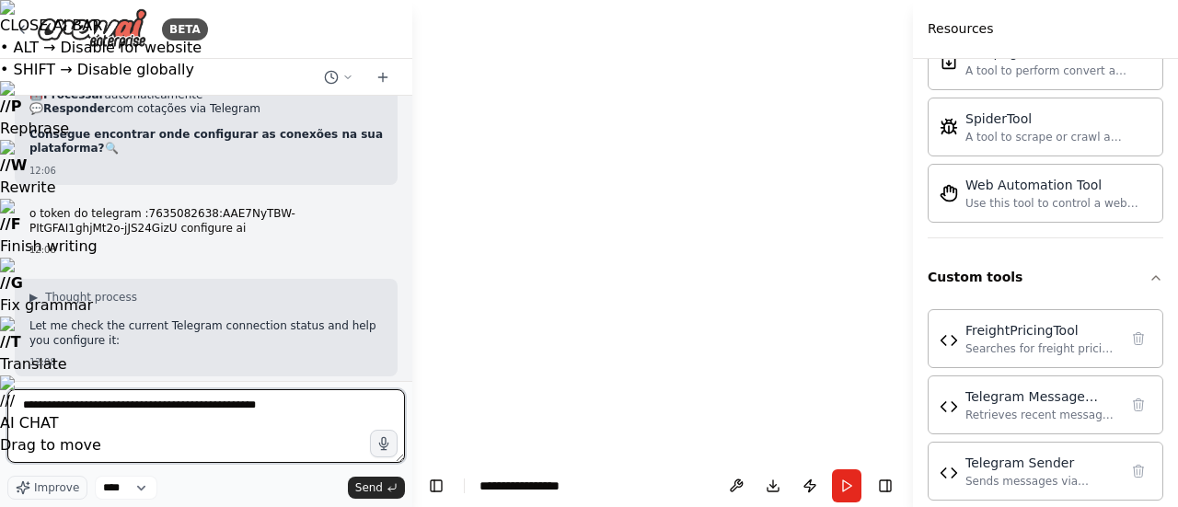
type textarea "**********"
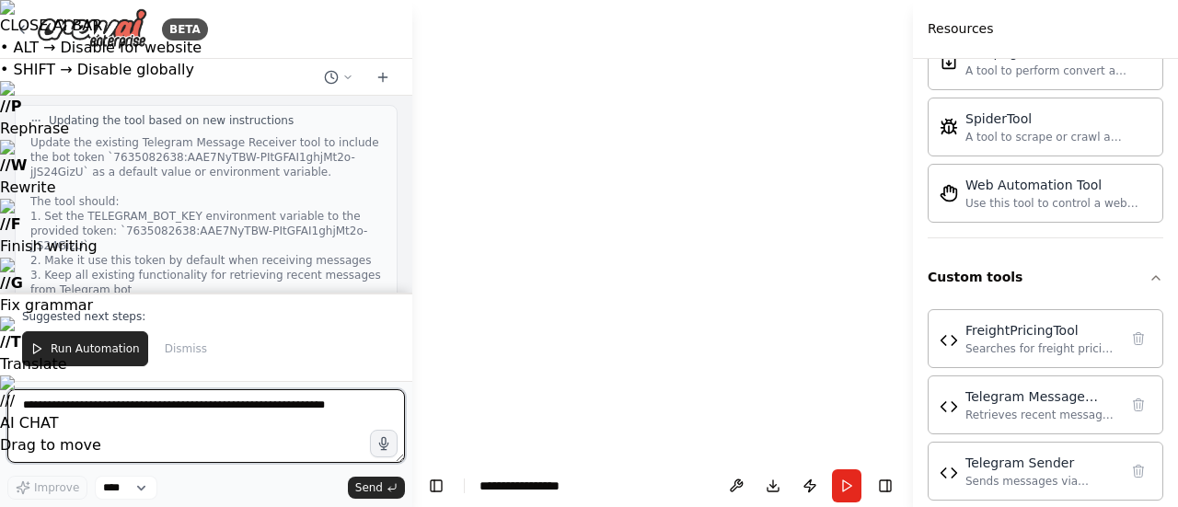
scroll to position [27248, 0]
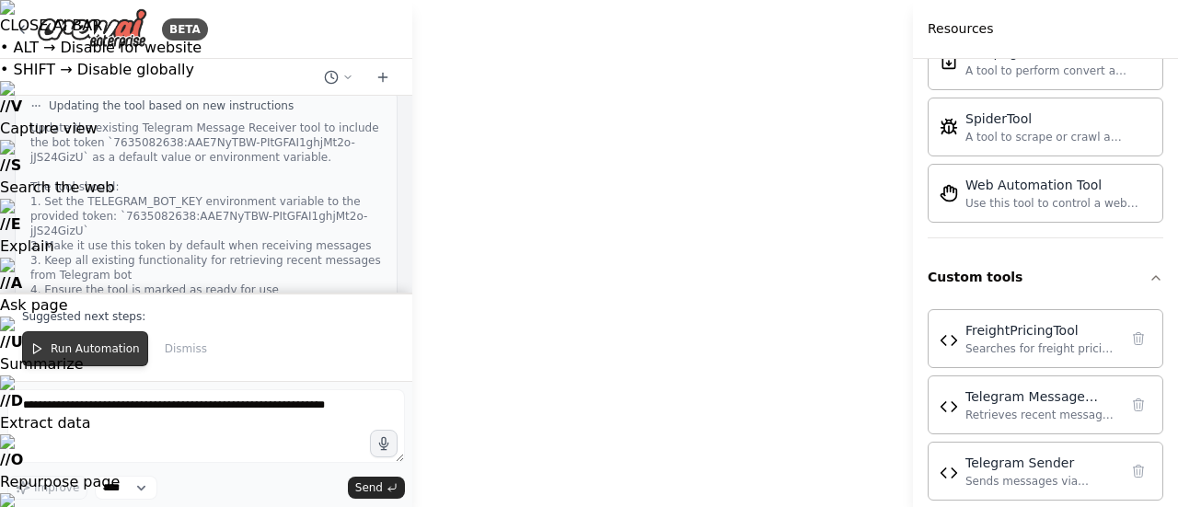
click at [103, 352] on span "Run Automation" at bounding box center [95, 348] width 89 height 15
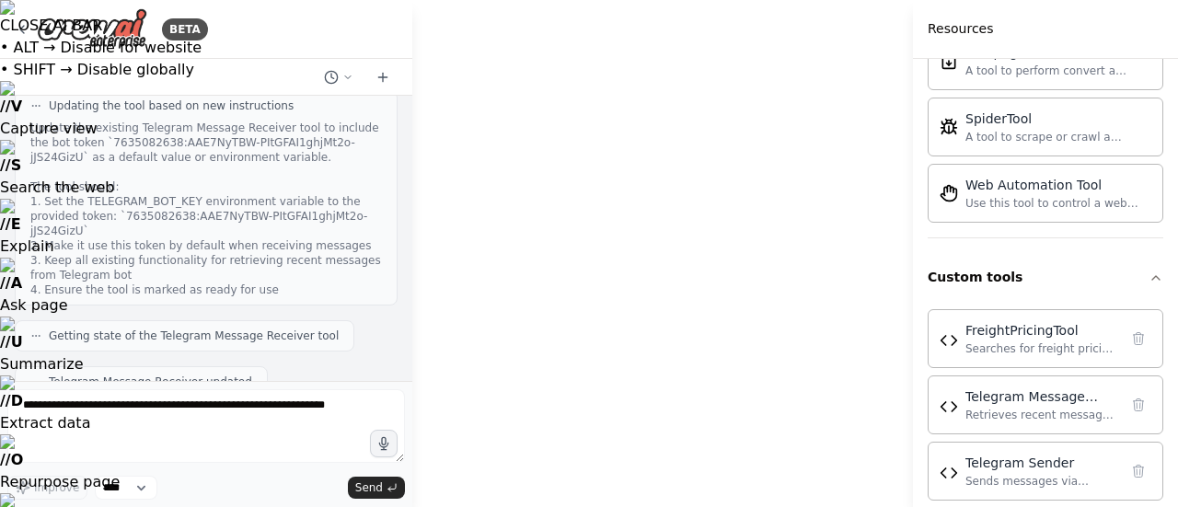
scroll to position [27161, 0]
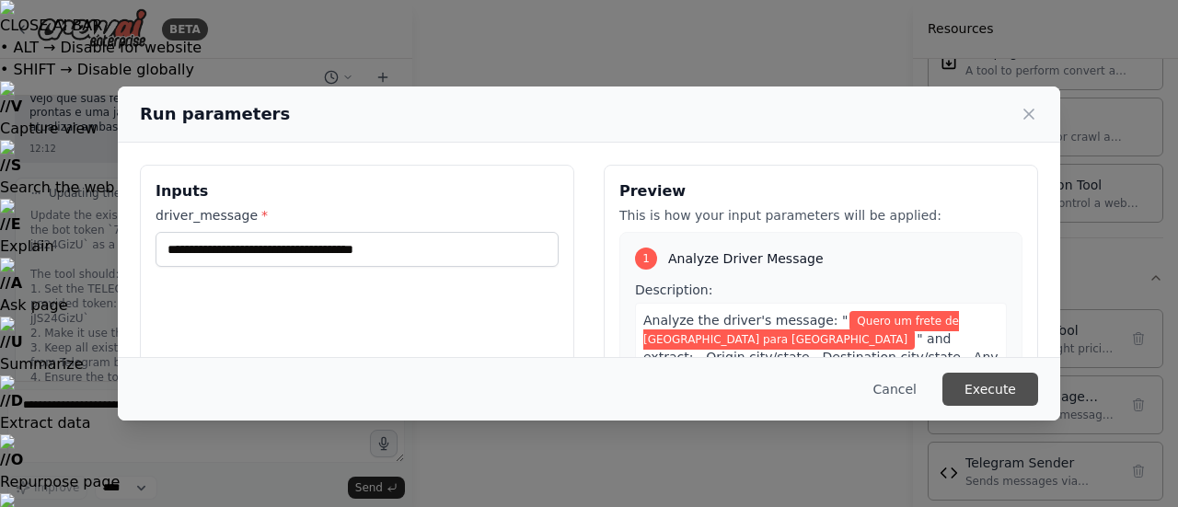
click at [995, 386] on button "Execute" at bounding box center [990, 389] width 96 height 33
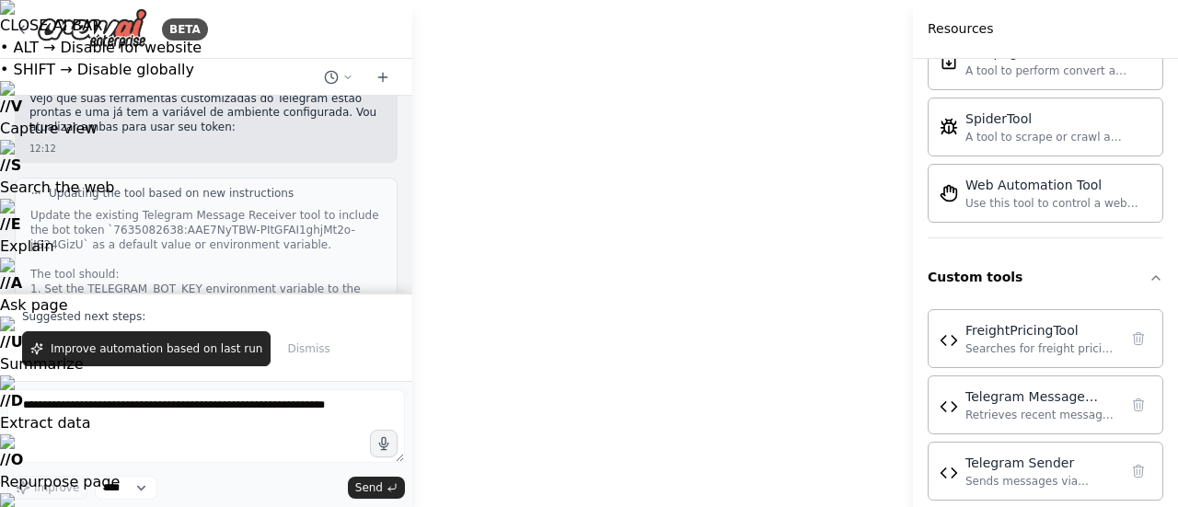
scroll to position [27248, 0]
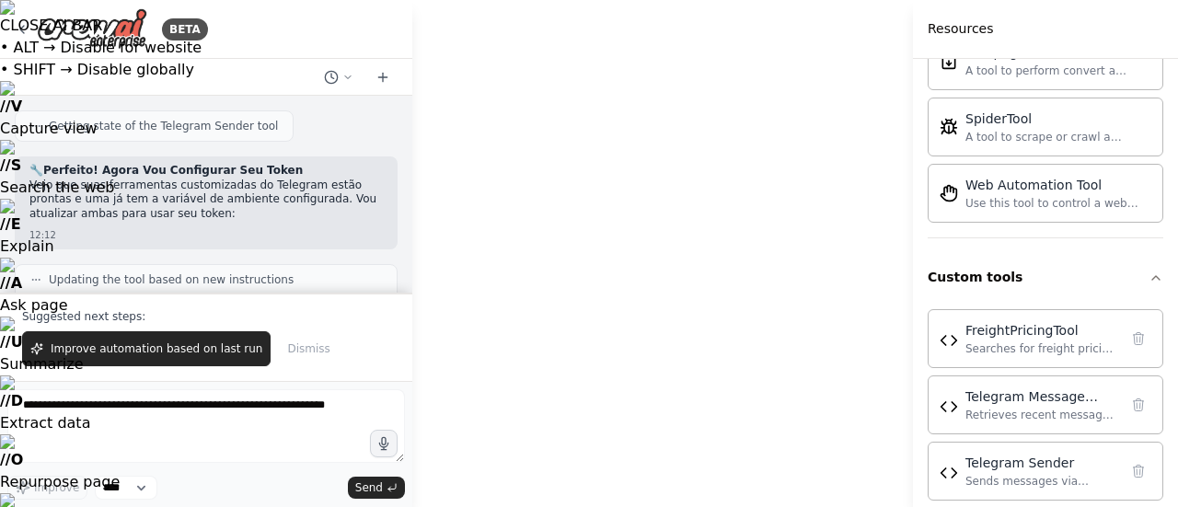
scroll to position [27075, 0]
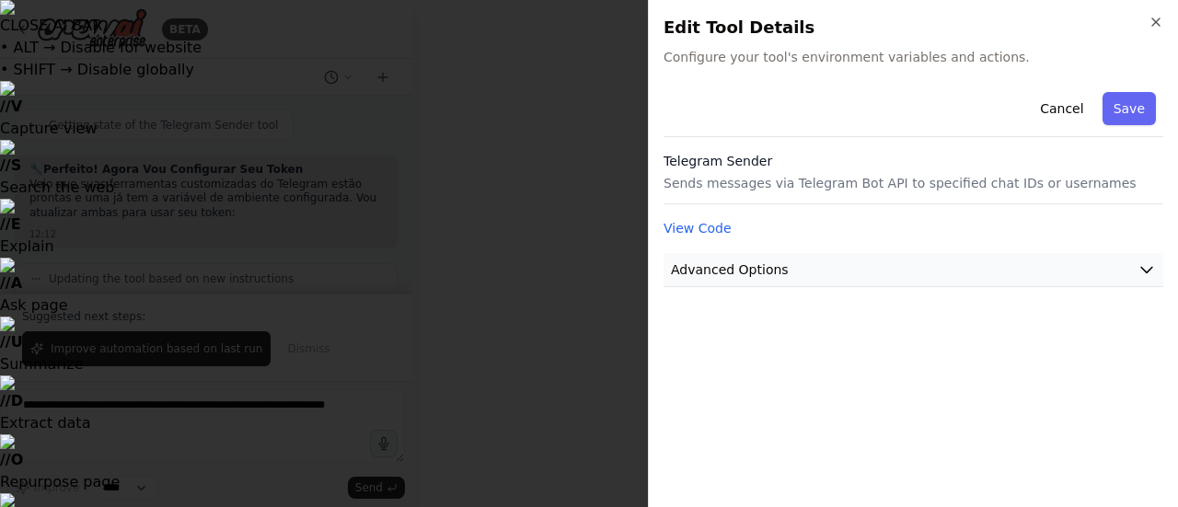
drag, startPoint x: 821, startPoint y: 251, endPoint x: 767, endPoint y: 263, distance: 54.7
click at [767, 263] on div "Cancel Save Telegram Sender Sends messages via Telegram Bot API to specified ch…" at bounding box center [913, 186] width 500 height 202
click at [767, 263] on span "Advanced Options" at bounding box center [730, 269] width 118 height 18
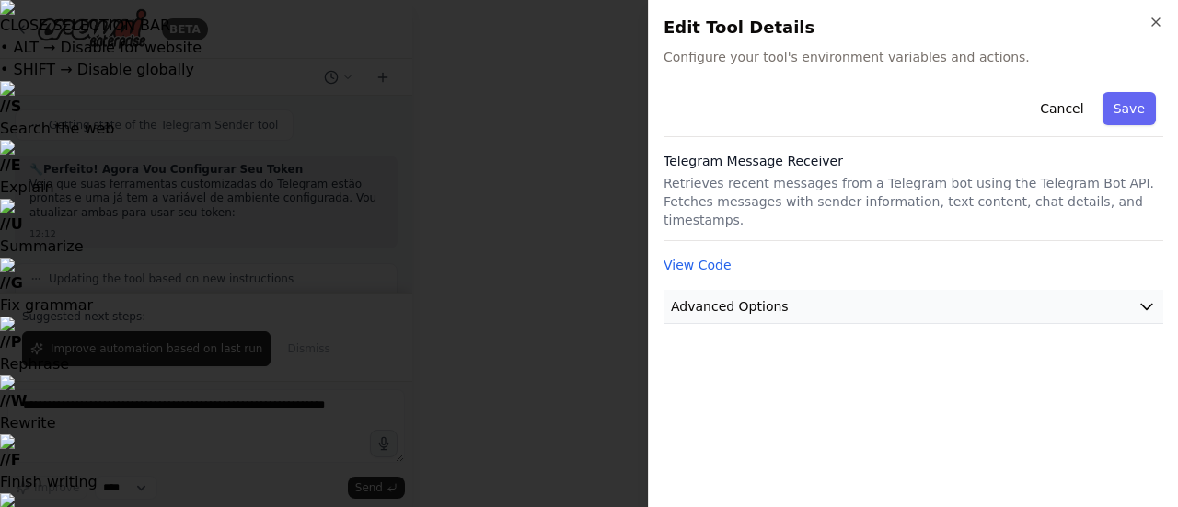
click at [701, 297] on span "Advanced Options" at bounding box center [730, 306] width 118 height 18
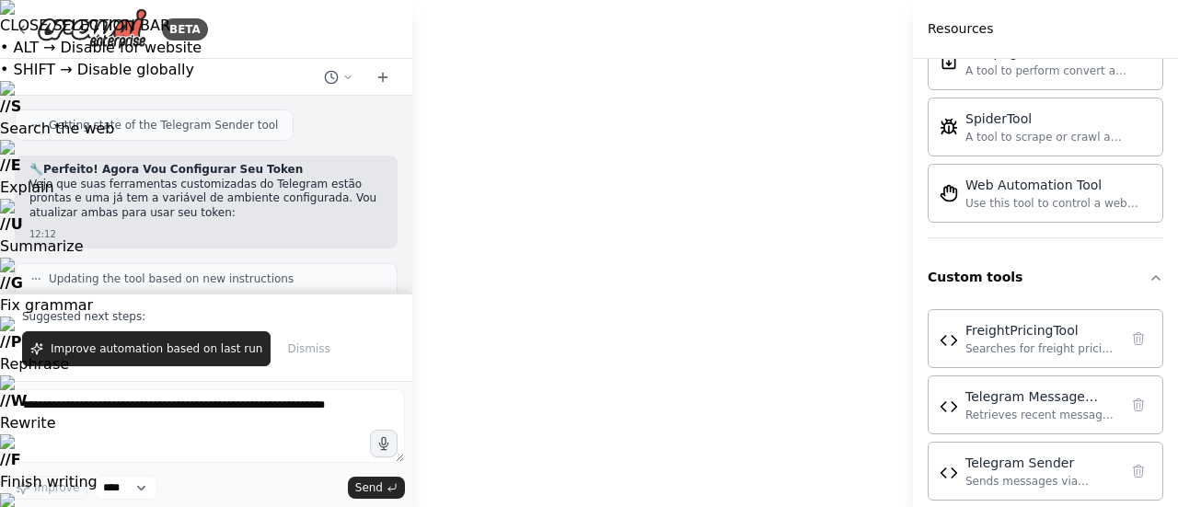
drag, startPoint x: 591, startPoint y: 226, endPoint x: 598, endPoint y: 233, distance: 9.8
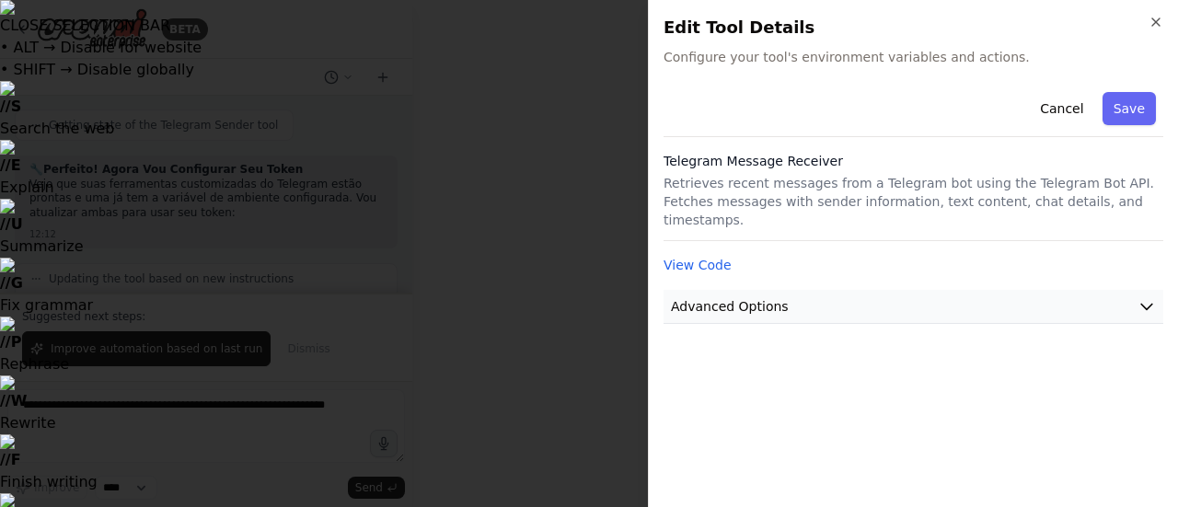
click at [709, 297] on span "Advanced Options" at bounding box center [730, 306] width 118 height 18
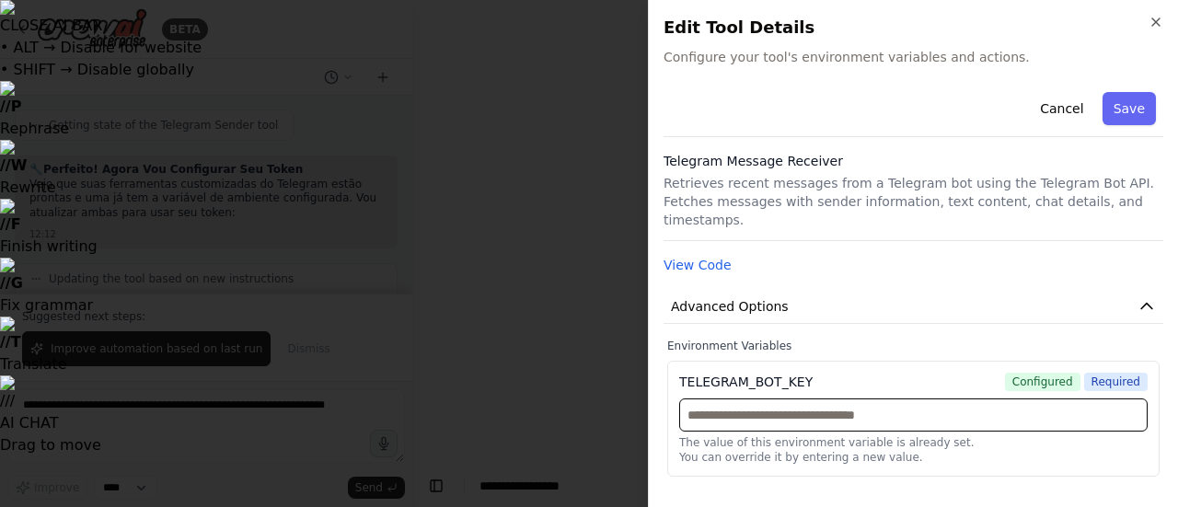
click at [1040, 398] on input "text" at bounding box center [913, 414] width 468 height 33
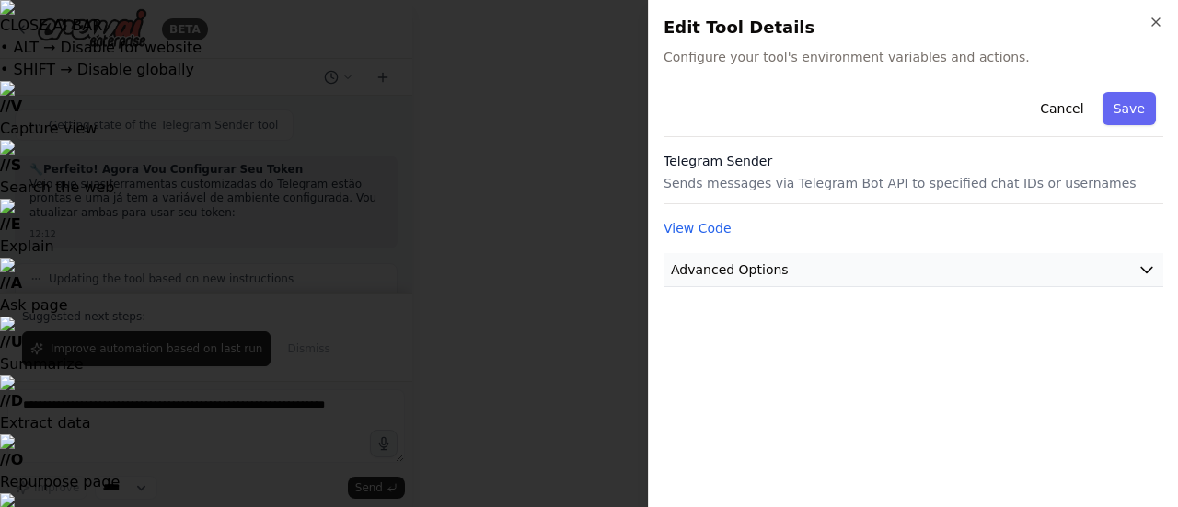
click at [799, 263] on button "Advanced Options" at bounding box center [913, 270] width 500 height 34
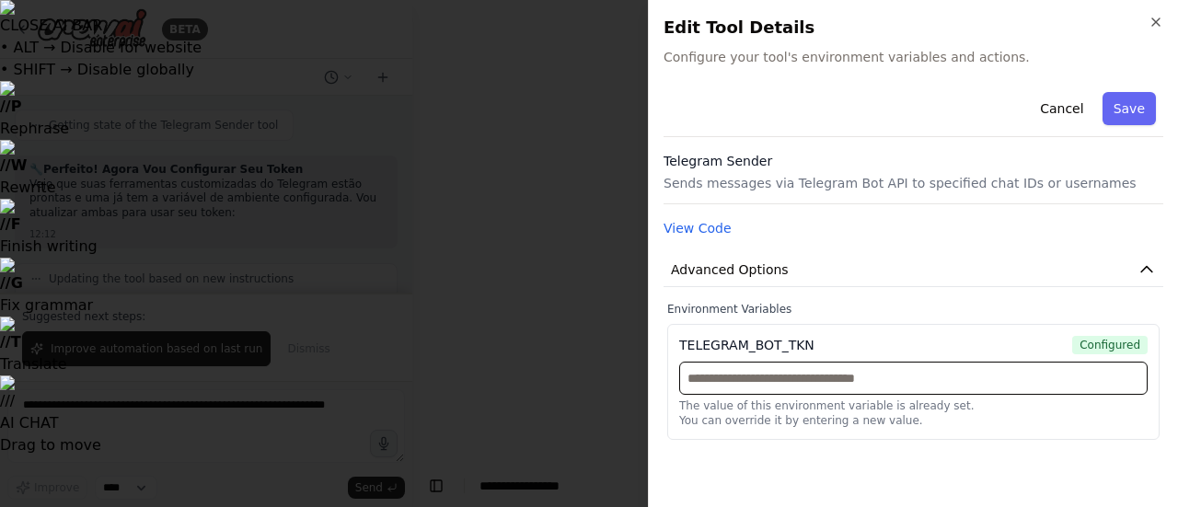
click at [782, 365] on input "text" at bounding box center [913, 378] width 468 height 33
paste input "**********"
type input "**********"
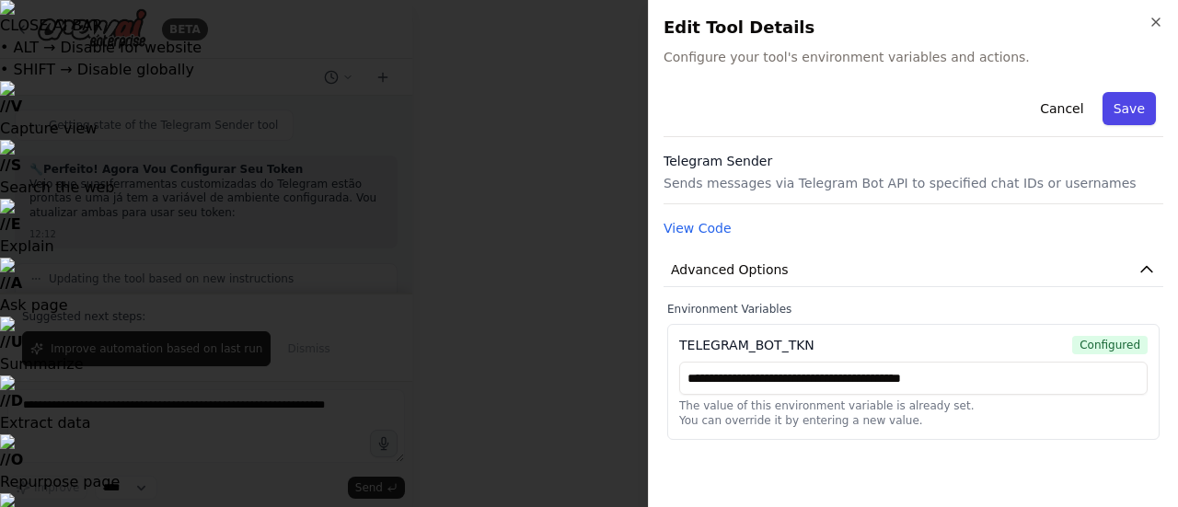
click at [1133, 108] on button "Save" at bounding box center [1128, 108] width 53 height 33
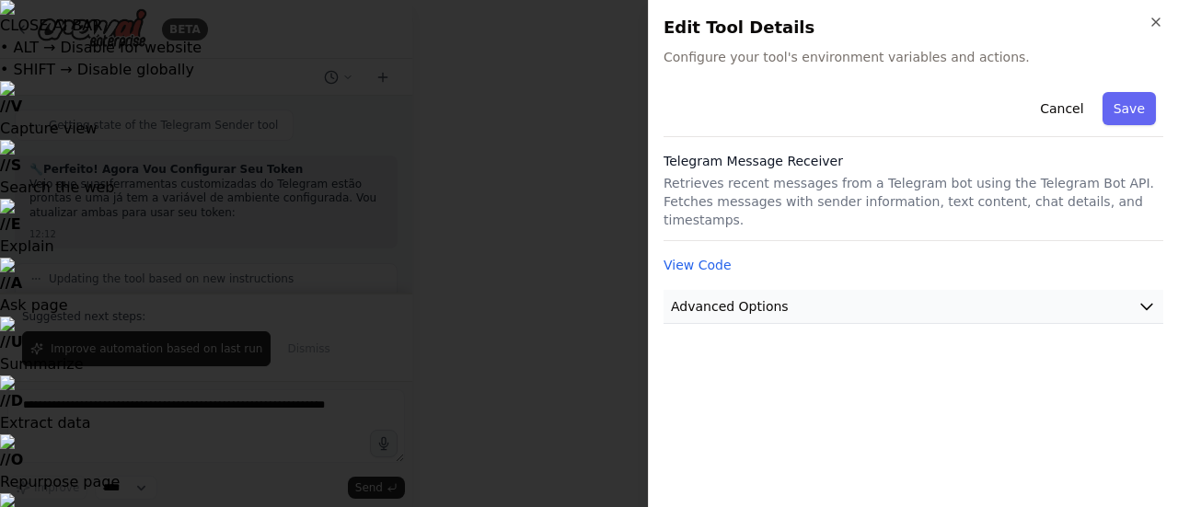
click at [806, 290] on button "Advanced Options" at bounding box center [913, 307] width 500 height 34
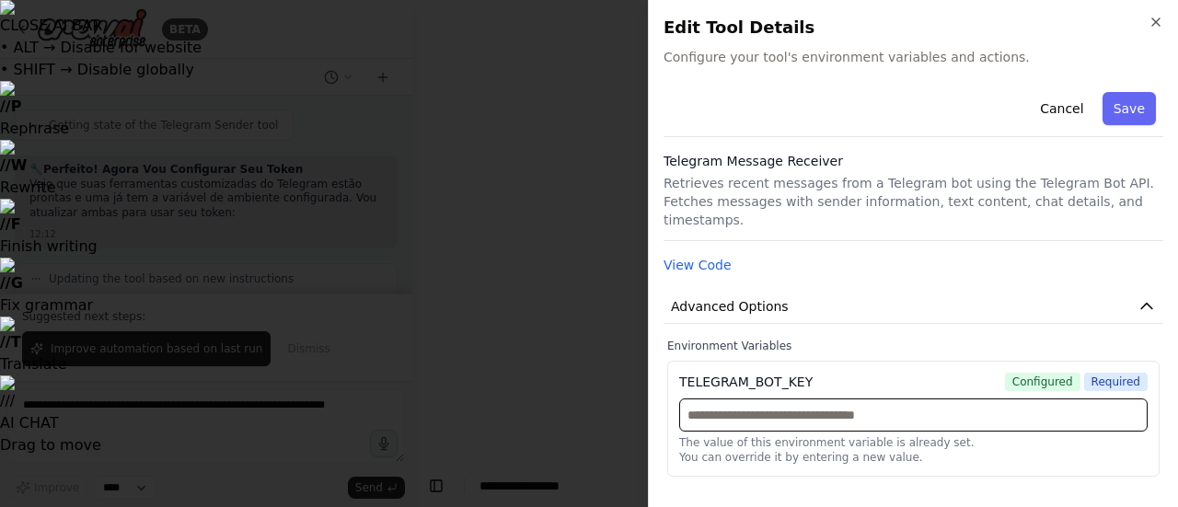
click at [814, 398] on input "text" at bounding box center [913, 414] width 468 height 33
paste input "**********"
click at [687, 400] on input "**********" at bounding box center [913, 414] width 468 height 33
type input "**********"
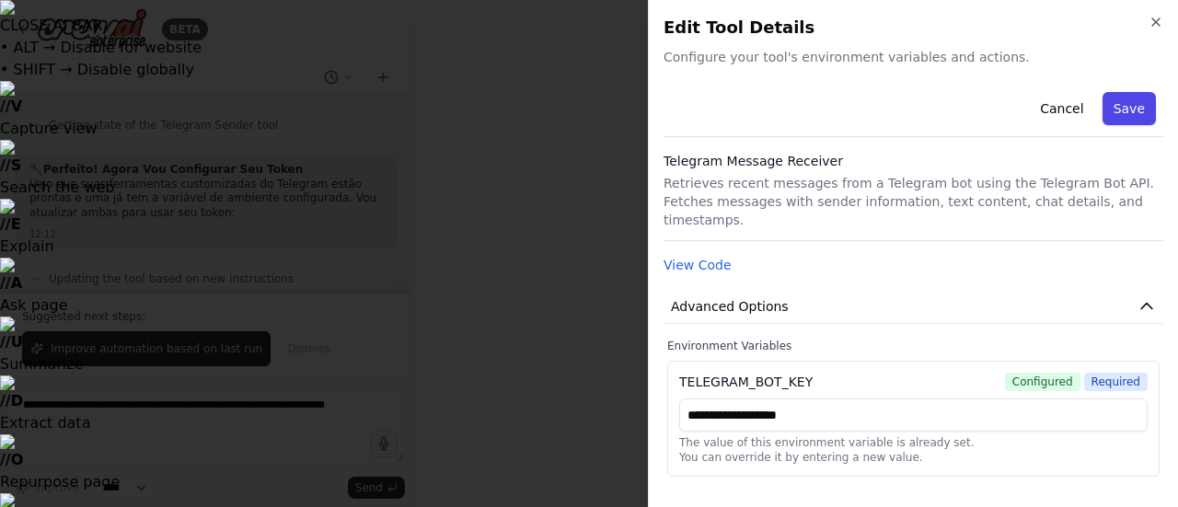
click at [1135, 108] on button "Save" at bounding box center [1128, 108] width 53 height 33
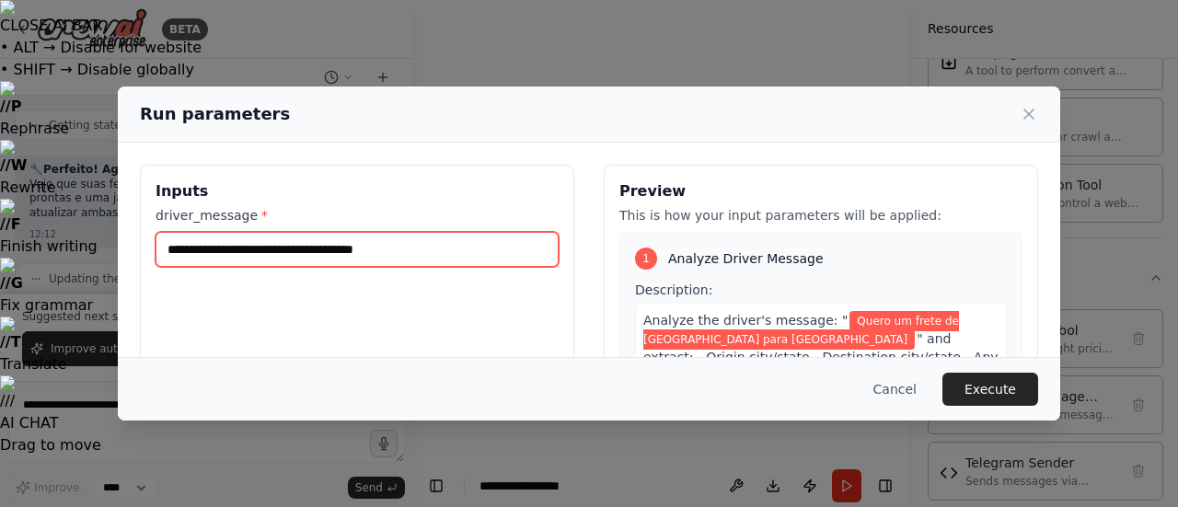
click at [497, 259] on input "**********" at bounding box center [356, 249] width 403 height 35
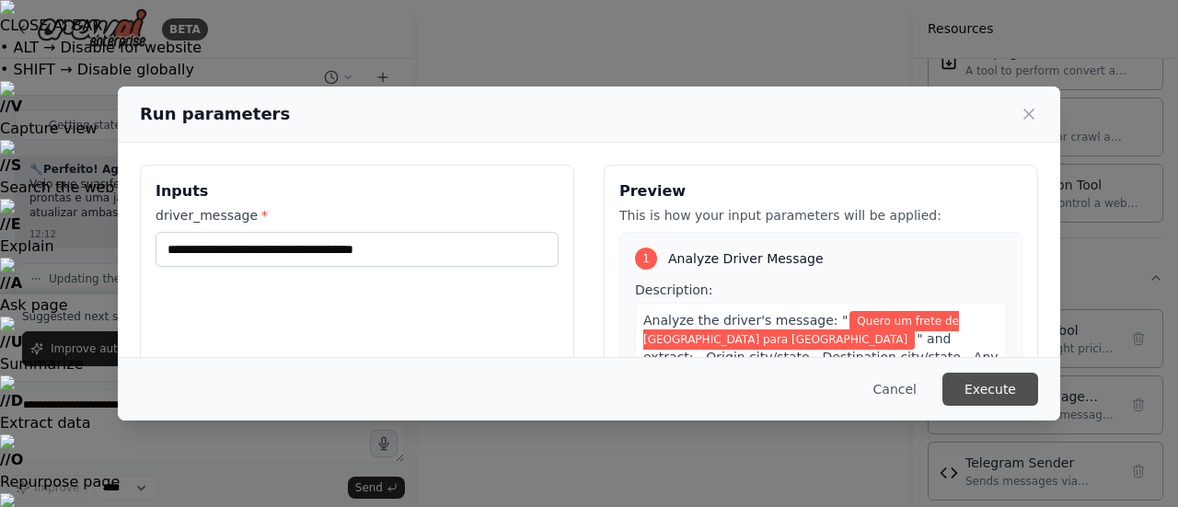
click at [1002, 378] on button "Execute" at bounding box center [990, 389] width 96 height 33
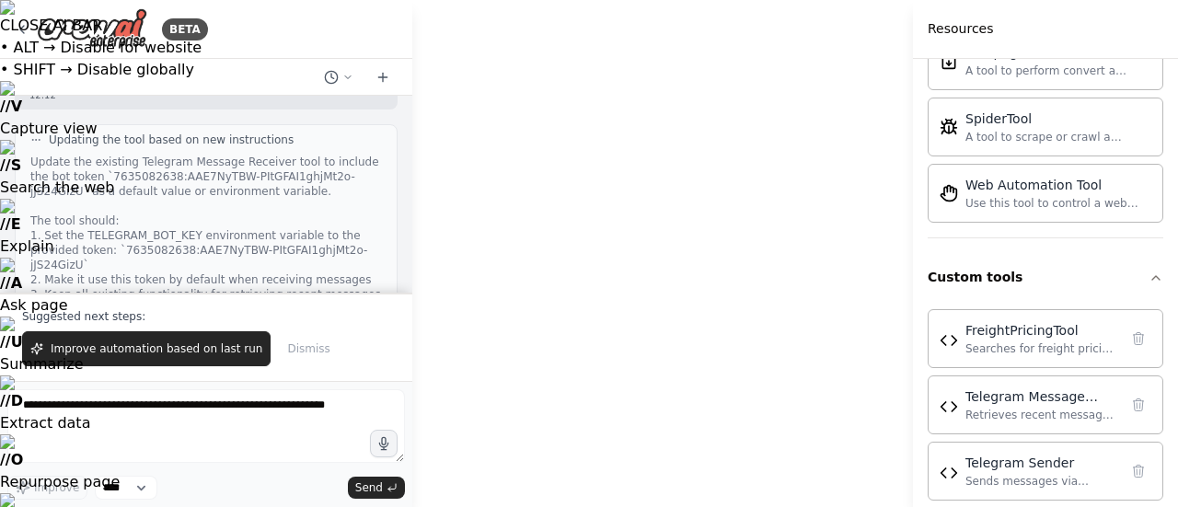
scroll to position [27248, 0]
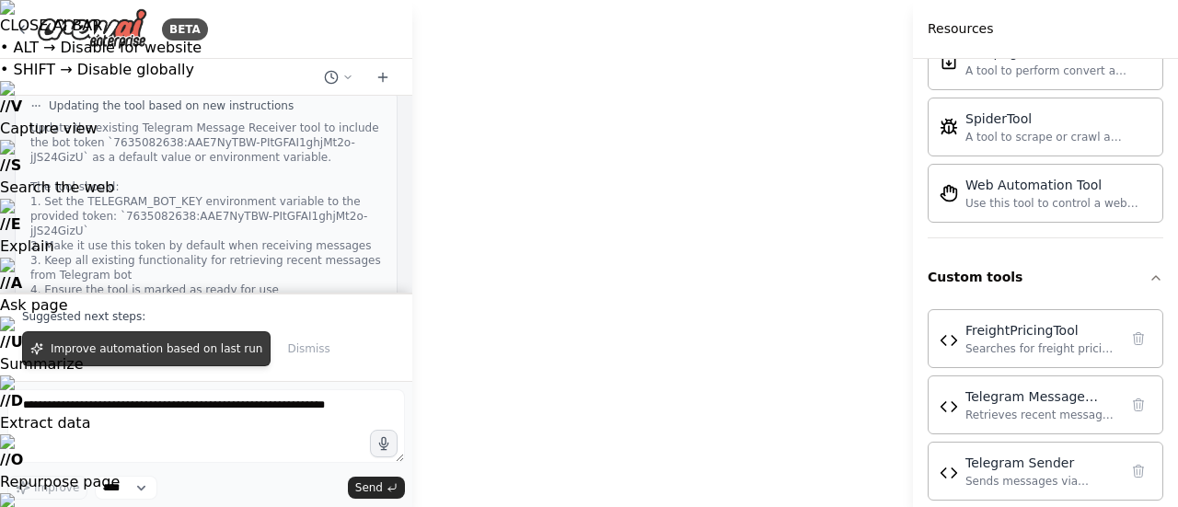
click at [213, 342] on button "Improve automation based on last run" at bounding box center [146, 348] width 248 height 35
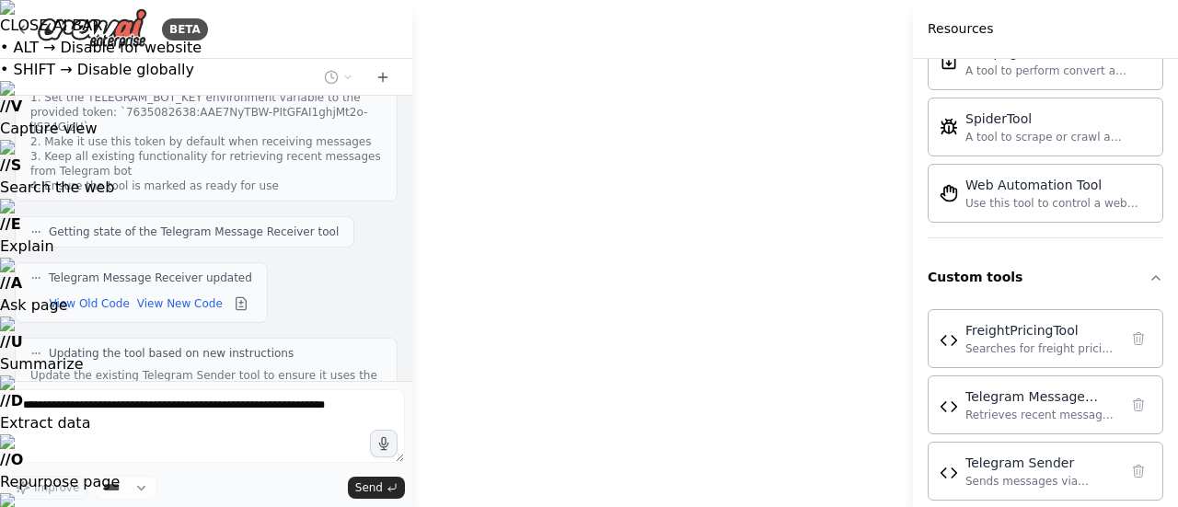
scroll to position [27366, 0]
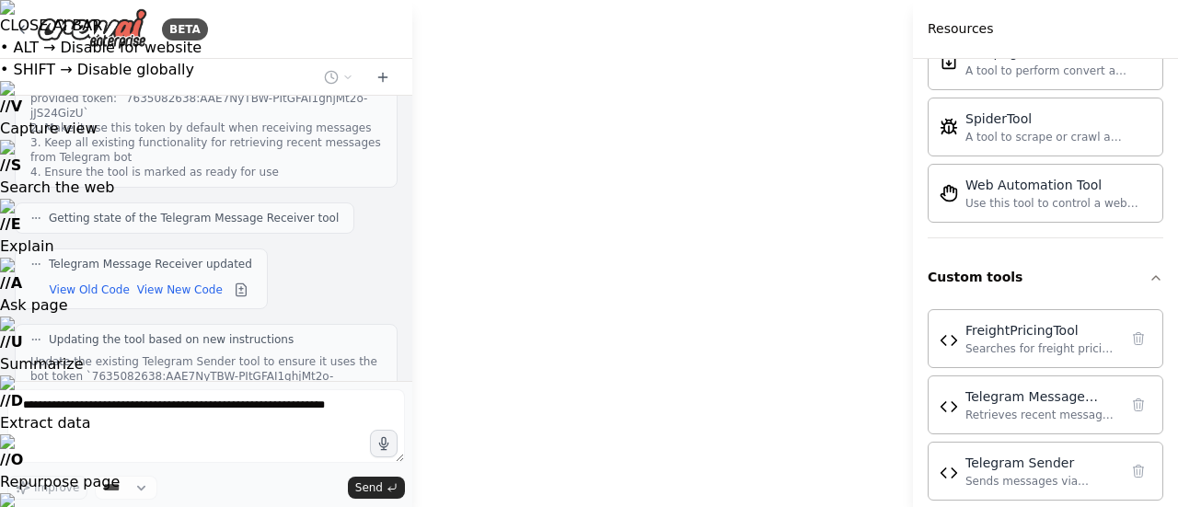
drag, startPoint x: 527, startPoint y: 252, endPoint x: 722, endPoint y: 197, distance: 202.7
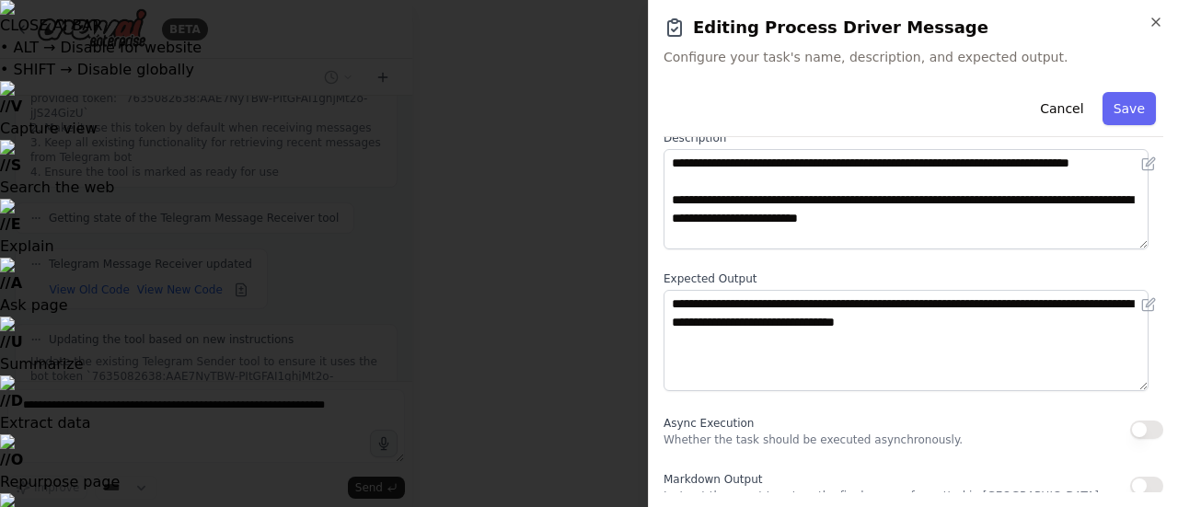
scroll to position [112, 0]
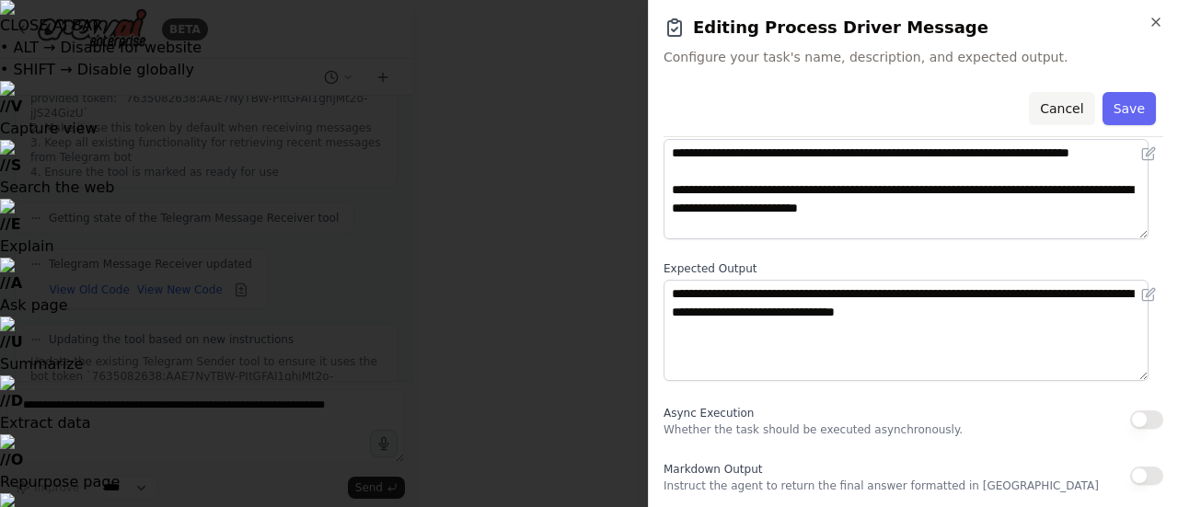
click at [1040, 113] on button "Cancel" at bounding box center [1061, 108] width 65 height 33
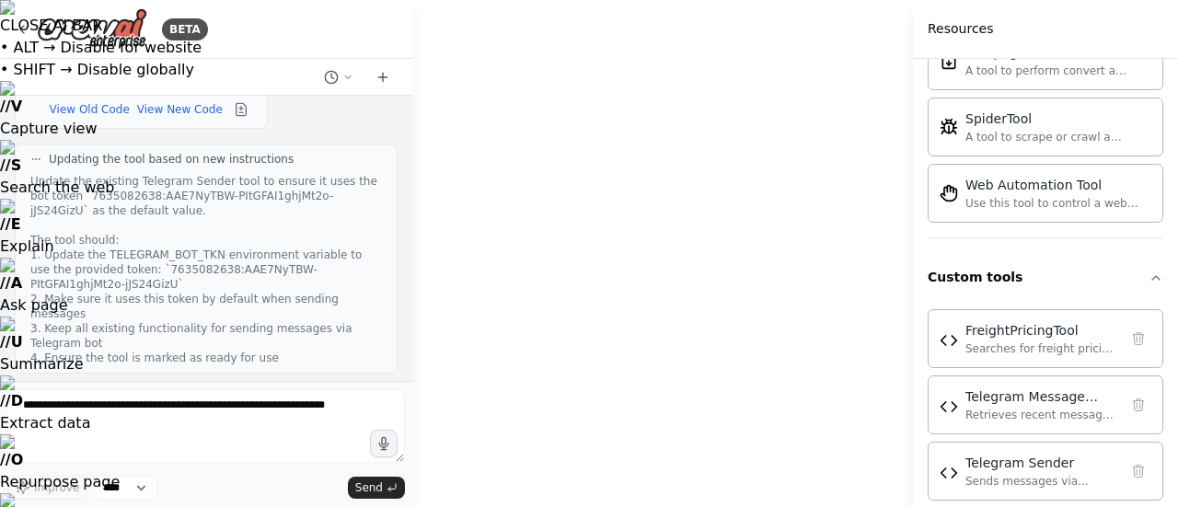
drag, startPoint x: 690, startPoint y: 380, endPoint x: 624, endPoint y: 514, distance: 149.8
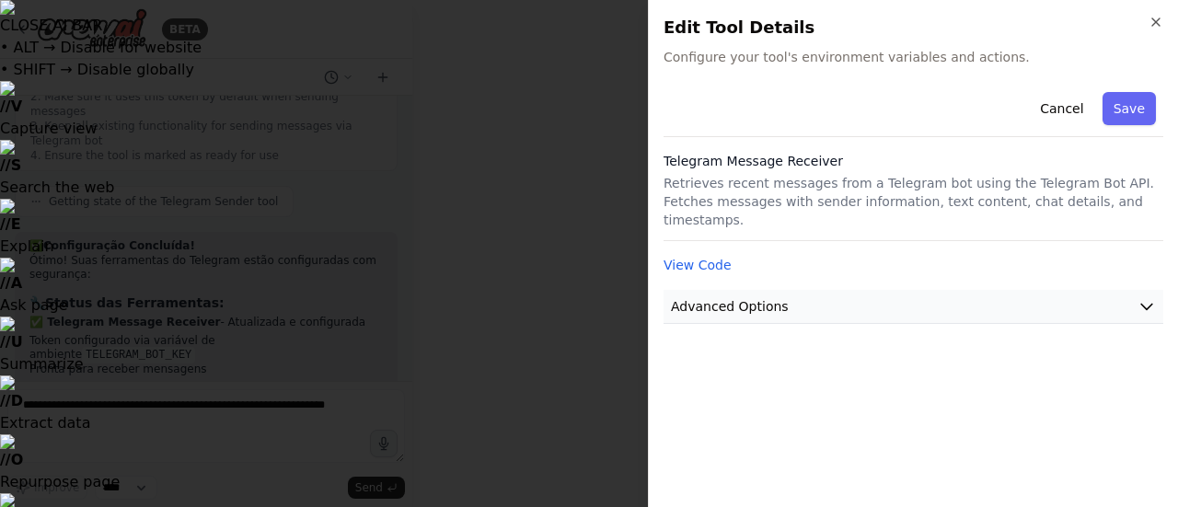
click at [766, 297] on span "Advanced Options" at bounding box center [730, 306] width 118 height 18
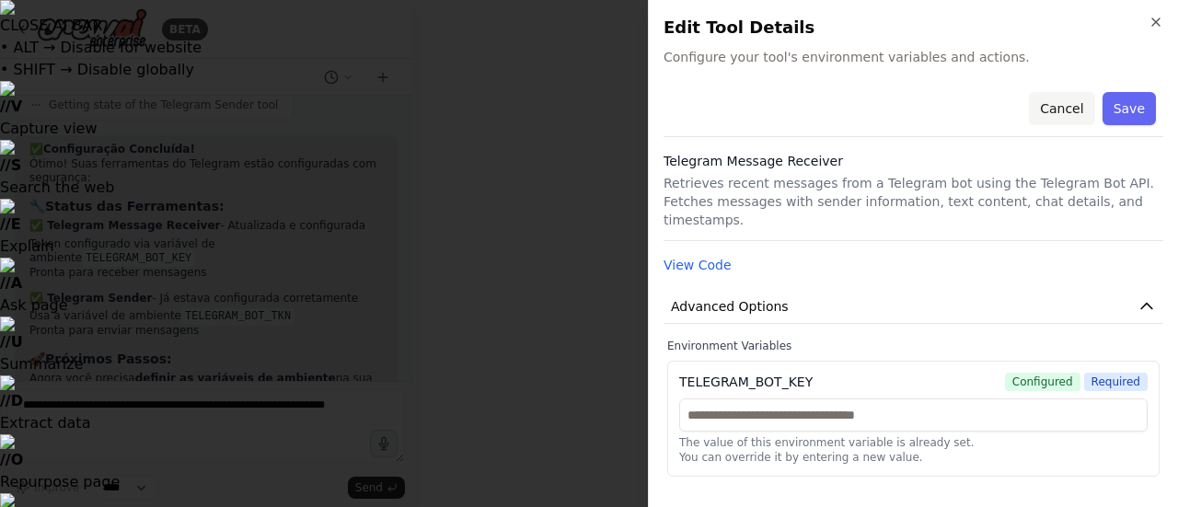
scroll to position [27860, 0]
click at [1054, 109] on button "Cancel" at bounding box center [1061, 108] width 65 height 33
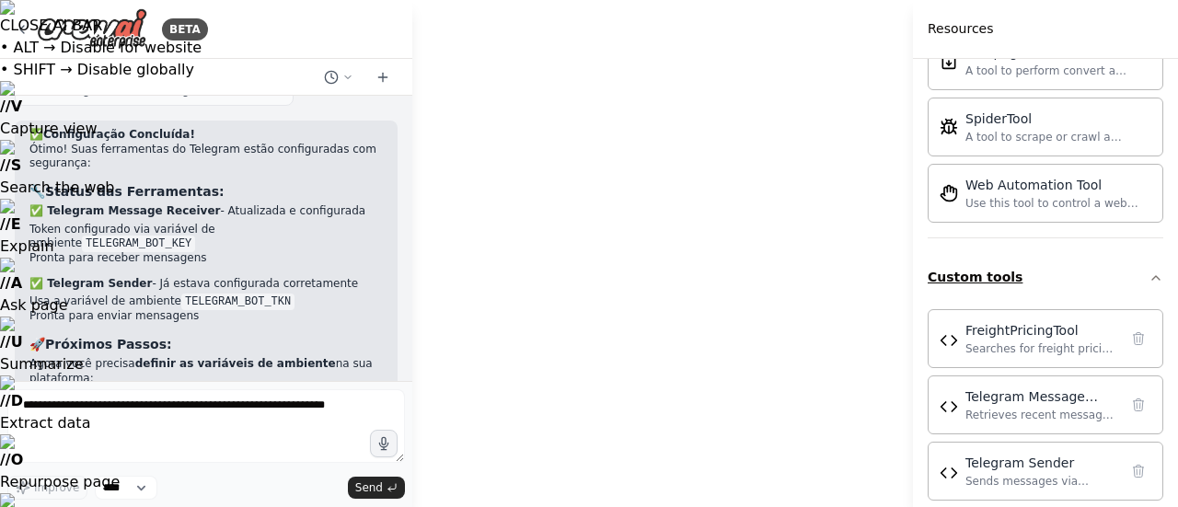
click at [983, 253] on button "Custom tools" at bounding box center [1045, 277] width 236 height 49
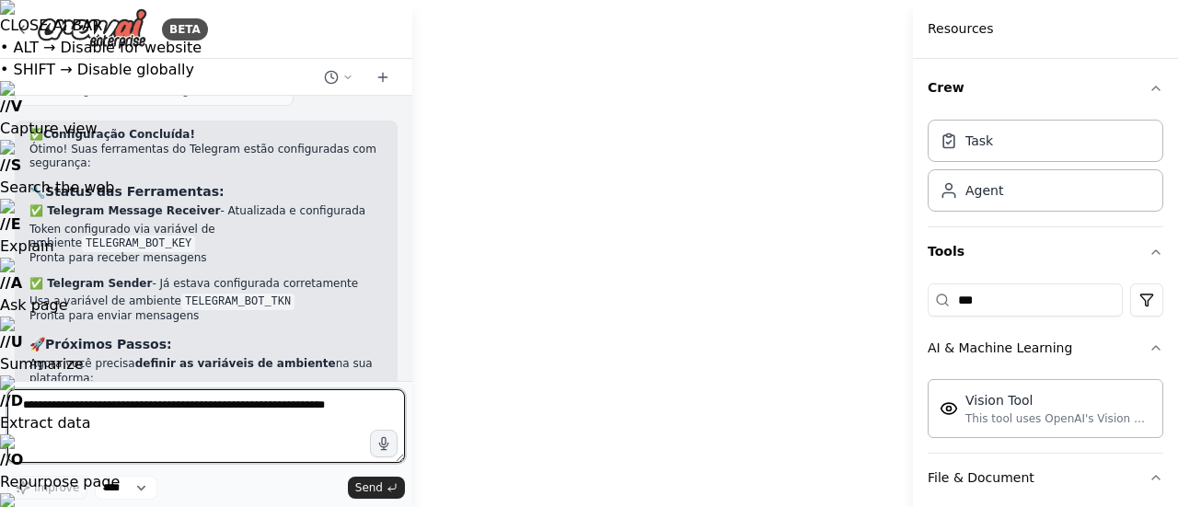
click at [172, 410] on textarea at bounding box center [205, 426] width 397 height 74
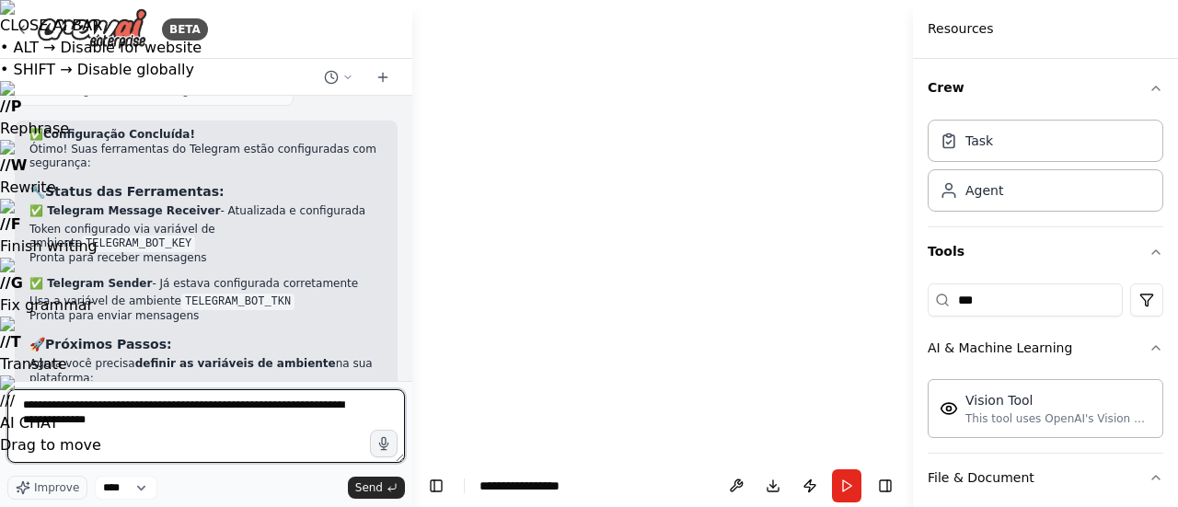
type textarea "**********"
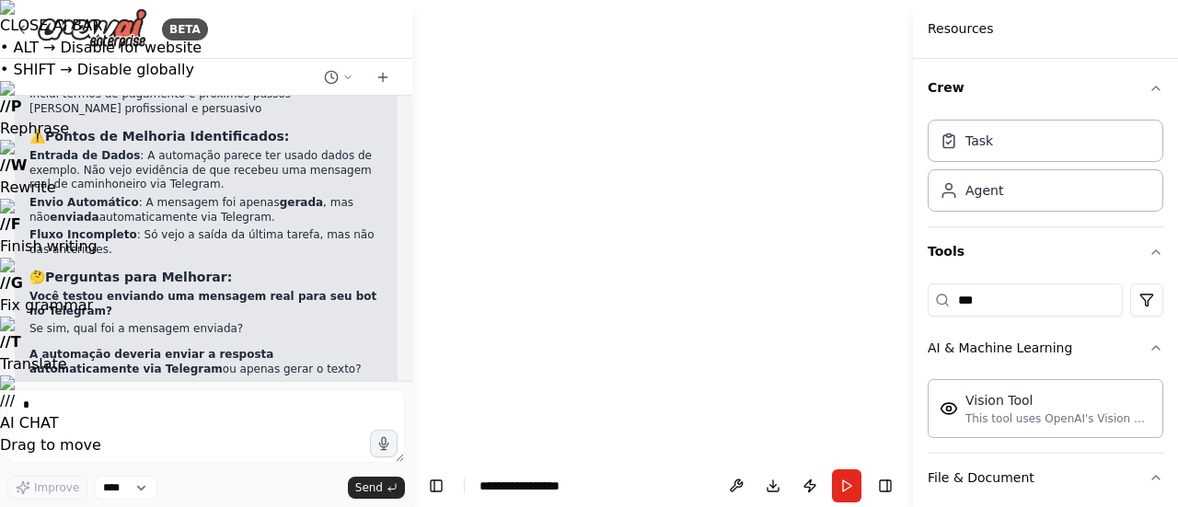
scroll to position [28807, 0]
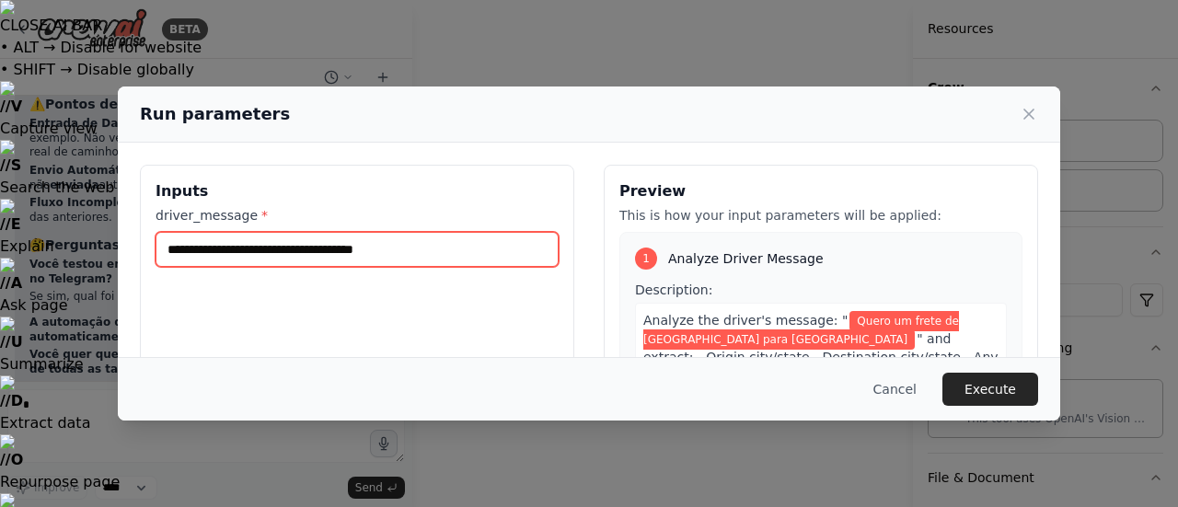
click at [436, 251] on input "**********" at bounding box center [356, 249] width 403 height 35
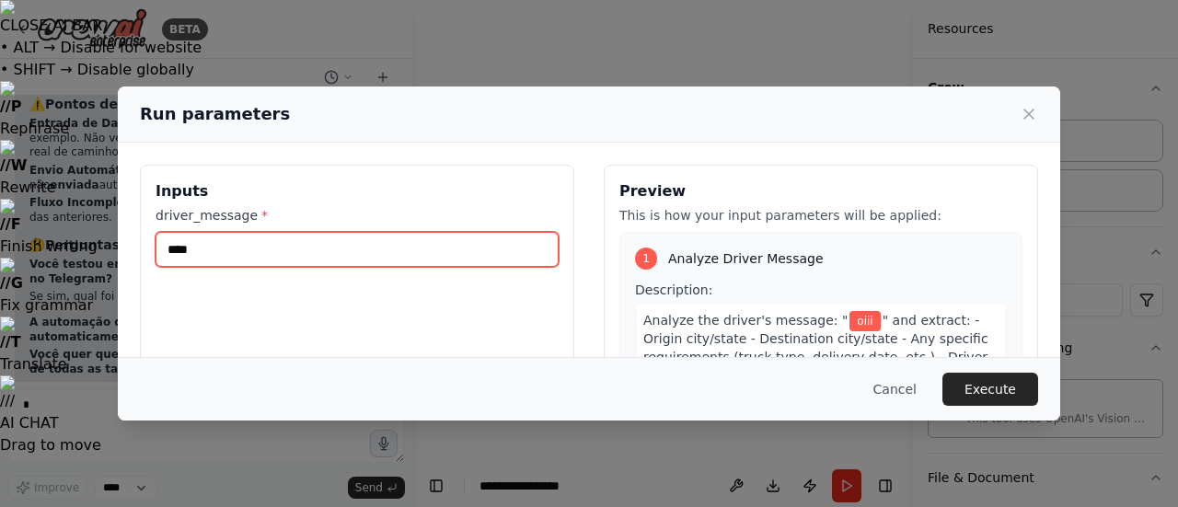
type input "****"
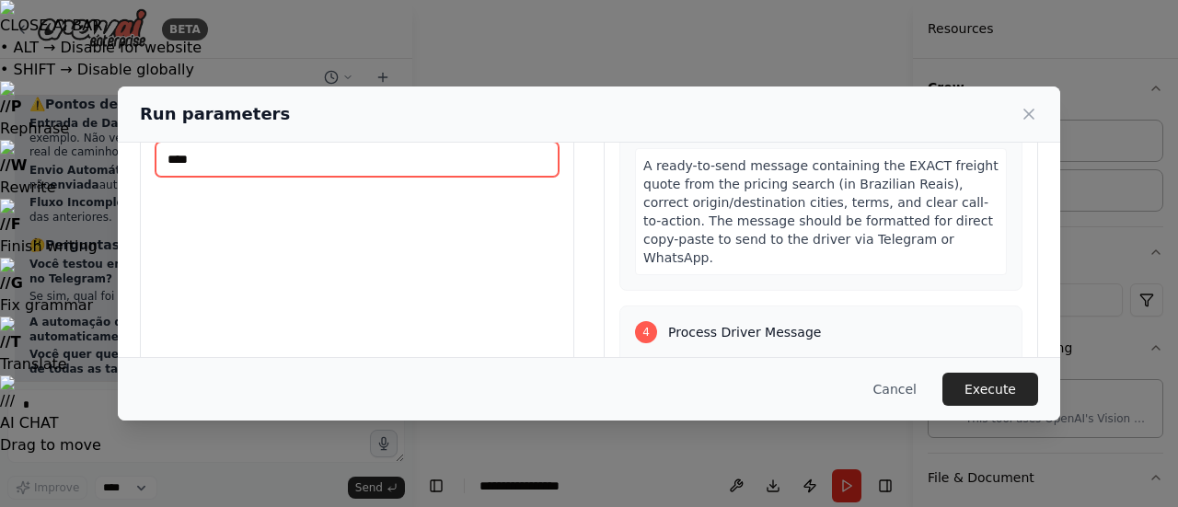
scroll to position [1270, 0]
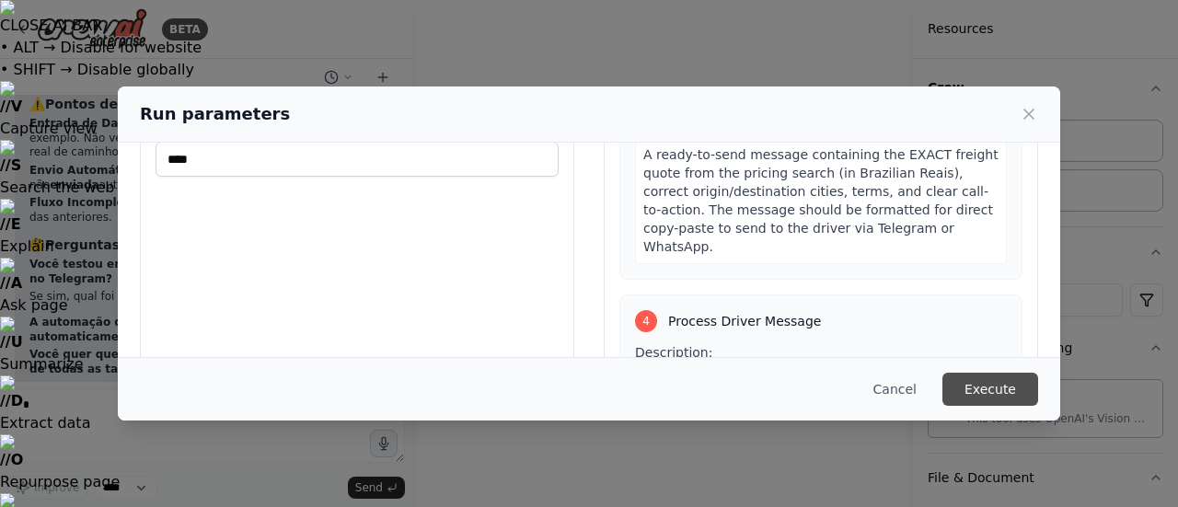
click at [984, 382] on button "Execute" at bounding box center [990, 389] width 96 height 33
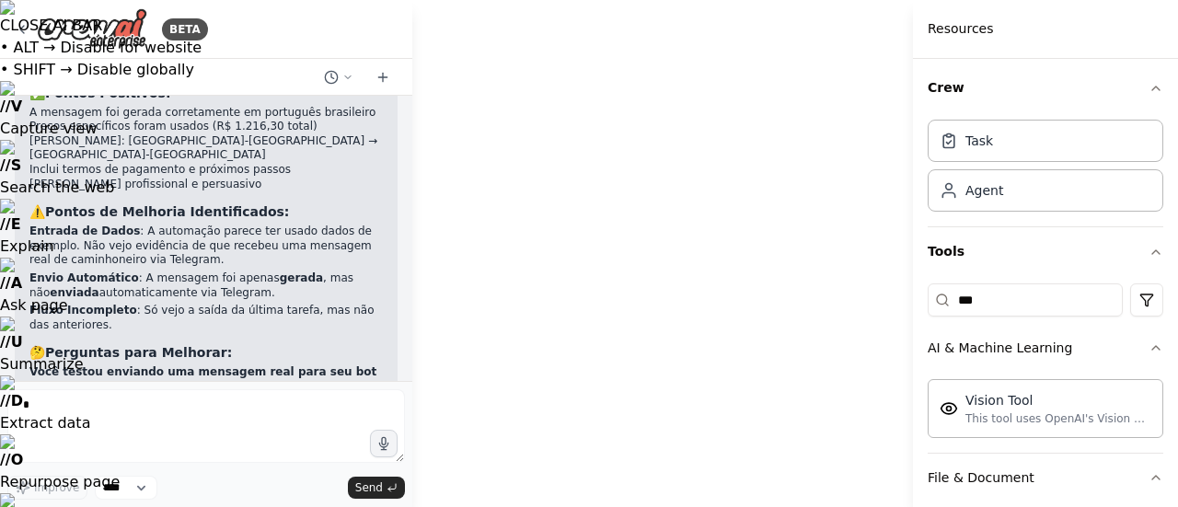
scroll to position [28807, 0]
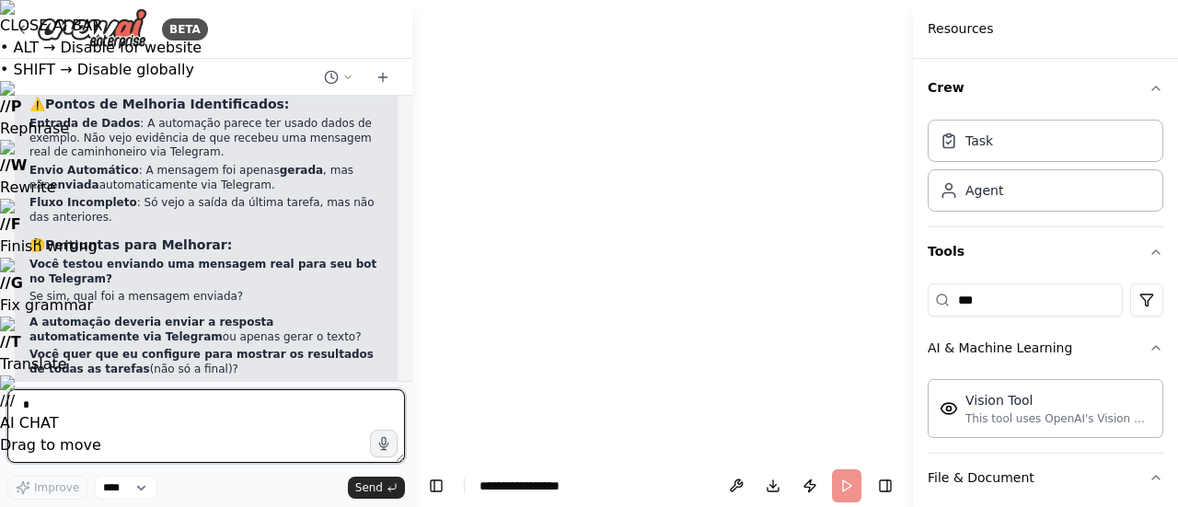
click at [136, 408] on textarea at bounding box center [205, 426] width 397 height 74
type textarea "**********"
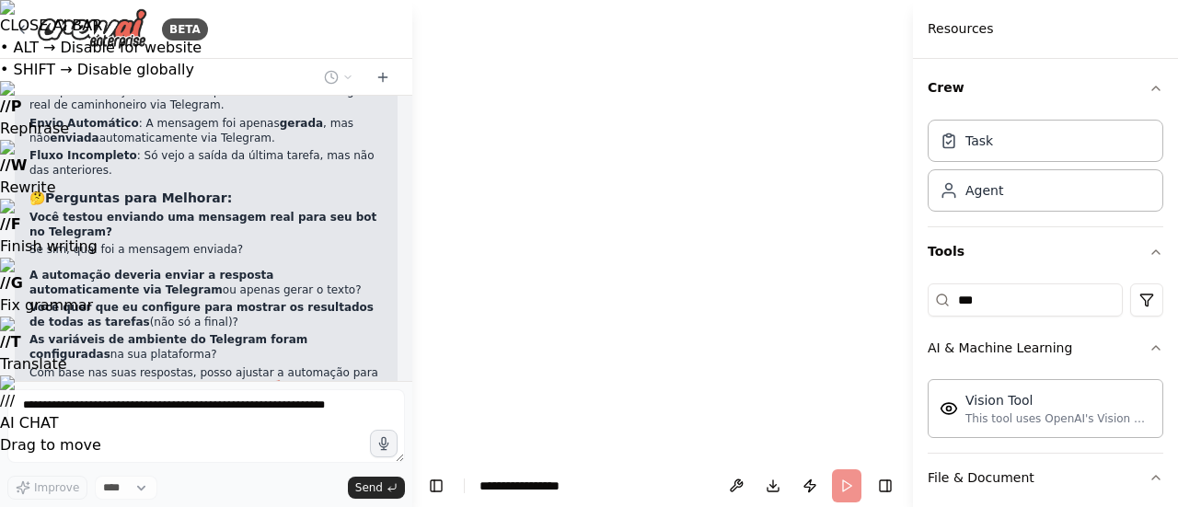
scroll to position [28920, 0]
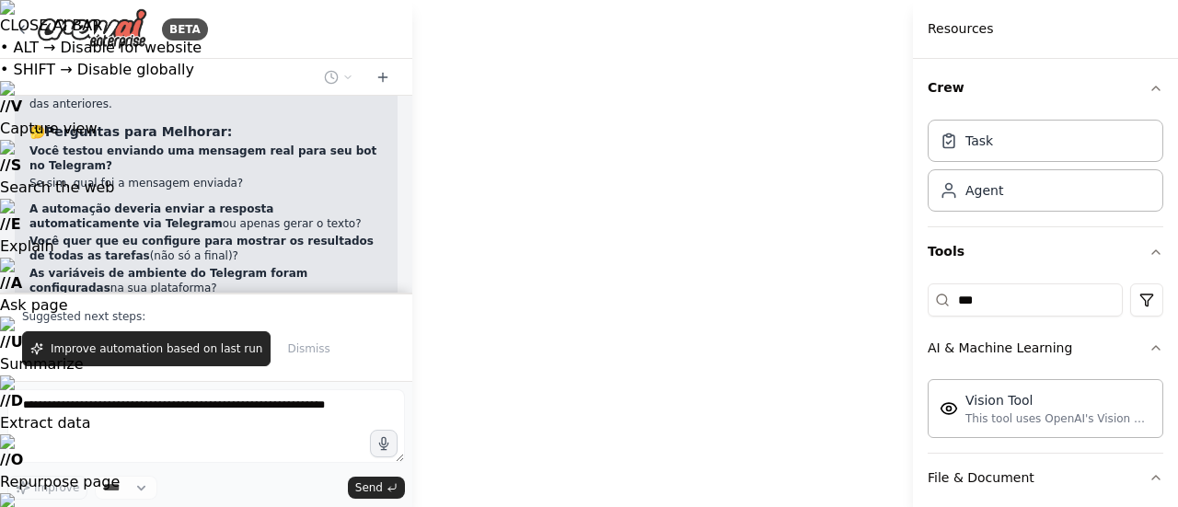
drag, startPoint x: 827, startPoint y: 319, endPoint x: 841, endPoint y: 262, distance: 58.7
click at [204, 362] on button "Improve automation based on last run" at bounding box center [146, 348] width 248 height 35
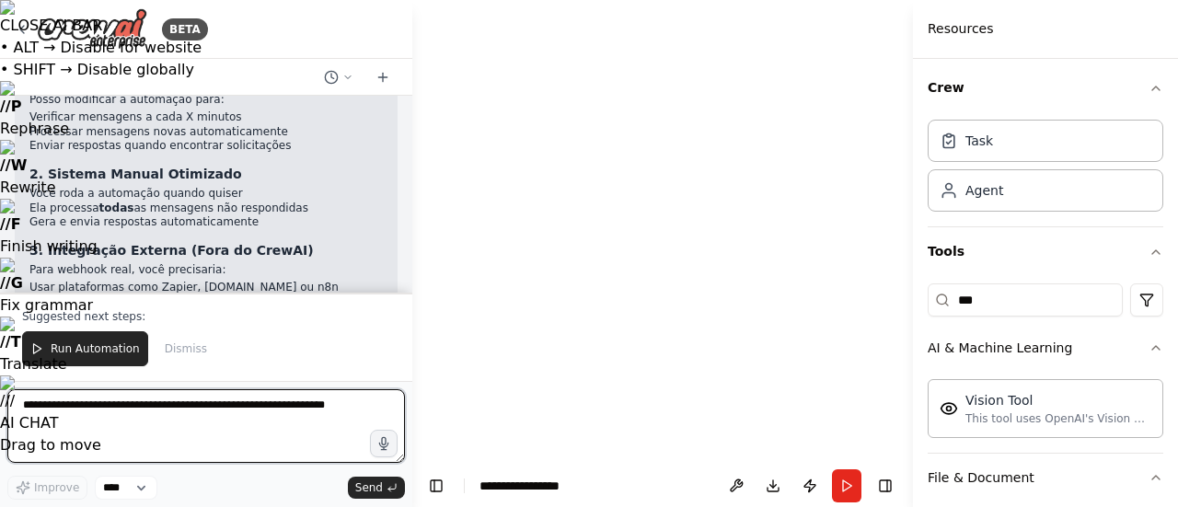
scroll to position [32077, 0]
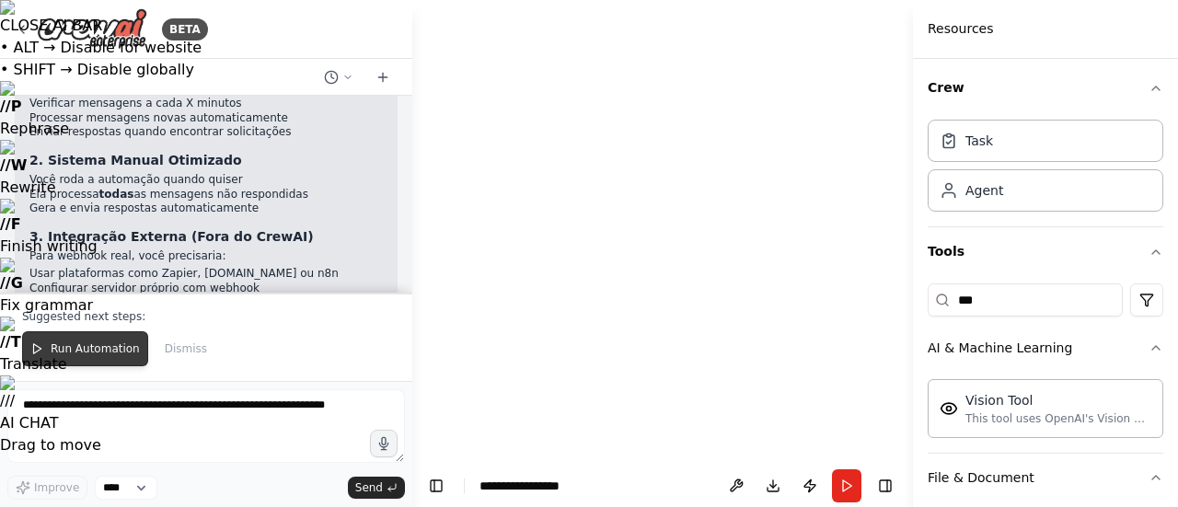
click at [96, 349] on span "Run Automation" at bounding box center [95, 348] width 89 height 15
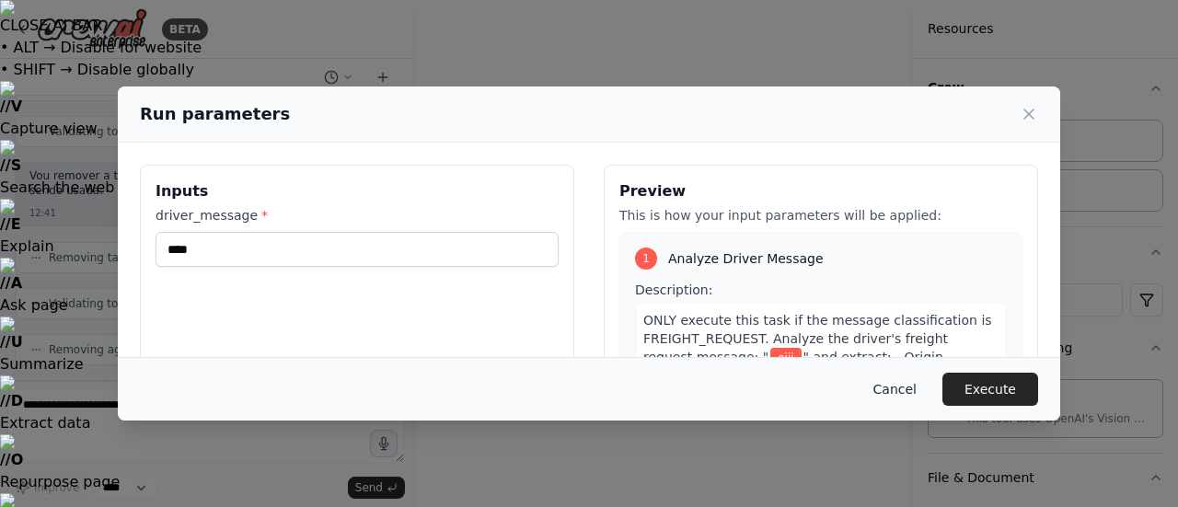
scroll to position [31330, 0]
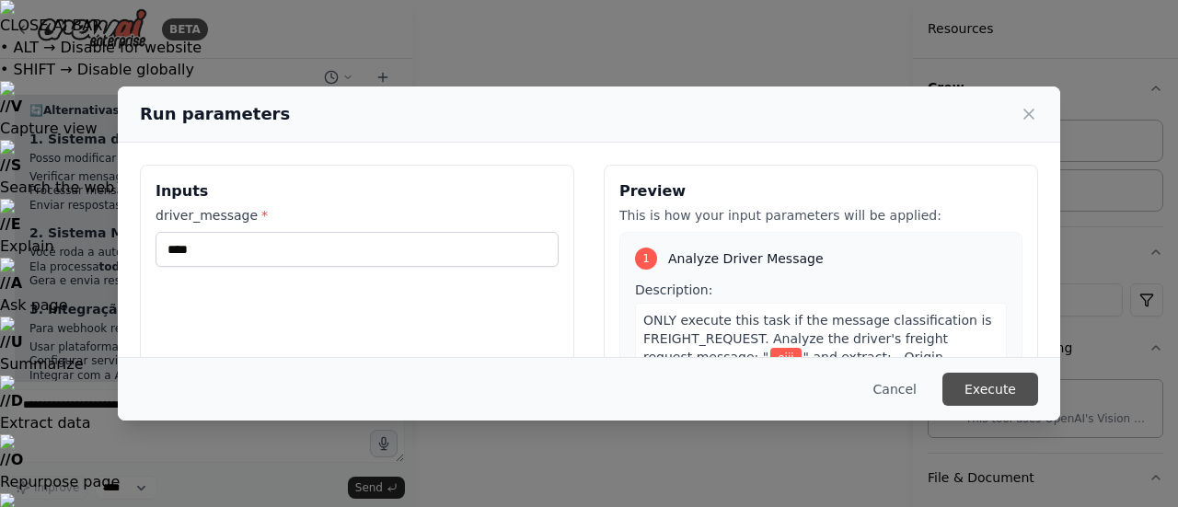
click at [968, 395] on button "Execute" at bounding box center [990, 389] width 96 height 33
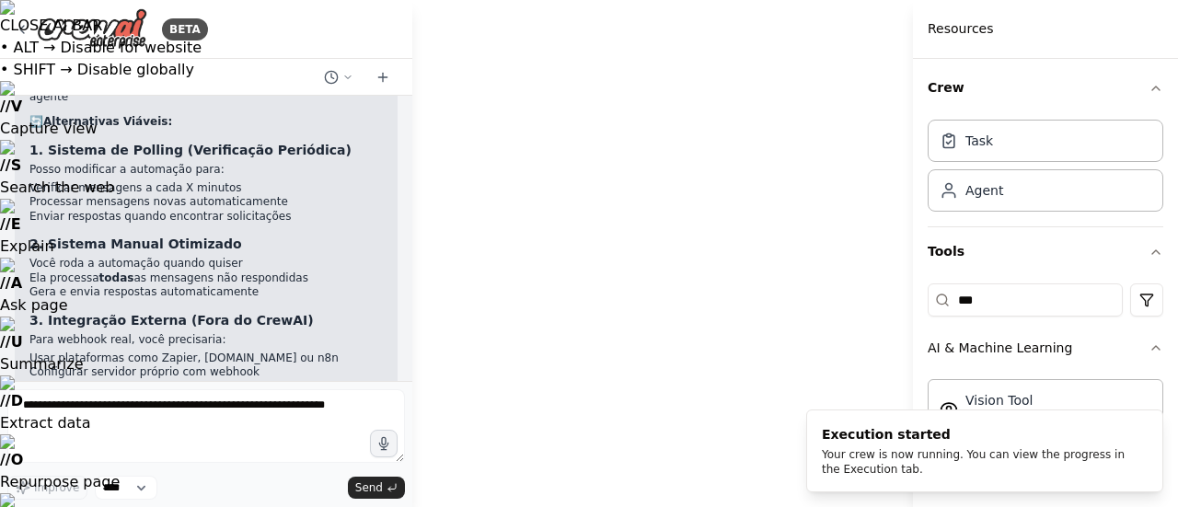
scroll to position [0, 92]
drag, startPoint x: 532, startPoint y: 247, endPoint x: 303, endPoint y: 352, distance: 252.0
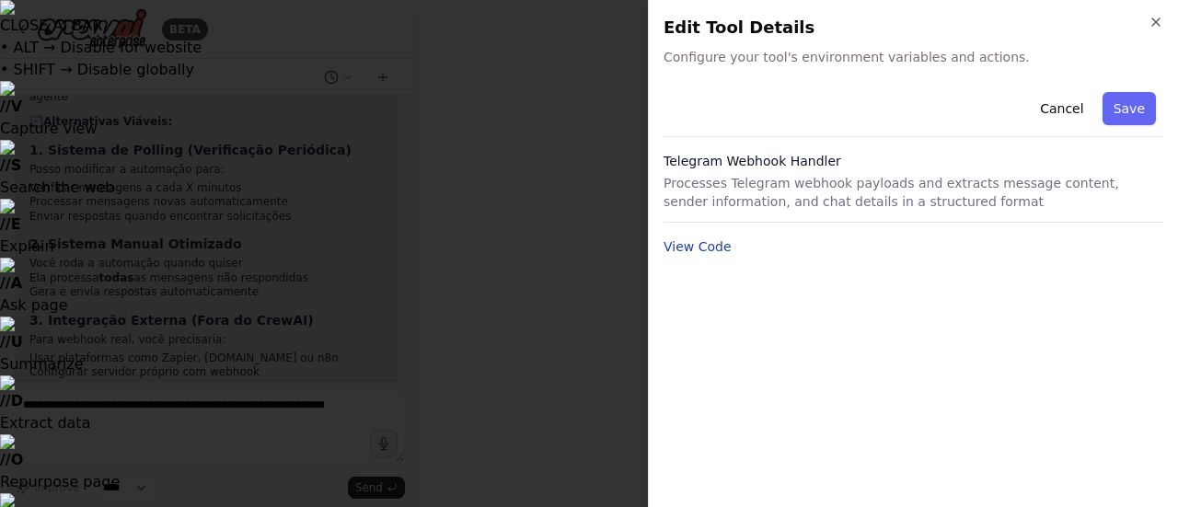
click at [712, 251] on button "View Code" at bounding box center [697, 246] width 68 height 18
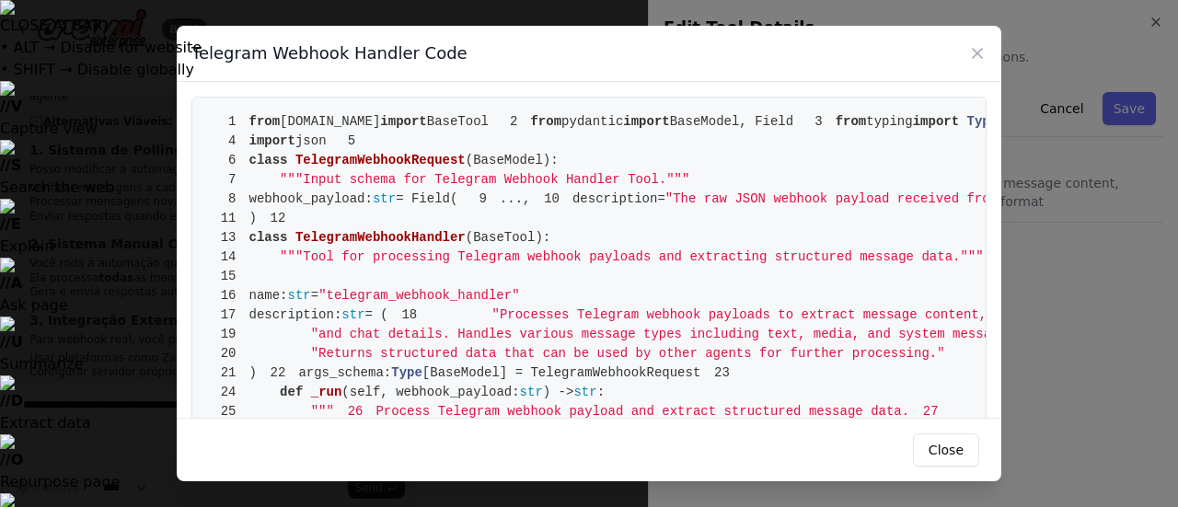
click at [967, 54] on div "Telegram Webhook Handler Code" at bounding box center [589, 54] width 824 height 56
click at [981, 56] on icon at bounding box center [976, 53] width 9 height 9
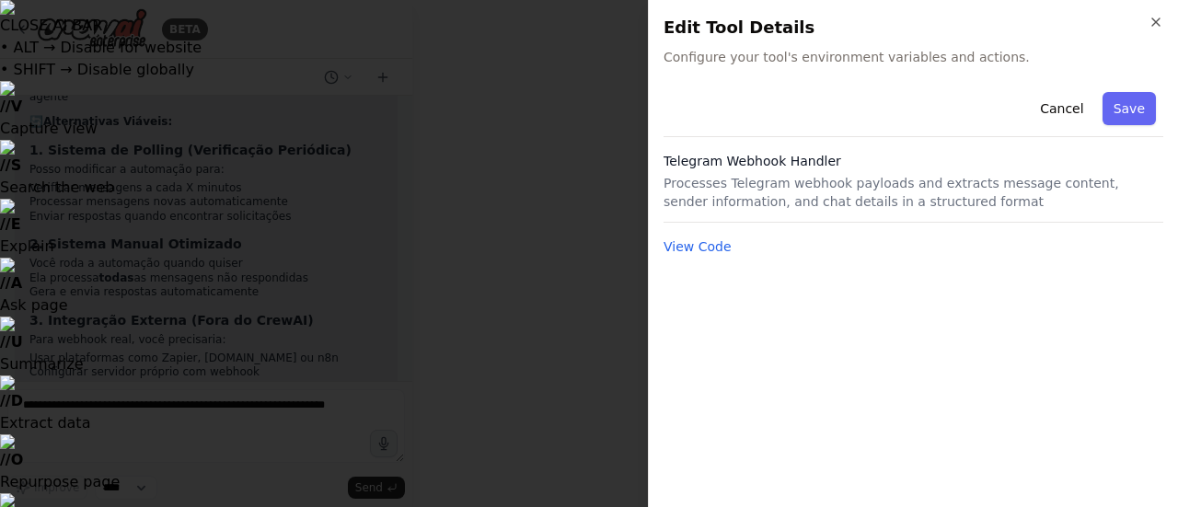
click at [931, 200] on p "Processes Telegram webhook payloads and extracts message content, sender inform…" at bounding box center [913, 192] width 500 height 37
click at [1159, 29] on icon "button" at bounding box center [1155, 22] width 15 height 15
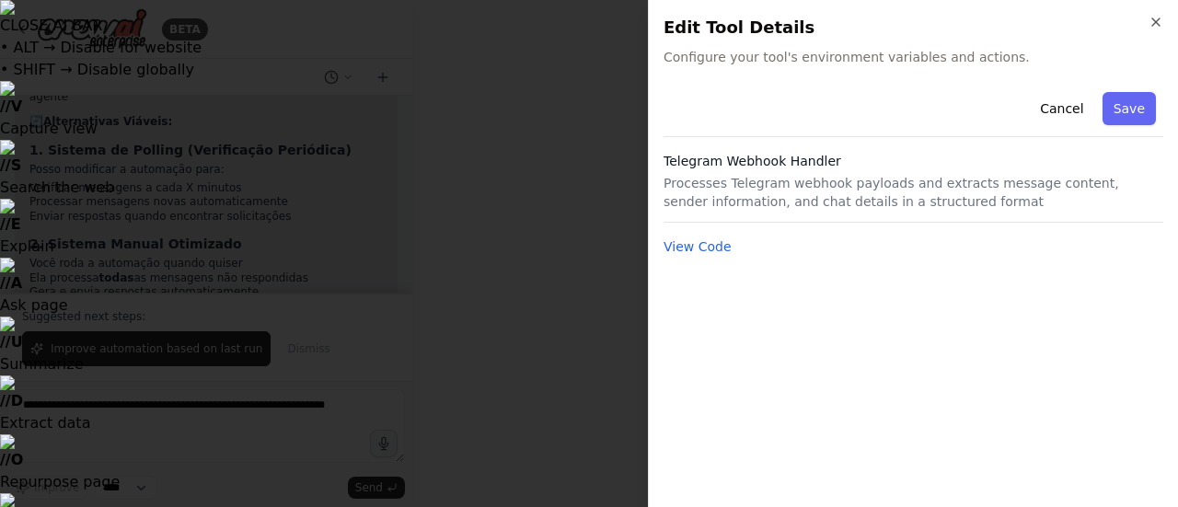
click at [782, 202] on p "Processes Telegram webhook payloads and extracts message content, sender inform…" at bounding box center [913, 192] width 500 height 37
click at [712, 239] on button "View Code" at bounding box center [697, 246] width 68 height 18
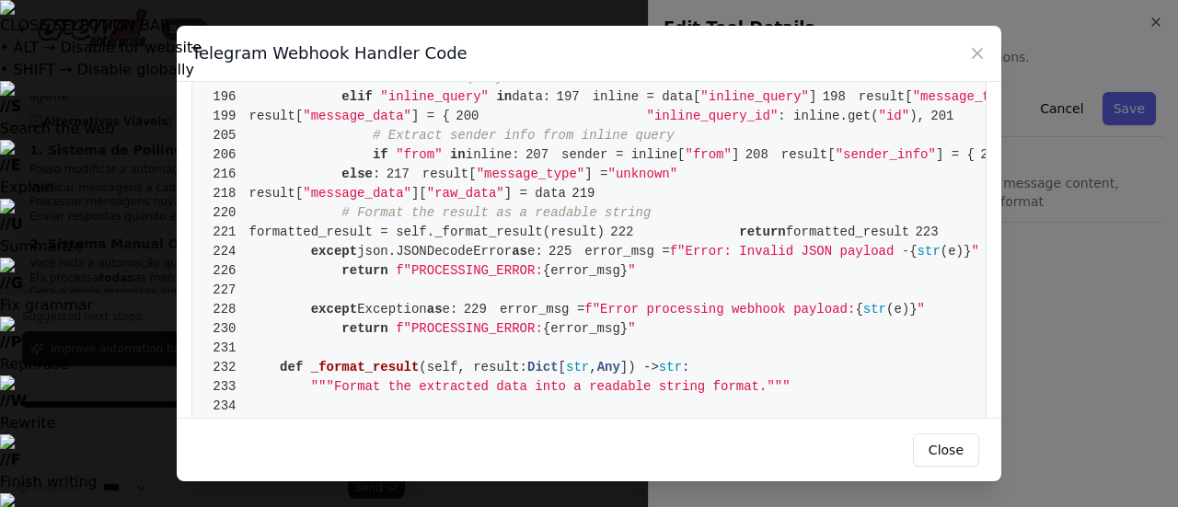
scroll to position [1421, 0]
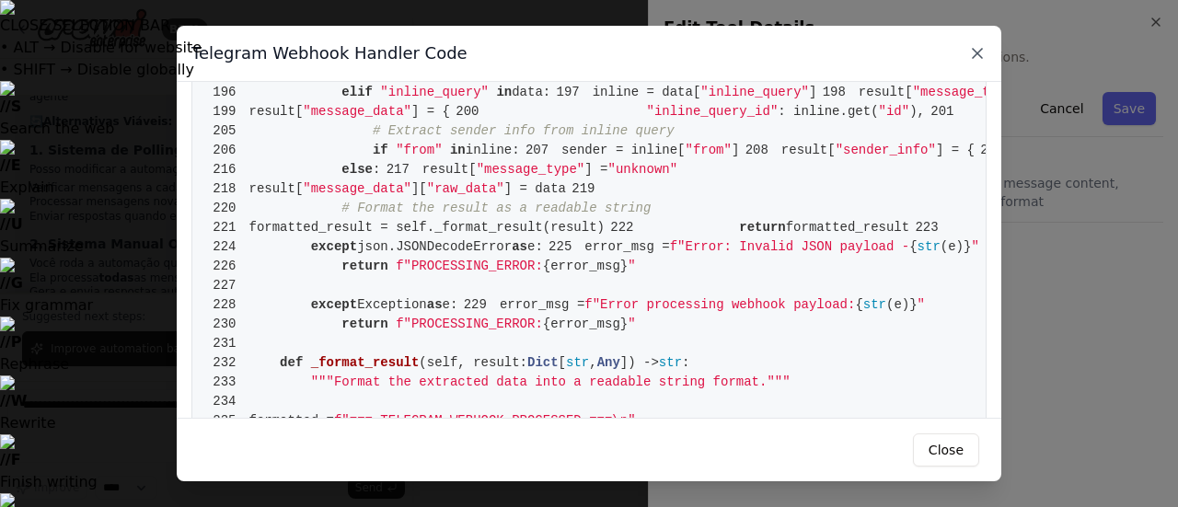
click at [976, 53] on icon at bounding box center [976, 53] width 9 height 9
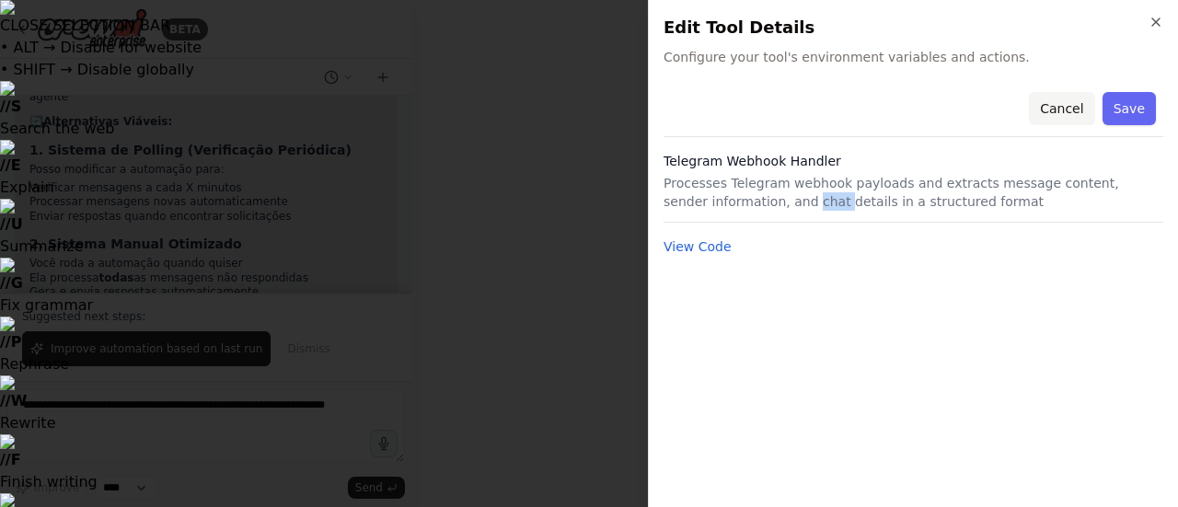
click at [1064, 108] on button "Cancel" at bounding box center [1061, 108] width 65 height 33
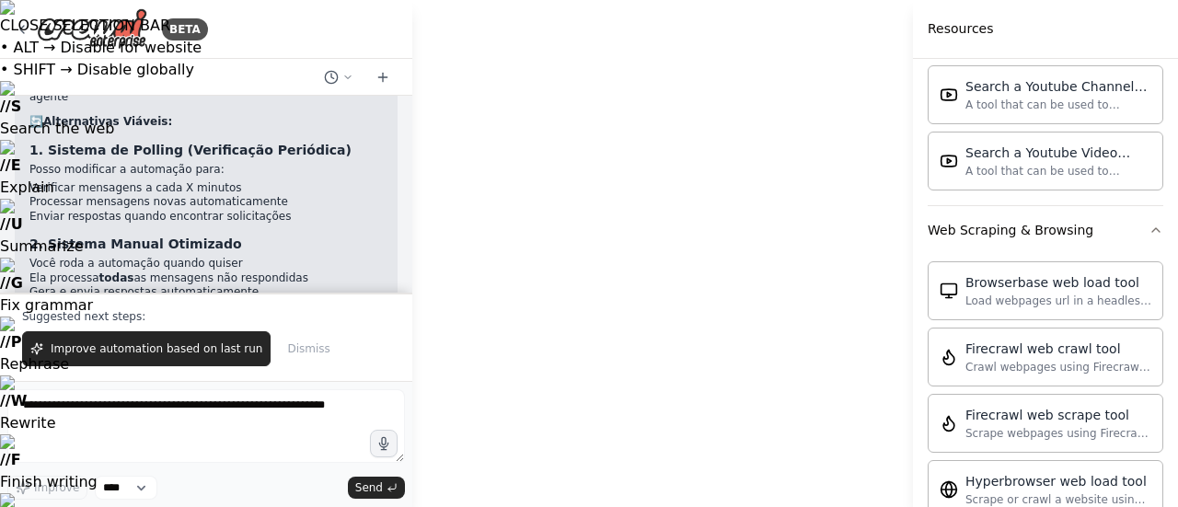
scroll to position [2115, 0]
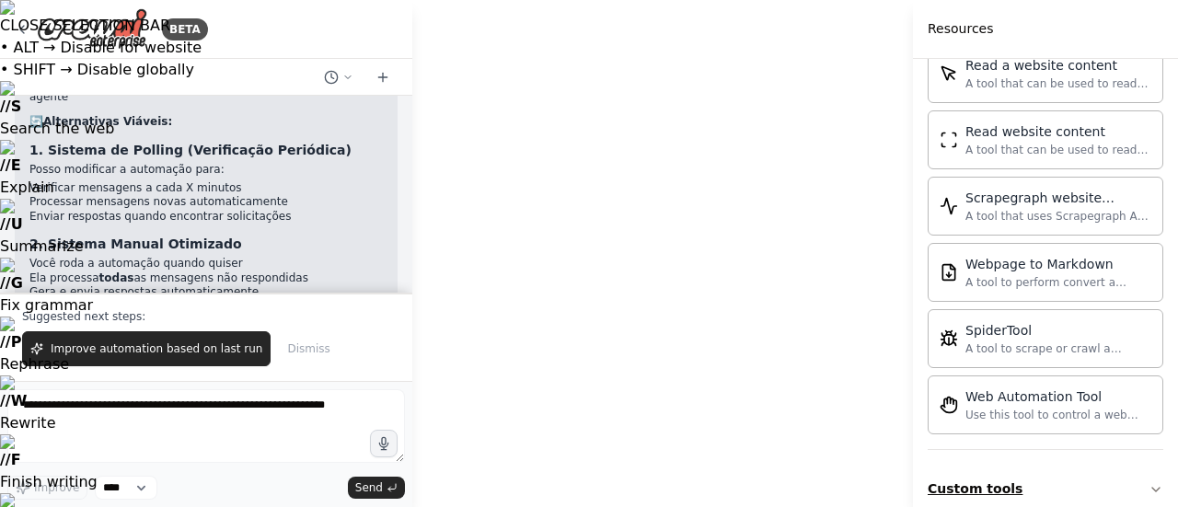
click at [1036, 469] on button "Custom tools" at bounding box center [1045, 489] width 236 height 49
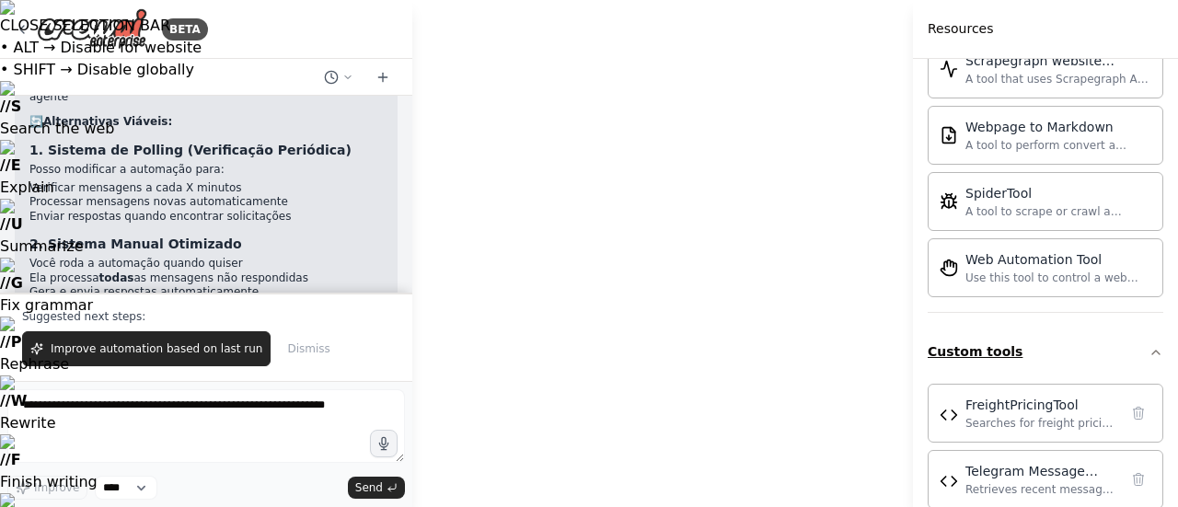
scroll to position [2392, 0]
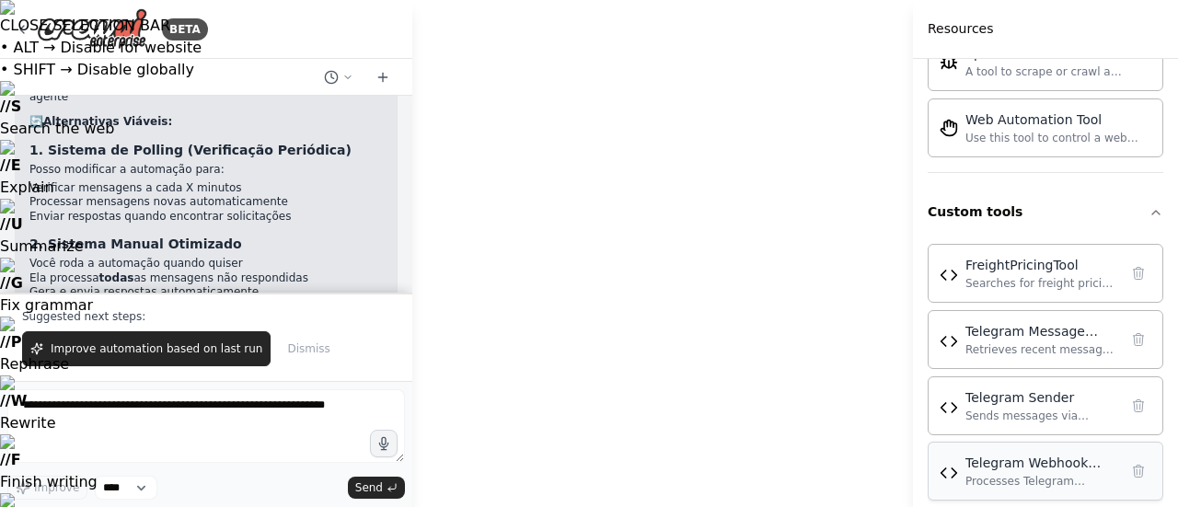
click at [1065, 454] on div "Telegram Webhook Handler" at bounding box center [1041, 463] width 153 height 18
click at [960, 454] on div "Telegram Webhook Handler Processes Telegram webhook payloads and extracts messa…" at bounding box center [1045, 471] width 212 height 35
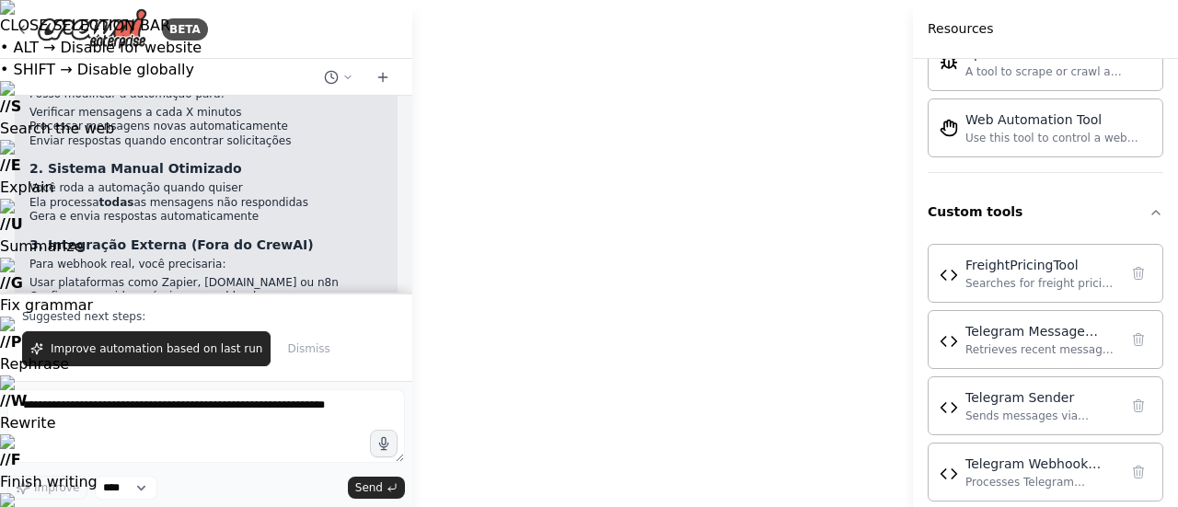
scroll to position [31419, 0]
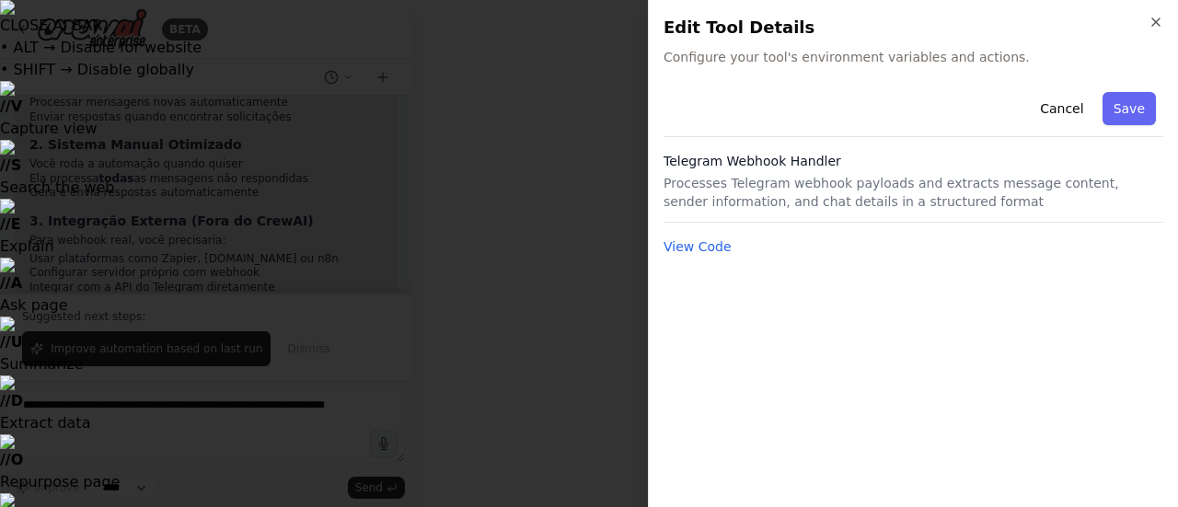
click at [490, 327] on div at bounding box center [589, 253] width 1178 height 507
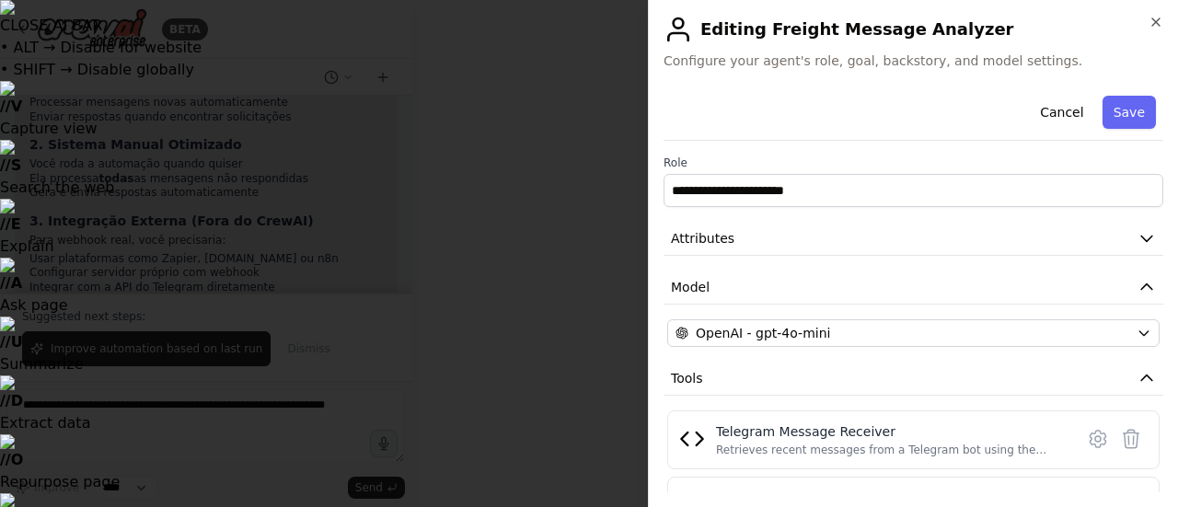
scroll to position [151, 0]
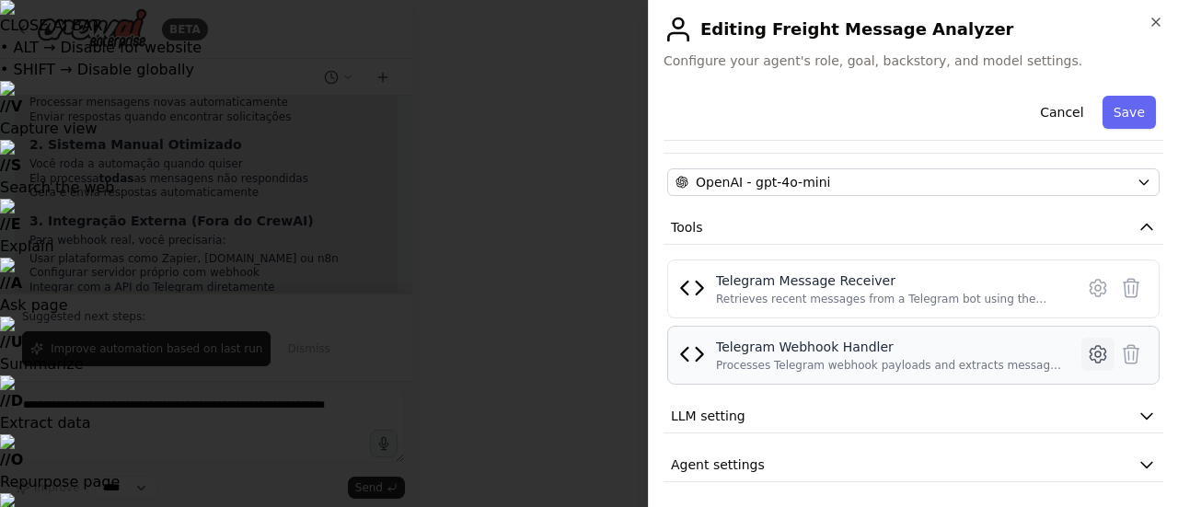
click at [1087, 348] on icon at bounding box center [1098, 354] width 22 height 22
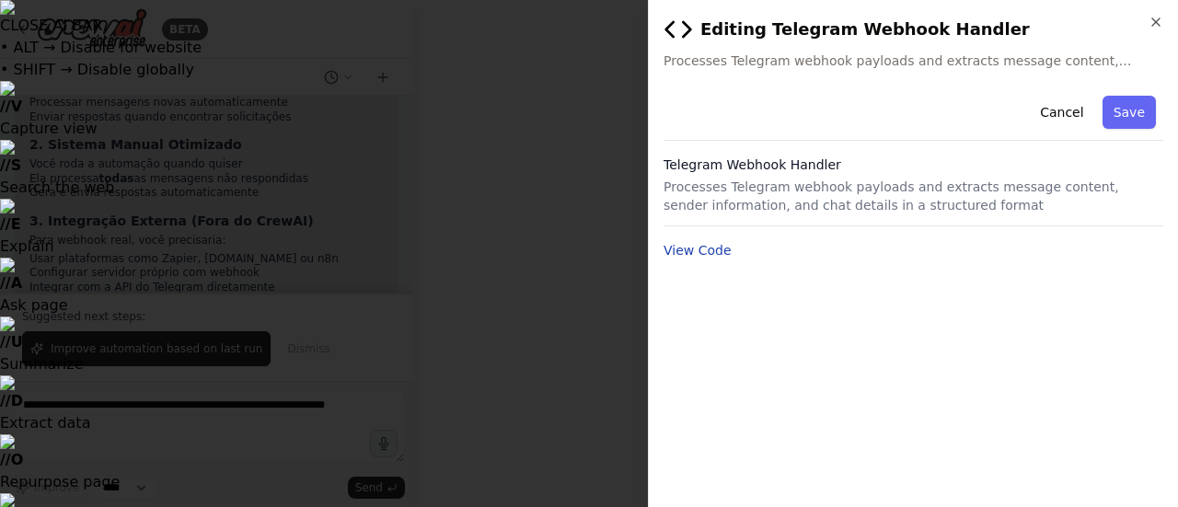
click at [716, 250] on button "View Code" at bounding box center [697, 250] width 68 height 18
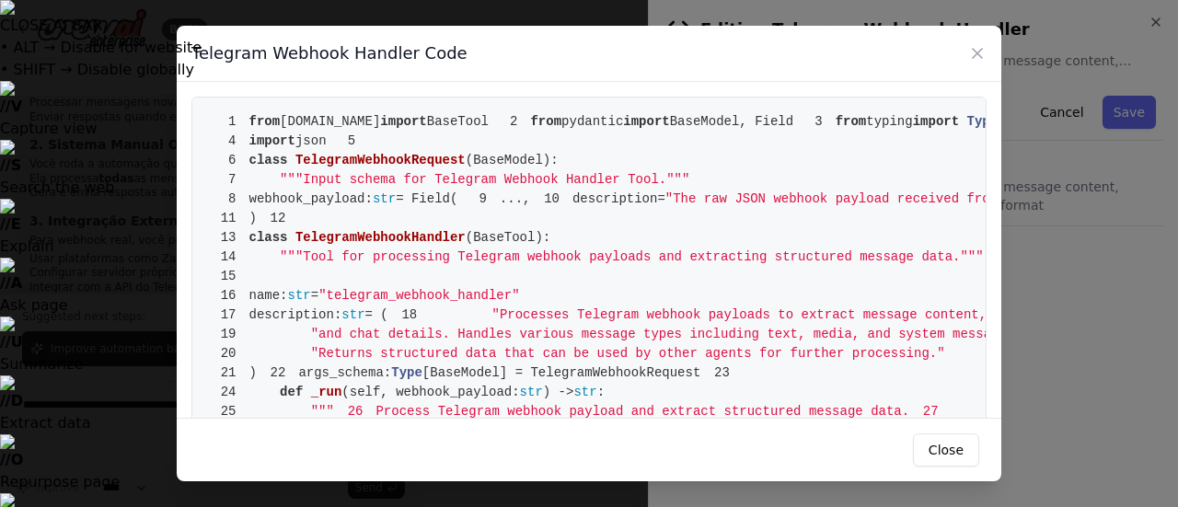
drag, startPoint x: 632, startPoint y: 256, endPoint x: 410, endPoint y: 270, distance: 222.2
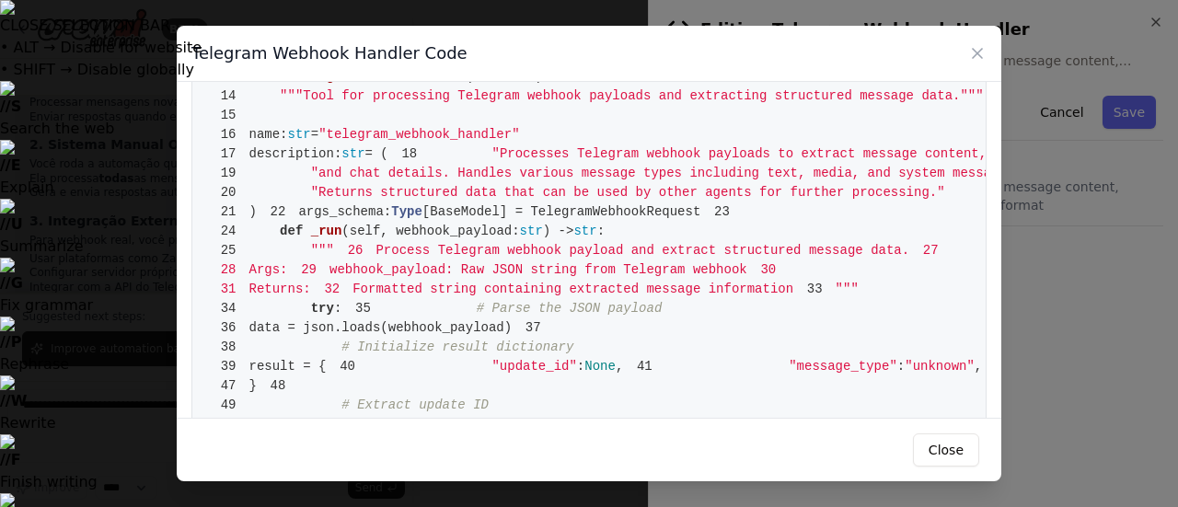
scroll to position [162, 0]
click at [957, 445] on button "Close" at bounding box center [946, 449] width 66 height 33
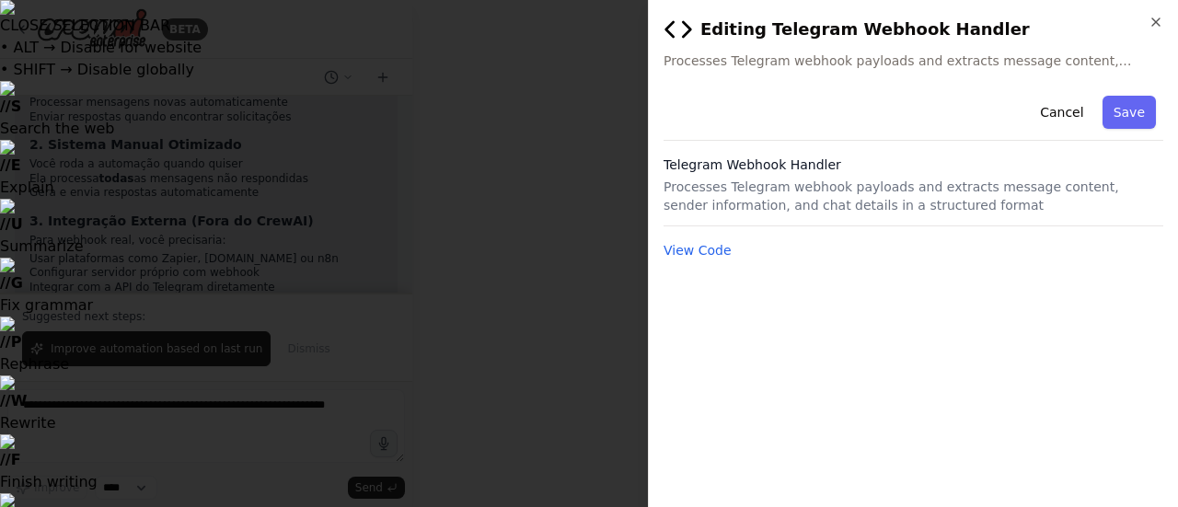
click at [384, 306] on div at bounding box center [589, 253] width 1178 height 507
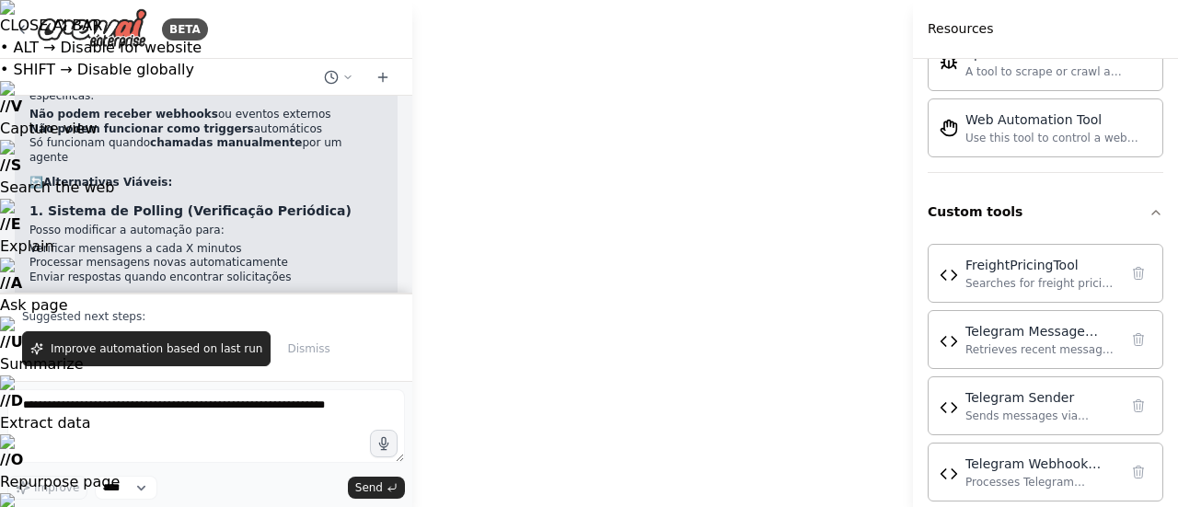
scroll to position [0, 0]
drag, startPoint x: 598, startPoint y: 214, endPoint x: 679, endPoint y: 85, distance: 152.9
